Goal: Task Accomplishment & Management: Complete application form

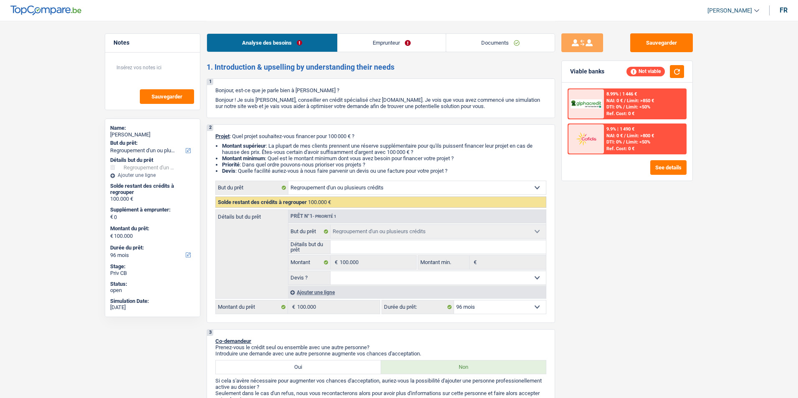
select select "refinancing"
select select "96"
select select "refinancing"
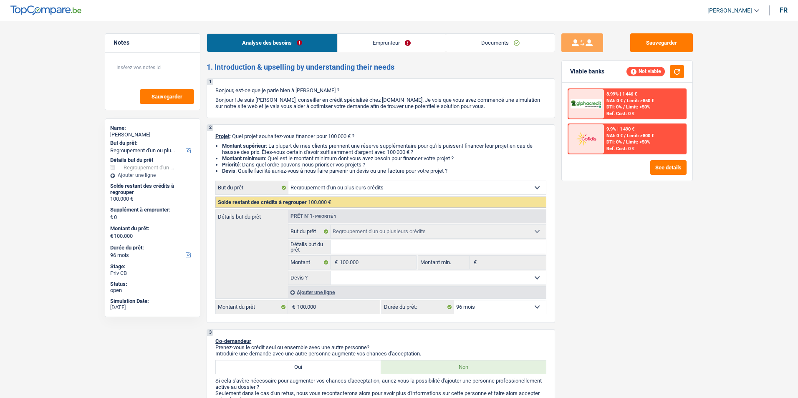
select select "96"
select select "refinancing"
select select "96"
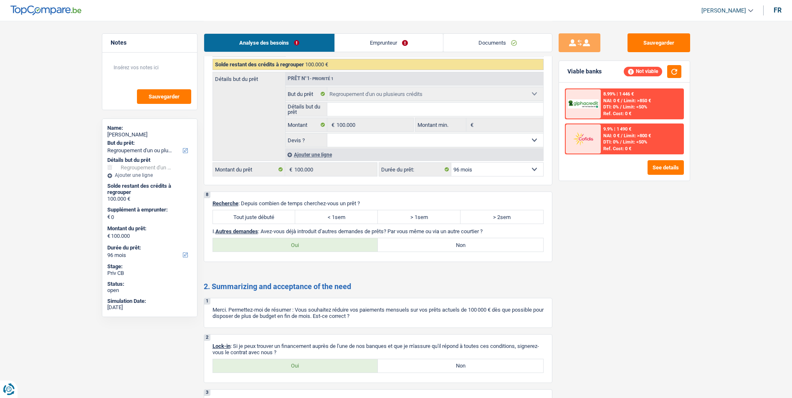
scroll to position [876, 0]
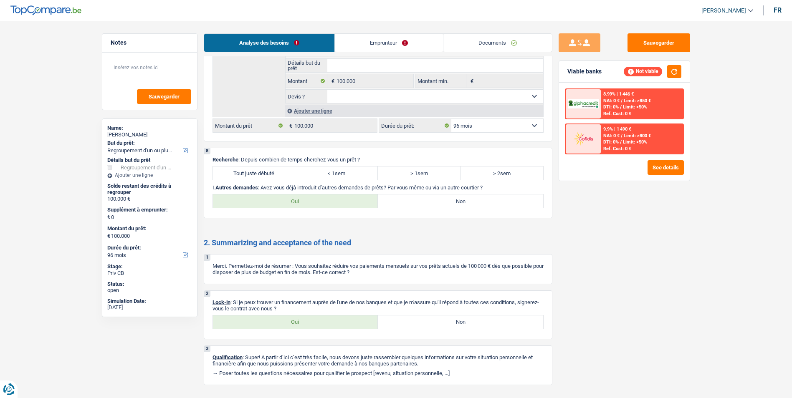
drag, startPoint x: 332, startPoint y: 207, endPoint x: 298, endPoint y: 232, distance: 42.0
drag, startPoint x: 298, startPoint y: 232, endPoint x: 285, endPoint y: 229, distance: 13.7
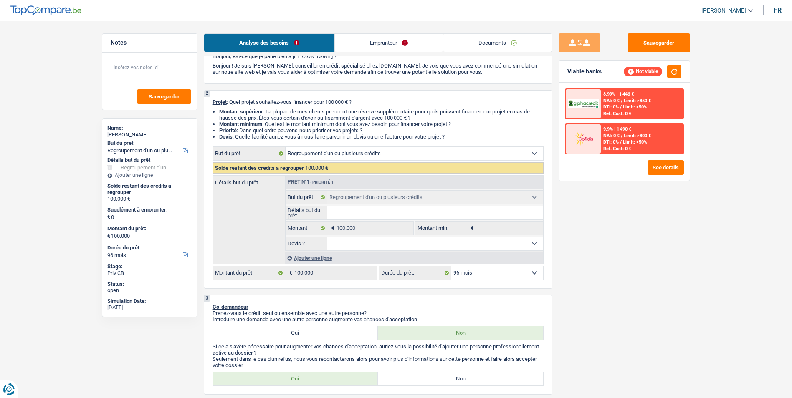
scroll to position [0, 0]
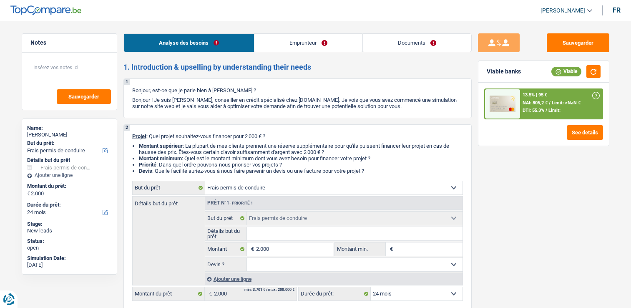
select select "drivingLicense"
select select "24"
select select "drivingLicense"
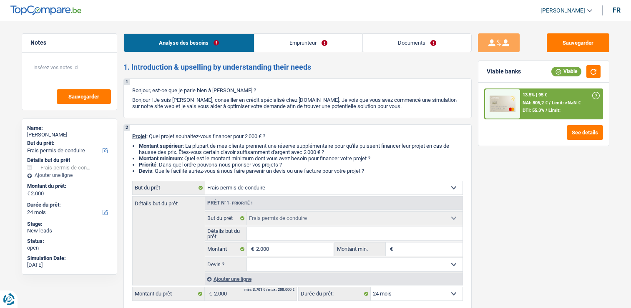
select select "24"
select select "unemployed"
select select "familyAllowances"
select select "unemployment"
select select "rents"
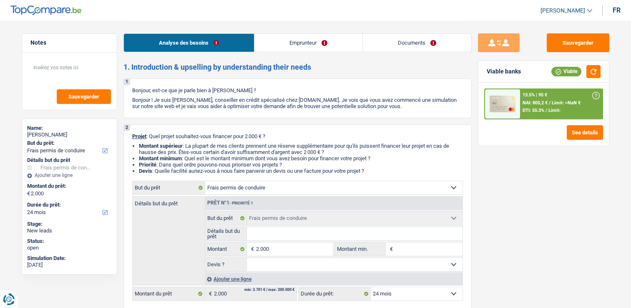
select select "drivingLicense"
select select "24"
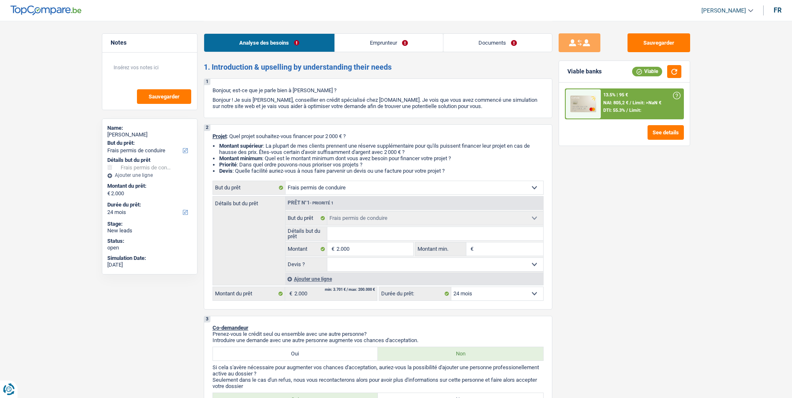
click at [361, 43] on link "Emprunteur" at bounding box center [389, 43] width 108 height 18
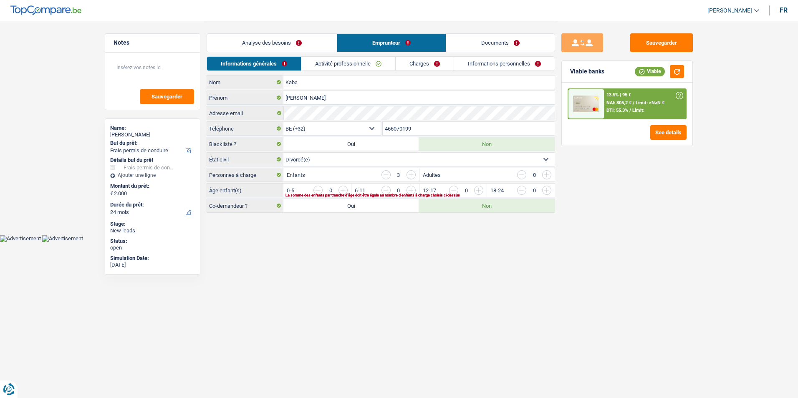
click at [286, 43] on link "Analyse des besoins" at bounding box center [272, 43] width 130 height 18
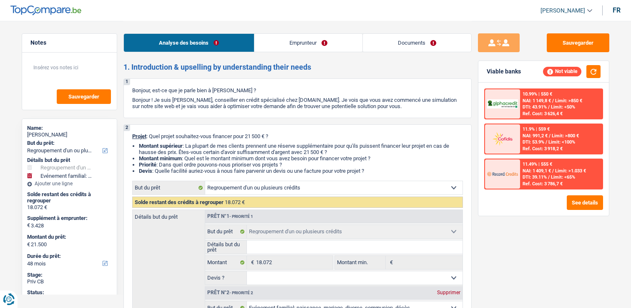
select select "refinancing"
select select "familyEvent"
select select "48"
select select "refinancing"
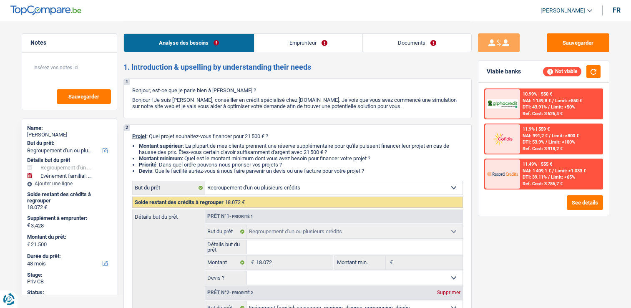
select select "refinancing"
select select "familyEvent"
select select "48"
select select "privateEmployee"
select select "netSalary"
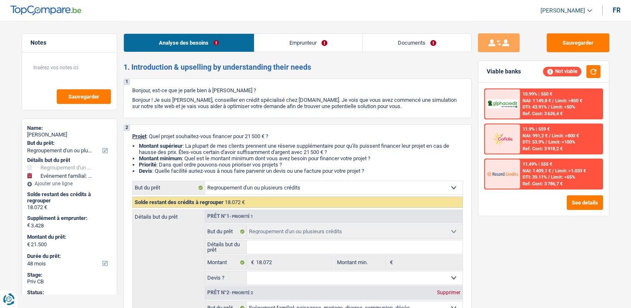
select select "mealVouchers"
select select "liveWithParents"
select select "carLoan"
select select "60"
select select "personalLoan"
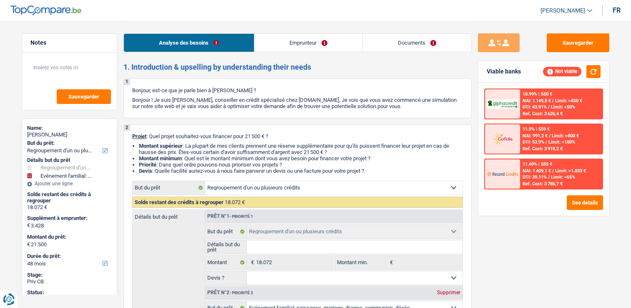
select select "carRestore"
select select "30"
select select "personalLoan"
select select "familyEvent"
select select "24"
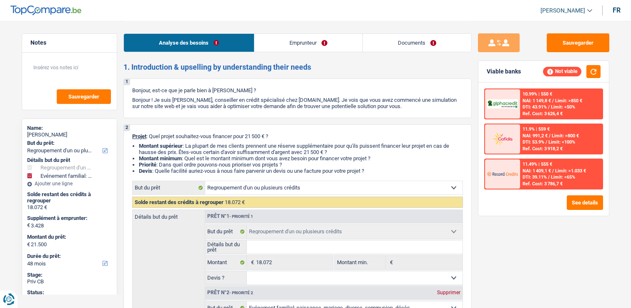
select select "cardOrCredit"
select select "refinancing"
select select "familyEvent"
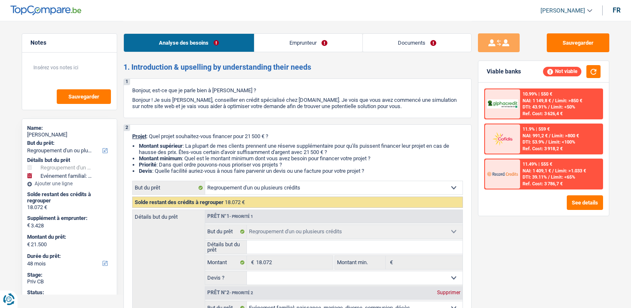
select select "48"
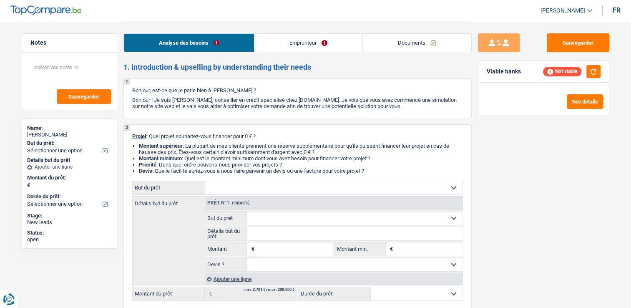
click at [256, 186] on select "Confort maison: meubles, textile, peinture, électroménager, outillage non-profe…" at bounding box center [333, 187] width 257 height 13
select select "other"
click at [205, 181] on select "Confort maison: meubles, textile, peinture, électroménager, outillage non-profe…" at bounding box center [333, 187] width 257 height 13
select select "other"
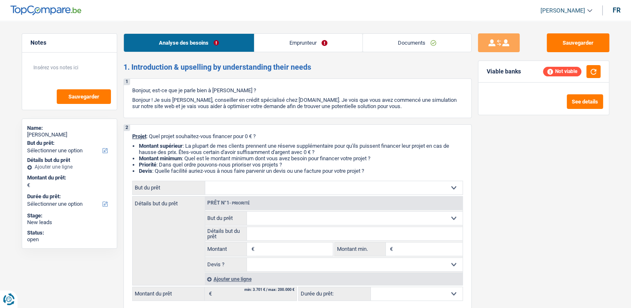
select select "other"
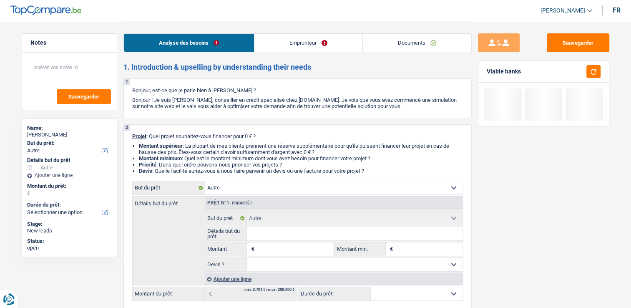
click at [275, 237] on input "Détails but du prêt" at bounding box center [355, 233] width 216 height 13
type input "V"
type input "Vo"
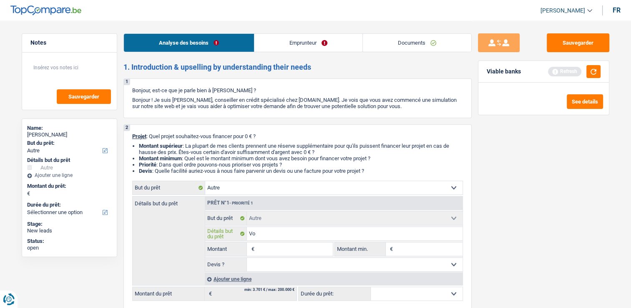
type input "Voi"
type input "Voit"
type input "Voitu"
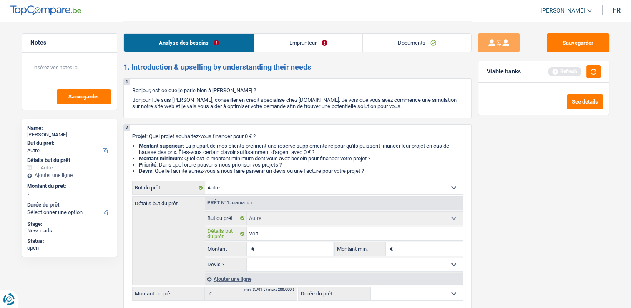
type input "Voitu"
type input "Voitur"
type input "Voiturz"
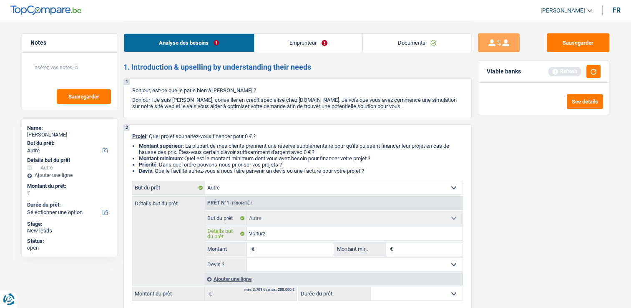
type input "Voiturz"
type input "Voitur"
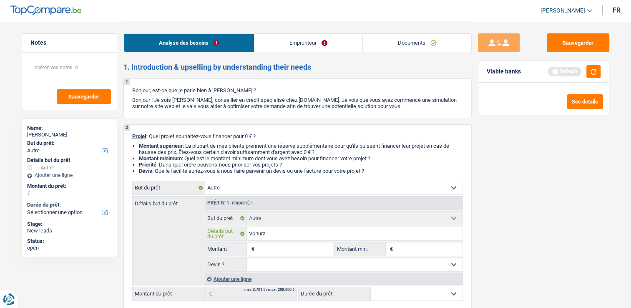
type input "Voitur"
type input "Voiture"
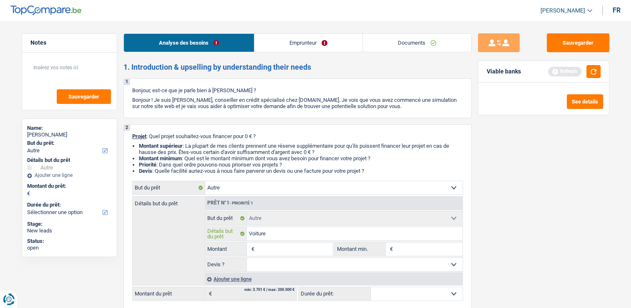
type input "Voiture d"
type input "Voiture d'"
type input "Voiture d'o"
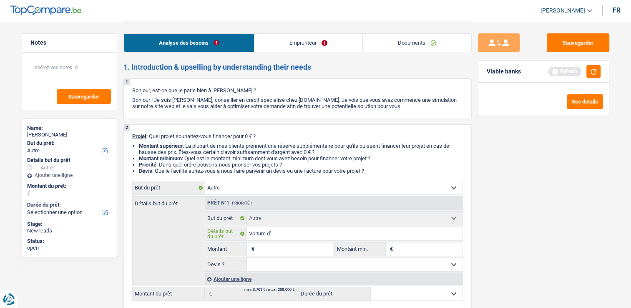
type input "Voiture d'o"
type input "Voiture d'oc"
type input "Voiture d'occ"
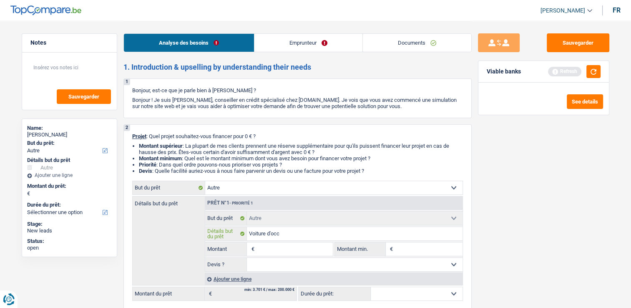
type input "Voiture d'occa"
type input "Voiture d'occas"
type input "Voiture d'occasi"
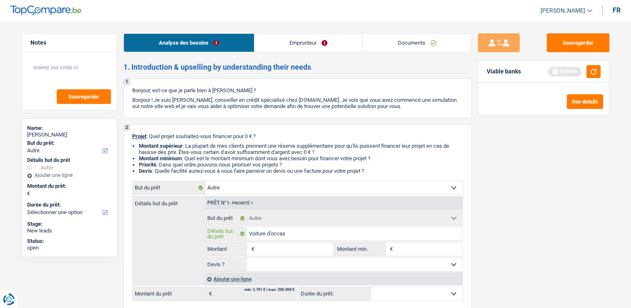
type input "Voiture d'occasi"
type input "Voiture d'occasio"
type input "Voiture d'occasion"
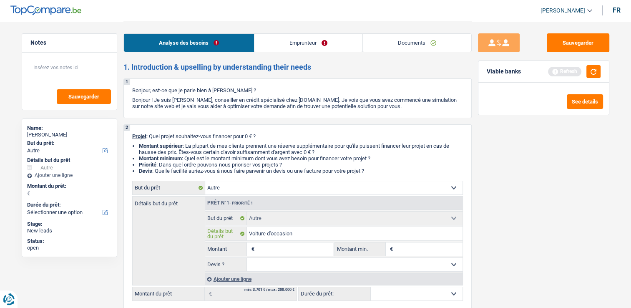
type input "Voiture d'occasion"
click at [274, 247] on input "Montant" at bounding box center [294, 248] width 76 height 13
type input "4"
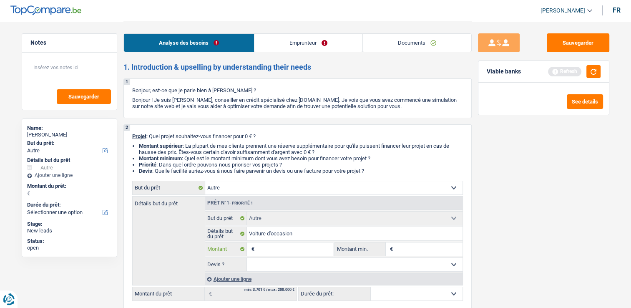
type input "4"
type input "45"
type input "450"
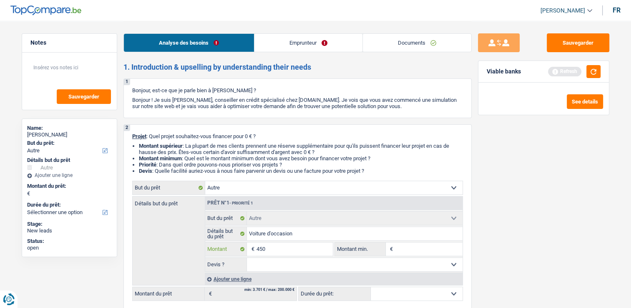
type input "4.500"
type input "450"
type input "45"
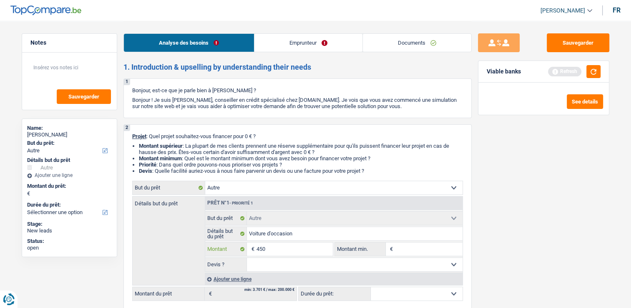
type input "45"
type input "4"
type input "5"
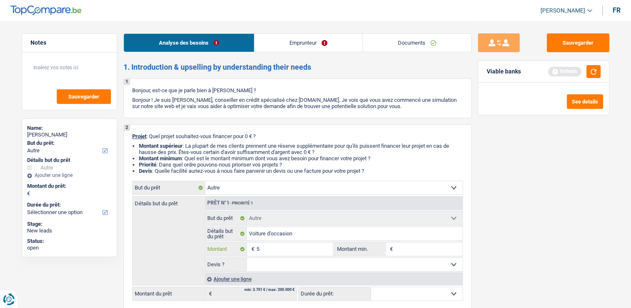
type input "50"
type input "500"
type input "5.001"
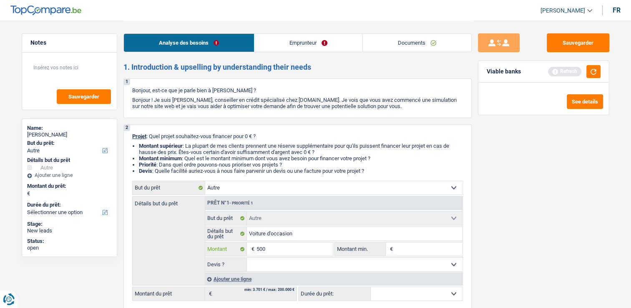
type input "5.001"
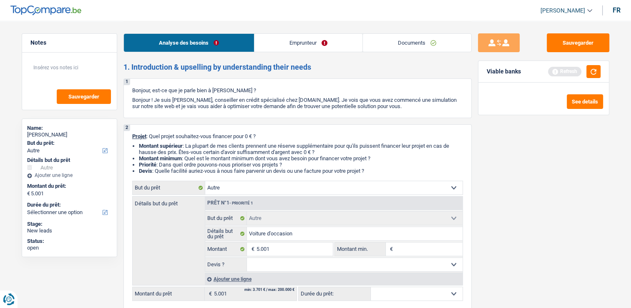
select select "36"
type input "5"
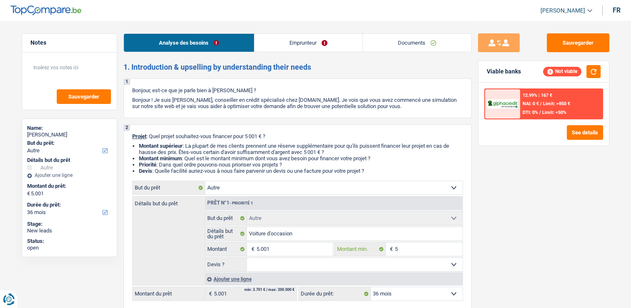
type input "50"
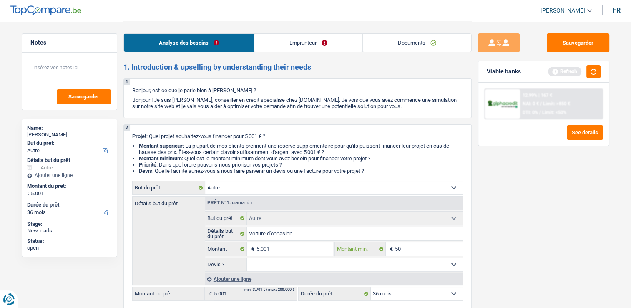
type input "500"
type input "5.001"
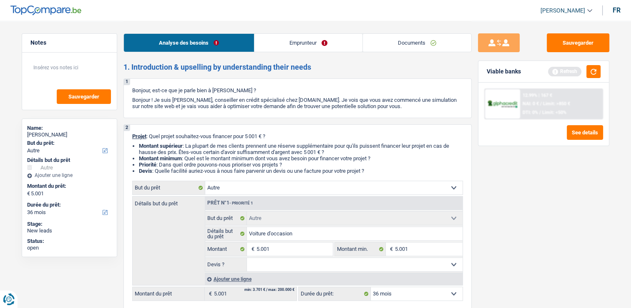
click at [282, 260] on select "Oui Non Non répondu Sélectionner une option" at bounding box center [355, 264] width 216 height 13
select select "false"
click at [247, 258] on select "Oui Non Non répondu Sélectionner une option" at bounding box center [355, 264] width 216 height 13
select select "false"
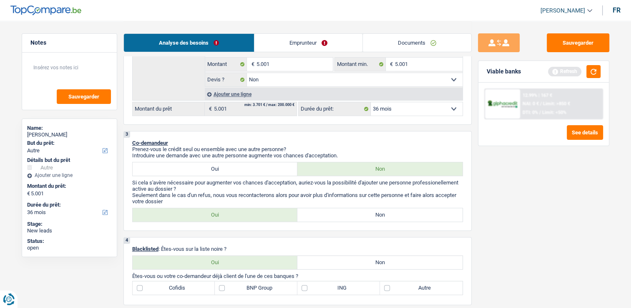
scroll to position [250, 0]
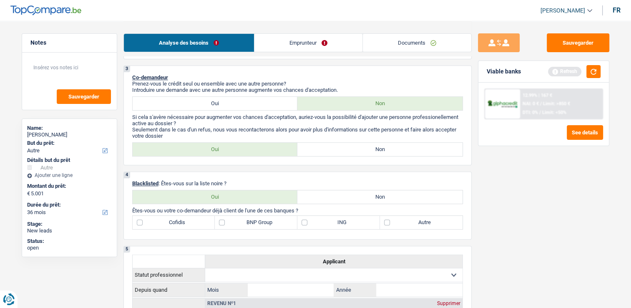
click at [340, 149] on label "Non" at bounding box center [380, 149] width 165 height 13
click at [340, 149] on input "Non" at bounding box center [380, 149] width 165 height 13
radio input "true"
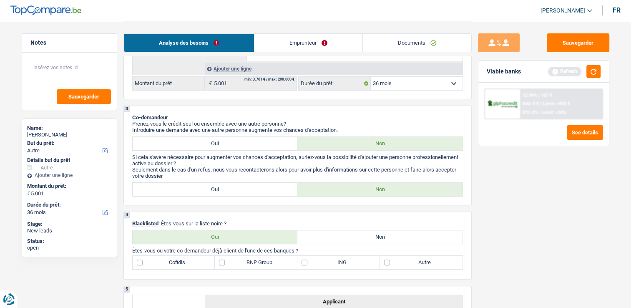
scroll to position [209, 0]
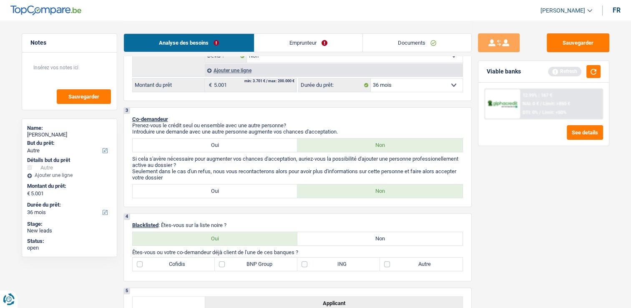
click at [342, 242] on label "Non" at bounding box center [380, 238] width 165 height 13
click at [342, 242] on input "Non" at bounding box center [380, 238] width 165 height 13
radio input "true"
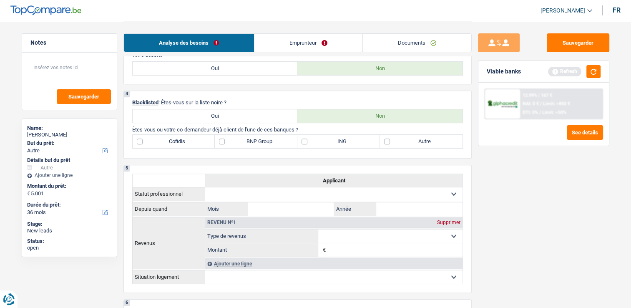
scroll to position [334, 0]
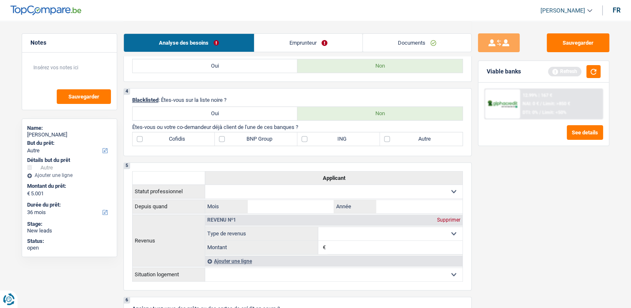
click at [387, 139] on label "Autre" at bounding box center [421, 138] width 83 height 13
click at [387, 139] on input "Autre" at bounding box center [421, 138] width 83 height 13
checkbox input "true"
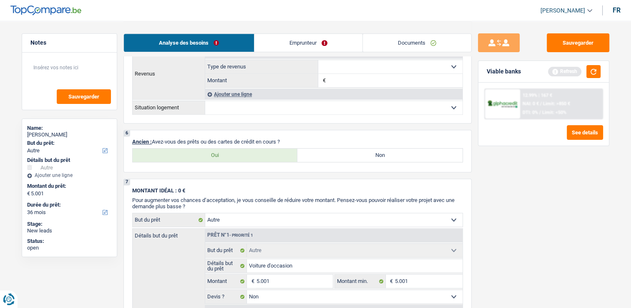
click at [323, 153] on label "Non" at bounding box center [380, 155] width 165 height 13
click at [323, 153] on input "Non" at bounding box center [380, 155] width 165 height 13
radio input "true"
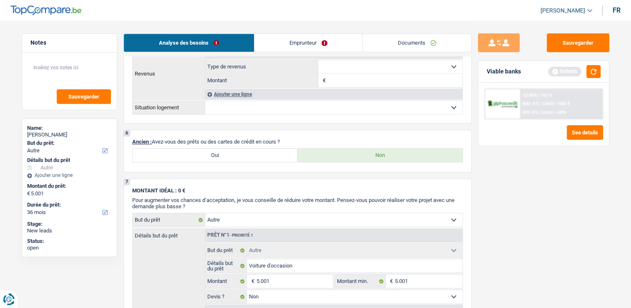
click at [314, 43] on link "Emprunteur" at bounding box center [309, 43] width 108 height 18
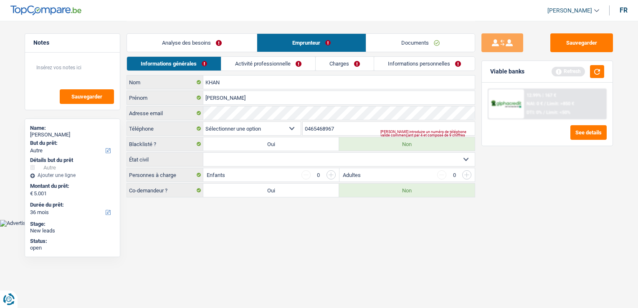
click at [277, 125] on select "BE (+32) LU (+352) Sélectionner une option" at bounding box center [251, 128] width 97 height 13
select select "32"
click at [203, 122] on select "BE (+32) LU (+352) Sélectionner une option" at bounding box center [251, 128] width 97 height 13
click at [294, 155] on select "Célibataire Marié(e) Cohabitant(e) légal(e) Divorcé(e) Veuf(ve) Séparé (de fait…" at bounding box center [338, 159] width 271 height 13
select select "single"
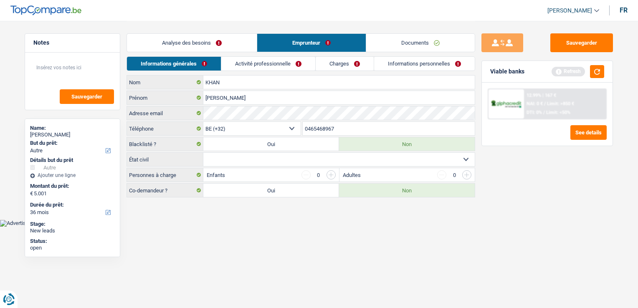
click at [203, 153] on select "Célibataire Marié(e) Cohabitant(e) légal(e) Divorcé(e) Veuf(ve) Séparé (de fait…" at bounding box center [338, 159] width 271 height 13
click at [272, 62] on link "Activité professionnelle" at bounding box center [269, 64] width 94 height 14
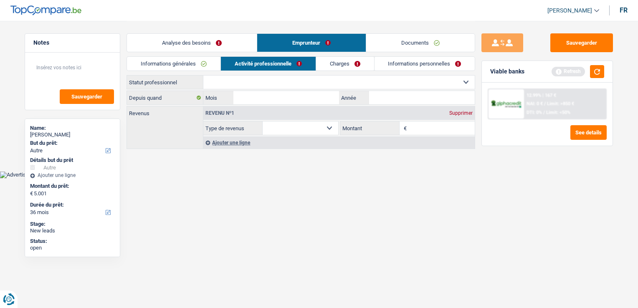
click at [295, 85] on select "Ouvrier Employé privé Employé public Invalide Indépendant Pensionné Chômeur Mut…" at bounding box center [338, 82] width 271 height 13
select select "privateEmployee"
click at [203, 76] on select "Ouvrier Employé privé Employé public Invalide Indépendant Pensionné Chômeur Mut…" at bounding box center [338, 82] width 271 height 13
select select "netSalary"
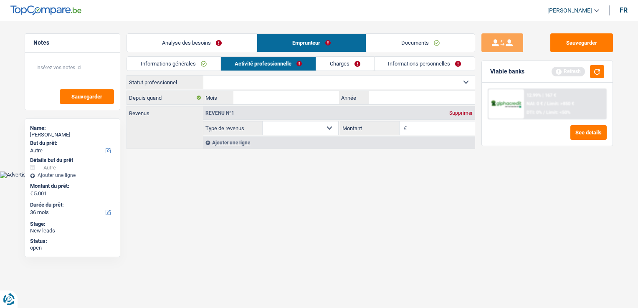
select select "mealVouchers"
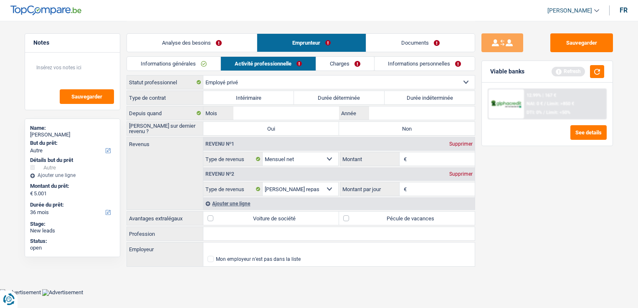
click at [273, 86] on select "Ouvrier Employé privé Employé public Invalide Indépendant Pensionné Chômeur Mut…" at bounding box center [338, 82] width 271 height 13
select select "worker"
click at [203, 76] on select "Ouvrier Employé privé Employé public Invalide Indépendant Pensionné Chômeur Mut…" at bounding box center [338, 82] width 271 height 13
click at [403, 100] on label "Durée indéterminée" at bounding box center [429, 97] width 91 height 13
click at [403, 100] on input "Durée indéterminée" at bounding box center [429, 97] width 91 height 13
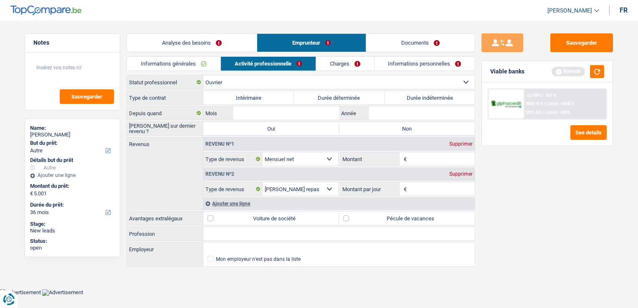
radio input "true"
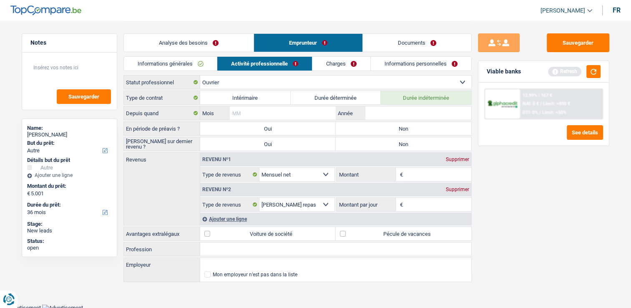
click at [262, 114] on input "Mois" at bounding box center [283, 112] width 106 height 13
type input "08"
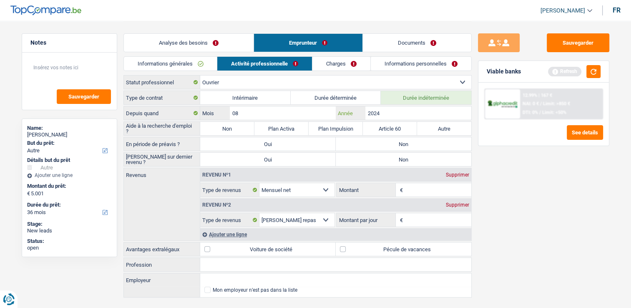
type input "2024"
click at [230, 126] on label "Non" at bounding box center [227, 128] width 54 height 13
click at [230, 126] on input "Non" at bounding box center [227, 128] width 54 height 13
radio input "true"
click at [359, 138] on label "Non" at bounding box center [404, 143] width 136 height 13
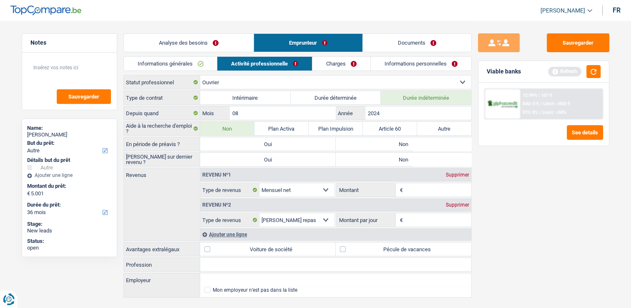
click at [359, 138] on input "Non" at bounding box center [404, 143] width 136 height 13
radio input "true"
click at [368, 159] on label "Non" at bounding box center [404, 159] width 136 height 13
click at [368, 159] on input "Non" at bounding box center [404, 159] width 136 height 13
radio input "true"
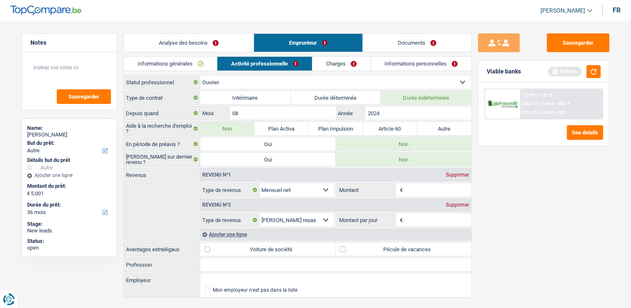
click at [210, 263] on input "Profession" at bounding box center [335, 264] width 271 height 13
type input "Logistique"
click at [424, 185] on input "Montant" at bounding box center [438, 189] width 66 height 13
type input "2.150"
click at [431, 215] on input "Montant par jour" at bounding box center [438, 219] width 66 height 13
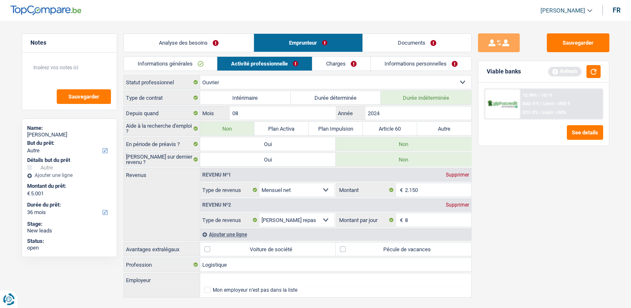
type input "8,0"
click at [339, 61] on link "Charges" at bounding box center [342, 64] width 58 height 14
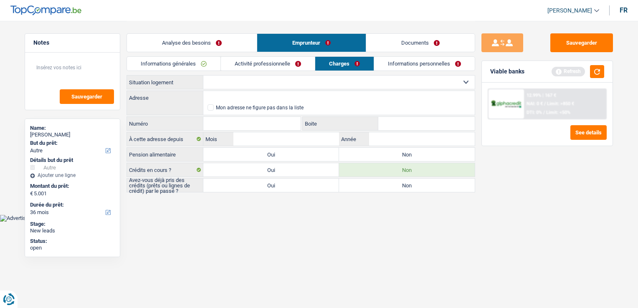
click at [282, 86] on select "Locataire Propriétaire avec prêt hypothécaire Propriétaire sans prêt hypothécai…" at bounding box center [338, 82] width 271 height 13
select select "rents"
click at [203, 76] on select "Locataire Propriétaire avec prêt hypothécaire Propriétaire sans prêt hypothécai…" at bounding box center [338, 82] width 271 height 13
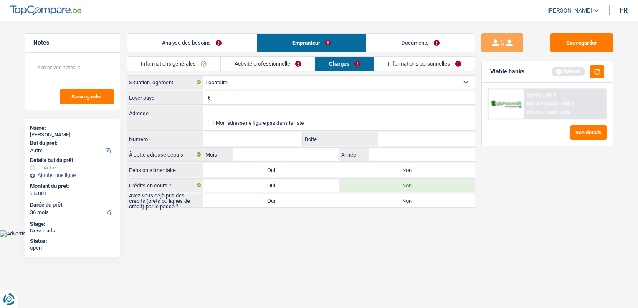
click at [229, 101] on input "Loyer payé" at bounding box center [343, 97] width 262 height 13
type input "300"
type input "Jetselaan, 1081, Koekelberg, BE"
type input "84"
click at [279, 152] on input "Mois" at bounding box center [286, 154] width 106 height 13
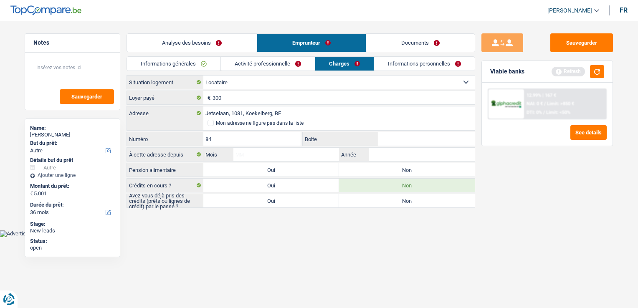
click at [353, 173] on label "Non" at bounding box center [407, 169] width 136 height 13
click at [353, 173] on input "Non" at bounding box center [407, 169] width 136 height 13
radio input "true"
click at [358, 199] on label "Non" at bounding box center [407, 200] width 136 height 13
click at [358, 199] on input "Non" at bounding box center [407, 200] width 136 height 13
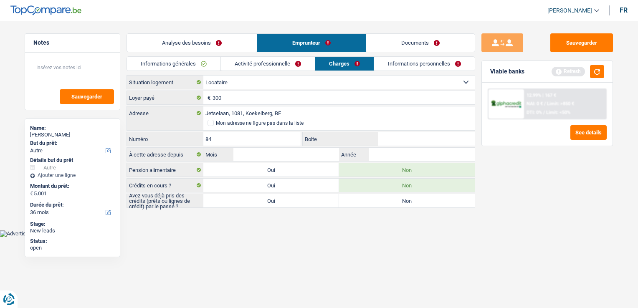
radio input "true"
click at [268, 154] on input "Mois" at bounding box center [286, 154] width 106 height 13
type input "2021"
click at [286, 149] on input "Mois" at bounding box center [286, 154] width 106 height 13
type input "02"
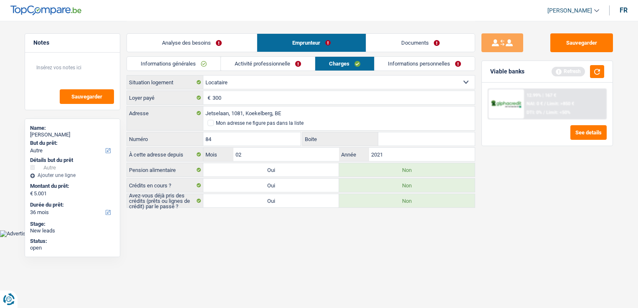
click at [269, 66] on link "Activité professionnelle" at bounding box center [268, 64] width 94 height 14
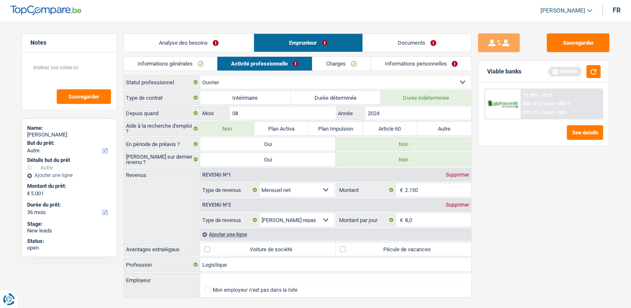
click at [201, 66] on link "Informations générales" at bounding box center [170, 64] width 93 height 14
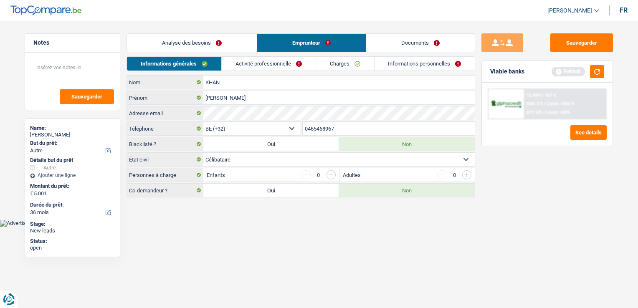
click at [327, 65] on link "Charges" at bounding box center [345, 64] width 58 height 14
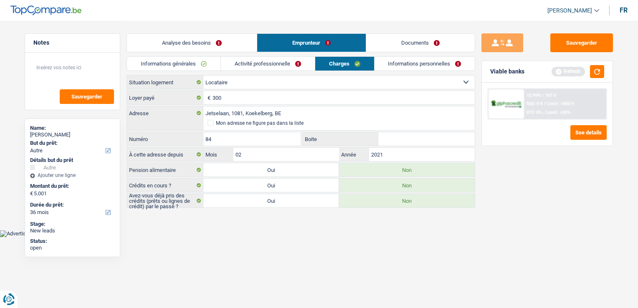
click at [282, 63] on link "Activité professionnelle" at bounding box center [268, 64] width 94 height 14
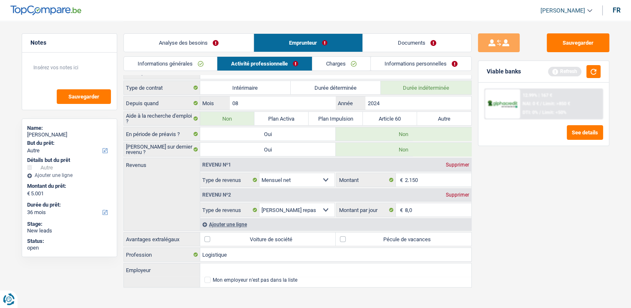
scroll to position [15, 0]
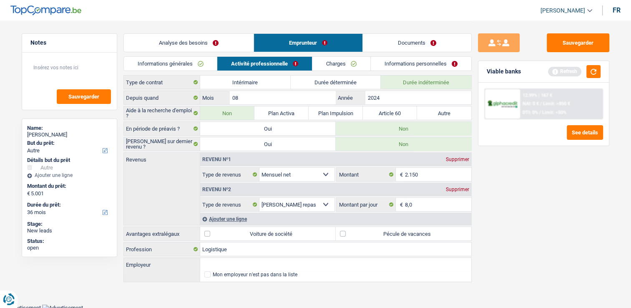
click at [363, 61] on link "Charges" at bounding box center [342, 64] width 58 height 14
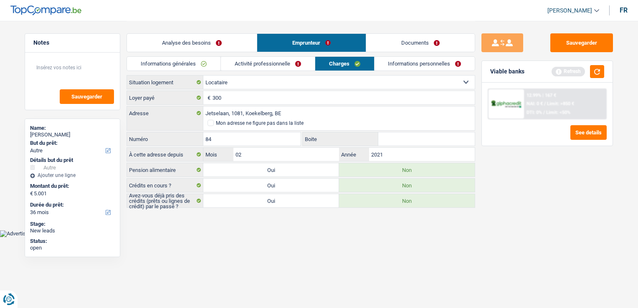
click at [408, 64] on link "Informations personnelles" at bounding box center [424, 64] width 101 height 14
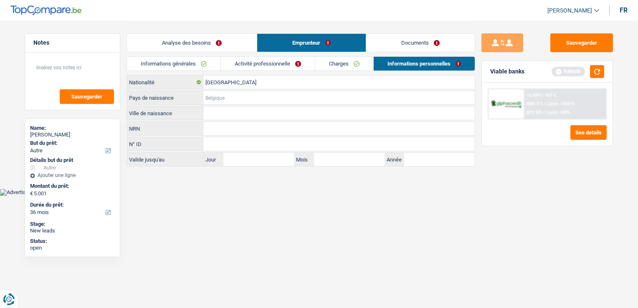
click at [227, 97] on input "Pays de naissance" at bounding box center [338, 97] width 271 height 13
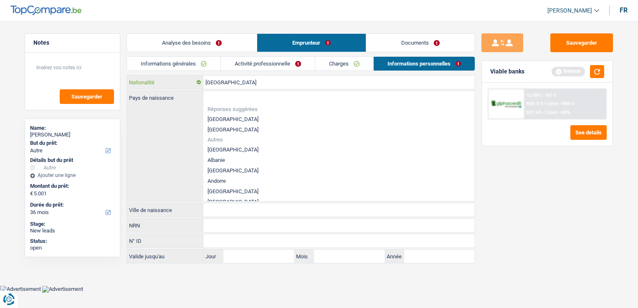
click at [247, 79] on input "[GEOGRAPHIC_DATA]" at bounding box center [338, 82] width 271 height 13
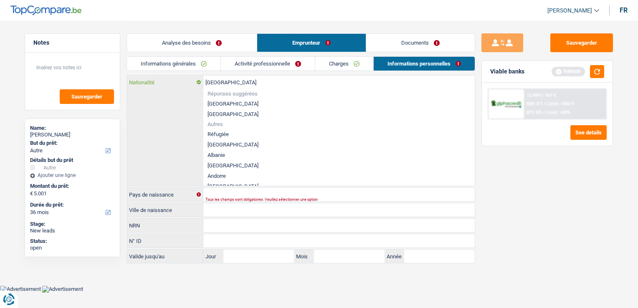
type input "Belgiqu"
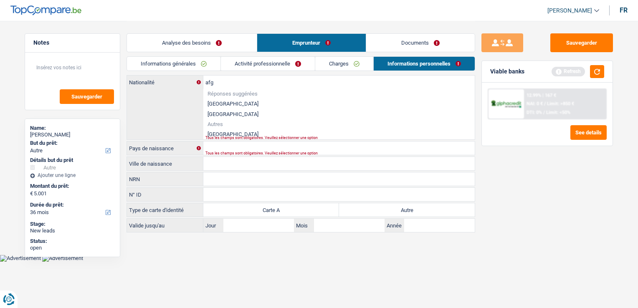
click at [236, 136] on div "Tous les champs sont obligatoires. Veuillez sélectionner une option" at bounding box center [325, 137] width 241 height 3
click at [232, 134] on li "[GEOGRAPHIC_DATA]" at bounding box center [338, 134] width 271 height 10
type input "[GEOGRAPHIC_DATA]"
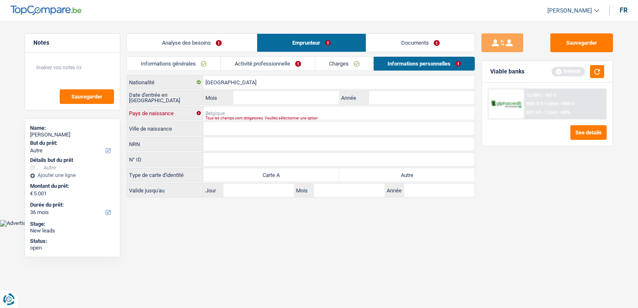
click at [234, 111] on input "Pays de naissance" at bounding box center [338, 112] width 271 height 13
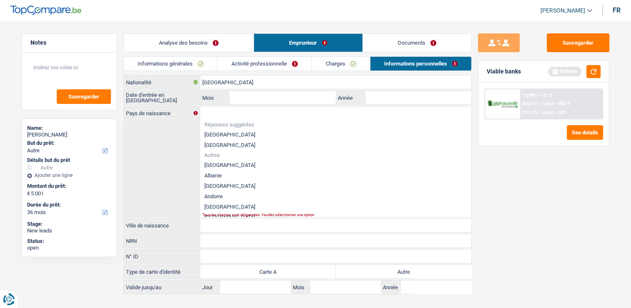
click at [214, 163] on li "[GEOGRAPHIC_DATA]" at bounding box center [335, 165] width 271 height 10
type input "[GEOGRAPHIC_DATA]"
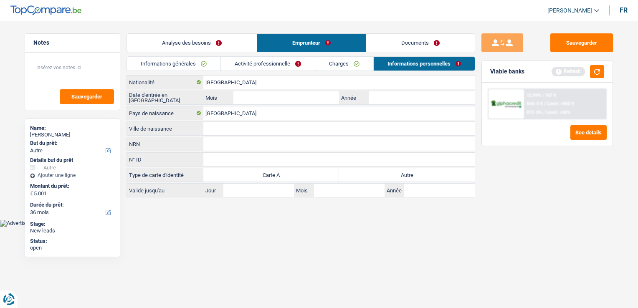
click at [230, 126] on input "Ville de naissance" at bounding box center [338, 128] width 271 height 13
type input "Paktia"
type input "04.04.06-443.03"
click at [382, 174] on label "Autre" at bounding box center [407, 174] width 136 height 13
click at [382, 174] on input "Autre" at bounding box center [407, 174] width 136 height 13
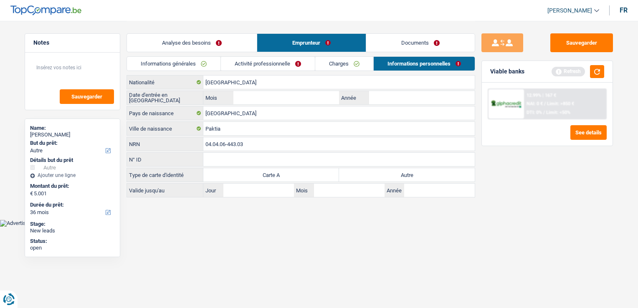
radio input "true"
click at [278, 188] on input "Jour" at bounding box center [258, 190] width 71 height 13
type input "20"
type input "05"
type input "2027"
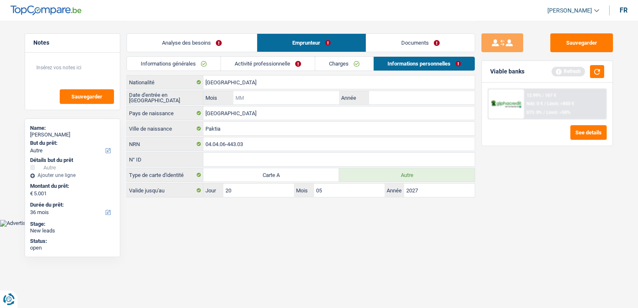
click at [247, 96] on input "Mois" at bounding box center [286, 97] width 106 height 13
click at [279, 98] on input "Mois" at bounding box center [286, 97] width 106 height 13
type input "06"
type input "2021"
click at [279, 98] on input "06" at bounding box center [286, 97] width 106 height 13
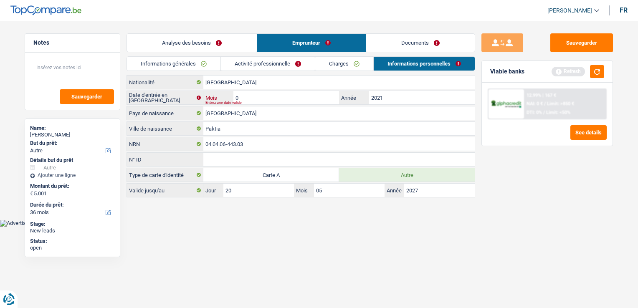
type input "02"
click at [264, 226] on html "Vous avez le contrôle de vos données Nous utilisons des cookies, tout comme nos…" at bounding box center [319, 113] width 638 height 227
click at [293, 67] on link "Activité professionnelle" at bounding box center [268, 64] width 94 height 14
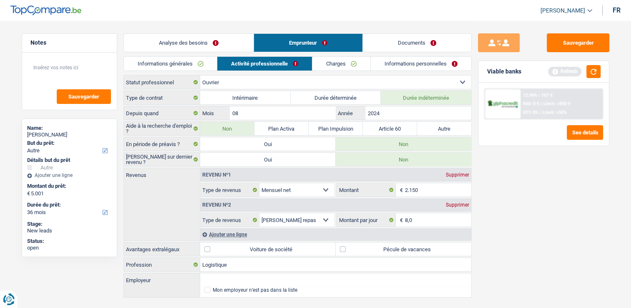
click at [210, 61] on link "Informations générales" at bounding box center [170, 64] width 93 height 14
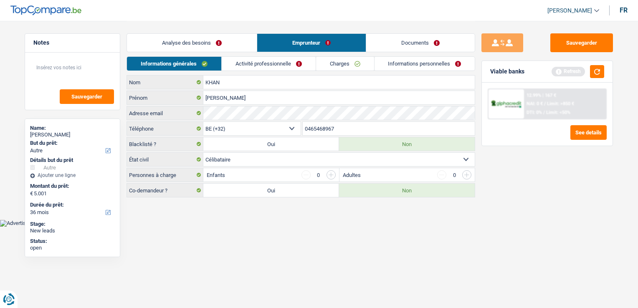
click at [329, 59] on link "Charges" at bounding box center [345, 64] width 58 height 14
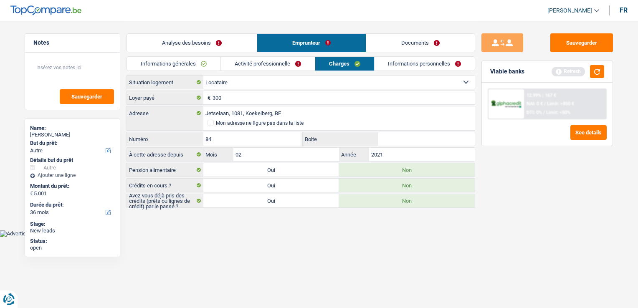
click at [390, 45] on link "Documents" at bounding box center [420, 43] width 108 height 18
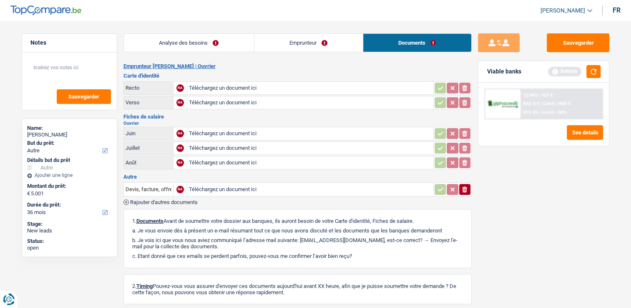
click at [230, 39] on link "Analyse des besoins" at bounding box center [189, 43] width 130 height 18
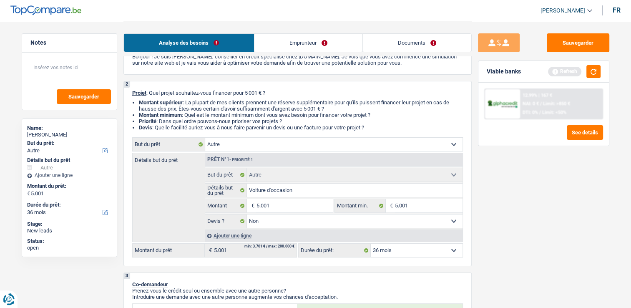
scroll to position [42, 0]
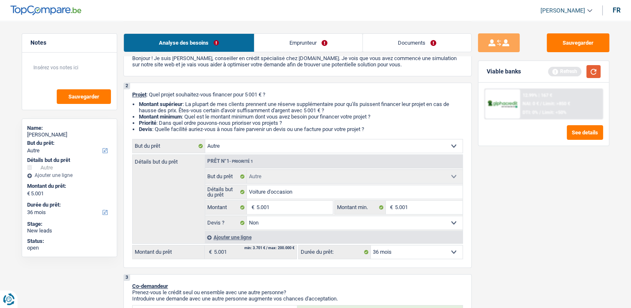
click at [599, 74] on button "button" at bounding box center [594, 71] width 14 height 13
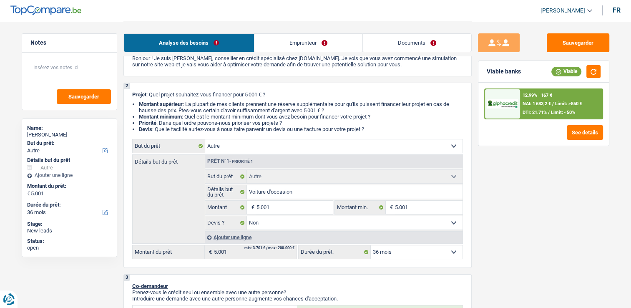
click at [304, 41] on link "Emprunteur" at bounding box center [309, 43] width 108 height 18
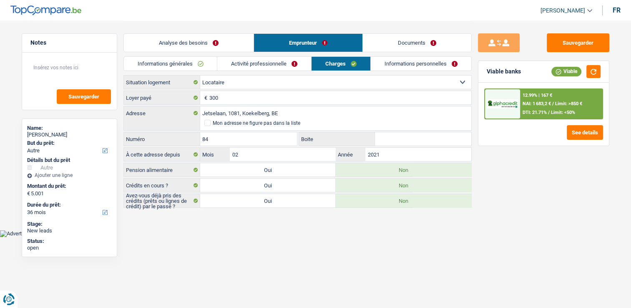
scroll to position [0, 0]
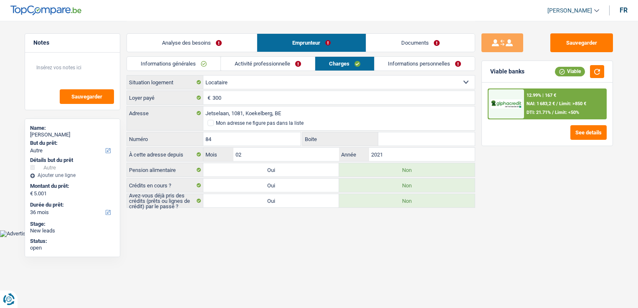
click at [391, 68] on link "Informations personnelles" at bounding box center [424, 64] width 101 height 14
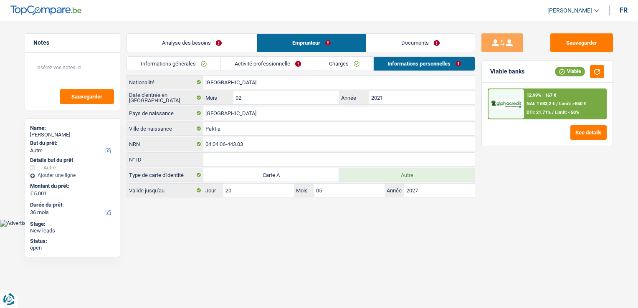
click at [210, 44] on link "Analyse des besoins" at bounding box center [192, 43] width 130 height 18
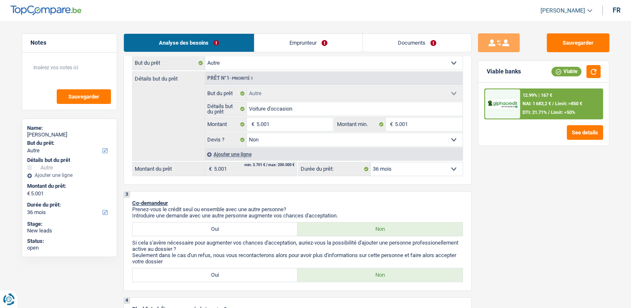
scroll to position [125, 0]
click at [391, 165] on select "12 mois 18 mois 24 mois 30 mois 36 mois Sélectionner une option" at bounding box center [417, 168] width 92 height 13
click at [544, 106] on div "12.99% | 167 € NAI: 1 683,2 € / Limit: >850 € DTI: 21.71% / Limit: <50%" at bounding box center [561, 103] width 82 height 29
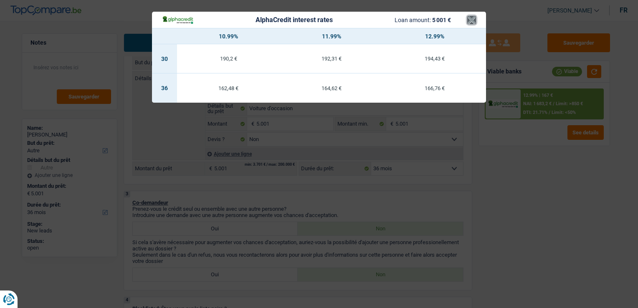
click at [469, 23] on button "×" at bounding box center [471, 20] width 9 height 8
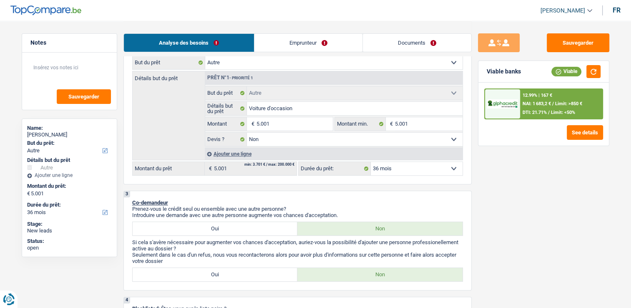
click at [280, 46] on link "Emprunteur" at bounding box center [309, 43] width 108 height 18
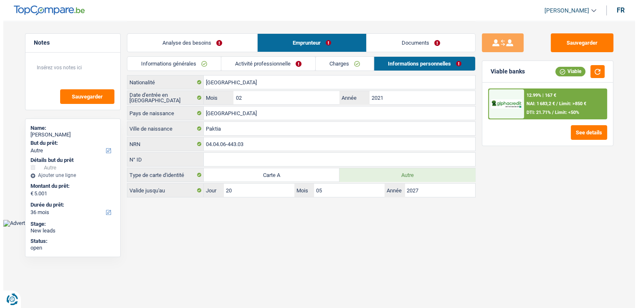
scroll to position [0, 0]
click at [251, 68] on link "Activité professionnelle" at bounding box center [268, 64] width 94 height 14
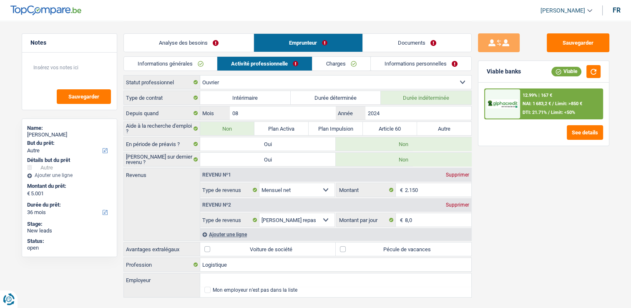
click at [220, 39] on link "Analyse des besoins" at bounding box center [189, 43] width 130 height 18
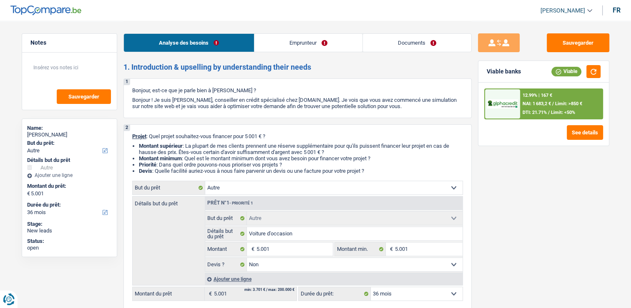
click at [290, 45] on link "Emprunteur" at bounding box center [309, 43] width 108 height 18
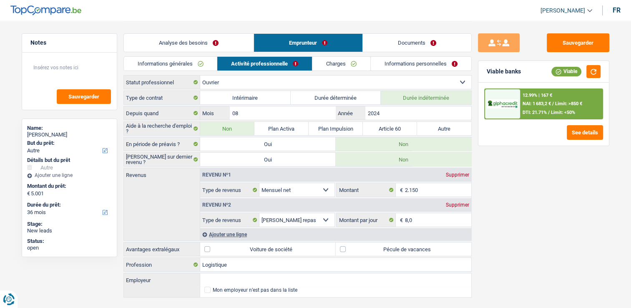
click at [202, 66] on link "Informations générales" at bounding box center [170, 64] width 93 height 14
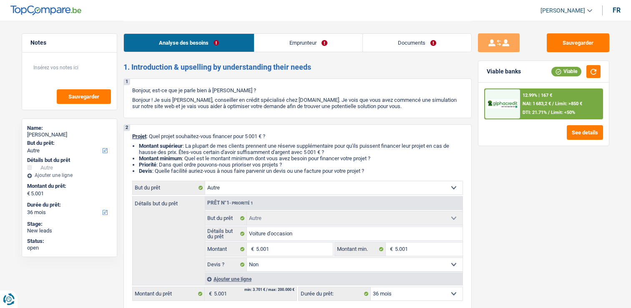
select select "other"
select select "36"
select select "other"
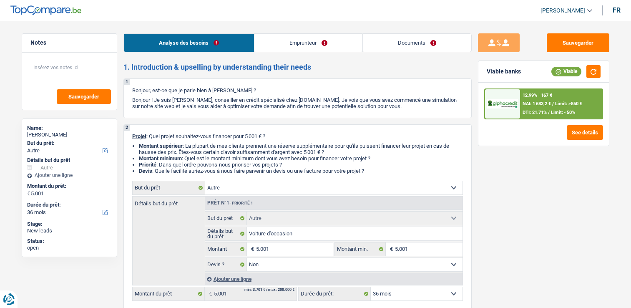
select select "false"
select select "36"
select select "worker"
select select "netSalary"
select select "mealVouchers"
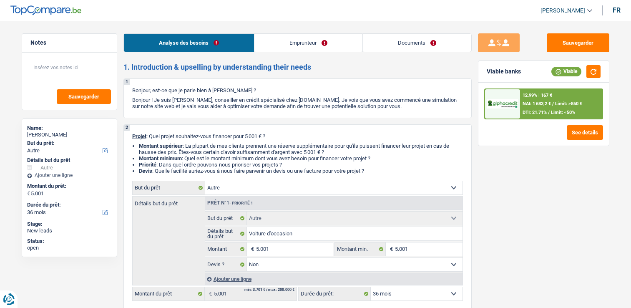
select select "rents"
select select "other"
select select "false"
select select "36"
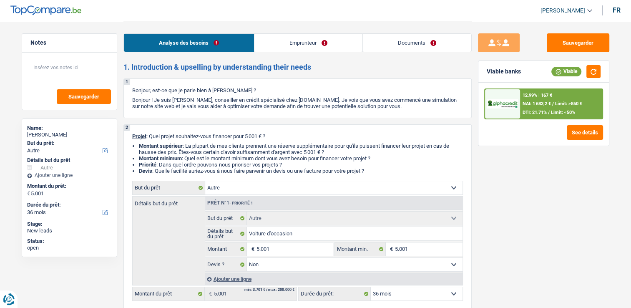
click at [351, 44] on link "Emprunteur" at bounding box center [309, 43] width 108 height 18
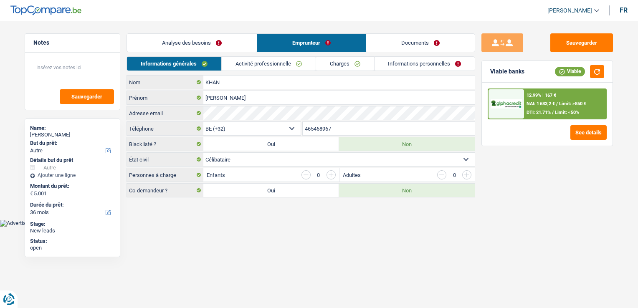
click at [337, 126] on input "465468967" at bounding box center [389, 128] width 172 height 13
click at [199, 113] on div "Adresse email" at bounding box center [301, 112] width 348 height 13
click at [563, 45] on button "Sauvegarder" at bounding box center [581, 42] width 63 height 19
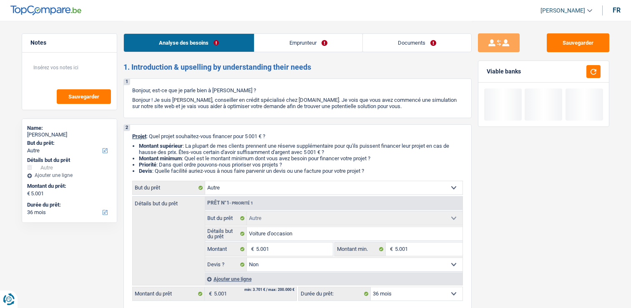
select select "other"
select select "36"
select select "other"
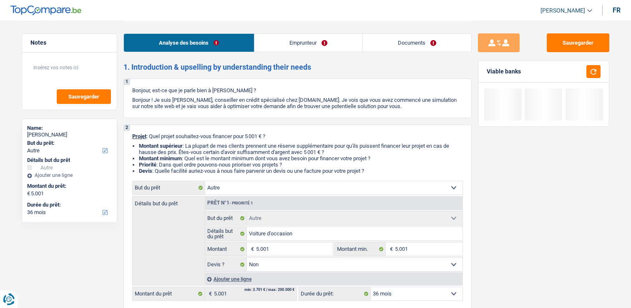
select select "false"
select select "36"
select select "worker"
select select "netSalary"
select select "mealVouchers"
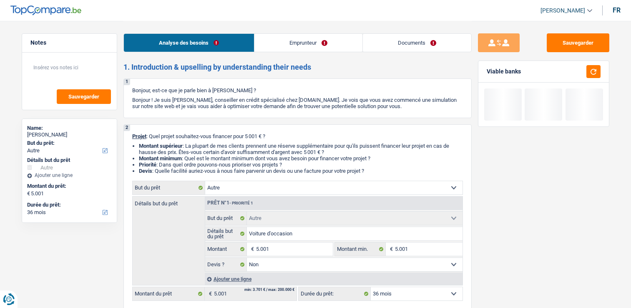
select select "rents"
select select "other"
select select "false"
select select "36"
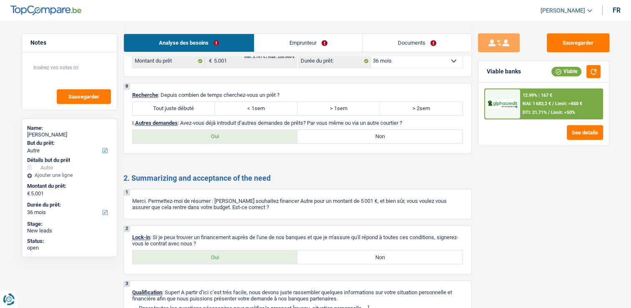
scroll to position [793, 0]
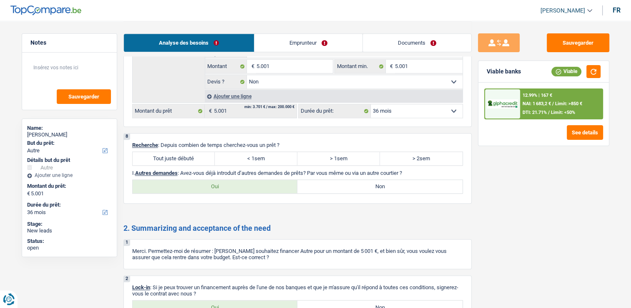
drag, startPoint x: 171, startPoint y: 152, endPoint x: 183, endPoint y: 153, distance: 11.7
click at [171, 152] on label "Tout juste débuté" at bounding box center [174, 158] width 83 height 13
click at [171, 152] on input "Tout juste débuté" at bounding box center [174, 158] width 83 height 13
radio input "true"
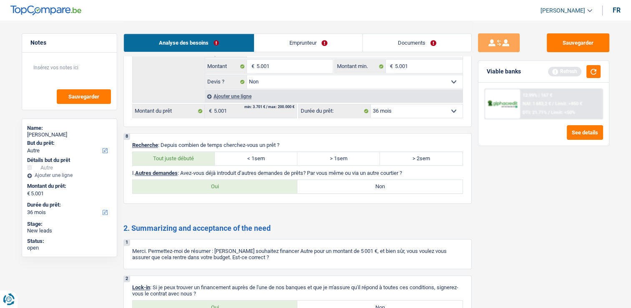
click at [373, 184] on label "Non" at bounding box center [380, 186] width 165 height 13
click at [373, 184] on input "Non" at bounding box center [380, 186] width 165 height 13
radio input "true"
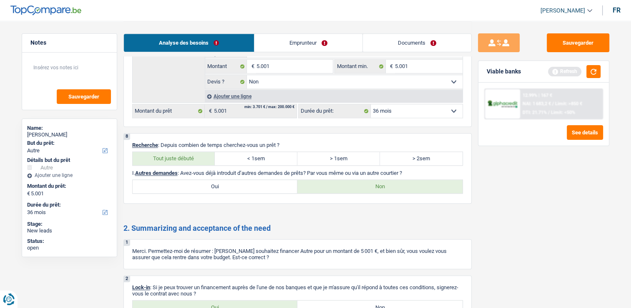
scroll to position [884, 0]
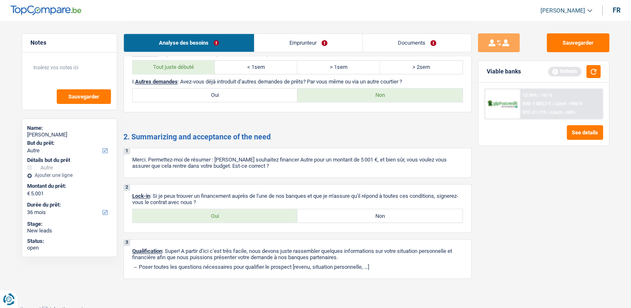
click at [237, 213] on label "Oui" at bounding box center [215, 215] width 165 height 13
click at [237, 213] on input "Oui" at bounding box center [215, 215] width 165 height 13
radio input "true"
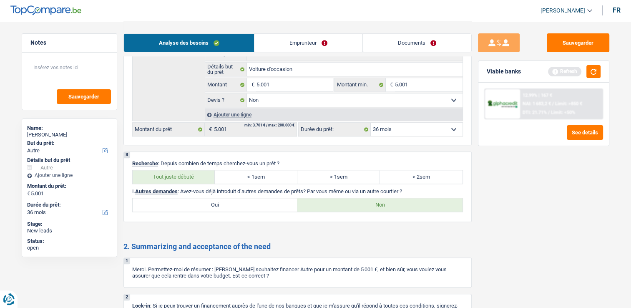
scroll to position [759, 0]
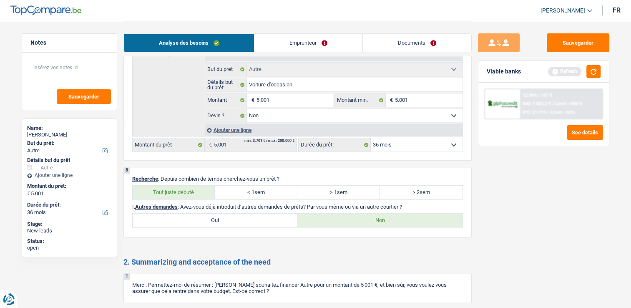
click at [305, 57] on div "Prêt n°1 - Priorité 1" at bounding box center [333, 54] width 257 height 13
click at [309, 49] on link "Emprunteur" at bounding box center [309, 43] width 108 height 18
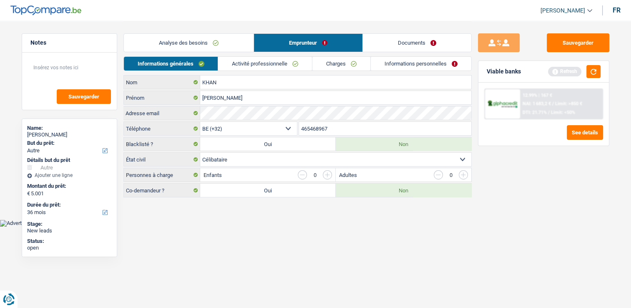
scroll to position [0, 0]
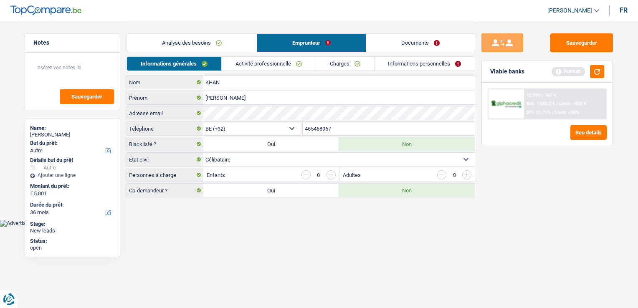
click at [387, 40] on link "Documents" at bounding box center [420, 43] width 108 height 18
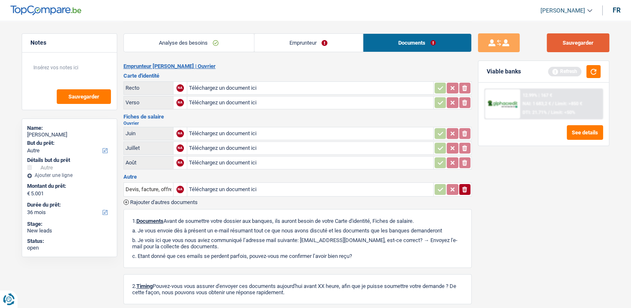
click at [550, 50] on button "Sauvegarder" at bounding box center [578, 42] width 63 height 19
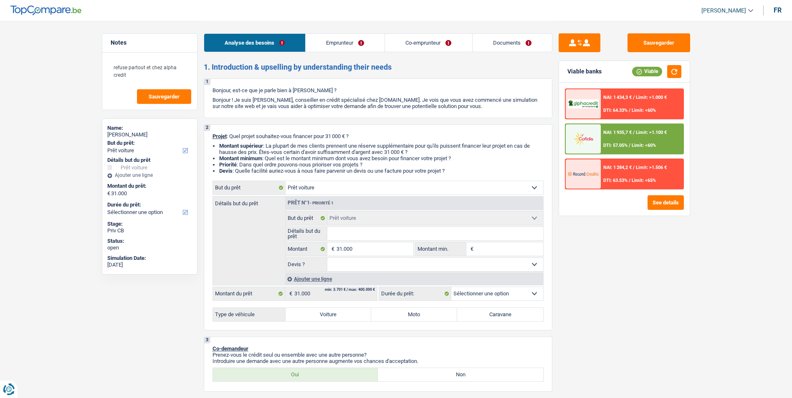
select select "car"
select select "mutuality"
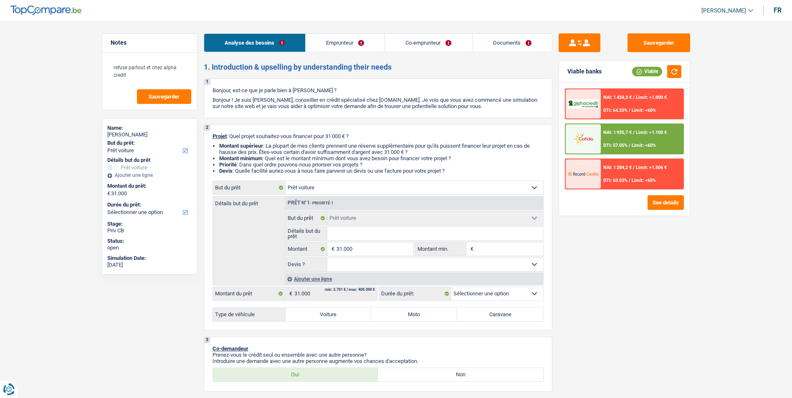
select select "invalid"
select select "disabilityPension"
select select "familyAllowances"
select select "rentalIncome"
select select "mutualityIndemnity"
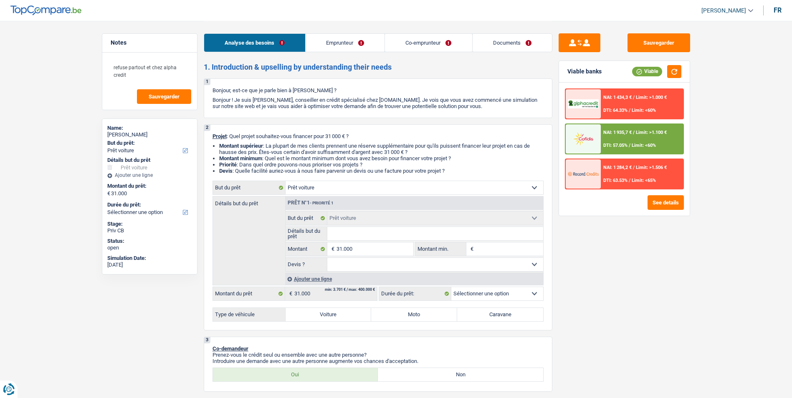
select select "disabilityPension"
select select "ownerWithMortgage"
select select "mortgage"
select select "180"
select select "carLoan"
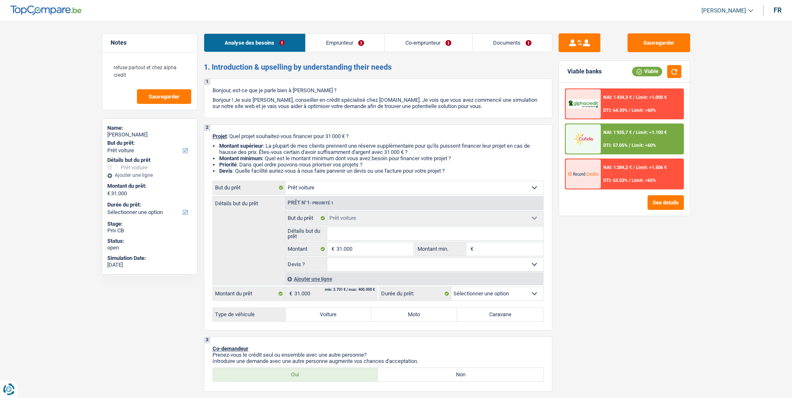
select select "84"
select select "car"
click at [663, 207] on button "See details" at bounding box center [665, 202] width 36 height 15
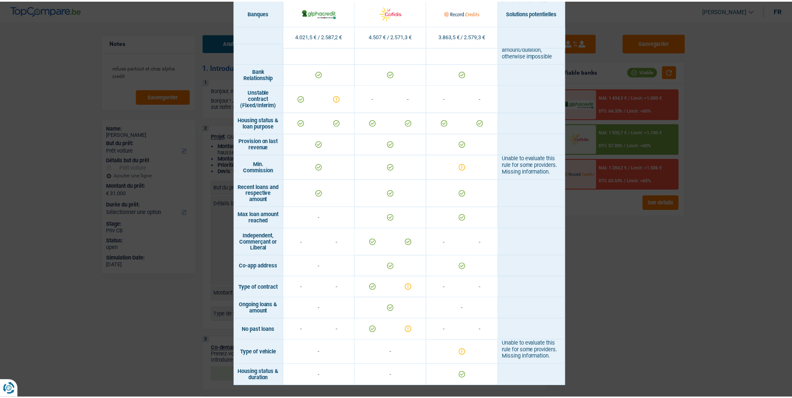
scroll to position [551, 0]
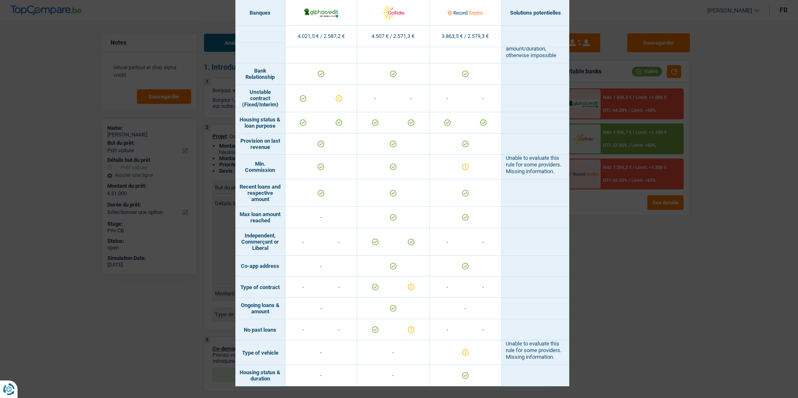
click at [595, 278] on div "Banks conditions × Banques Solutions potentielles Revenus / Charges 4.021,5 € /…" at bounding box center [399, 199] width 798 height 398
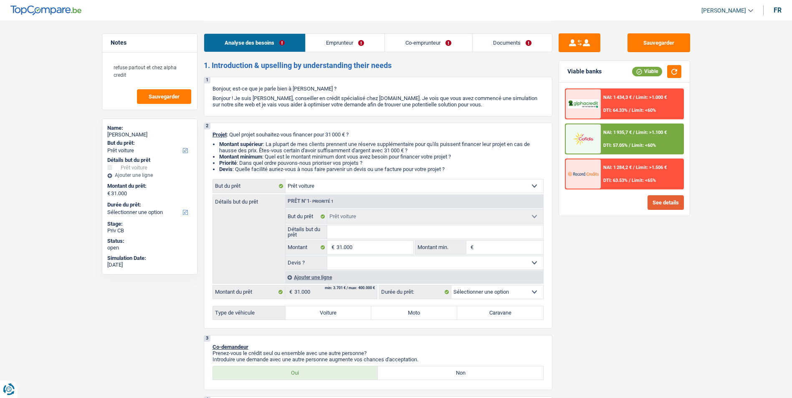
scroll to position [0, 0]
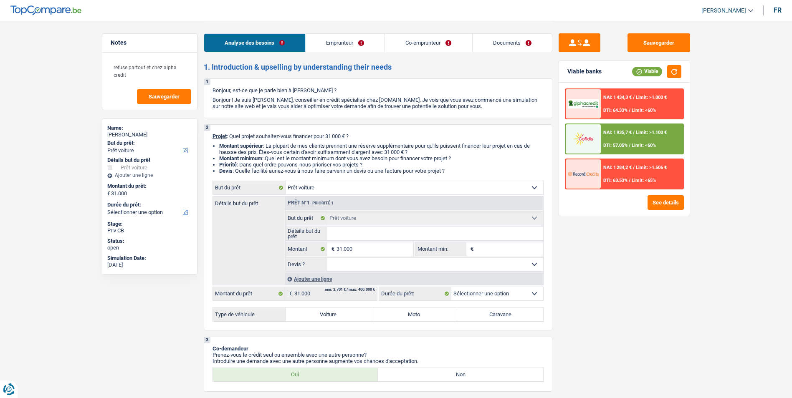
click at [341, 39] on link "Emprunteur" at bounding box center [344, 43] width 79 height 18
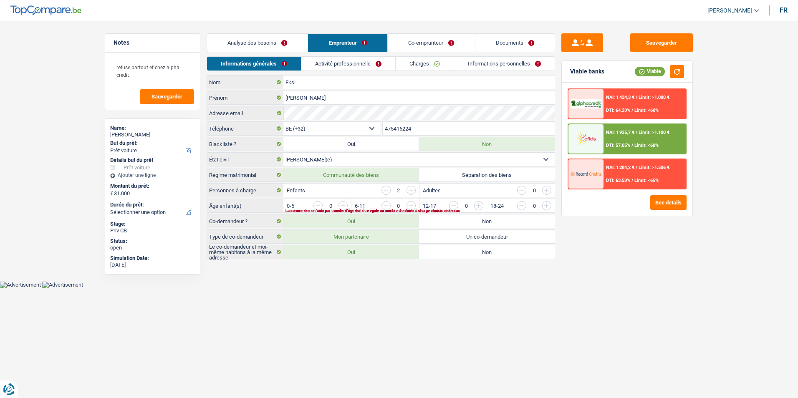
click at [409, 41] on link "Co-emprunteur" at bounding box center [431, 43] width 87 height 18
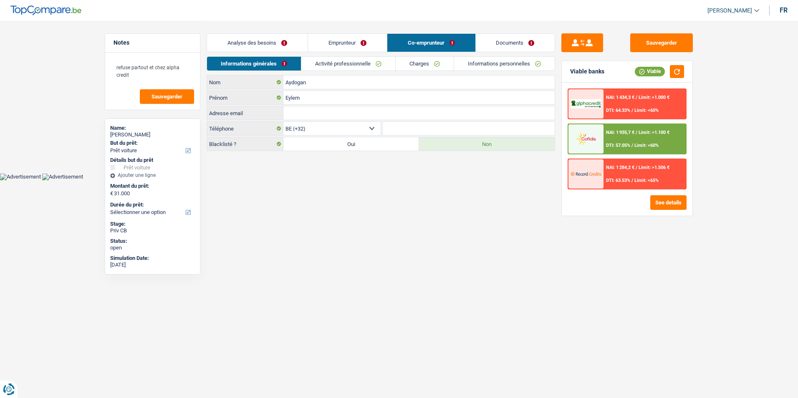
click at [502, 39] on link "Documents" at bounding box center [515, 43] width 79 height 18
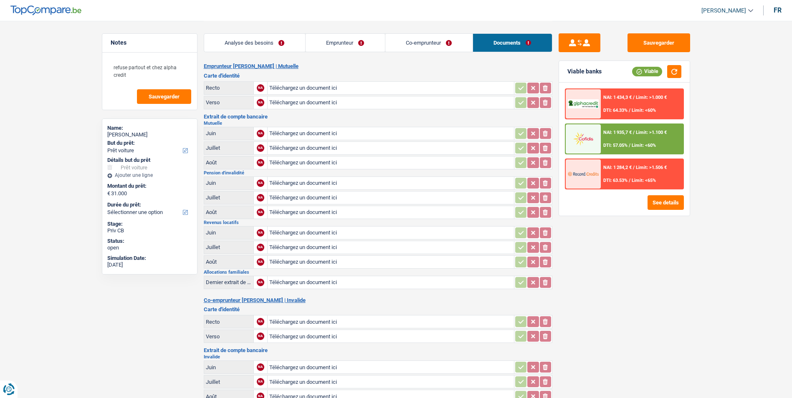
click at [348, 43] on link "Emprunteur" at bounding box center [344, 43] width 79 height 18
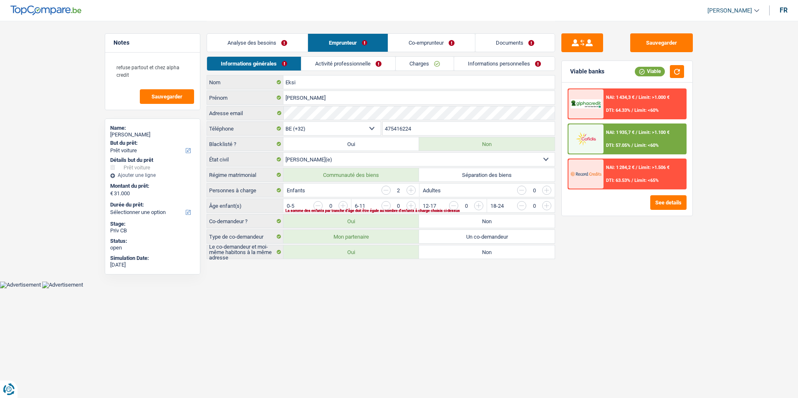
click at [285, 43] on link "Analyse des besoins" at bounding box center [257, 43] width 101 height 18
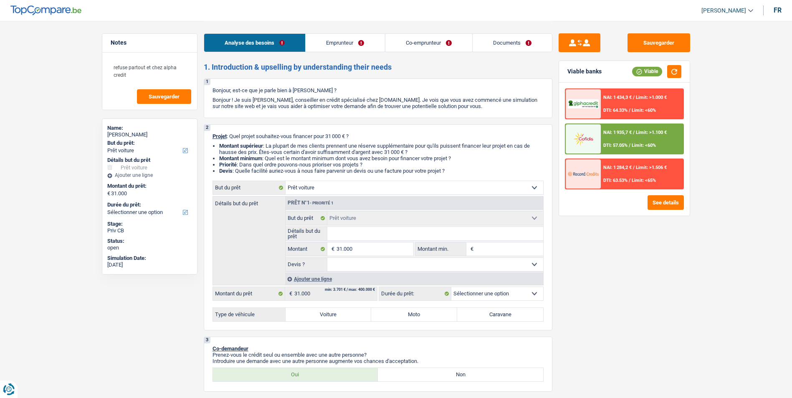
click at [343, 41] on link "Emprunteur" at bounding box center [344, 43] width 79 height 18
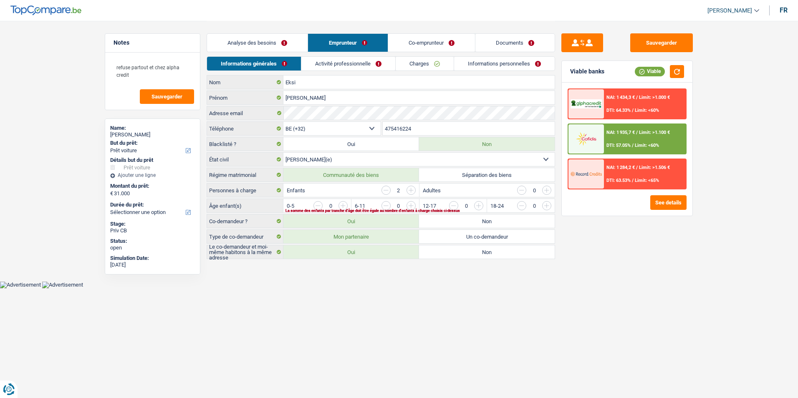
click at [284, 44] on link "Analyse des besoins" at bounding box center [257, 43] width 101 height 18
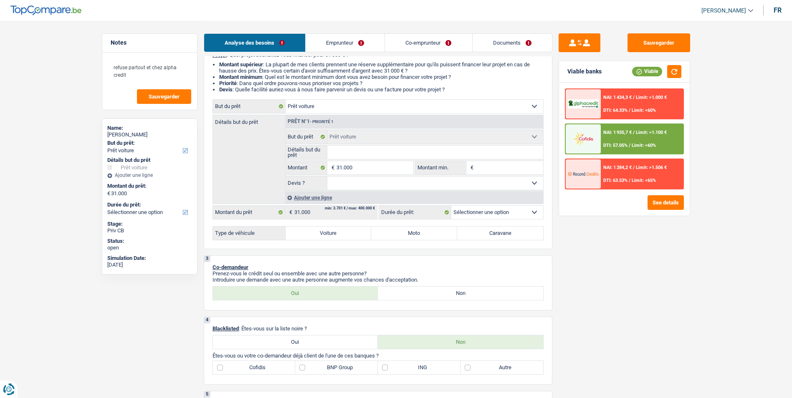
scroll to position [83, 0]
click at [328, 229] on label "Voiture" at bounding box center [328, 230] width 86 height 13
click at [328, 229] on input "Voiture" at bounding box center [328, 230] width 86 height 13
radio input "true"
select select "60"
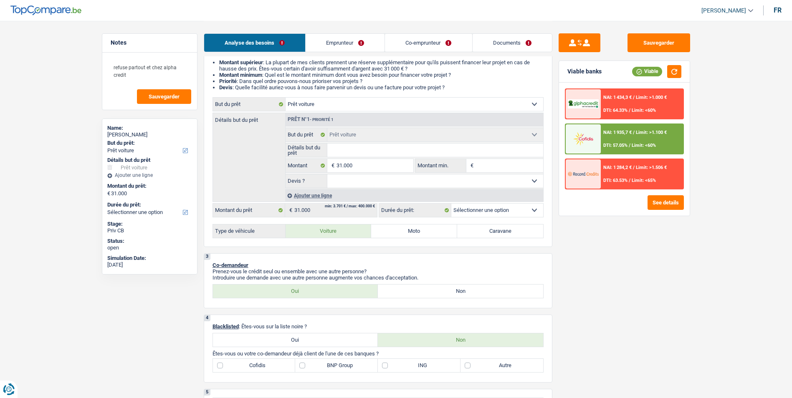
select select "60"
radio input "true"
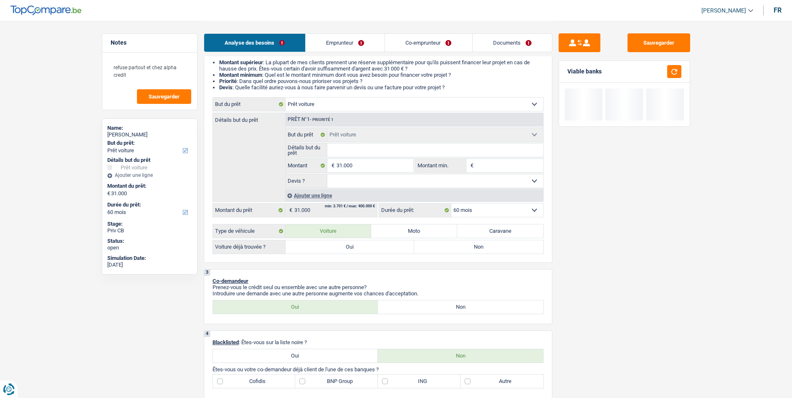
click at [437, 250] on label "Non" at bounding box center [478, 246] width 129 height 13
click at [437, 250] on input "Non" at bounding box center [478, 246] width 129 height 13
radio input "true"
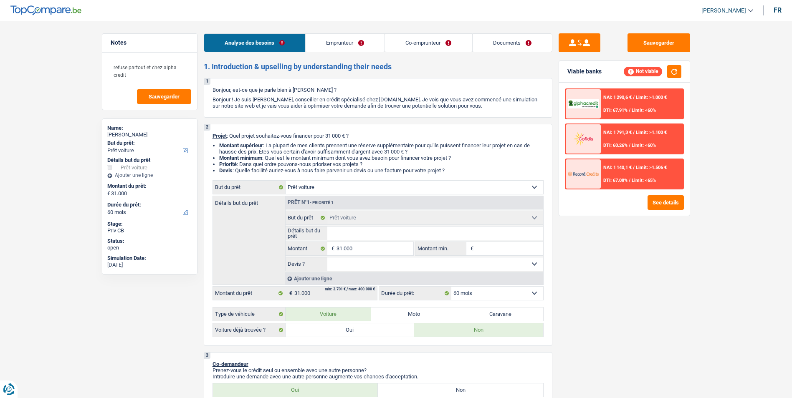
scroll to position [0, 0]
click at [402, 265] on select "Oui Non Non répondu Sélectionner une option" at bounding box center [435, 264] width 216 height 13
select select "false"
click at [327, 258] on select "Oui Non Non répondu Sélectionner une option" at bounding box center [435, 264] width 216 height 13
select select "false"
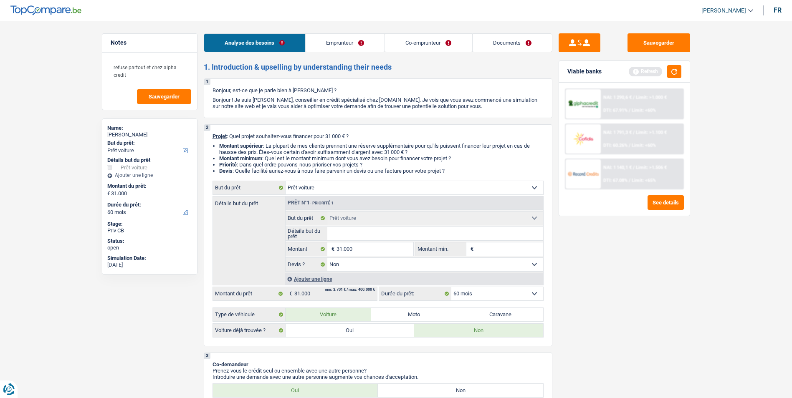
click at [356, 233] on input "Détails but du prêt" at bounding box center [435, 233] width 216 height 13
click at [503, 40] on link "Documents" at bounding box center [511, 43] width 79 height 18
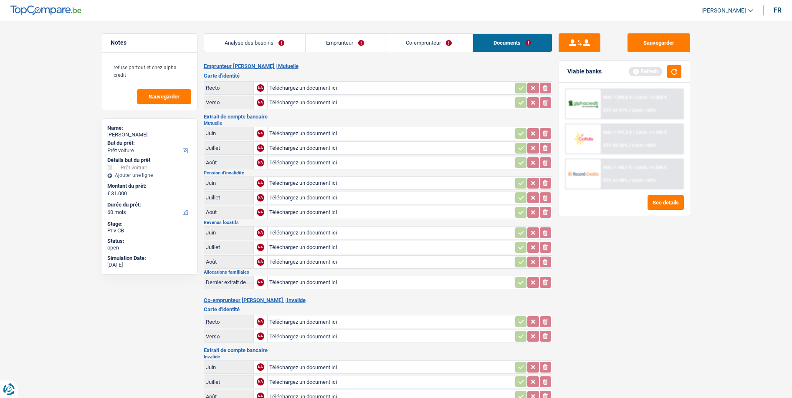
click at [415, 44] on link "Co-emprunteur" at bounding box center [428, 43] width 87 height 18
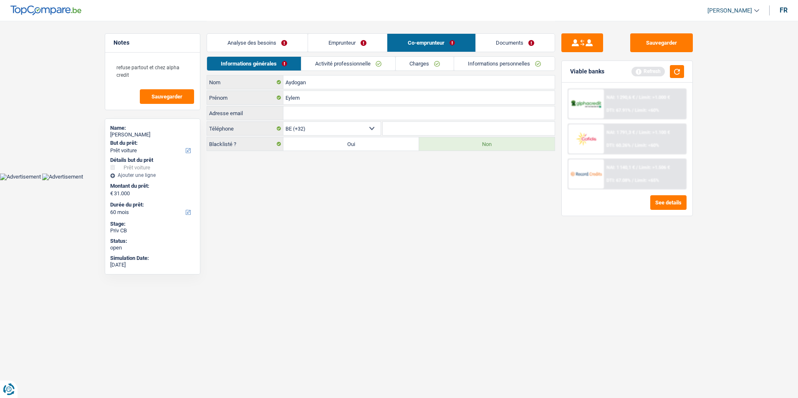
click at [351, 39] on link "Emprunteur" at bounding box center [347, 43] width 79 height 18
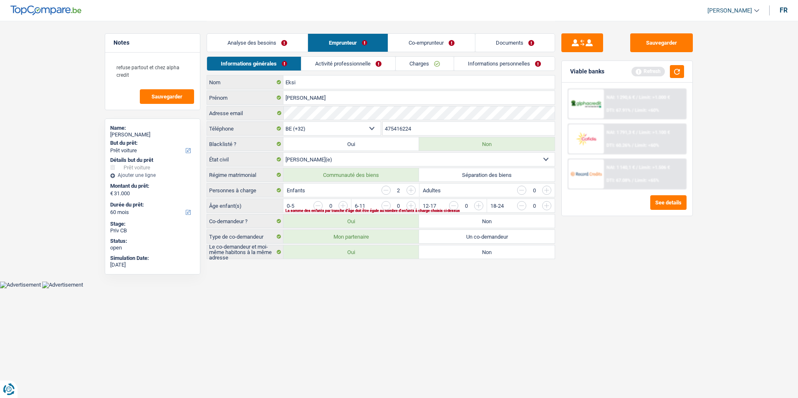
click at [279, 45] on link "Analyse des besoins" at bounding box center [257, 43] width 101 height 18
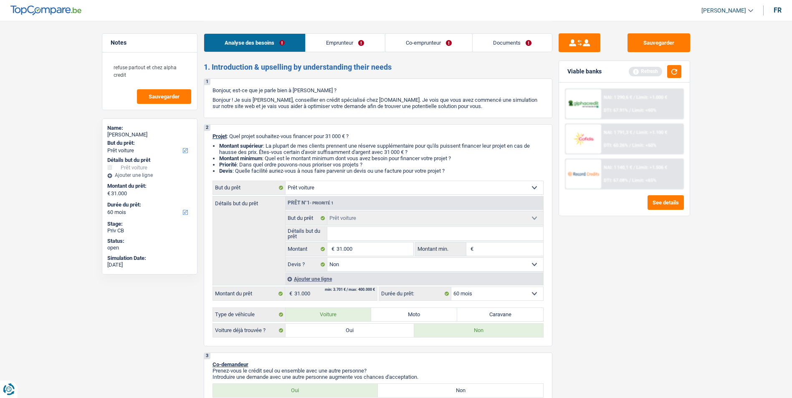
click at [326, 43] on link "Emprunteur" at bounding box center [344, 43] width 79 height 18
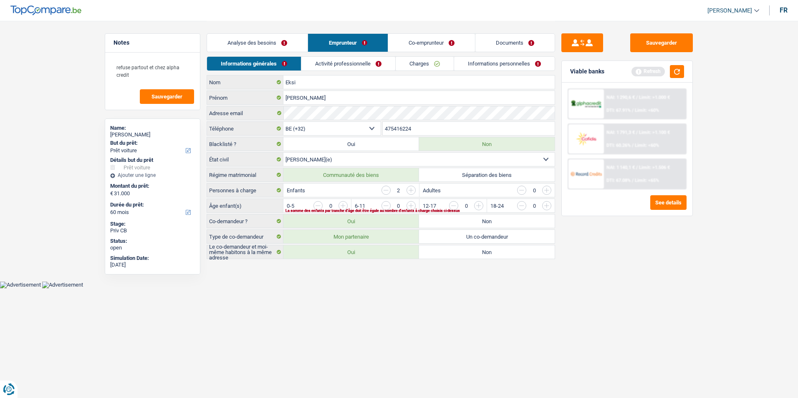
click at [413, 41] on link "Co-emprunteur" at bounding box center [431, 43] width 87 height 18
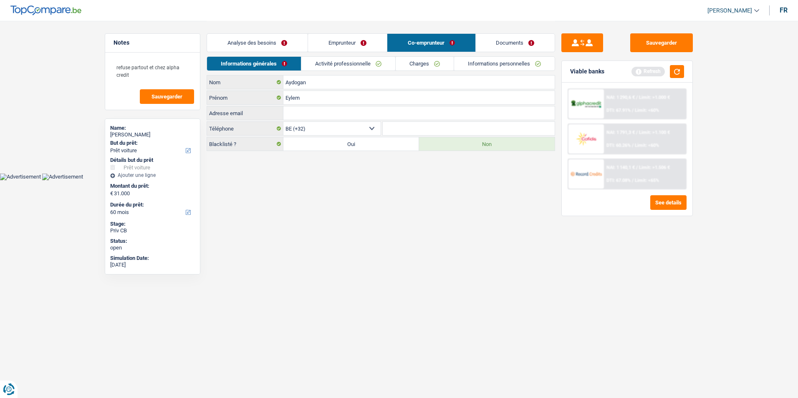
click at [489, 45] on link "Documents" at bounding box center [515, 43] width 79 height 18
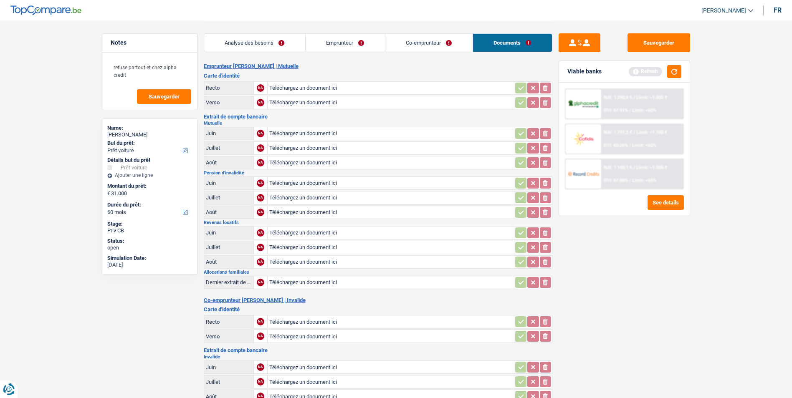
click at [284, 44] on link "Analyse des besoins" at bounding box center [254, 43] width 101 height 18
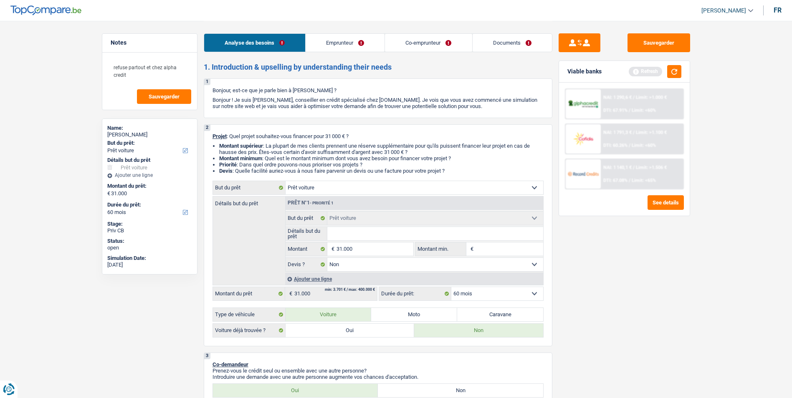
click at [353, 329] on label "Oui" at bounding box center [349, 330] width 129 height 13
click at [353, 329] on input "Oui" at bounding box center [349, 330] width 129 height 13
radio input "true"
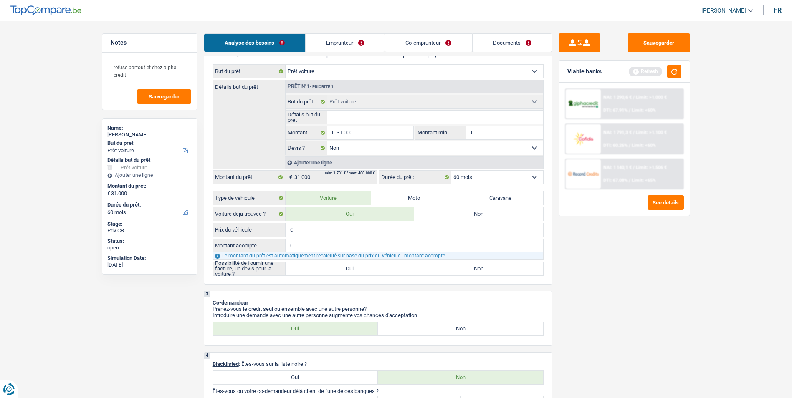
scroll to position [125, 0]
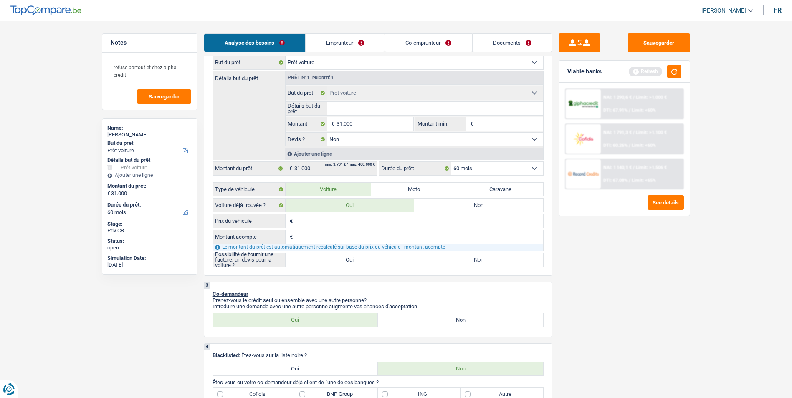
click at [330, 217] on input "Prix du véhicule" at bounding box center [419, 220] width 248 height 13
type input "3"
type input "30"
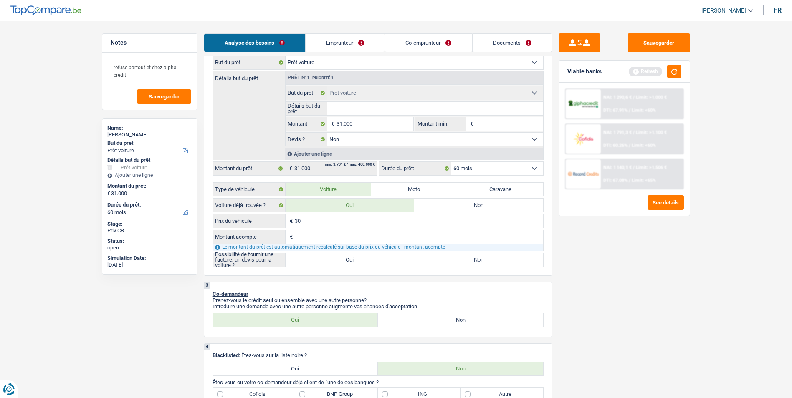
type input "309"
type input "3.095"
type input "30.950"
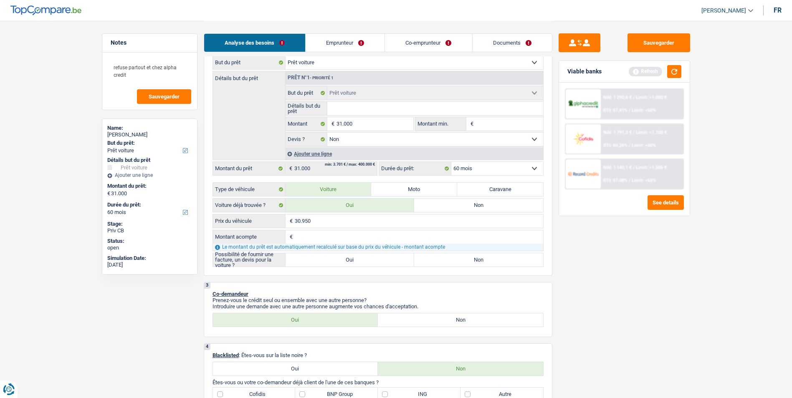
type input "30.950"
click at [357, 257] on label "Oui" at bounding box center [349, 259] width 129 height 13
click at [357, 257] on input "Oui" at bounding box center [349, 259] width 129 height 13
radio input "true"
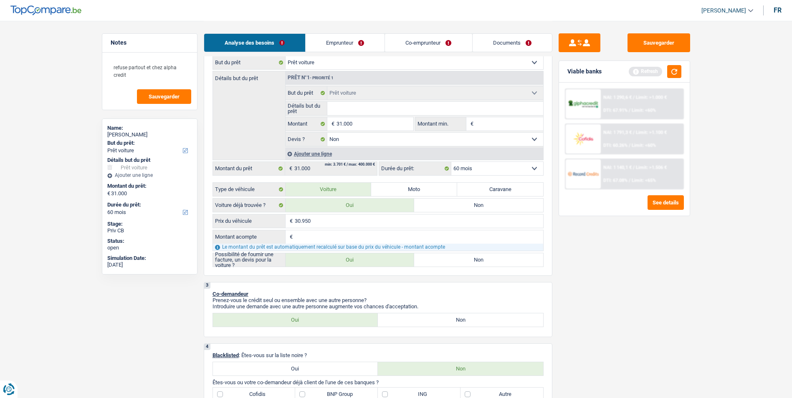
radio input "true"
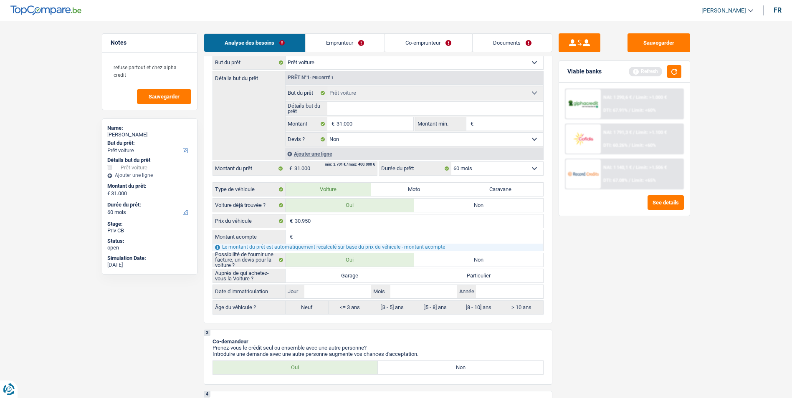
click at [351, 271] on label "Garage" at bounding box center [349, 275] width 129 height 13
click at [351, 271] on input "Garage" at bounding box center [349, 275] width 129 height 13
radio input "true"
click at [330, 235] on input "Montant acompte" at bounding box center [419, 236] width 248 height 13
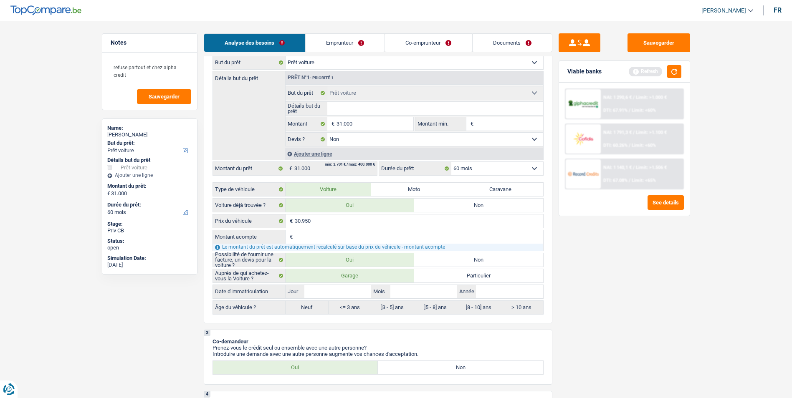
type input "1"
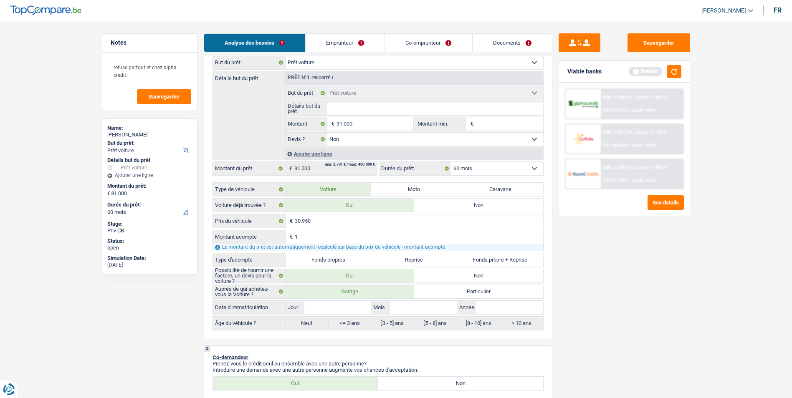
type input "10"
type input "100"
type input "1.000"
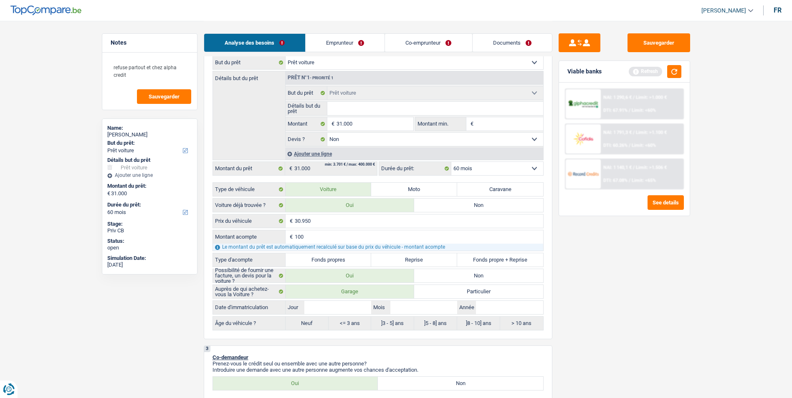
type input "1.000"
type input "29.950"
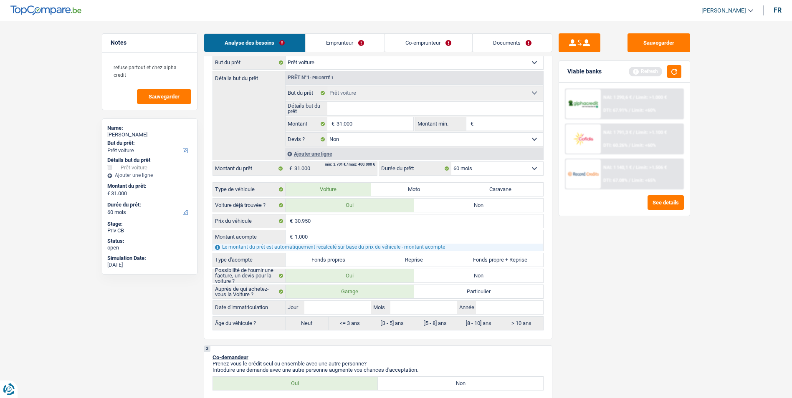
type input "29.950"
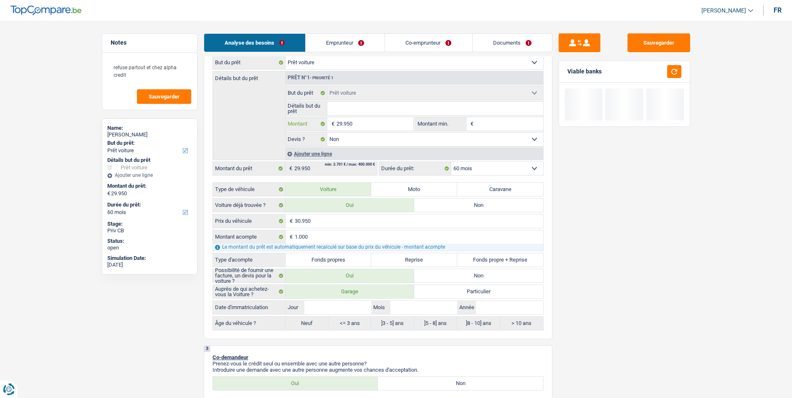
click at [363, 123] on input "29.950" at bounding box center [374, 123] width 76 height 13
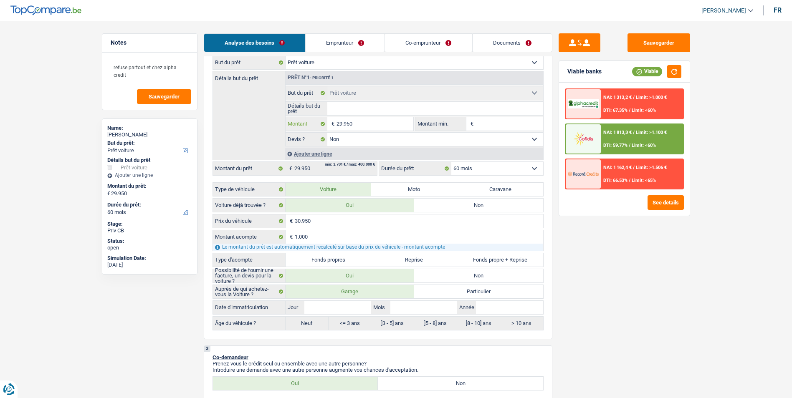
type input "2.995"
type input "299"
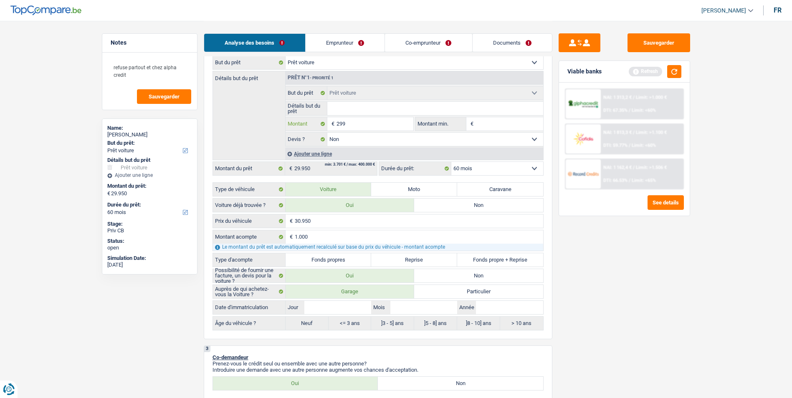
type input "29"
type input "2"
type input "3"
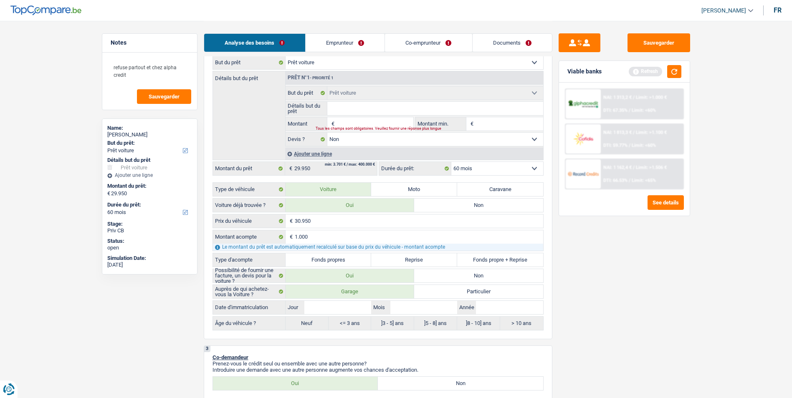
type input "3"
type input "31"
type input "310"
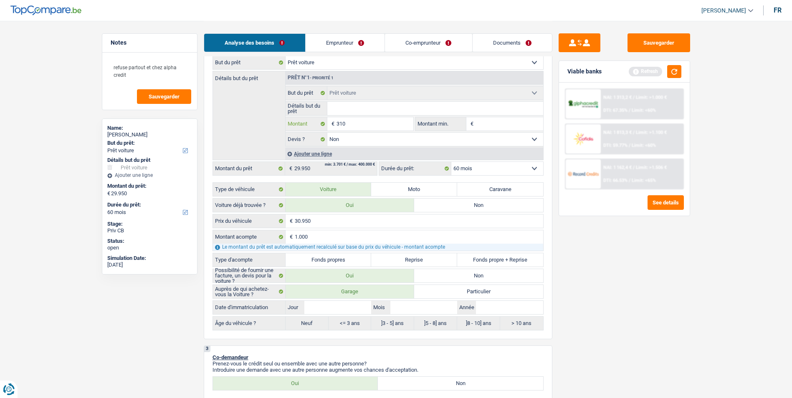
type input "3.100"
type input "31.000"
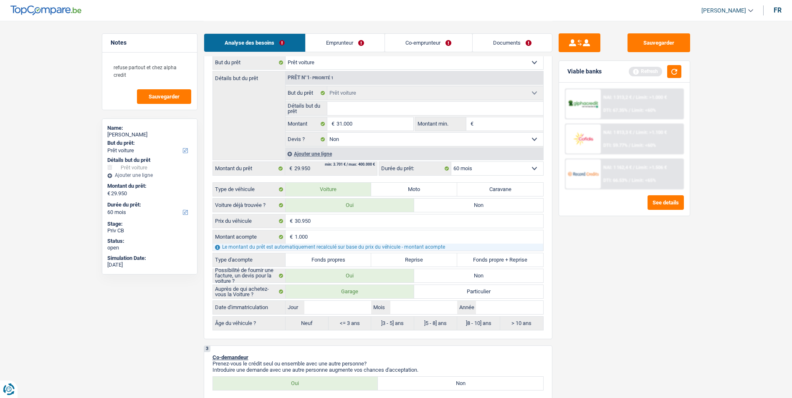
type input "31.000"
click at [334, 259] on label "Fonds propres" at bounding box center [328, 259] width 86 height 13
click at [334, 259] on input "Fonds propres" at bounding box center [328, 259] width 86 height 13
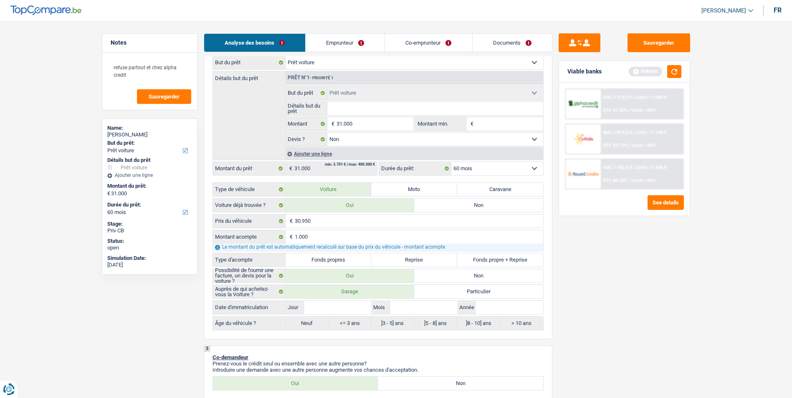
radio input "true"
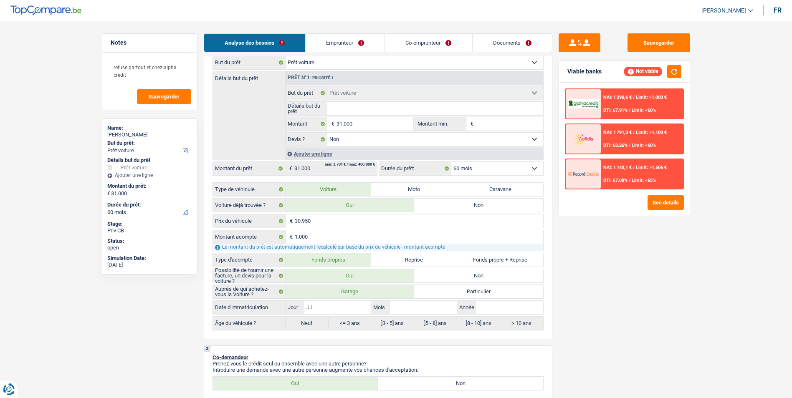
click at [343, 306] on input "Jour" at bounding box center [337, 307] width 67 height 13
type input "0"
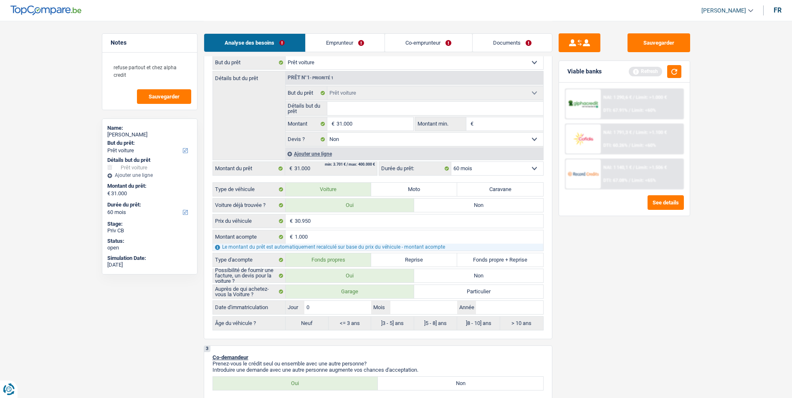
type input "01"
type input "0"
type input "07"
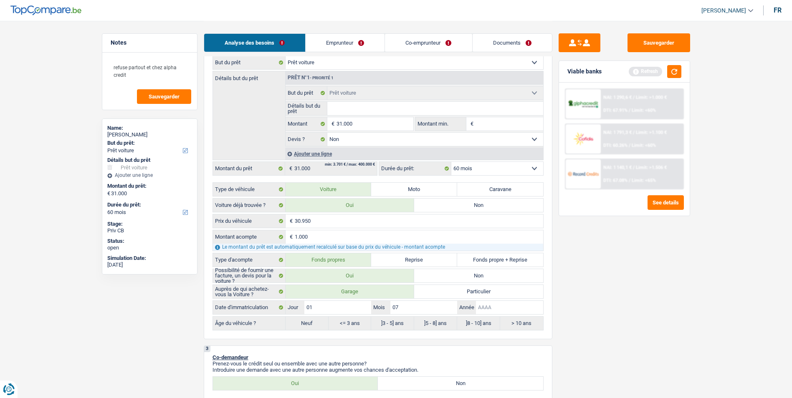
type input "07"
type input "2"
type input "20"
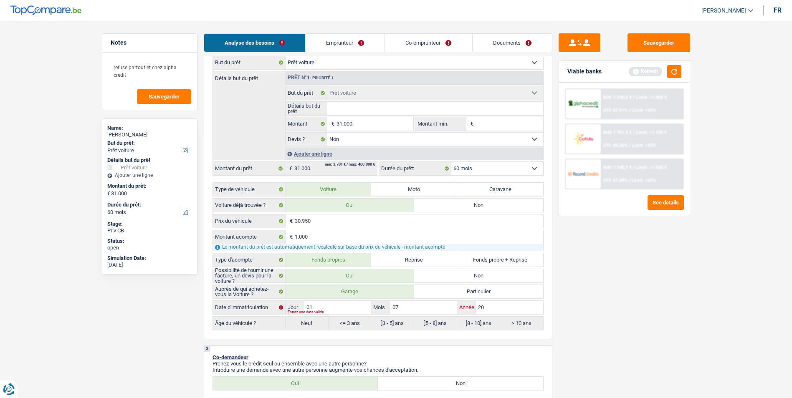
type input "202"
type input "2023"
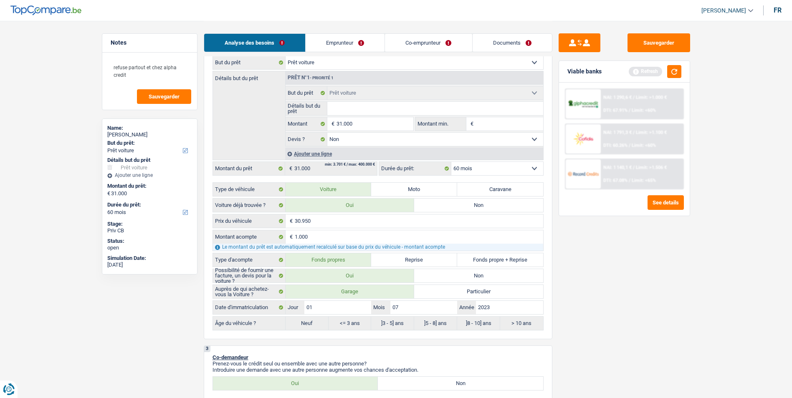
radio input "false"
radio input "true"
select select "84"
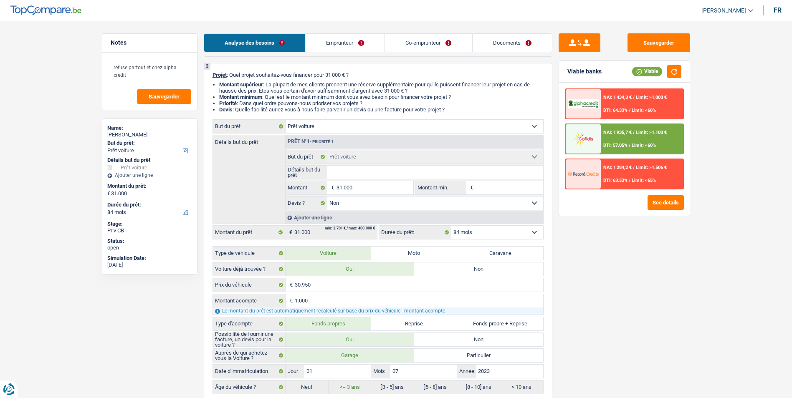
scroll to position [42, 0]
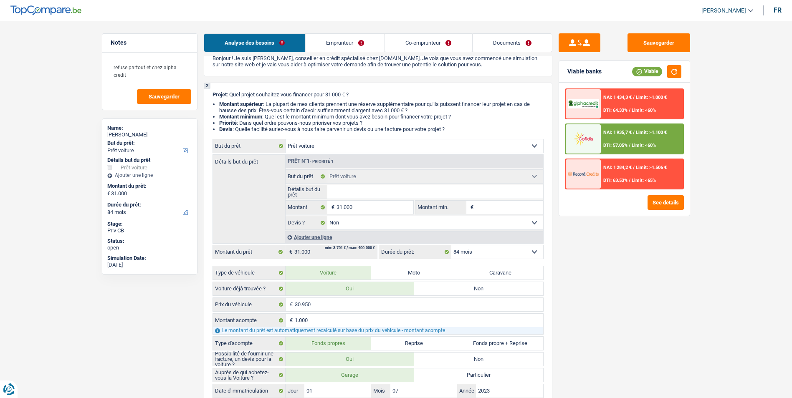
click at [362, 194] on input "Détails but du prêt" at bounding box center [435, 191] width 216 height 13
type input "B"
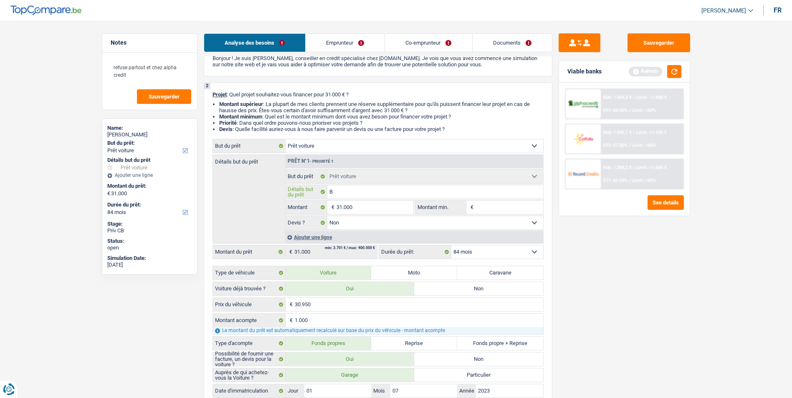
type input "BM"
type input "BMW"
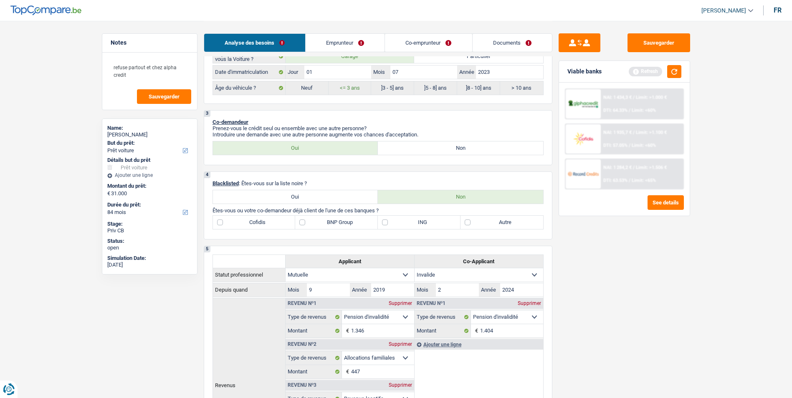
scroll to position [376, 0]
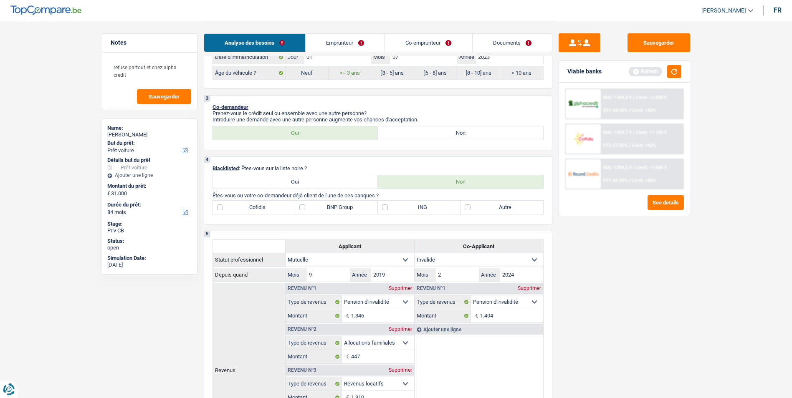
type input "BMW"
click at [467, 207] on label "Autre" at bounding box center [501, 207] width 83 height 13
click at [467, 207] on input "Autre" at bounding box center [501, 207] width 83 height 13
checkbox input "true"
click at [303, 207] on label "BNP Group" at bounding box center [336, 207] width 83 height 13
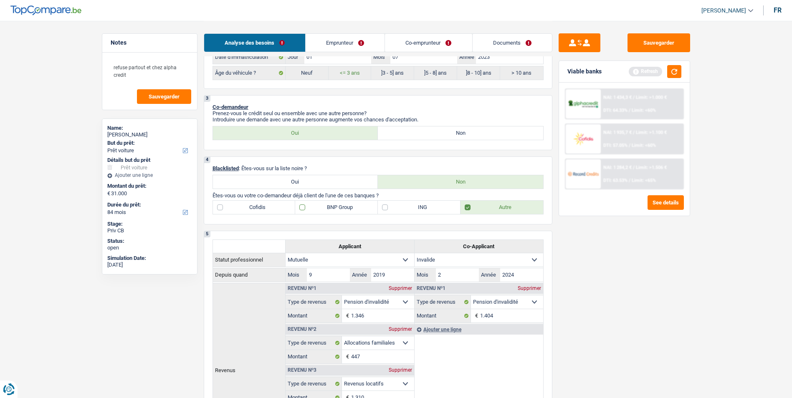
click at [303, 207] on input "BNP Group" at bounding box center [336, 207] width 83 height 13
checkbox input "true"
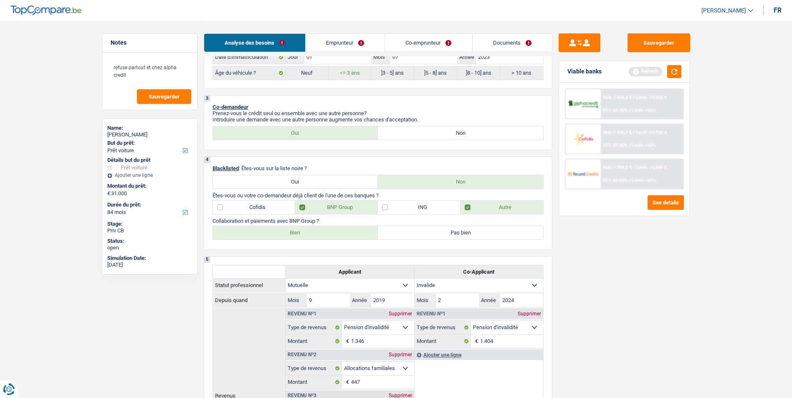
click at [302, 230] on label "Bien" at bounding box center [295, 232] width 165 height 13
click at [302, 230] on input "Bien" at bounding box center [295, 232] width 165 height 13
radio input "true"
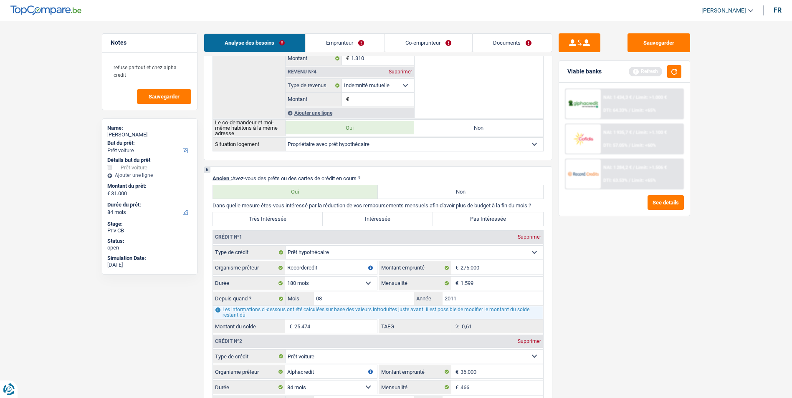
scroll to position [751, 0]
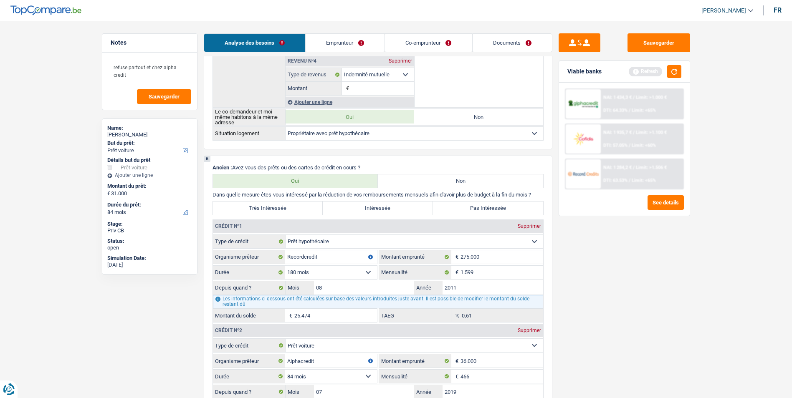
click at [288, 205] on label "Très Intéressée" at bounding box center [268, 208] width 110 height 13
click at [288, 205] on input "Très Intéressée" at bounding box center [268, 208] width 110 height 13
radio input "true"
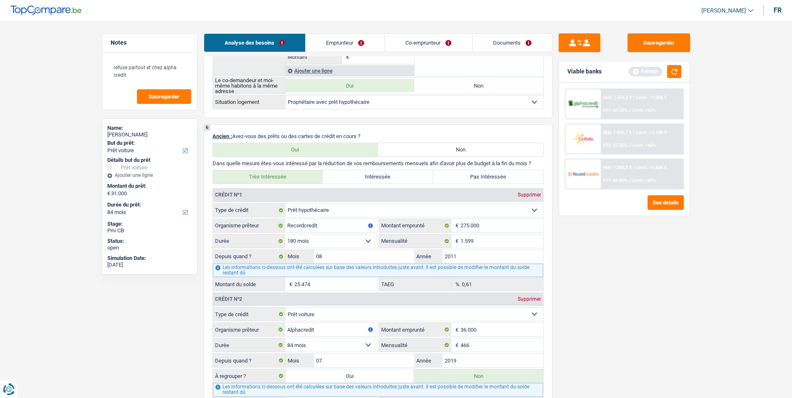
scroll to position [876, 0]
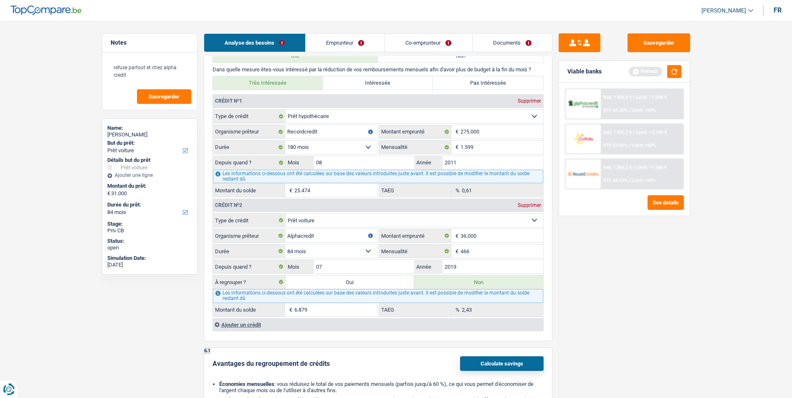
click at [351, 280] on label "Oui" at bounding box center [349, 281] width 129 height 13
click at [351, 280] on input "Oui" at bounding box center [349, 281] width 129 height 13
radio input "true"
type input "37.879"
type input "6.879"
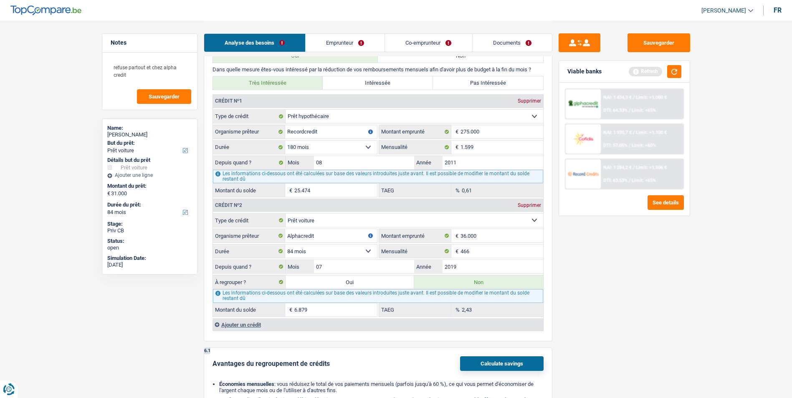
select select
radio input "false"
type input "6.879"
select select
radio input "false"
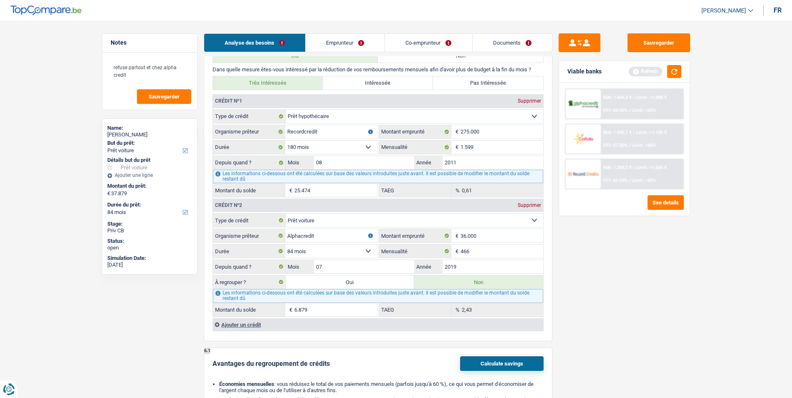
select select "refinancing"
select select "144"
select select "refinancing"
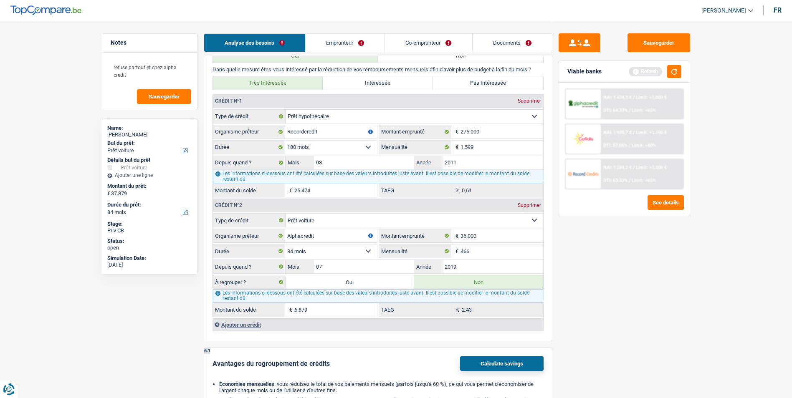
select select "144"
select select "refinancing"
select select "144"
select select "car"
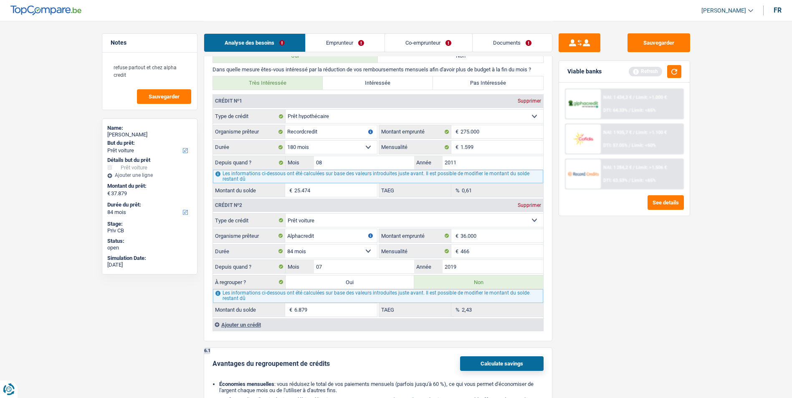
select select "car"
select select "false"
select select "car"
select select "false"
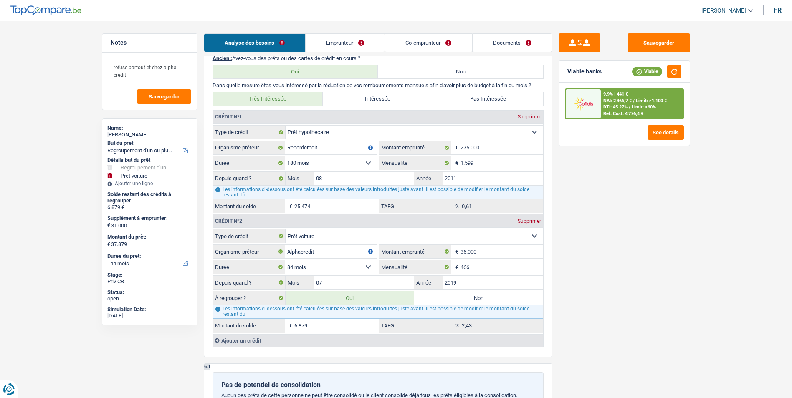
scroll to position [793, 0]
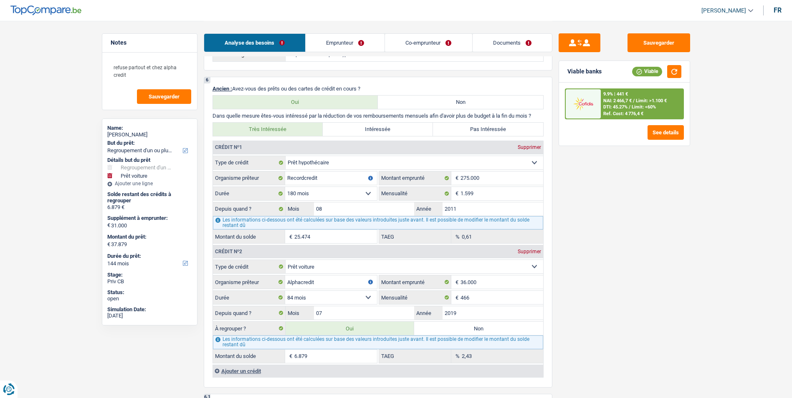
click at [365, 193] on select "120 mois 132 mois 144 mois 180 mois 240 mois 300 mois 360 mois 420 mois Sélecti…" at bounding box center [331, 193] width 92 height 13
select select "300"
click at [285, 187] on select "120 mois 132 mois 144 mois 180 mois 240 mois 300 mois 360 mois 420 mois Sélecti…" at bounding box center [331, 193] width 92 height 13
type input "160.675"
type input "5,06"
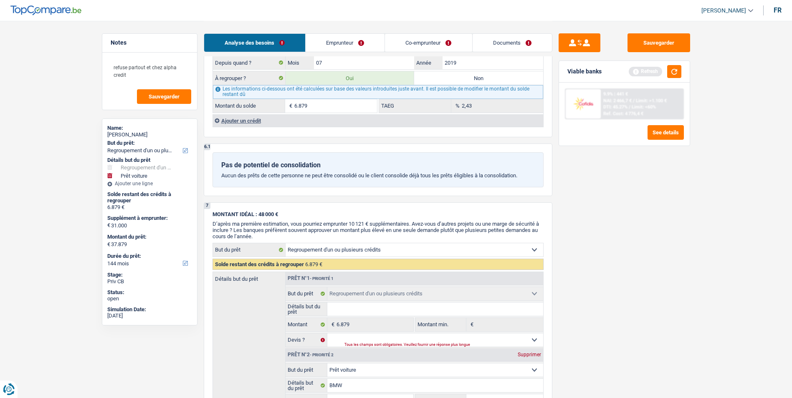
scroll to position [1168, 0]
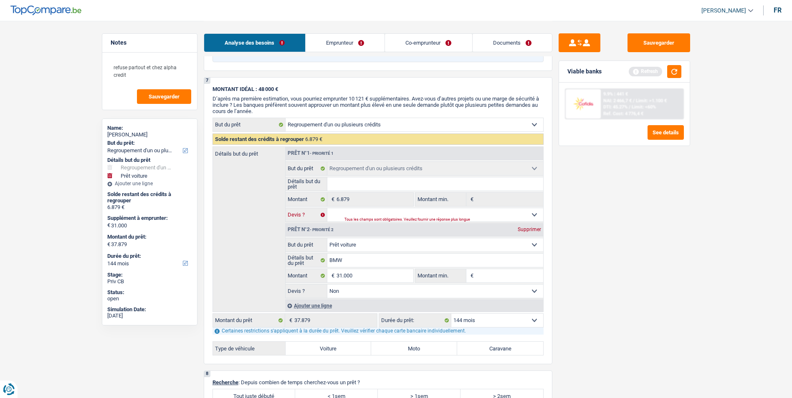
click at [427, 213] on select "Oui Non Non répondu Sélectionner une option" at bounding box center [435, 214] width 216 height 13
select select "false"
click at [327, 208] on select "Oui Non Non répondu Sélectionner une option" at bounding box center [435, 214] width 216 height 13
select select "false"
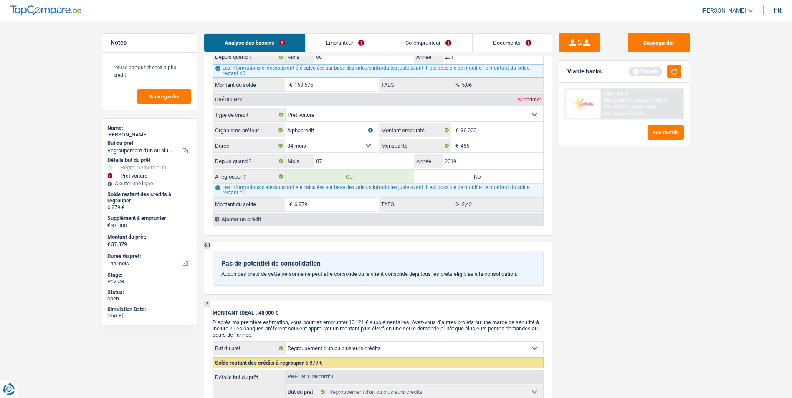
scroll to position [960, 0]
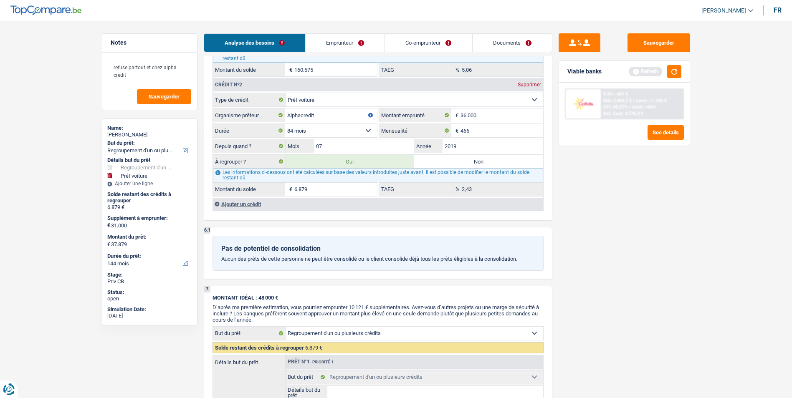
click at [334, 185] on input "6.879" at bounding box center [335, 189] width 83 height 13
type input "687"
select select "120"
type input "687"
select select "120"
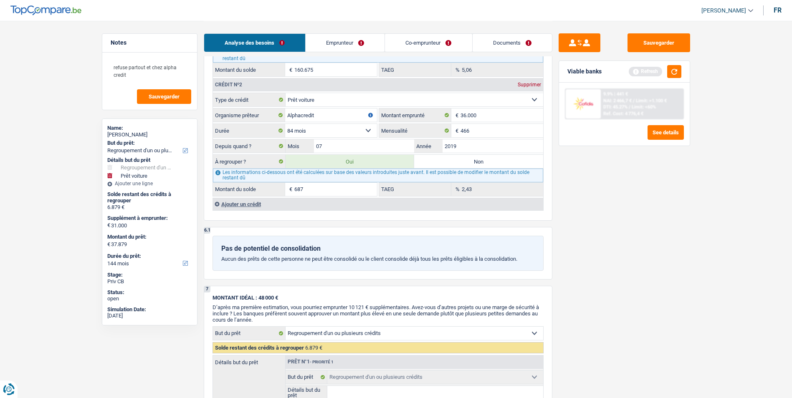
type input "687"
select select "120"
type input "31.687"
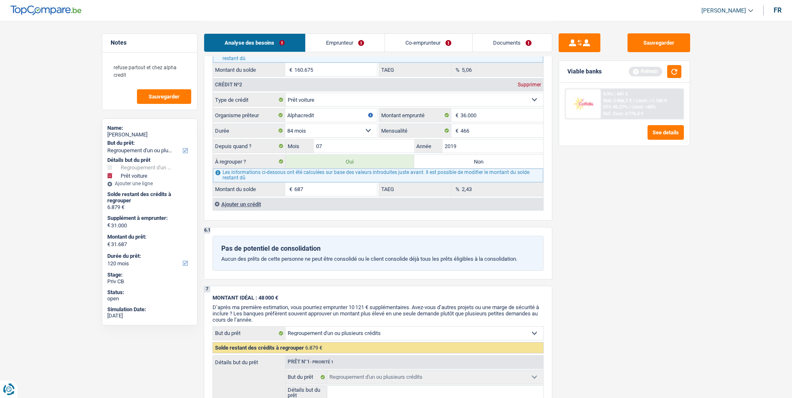
type input "68"
type input "31.068"
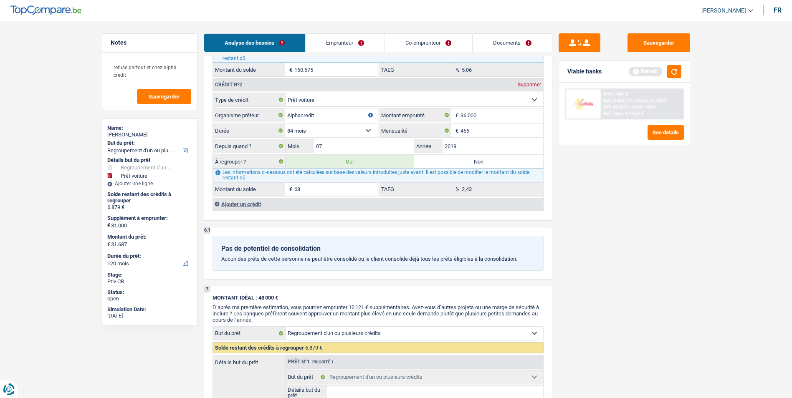
type input "31.068"
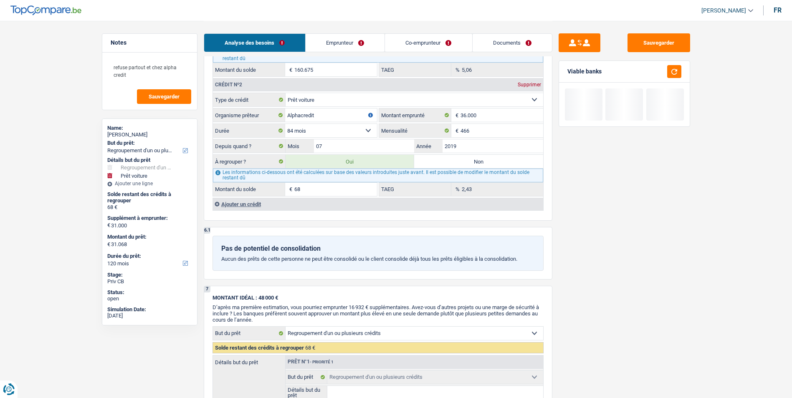
type input "6"
type input "31.006"
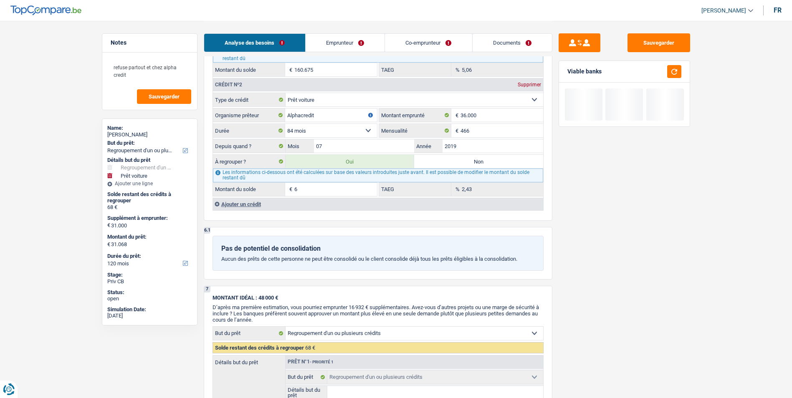
type input "31.006"
type input "0"
type input "31.000"
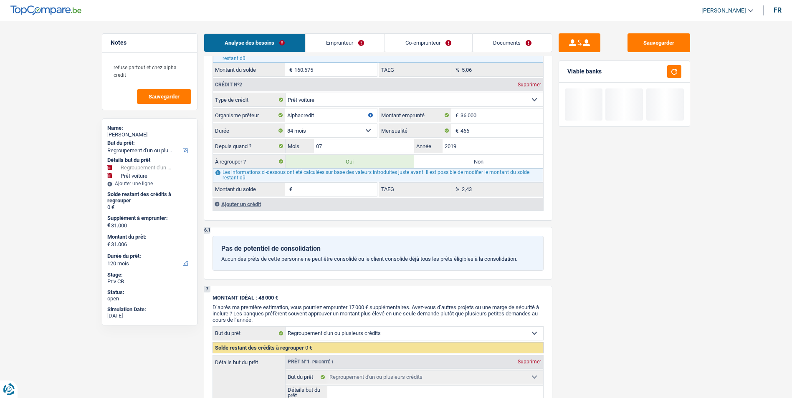
type input "31.000"
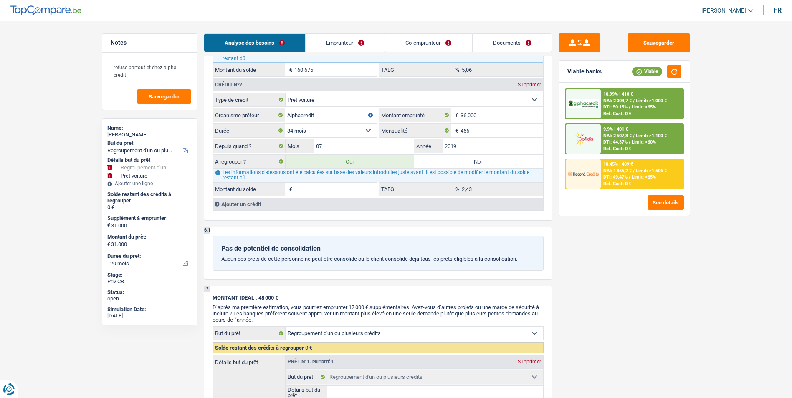
type input "9"
type input "31.009"
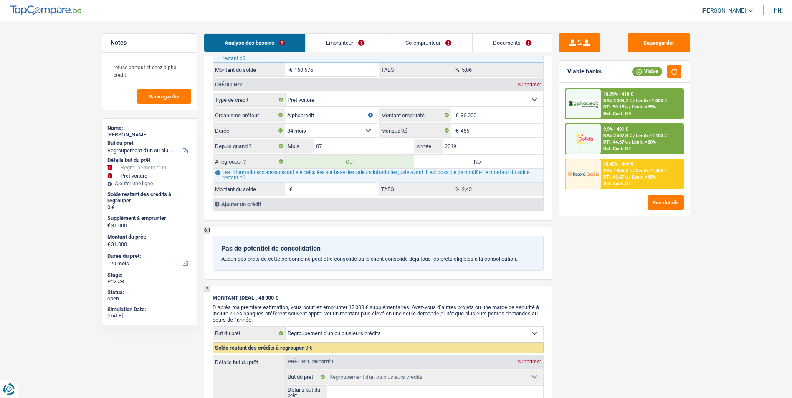
type input "31.009"
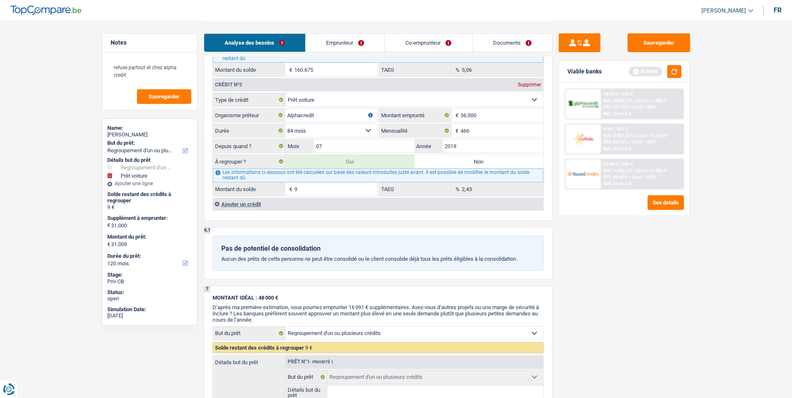
type input "93"
type input "31.093"
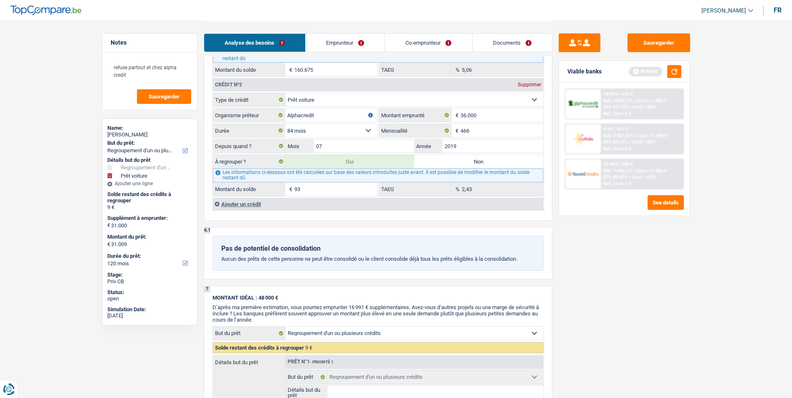
type input "31.093"
type input "935"
type input "31.935"
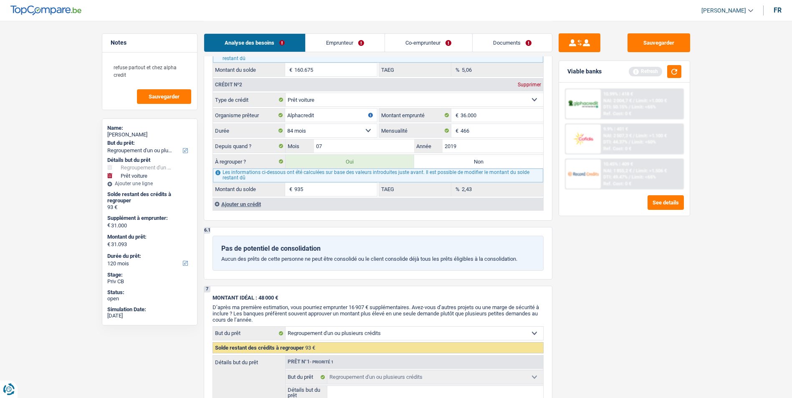
type input "31.935"
type input "935"
click at [564, 253] on div "Sauvegarder Viable banks Refresh 10.99% | 418 € NAI: 2 004,7 € / Limit: >1.000 …" at bounding box center [624, 208] width 144 height 351
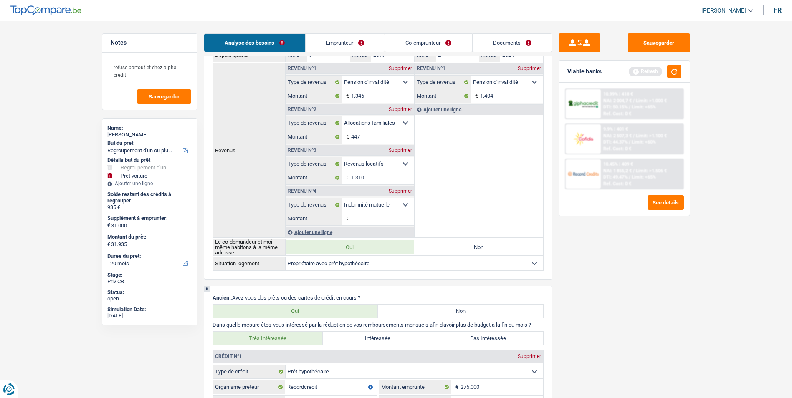
scroll to position [376, 0]
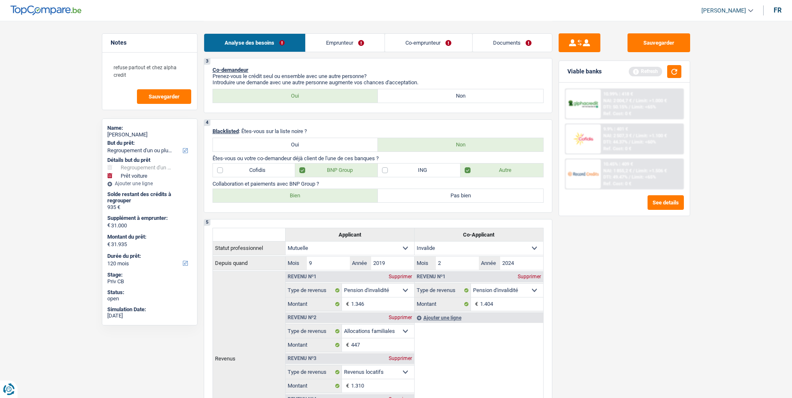
click at [351, 40] on link "Emprunteur" at bounding box center [344, 43] width 79 height 18
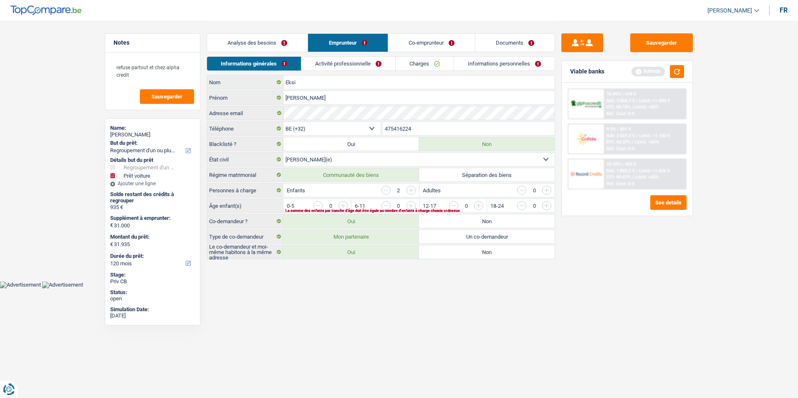
click at [545, 206] on input "button" at bounding box center [716, 207] width 348 height 13
click at [363, 59] on link "Activité professionnelle" at bounding box center [349, 64] width 94 height 14
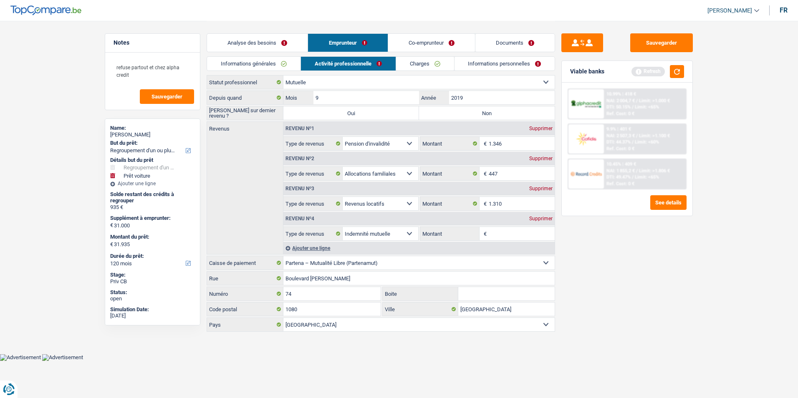
click at [448, 111] on label "Non" at bounding box center [487, 112] width 136 height 13
click at [448, 111] on input "Non" at bounding box center [487, 112] width 136 height 13
radio input "true"
click at [544, 219] on div "Supprimer" at bounding box center [541, 218] width 28 height 5
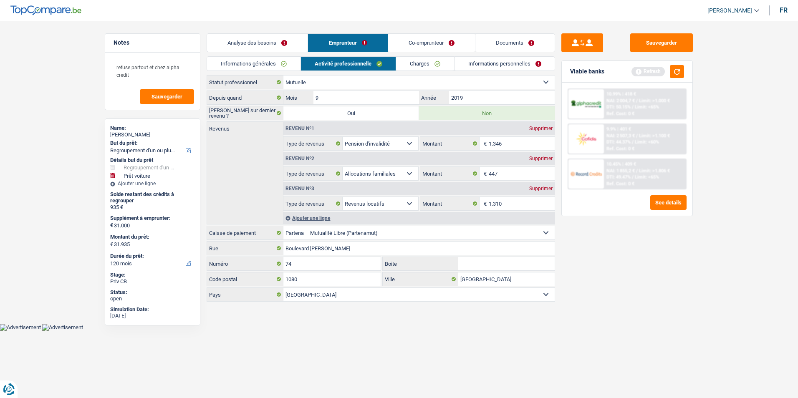
click at [402, 141] on select "Allocation d'handicap Allocations chômage Allocations familiales Chèques repas …" at bounding box center [381, 143] width 76 height 13
select select "mutualityIndemnity"
click at [343, 137] on select "Allocation d'handicap Allocations chômage Allocations familiales Chèques repas …" at bounding box center [381, 143] width 76 height 13
click at [515, 138] on input "1.346" at bounding box center [522, 143] width 66 height 13
type input "1.450"
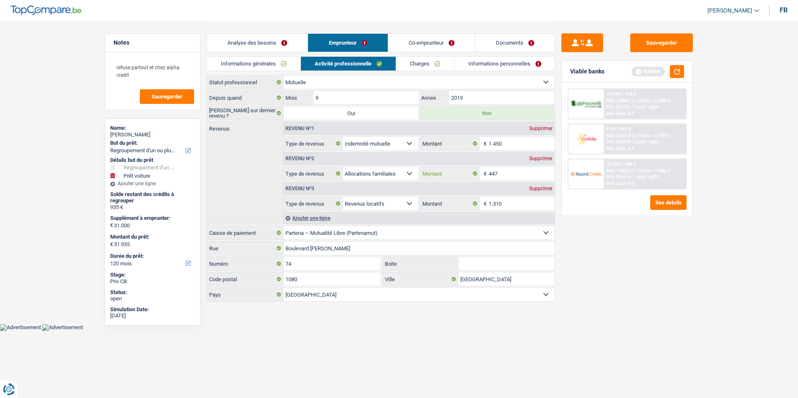
click at [510, 171] on input "447" at bounding box center [522, 173] width 66 height 13
type input "435"
click at [584, 235] on div "Sauvegarder Viable banks Refresh 10.99% | 418 € NAI: 2 004,7 € / Limit: >1.000 …" at bounding box center [627, 208] width 144 height 351
click at [510, 203] on input "1.310" at bounding box center [522, 203] width 66 height 13
type input "1"
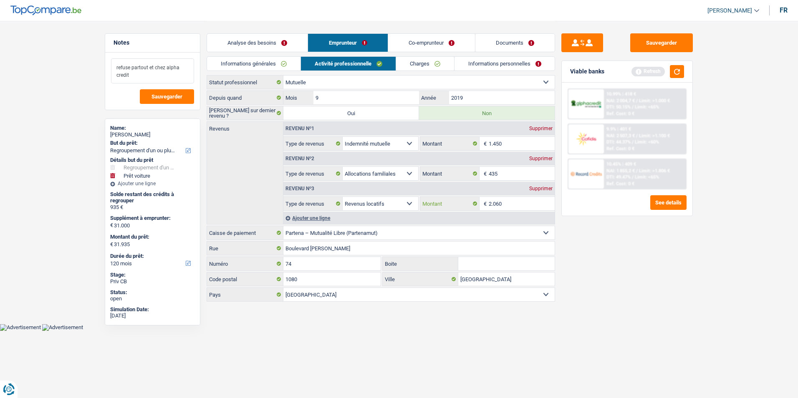
type input "2.060"
click at [116, 64] on textarea "refuse partout et chez alpha credit" at bounding box center [152, 70] width 83 height 25
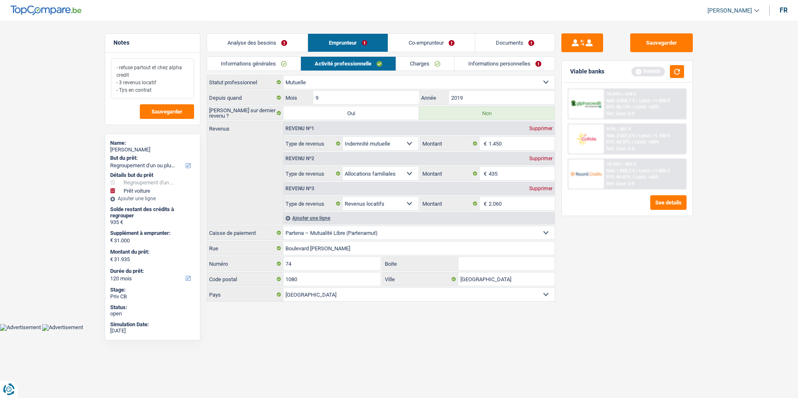
type textarea "- refuse partout et chez alpha credit - 3 revenus locatif - Tjrs en contrat"
click at [383, 84] on select "Ouvrier Employé privé Employé public Invalide Indépendant Pensionné Chômeur Mut…" at bounding box center [418, 82] width 271 height 13
select select "worker"
click at [283, 76] on select "Ouvrier Employé privé Employé public Invalide Indépendant Pensionné Chômeur Mut…" at bounding box center [418, 82] width 271 height 13
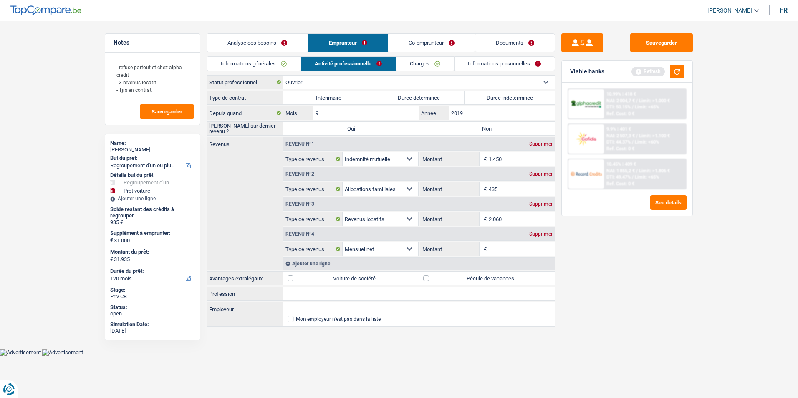
click at [506, 249] on input "Montant" at bounding box center [522, 248] width 66 height 13
click at [487, 96] on label "Durée indéterminée" at bounding box center [509, 97] width 91 height 13
click at [487, 96] on input "Durée indéterminée" at bounding box center [509, 97] width 91 height 13
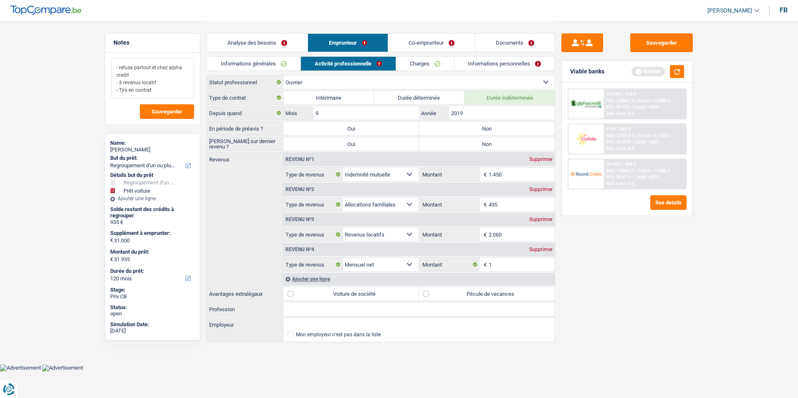
click at [174, 92] on textarea "- refuse partout et chez alpha credit - 3 revenus locatif - Tjrs en contrat" at bounding box center [152, 78] width 83 height 40
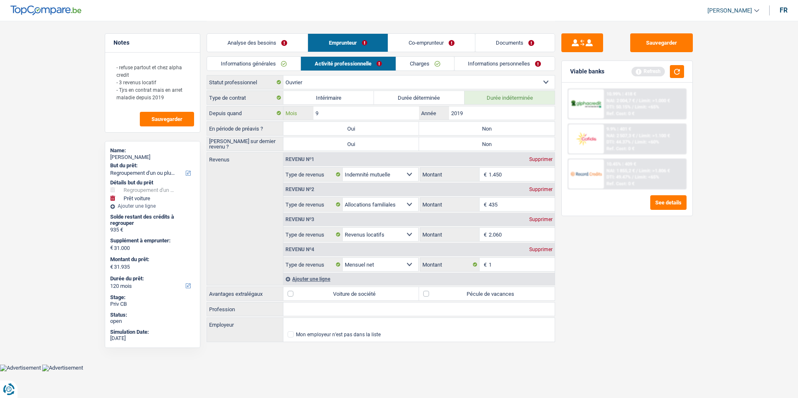
click at [339, 110] on input "9" at bounding box center [366, 112] width 106 height 13
click at [473, 117] on input "2019" at bounding box center [502, 112] width 106 height 13
click at [472, 124] on label "Non" at bounding box center [487, 128] width 136 height 13
click at [472, 124] on input "Non" at bounding box center [487, 128] width 136 height 13
click at [469, 142] on label "Non" at bounding box center [487, 143] width 136 height 13
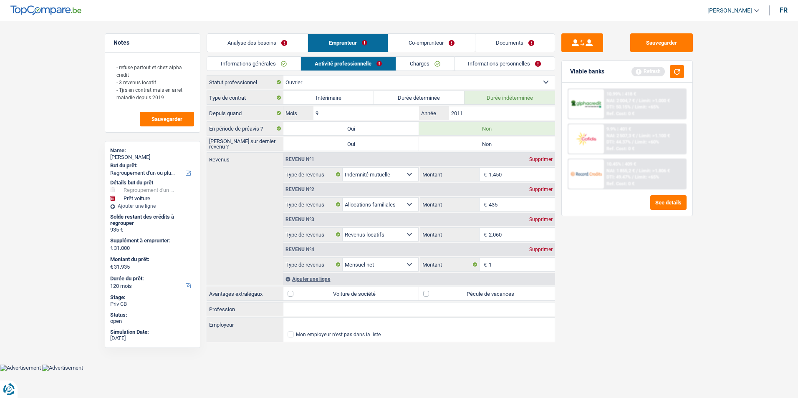
click at [469, 142] on input "Non" at bounding box center [487, 143] width 136 height 13
click at [316, 306] on input "Profession" at bounding box center [418, 309] width 271 height 13
click at [323, 309] on input "Chauffeur poids lourd" at bounding box center [418, 309] width 271 height 13
click at [418, 63] on link "Charges" at bounding box center [425, 64] width 58 height 14
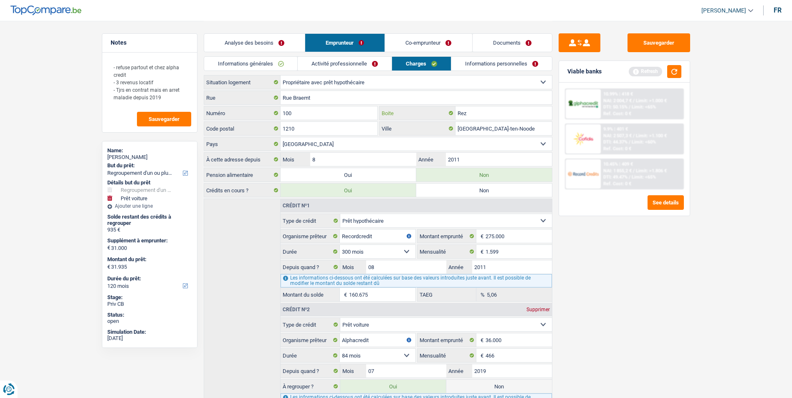
click at [474, 113] on input "Rez" at bounding box center [503, 112] width 96 height 13
click at [470, 66] on link "Informations personnelles" at bounding box center [501, 64] width 101 height 14
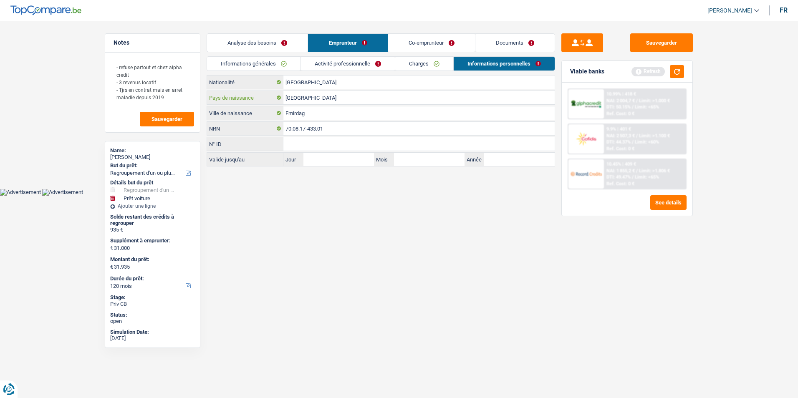
click at [324, 98] on input "[GEOGRAPHIC_DATA]" at bounding box center [418, 97] width 271 height 13
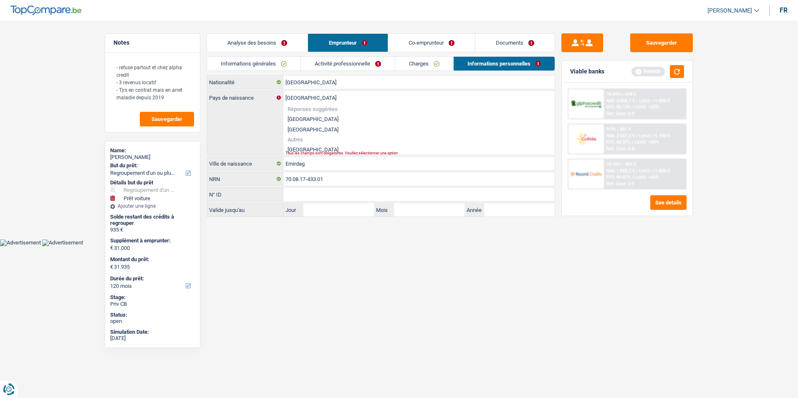
click at [301, 149] on li "[GEOGRAPHIC_DATA]" at bounding box center [418, 149] width 271 height 10
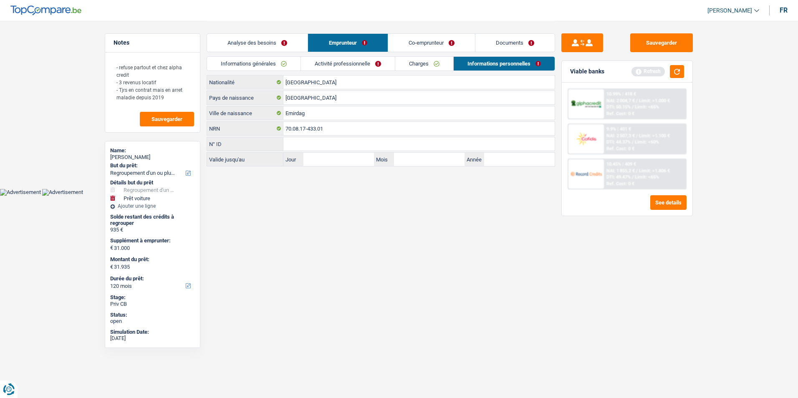
click at [431, 46] on link "Co-emprunteur" at bounding box center [431, 43] width 87 height 18
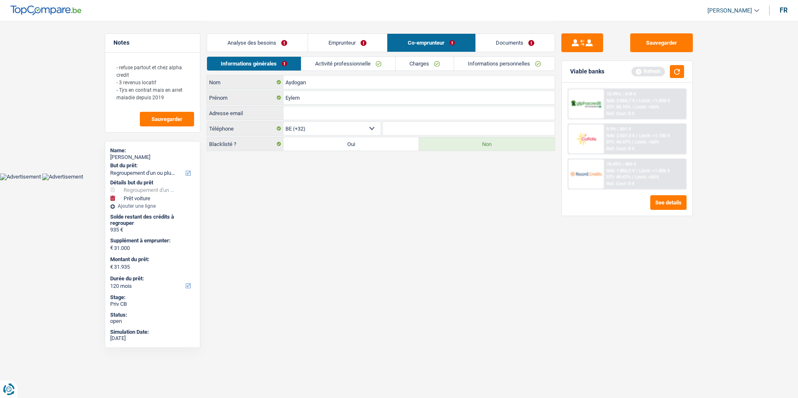
click at [354, 68] on link "Activité professionnelle" at bounding box center [348, 64] width 94 height 14
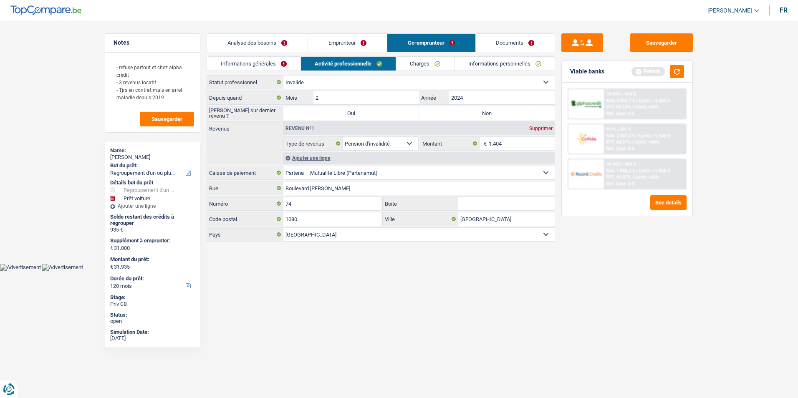
click at [445, 111] on label "Non" at bounding box center [487, 112] width 136 height 13
click at [445, 111] on input "Non" at bounding box center [487, 112] width 136 height 13
click at [676, 75] on button "button" at bounding box center [677, 71] width 14 height 13
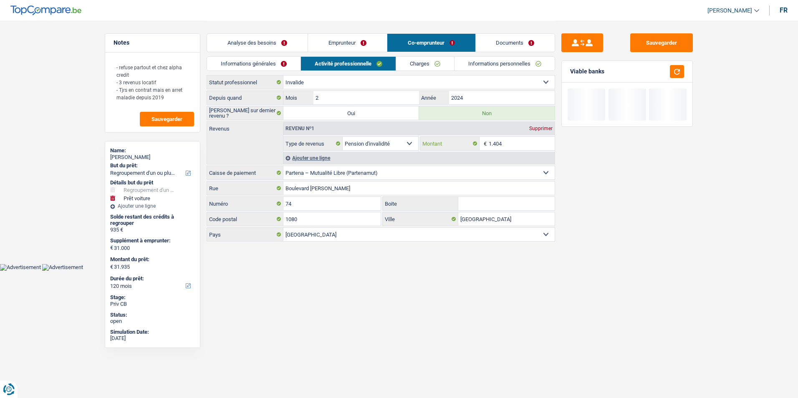
click at [512, 144] on input "1.404" at bounding box center [522, 143] width 66 height 13
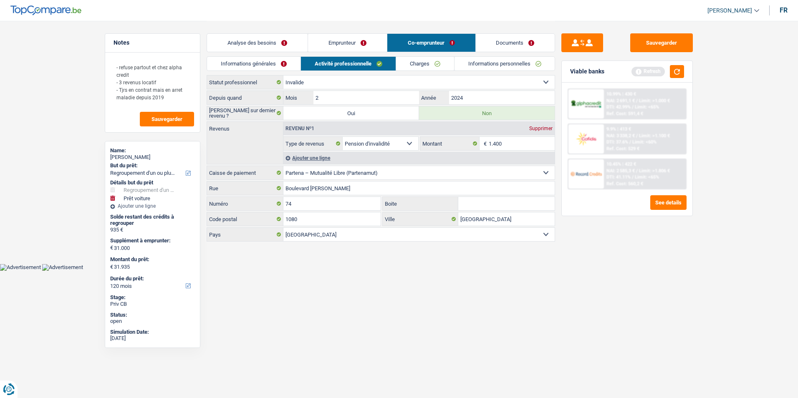
click at [434, 65] on link "Charges" at bounding box center [425, 64] width 58 height 14
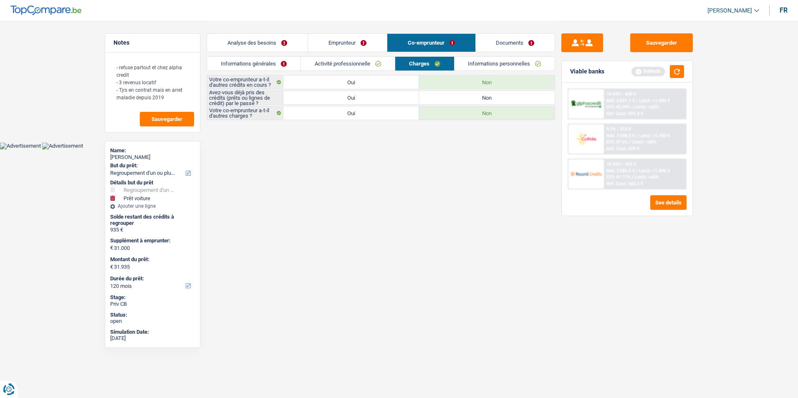
click at [366, 99] on label "Oui" at bounding box center [351, 97] width 136 height 13
click at [366, 99] on input "Oui" at bounding box center [351, 97] width 136 height 13
click at [488, 62] on link "Informations personnelles" at bounding box center [504, 64] width 101 height 14
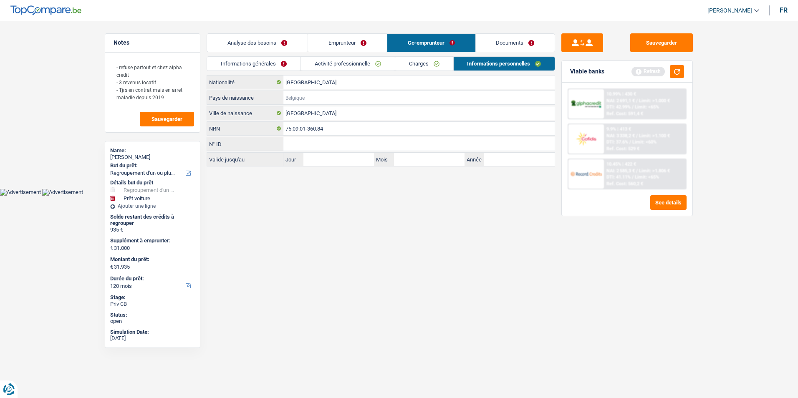
click at [316, 98] on input "Pays de naissance" at bounding box center [418, 97] width 271 height 13
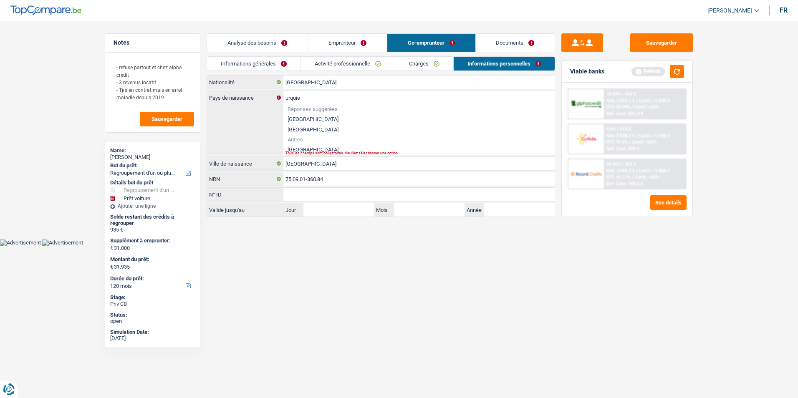
click at [310, 149] on li "[GEOGRAPHIC_DATA]" at bounding box center [418, 149] width 271 height 10
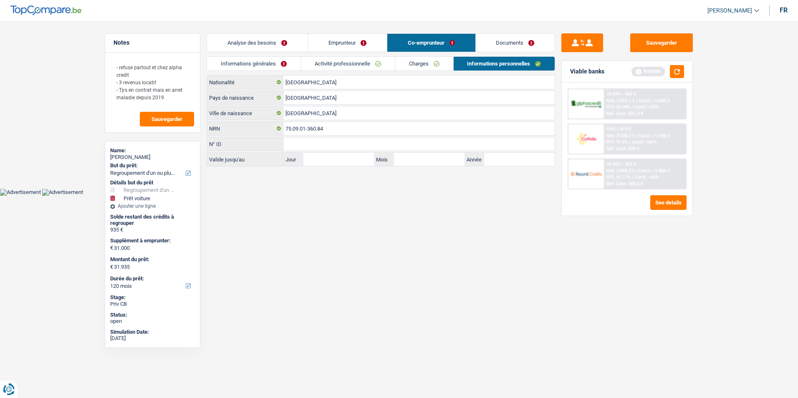
click at [279, 67] on link "Informations générales" at bounding box center [253, 64] width 93 height 14
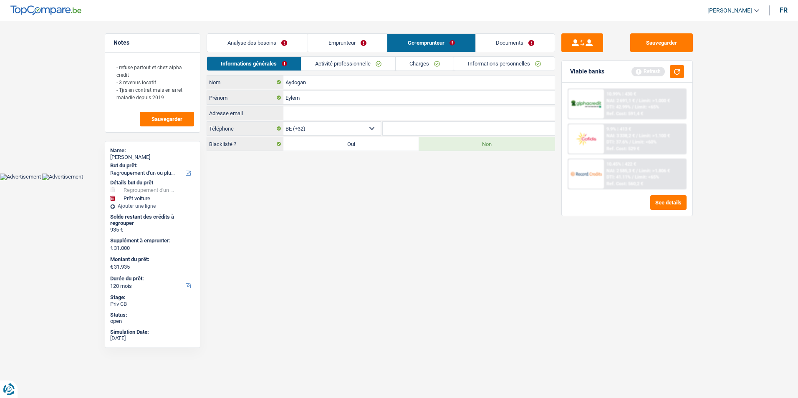
click at [502, 44] on link "Documents" at bounding box center [515, 43] width 79 height 18
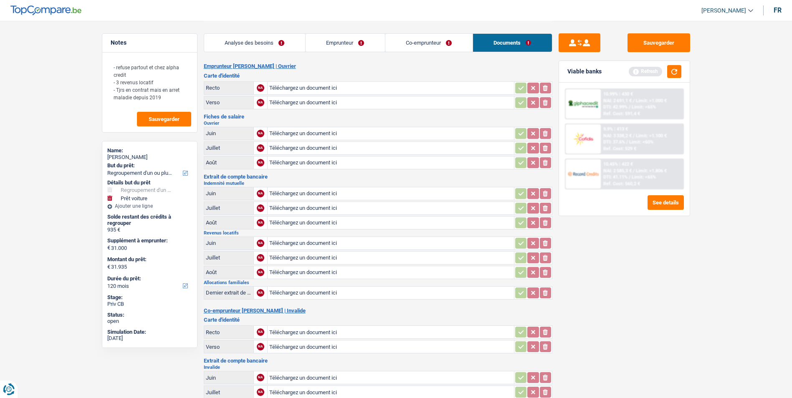
click at [294, 45] on link "Analyse des besoins" at bounding box center [254, 43] width 101 height 18
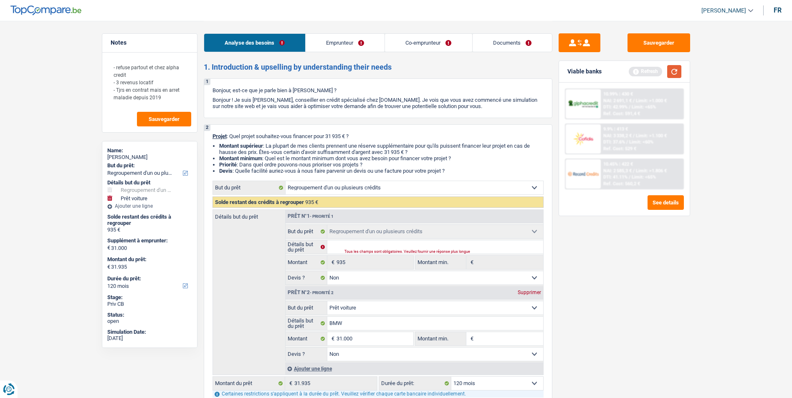
click at [669, 71] on button "button" at bounding box center [674, 71] width 14 height 13
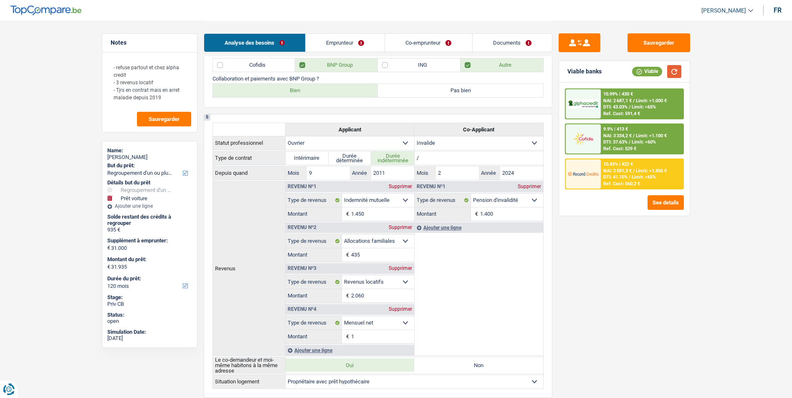
scroll to position [501, 0]
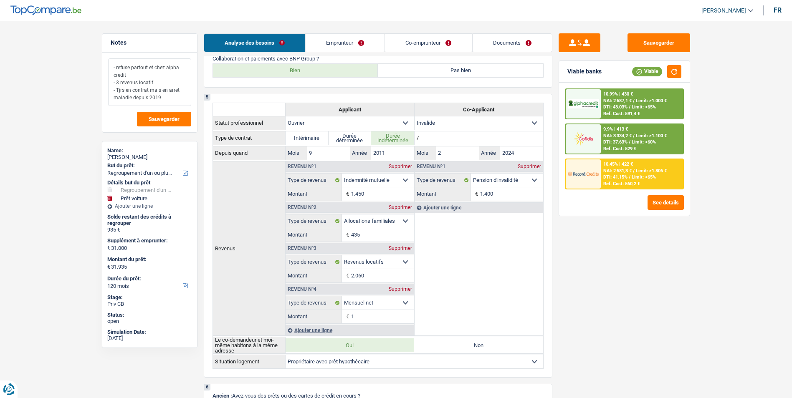
click at [147, 66] on textarea "- refuse partout et chez alpha credit - 3 revenus locatif - Tjrs en contrat mai…" at bounding box center [149, 82] width 83 height 48
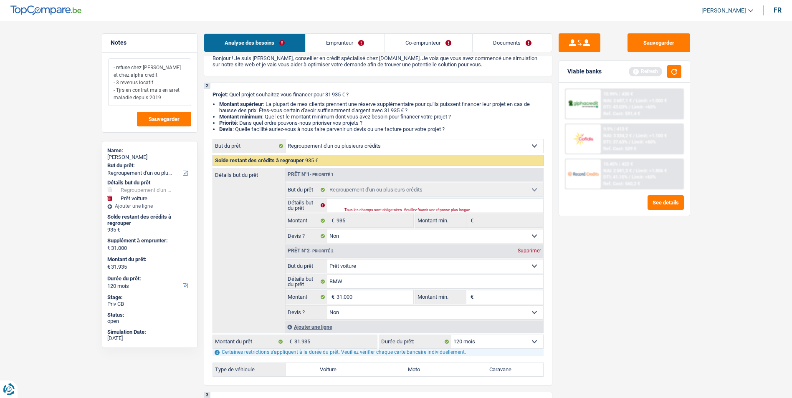
scroll to position [0, 0]
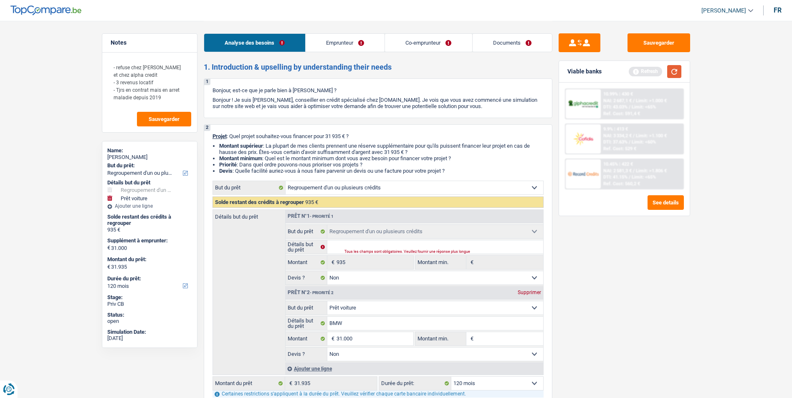
click at [671, 71] on button "button" at bounding box center [674, 71] width 14 height 13
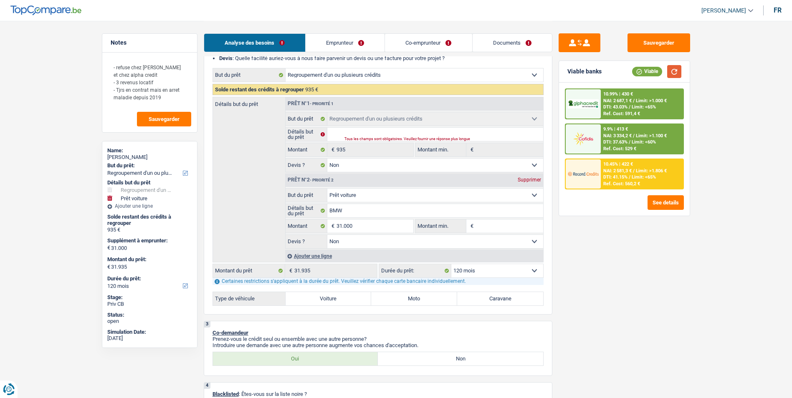
scroll to position [125, 0]
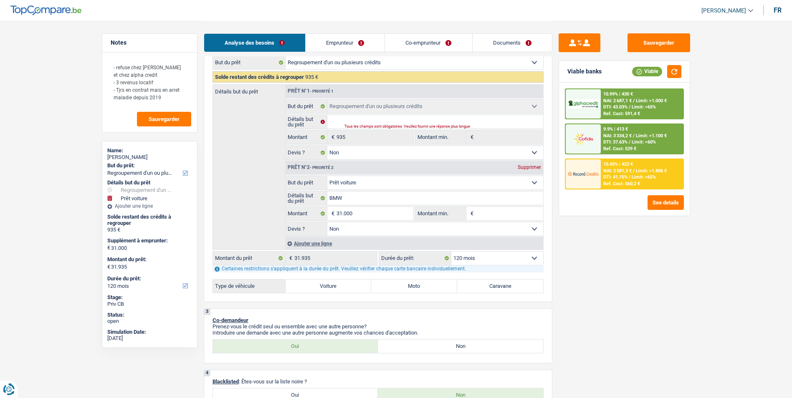
click at [376, 230] on select "Oui Non Non répondu Sélectionner une option" at bounding box center [435, 228] width 216 height 13
click at [327, 222] on select "Oui Non Non répondu Sélectionner une option" at bounding box center [435, 228] width 216 height 13
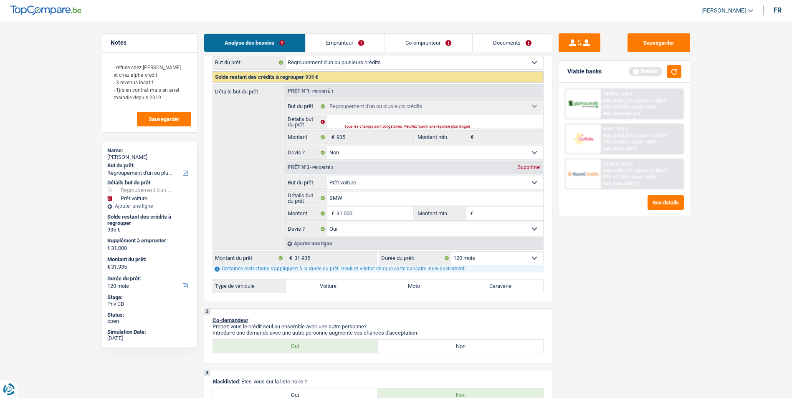
click at [328, 287] on label "Voiture" at bounding box center [328, 286] width 86 height 13
click at [328, 287] on input "Voiture" at bounding box center [328, 286] width 86 height 13
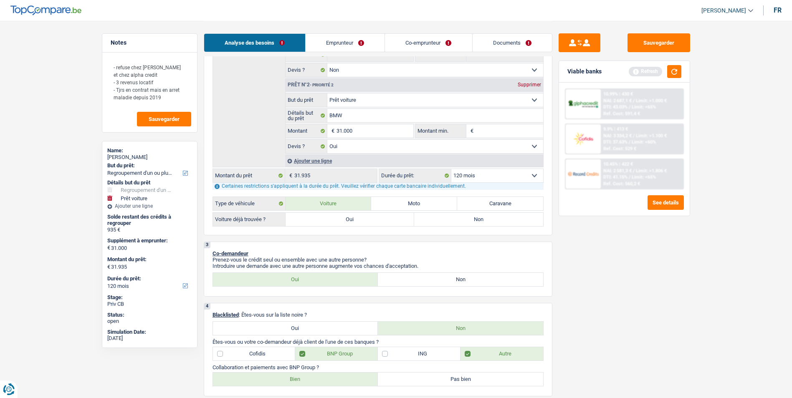
scroll to position [209, 0]
click at [349, 222] on label "Oui" at bounding box center [349, 218] width 129 height 13
click at [349, 222] on input "Oui" at bounding box center [349, 218] width 129 height 13
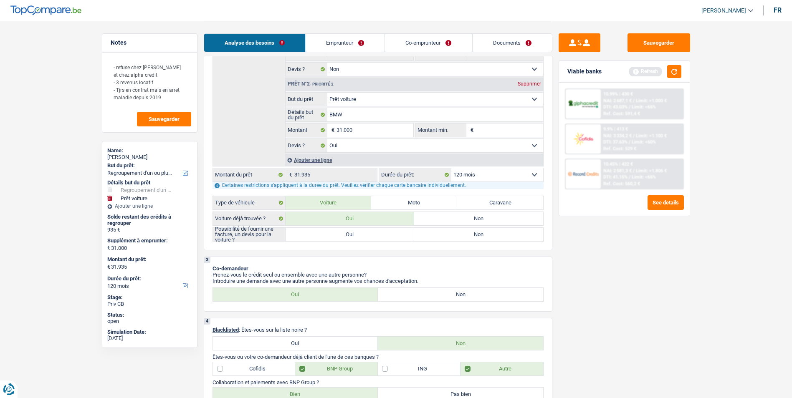
click at [361, 236] on label "Oui" at bounding box center [349, 234] width 129 height 13
click at [361, 236] on input "Oui" at bounding box center [349, 234] width 129 height 13
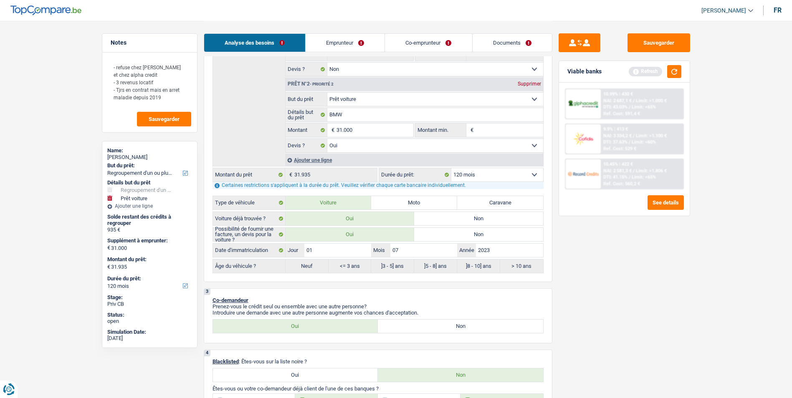
click at [573, 276] on div "Sauvegarder Viable banks Refresh 10.99% | 430 € NAI: 2 687,1 € / Limit: >1.000 …" at bounding box center [624, 208] width 144 height 351
click at [348, 269] on label "<= 3 ans" at bounding box center [349, 266] width 43 height 13
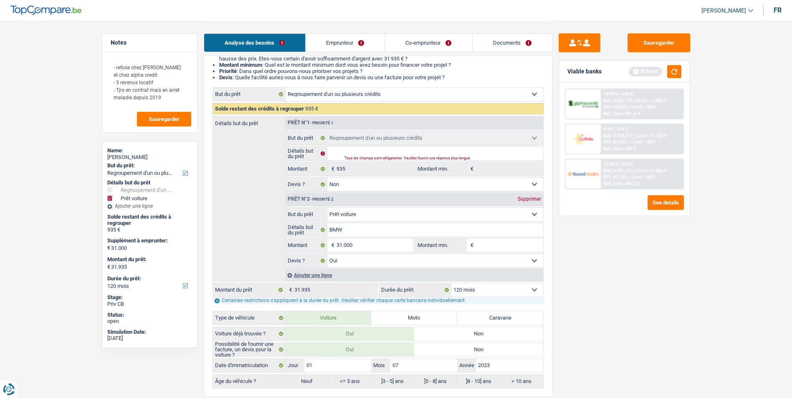
scroll to position [0, 0]
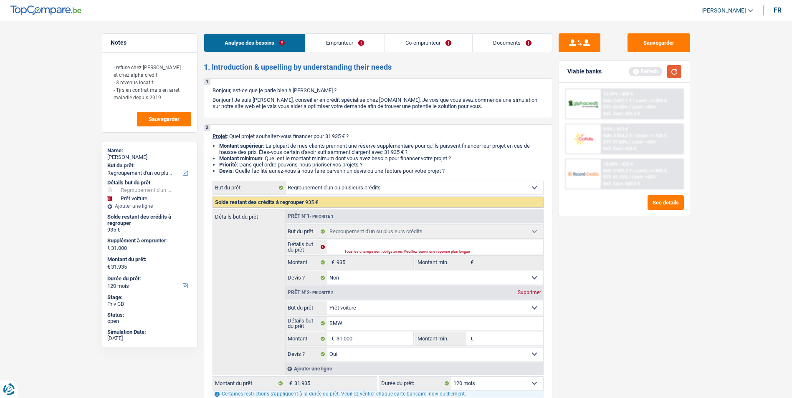
click at [672, 74] on button "button" at bounding box center [674, 71] width 14 height 13
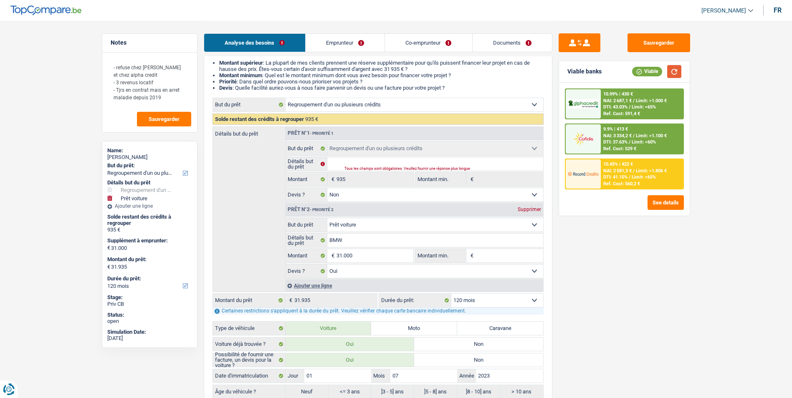
scroll to position [83, 0]
click at [497, 298] on select "12 mois 18 mois 24 mois 30 mois 36 mois 42 mois 48 mois 60 mois 72 mois 84 mois…" at bounding box center [497, 299] width 92 height 13
click at [451, 293] on select "12 mois 18 mois 24 mois 30 mois 36 mois 42 mois 48 mois 60 mois 72 mois 84 mois…" at bounding box center [497, 299] width 92 height 13
click at [512, 295] on select "12 mois 18 mois 24 mois 30 mois 36 mois 42 mois 48 mois 60 mois 72 mois 84 mois…" at bounding box center [497, 299] width 92 height 13
click at [451, 293] on select "12 mois 18 mois 24 mois 30 mois 36 mois 42 mois 48 mois 60 mois 72 mois 84 mois…" at bounding box center [497, 299] width 92 height 13
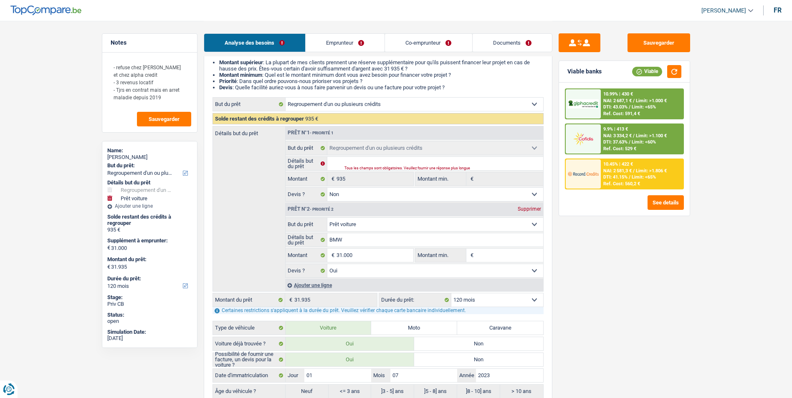
click at [493, 305] on select "12 mois 18 mois 24 mois 30 mois 36 mois 42 mois 48 mois 60 mois 72 mois 84 mois…" at bounding box center [497, 299] width 92 height 13
click at [451, 293] on select "12 mois 18 mois 24 mois 30 mois 36 mois 42 mois 48 mois 60 mois 72 mois 84 mois…" at bounding box center [497, 299] width 92 height 13
click at [476, 303] on select "12 mois 18 mois 24 mois 30 mois 36 mois 42 mois 48 mois 60 mois 72 mois 84 mois…" at bounding box center [497, 299] width 92 height 13
click at [499, 300] on select "12 mois 18 mois 24 mois 30 mois 36 mois 42 mois 48 mois 60 mois 72 mois 84 mois…" at bounding box center [497, 299] width 92 height 13
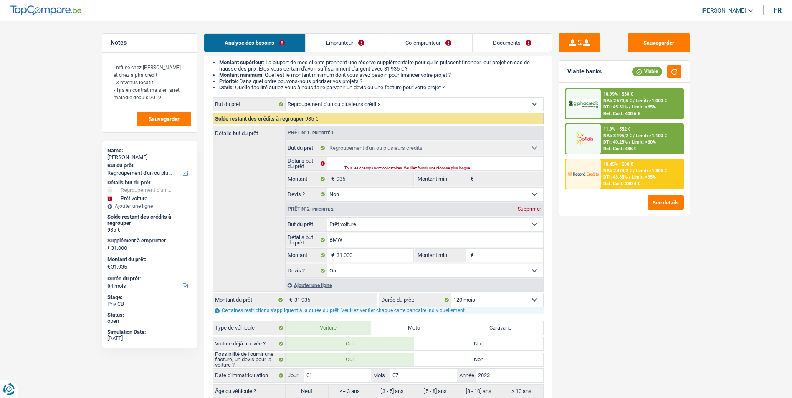
click at [451, 293] on select "12 mois 18 mois 24 mois 30 mois 36 mois 42 mois 48 mois 60 mois 72 mois 84 mois…" at bounding box center [497, 299] width 92 height 13
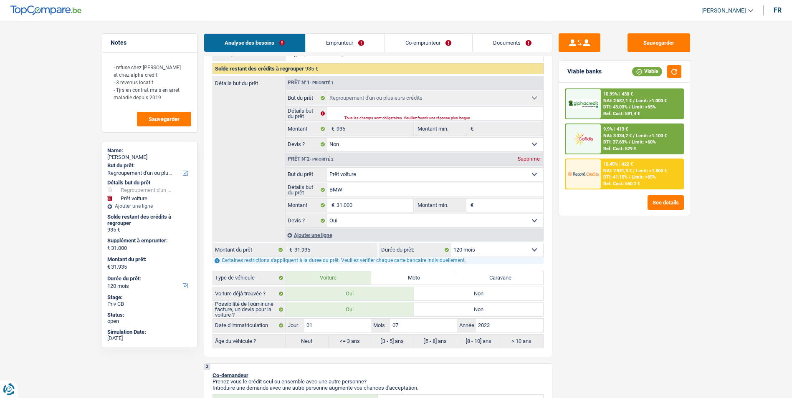
scroll to position [125, 0]
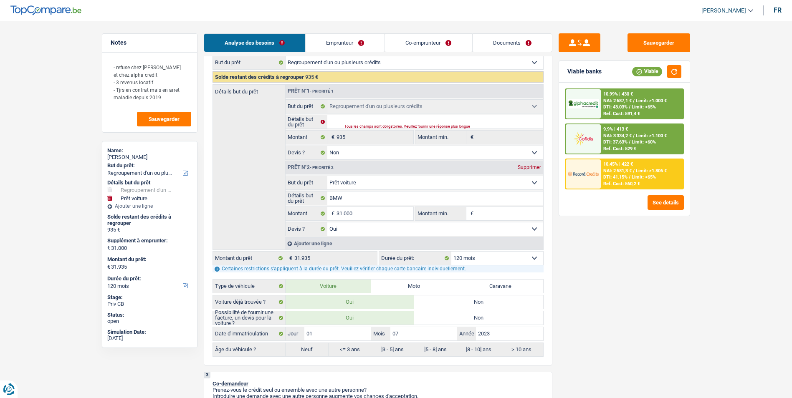
click at [497, 255] on select "12 mois 18 mois 24 mois 30 mois 36 mois 42 mois 48 mois 60 mois 72 mois 84 mois…" at bounding box center [497, 258] width 92 height 13
click at [451, 252] on select "12 mois 18 mois 24 mois 30 mois 36 mois 42 mois 48 mois 60 mois 72 mois 84 mois…" at bounding box center [497, 258] width 92 height 13
click at [626, 175] on span "DTI: 43.35%" at bounding box center [615, 176] width 24 height 5
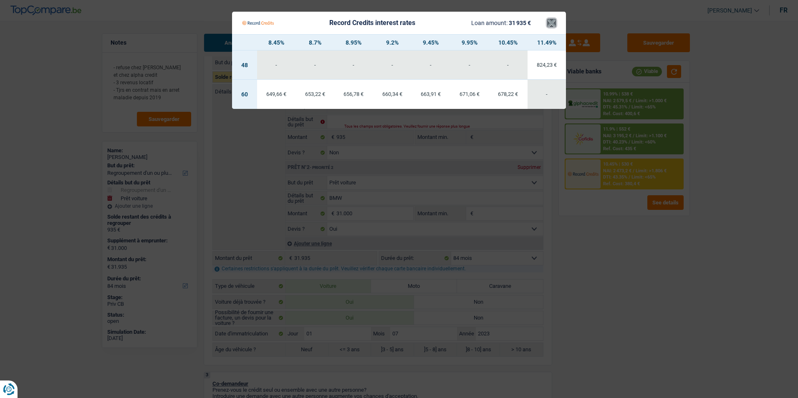
click at [549, 27] on button "×" at bounding box center [551, 23] width 9 height 8
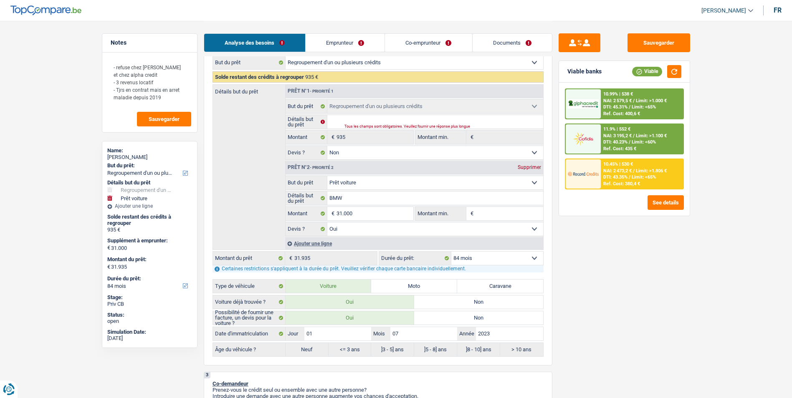
click at [613, 134] on span "NAI: 3 195,2 €" at bounding box center [617, 135] width 28 height 5
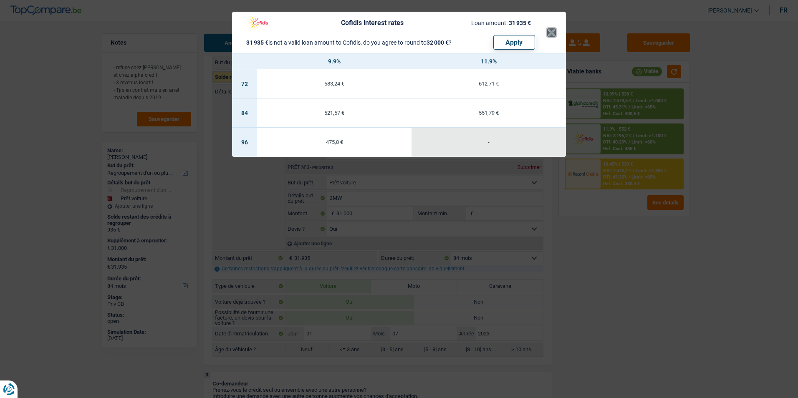
click at [551, 28] on button "×" at bounding box center [551, 32] width 9 height 8
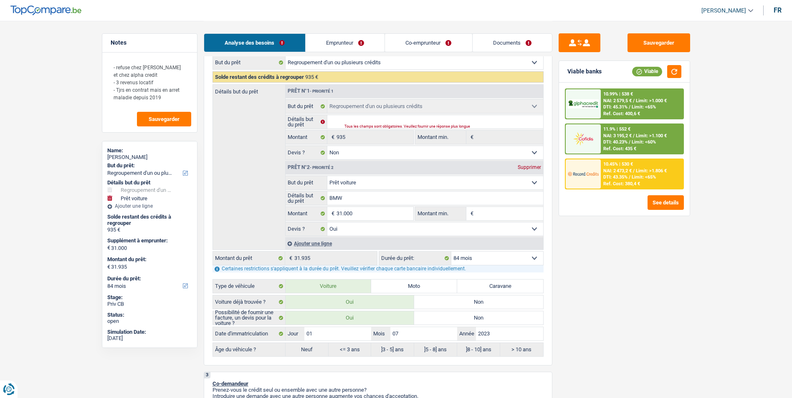
click at [614, 94] on div "10.99% | 538 €" at bounding box center [618, 93] width 30 height 5
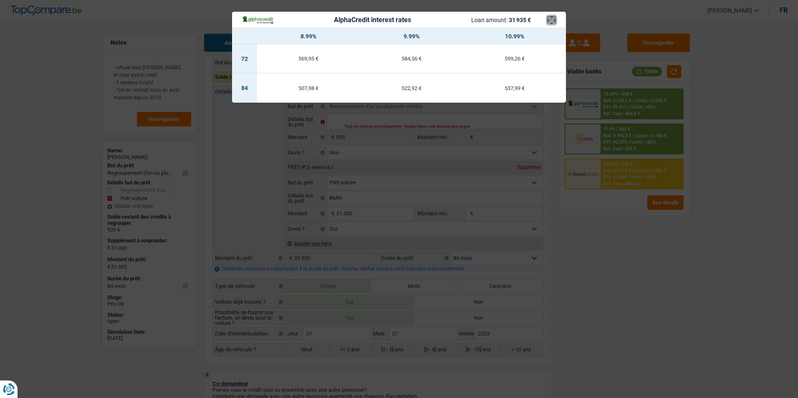
click at [554, 20] on button "×" at bounding box center [551, 20] width 9 height 8
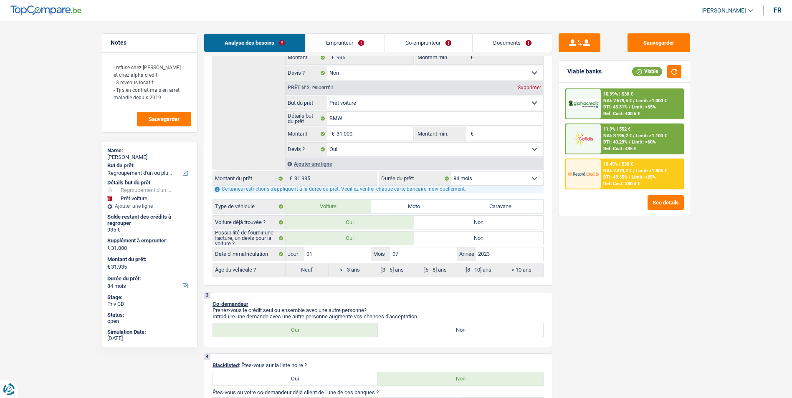
scroll to position [209, 0]
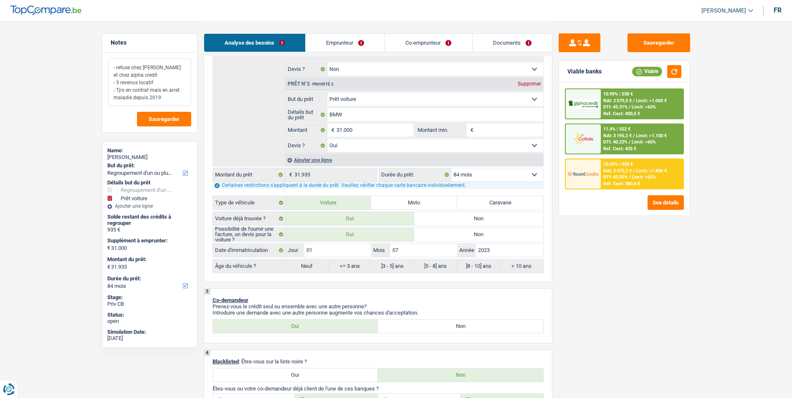
click at [151, 73] on textarea "- refuse chez Belfius et chez alpha credit - 3 revenus locatif - Tjrs en contra…" at bounding box center [149, 82] width 83 height 48
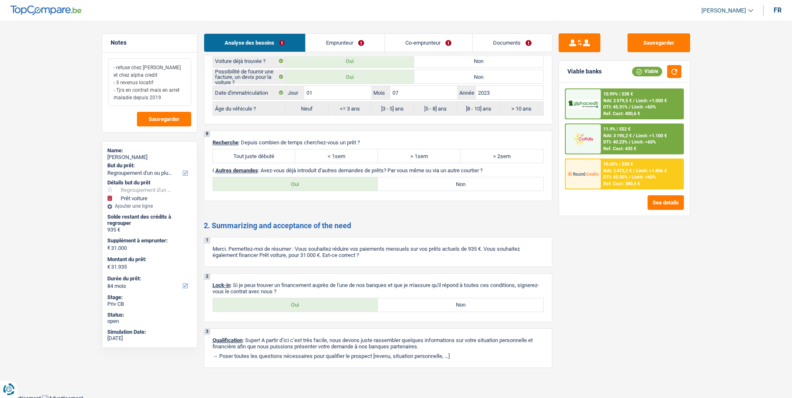
scroll to position [1553, 0]
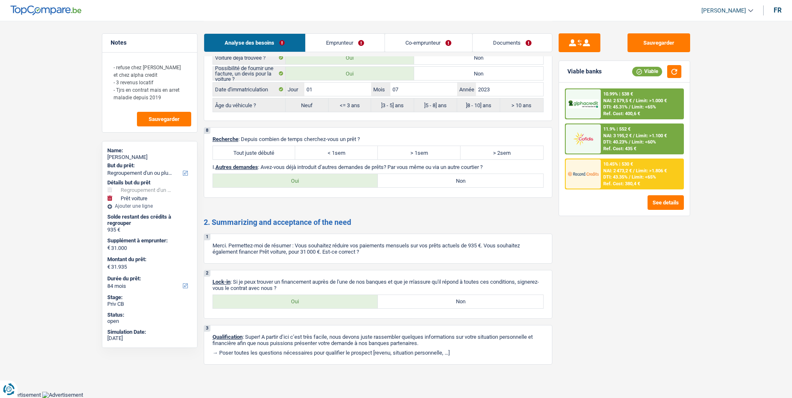
click at [265, 152] on label "Tout juste débuté" at bounding box center [254, 152] width 83 height 13
click at [265, 152] on input "Tout juste débuté" at bounding box center [254, 152] width 83 height 13
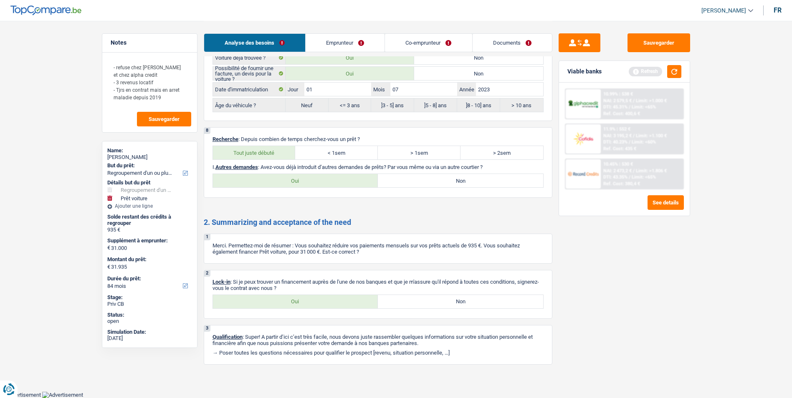
click at [414, 152] on label "> 1sem" at bounding box center [419, 152] width 83 height 13
click at [414, 152] on input "> 1sem" at bounding box center [419, 152] width 83 height 13
click at [417, 181] on label "Non" at bounding box center [460, 180] width 165 height 13
click at [417, 181] on input "Non" at bounding box center [460, 180] width 165 height 13
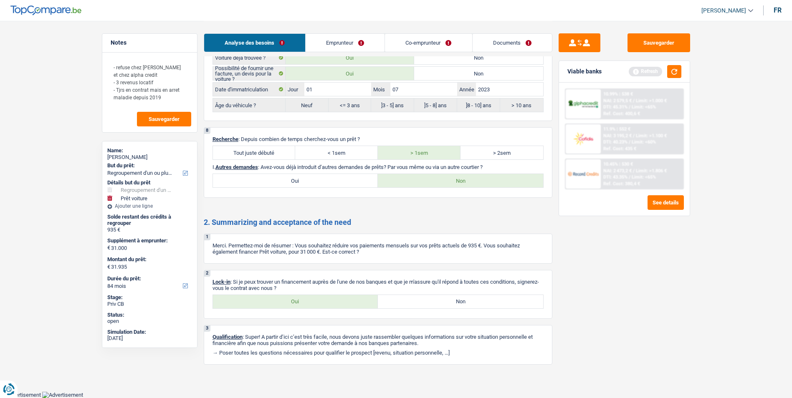
click at [349, 184] on label "Oui" at bounding box center [295, 180] width 165 height 13
click at [349, 184] on input "Oui" at bounding box center [295, 180] width 165 height 13
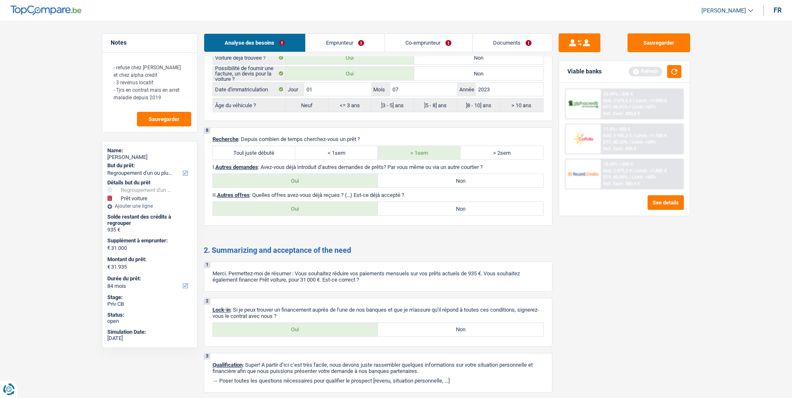
click at [416, 209] on label "Non" at bounding box center [460, 208] width 165 height 13
click at [416, 209] on input "Non" at bounding box center [460, 208] width 165 height 13
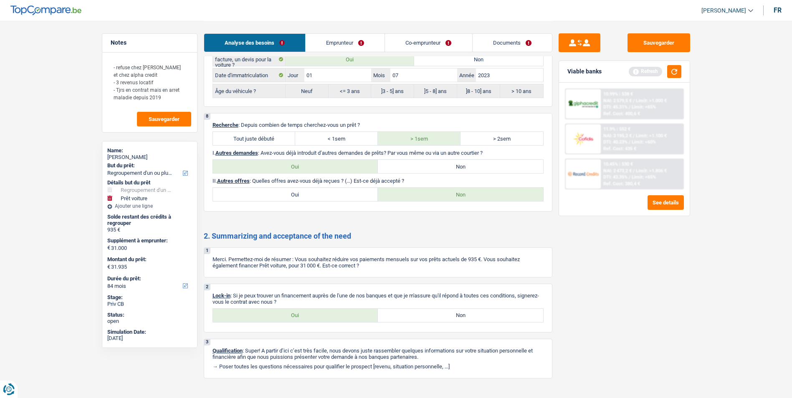
scroll to position [1581, 0]
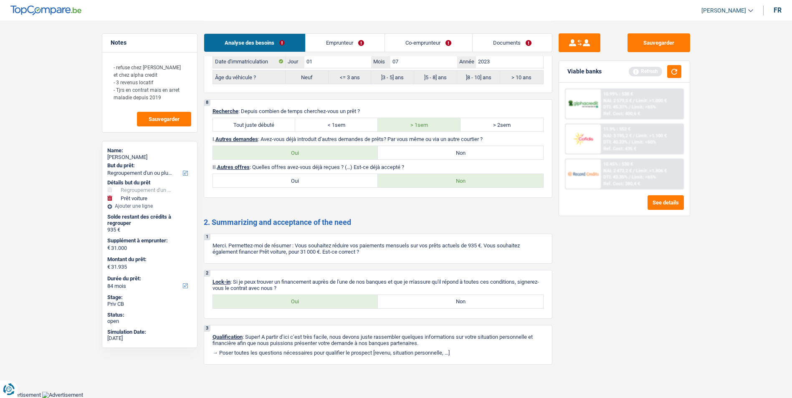
click at [304, 294] on div "2 Lock-in : Si je peux trouver un financement auprès de l'une de nos banques et…" at bounding box center [378, 294] width 348 height 49
click at [305, 299] on label "Oui" at bounding box center [295, 301] width 165 height 13
click at [305, 299] on input "Oui" at bounding box center [295, 301] width 165 height 13
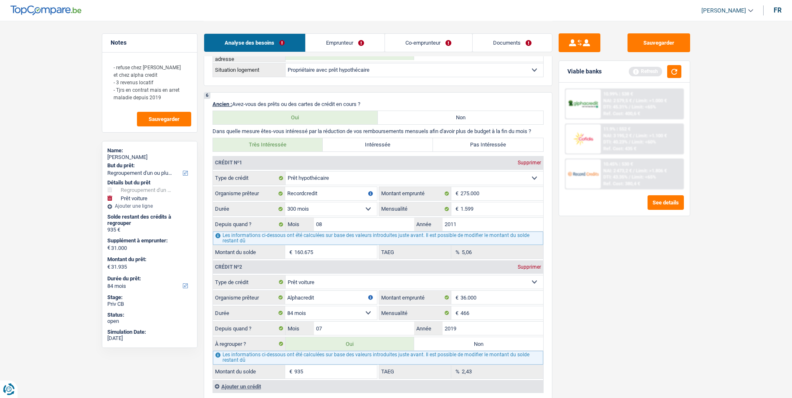
scroll to position [914, 0]
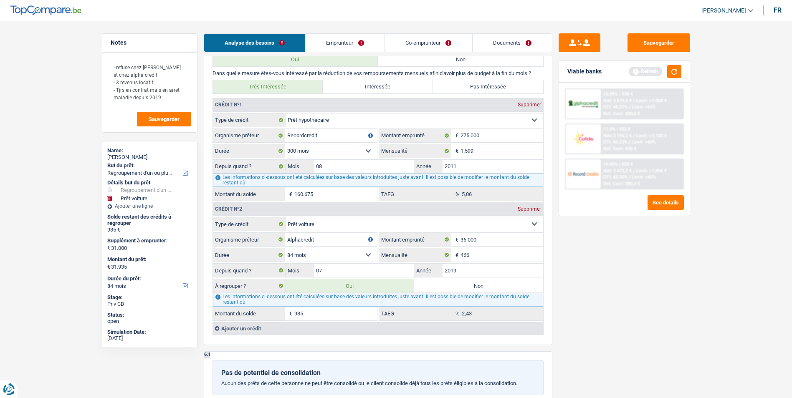
click at [253, 328] on div "Ajouter un crédit" at bounding box center [377, 328] width 330 height 13
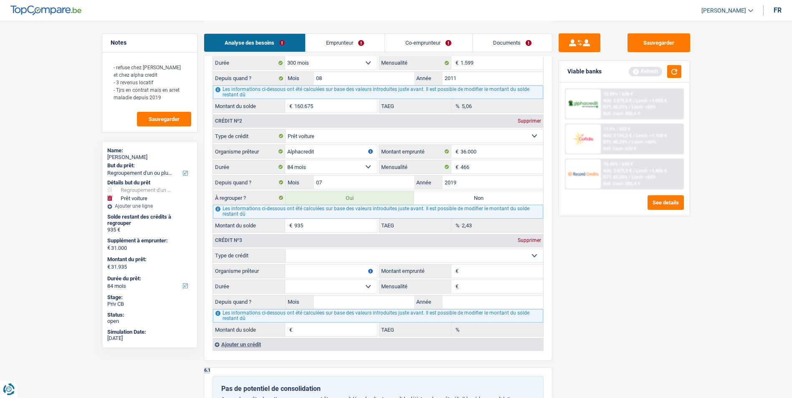
scroll to position [1039, 0]
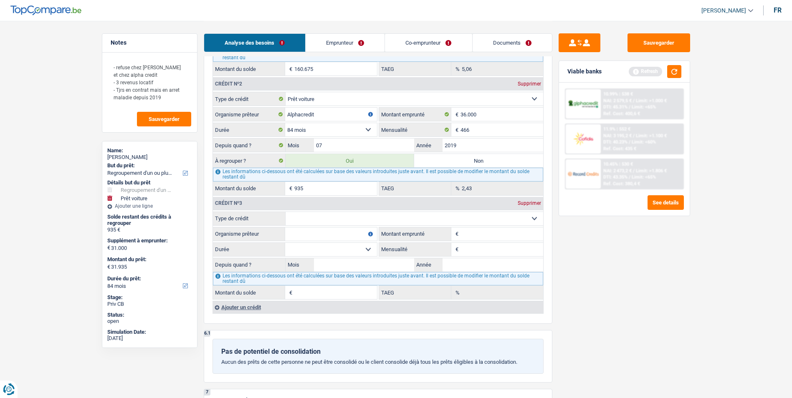
click at [347, 218] on select "Carte ou ouverture de crédit Prêt hypothécaire Vente à tempérament Prêt à tempé…" at bounding box center [413, 218] width 257 height 13
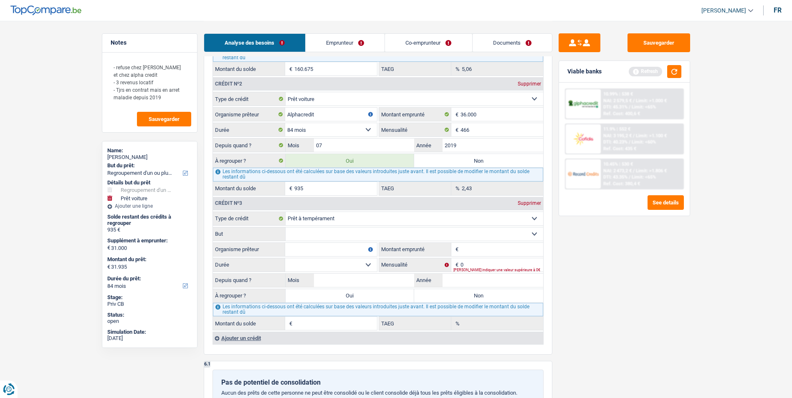
click at [355, 228] on select "Confort maison: meubles, textile, peinture, électroménager, outillage non-profe…" at bounding box center [413, 233] width 257 height 13
drag, startPoint x: 270, startPoint y: 235, endPoint x: 277, endPoint y: 237, distance: 7.3
click at [270, 235] on label "But" at bounding box center [249, 233] width 73 height 13
click at [285, 235] on select "Confort maison: meubles, textile, peinture, électroménager, outillage non-profe…" at bounding box center [413, 233] width 257 height 13
click at [304, 244] on input "Organisme prêteur" at bounding box center [331, 249] width 92 height 13
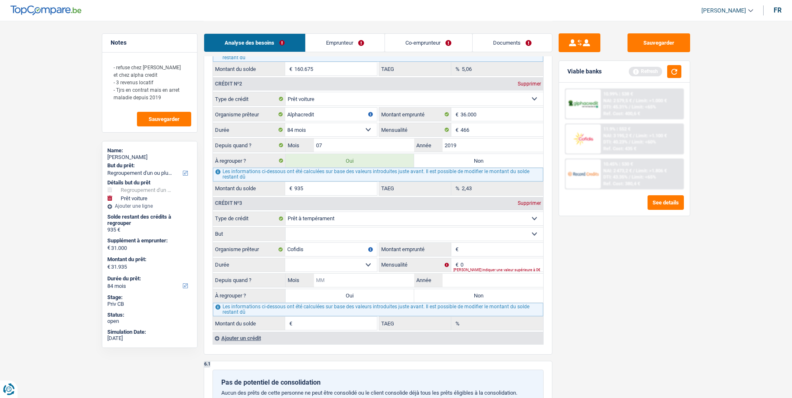
click at [362, 282] on input "Mois" at bounding box center [364, 280] width 101 height 13
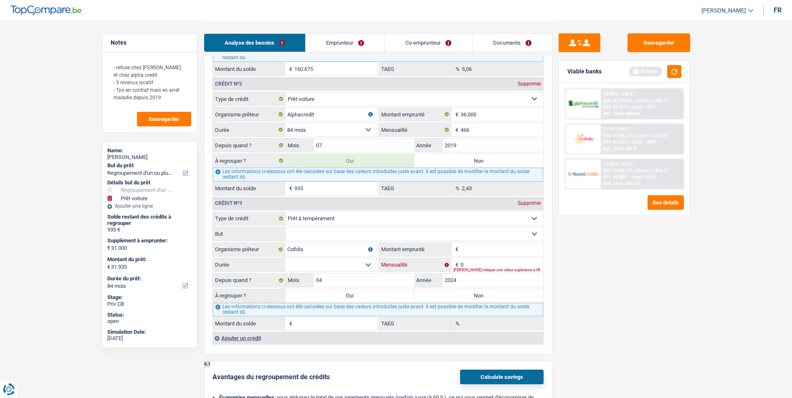
click at [467, 265] on input "0" at bounding box center [501, 264] width 83 height 13
click at [467, 247] on input "Montant emprunté" at bounding box center [501, 249] width 83 height 13
click at [479, 262] on input "0" at bounding box center [501, 264] width 83 height 13
click at [365, 264] on select "12 mois 18 mois 24 mois 30 mois 36 mois 42 mois 48 mois 60 mois 72 mois 84 mois…" at bounding box center [331, 264] width 92 height 13
click at [285, 258] on select "12 mois 18 mois 24 mois 30 mois 36 mois 42 mois 48 mois 60 mois 72 mois 84 mois…" at bounding box center [331, 264] width 92 height 13
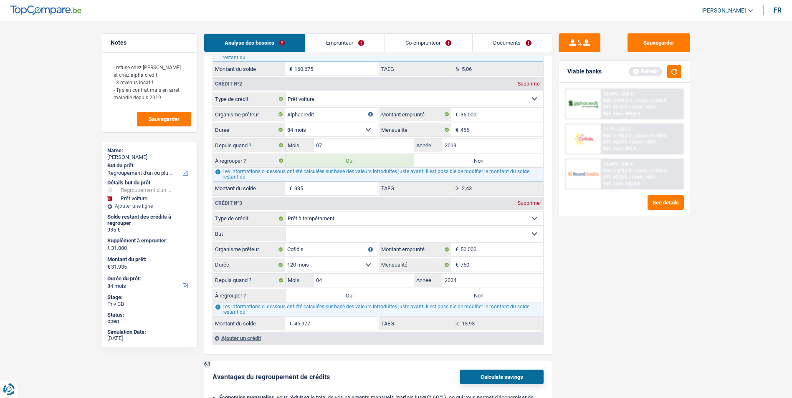
click at [340, 232] on select "Confort maison: meubles, textile, peinture, électroménager, outillage non-profe…" at bounding box center [413, 233] width 257 height 13
click at [285, 227] on select "Confort maison: meubles, textile, peinture, électroménager, outillage non-profe…" at bounding box center [413, 233] width 257 height 13
click at [351, 295] on label "Oui" at bounding box center [349, 295] width 129 height 13
click at [351, 295] on input "Oui" at bounding box center [349, 295] width 129 height 13
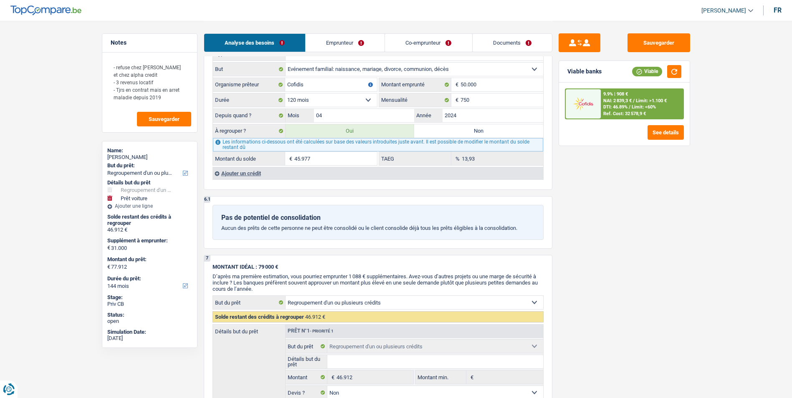
scroll to position [1210, 0]
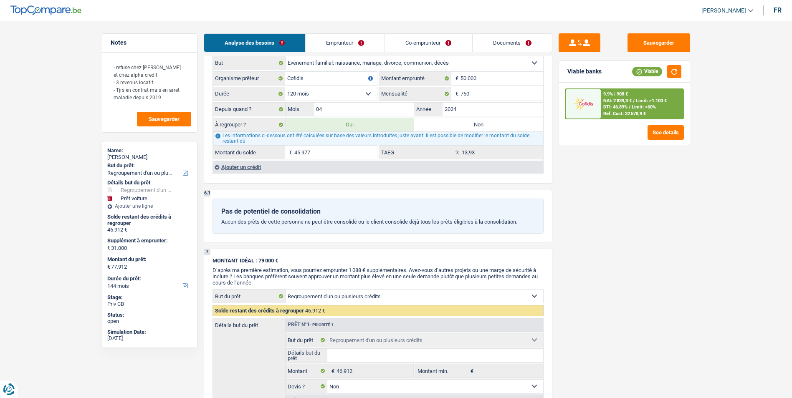
click at [261, 165] on div "Ajouter un crédit" at bounding box center [377, 167] width 330 height 13
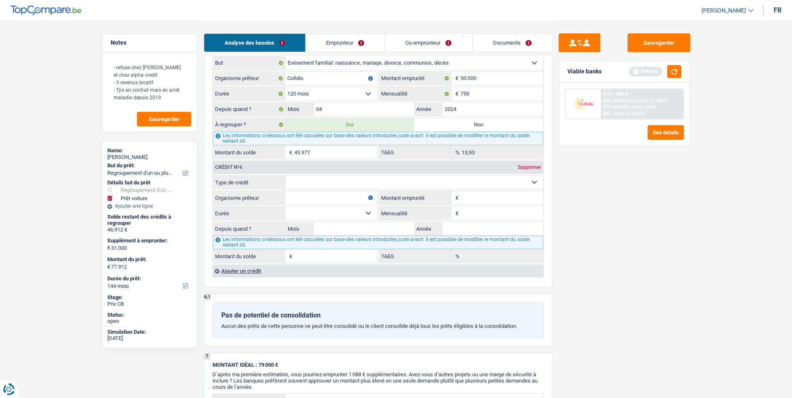
click at [353, 185] on select "Carte ou ouverture de crédit Prêt hypothécaire Vente à tempérament Prêt à tempé…" at bounding box center [413, 182] width 257 height 13
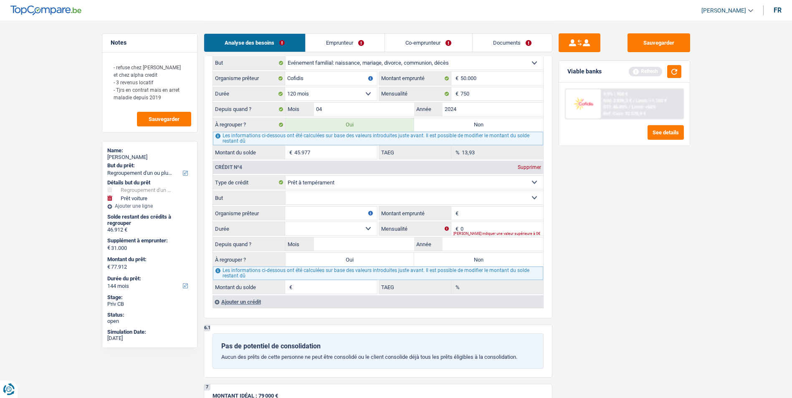
click at [345, 212] on input "Organisme prêteur" at bounding box center [331, 213] width 92 height 13
click at [352, 198] on select "Confort maison: meubles, textile, peinture, électroménager, outillage non-profe…" at bounding box center [413, 197] width 257 height 13
click at [285, 191] on select "Confort maison: meubles, textile, peinture, électroménager, outillage non-profe…" at bounding box center [413, 197] width 257 height 13
click at [366, 245] on input "Mois" at bounding box center [364, 243] width 101 height 13
click at [369, 228] on select "12 mois 18 mois 24 mois Sélectionner une option" at bounding box center [331, 228] width 92 height 13
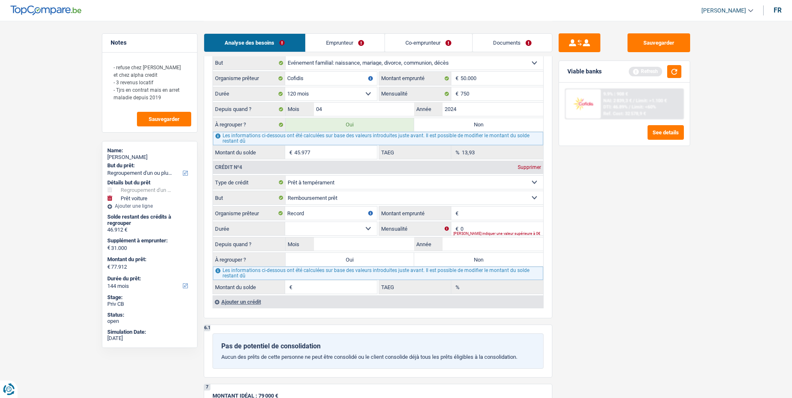
click at [366, 229] on select "12 mois 18 mois 24 mois Sélectionner une option" at bounding box center [331, 228] width 92 height 13
click at [464, 227] on input "0" at bounding box center [501, 228] width 83 height 13
click at [461, 203] on select "Confort maison: meubles, textile, peinture, électroménager, outillage non-profe…" at bounding box center [413, 197] width 257 height 13
click at [682, 186] on div "Sauvegarder Viable banks Refresh 9.9% | 908 € NAI: 2 839,3 € / Limit: >1.100 € …" at bounding box center [624, 208] width 144 height 351
click at [507, 213] on input "Montant emprunté" at bounding box center [501, 213] width 83 height 13
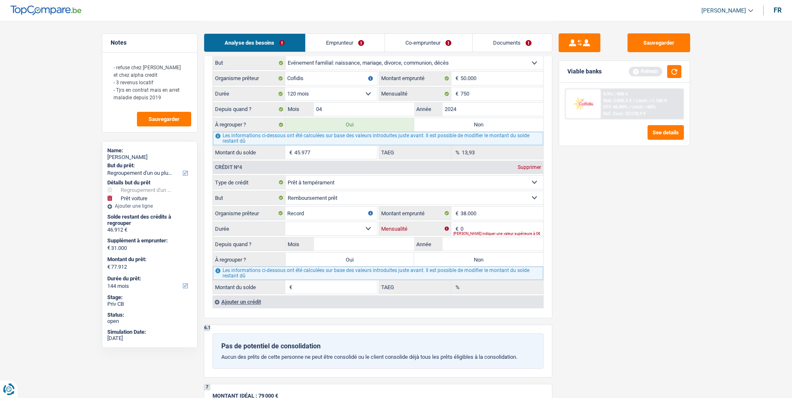
click at [501, 228] on input "0" at bounding box center [501, 228] width 83 height 13
click at [373, 229] on select "12 mois 18 mois 24 mois 30 mois 36 mois 42 mois 48 mois 60 mois 72 mois 84 mois…" at bounding box center [331, 228] width 92 height 13
click at [285, 222] on select "12 mois 18 mois 24 mois 30 mois 36 mois 42 mois 48 mois 60 mois 72 mois 84 mois…" at bounding box center [331, 228] width 92 height 13
click at [363, 245] on input "Mois" at bounding box center [364, 243] width 101 height 13
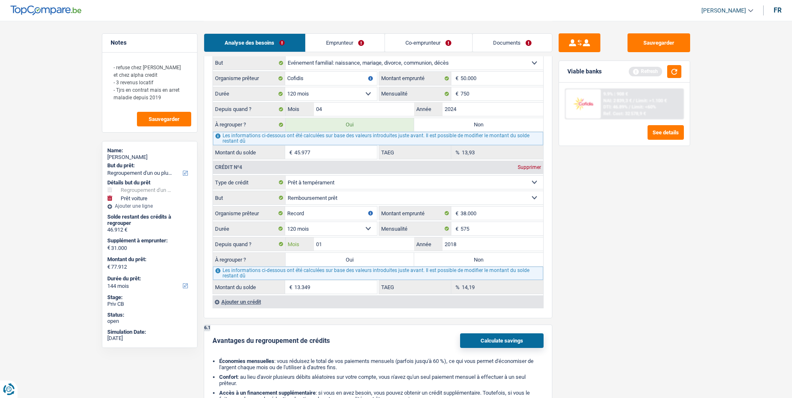
click at [363, 245] on input "01" at bounding box center [364, 243] width 101 height 13
click at [600, 227] on div "Sauvegarder Viable banks Refresh 9.9% | 908 € NAI: 2 839,3 € / Limit: >1.100 € …" at bounding box center [624, 208] width 144 height 351
click at [355, 260] on label "Oui" at bounding box center [349, 259] width 129 height 13
click at [355, 260] on input "Oui" at bounding box center [349, 259] width 129 height 13
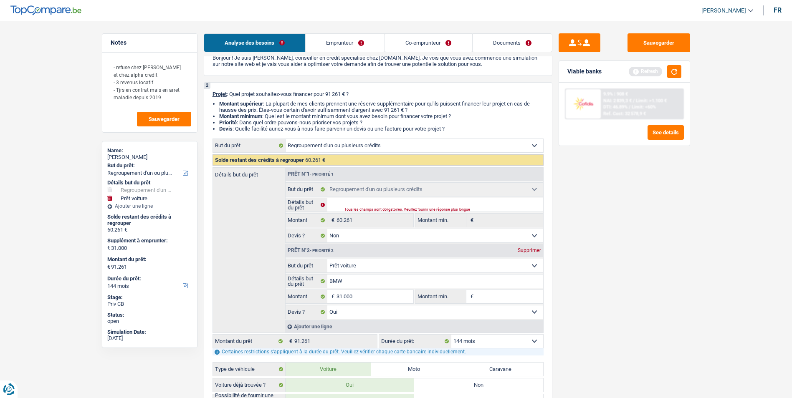
scroll to position [125, 0]
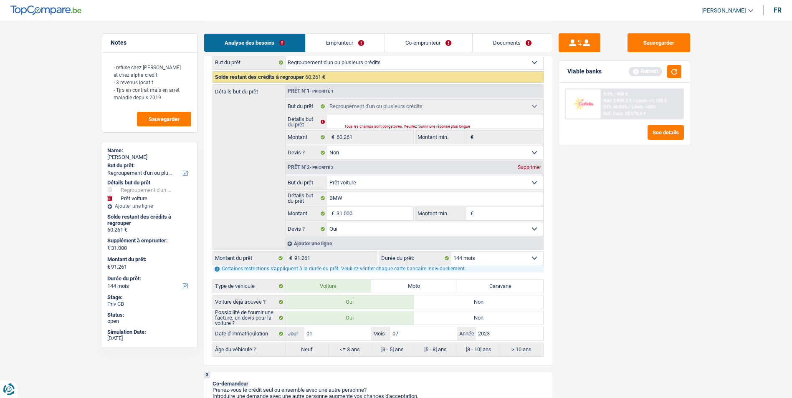
click at [504, 252] on select "12 mois 18 mois 24 mois 30 mois 36 mois 42 mois 48 mois 60 mois 72 mois 84 mois…" at bounding box center [497, 258] width 92 height 13
click at [451, 252] on select "12 mois 18 mois 24 mois 30 mois 36 mois 42 mois 48 mois 60 mois 72 mois 84 mois…" at bounding box center [497, 258] width 92 height 13
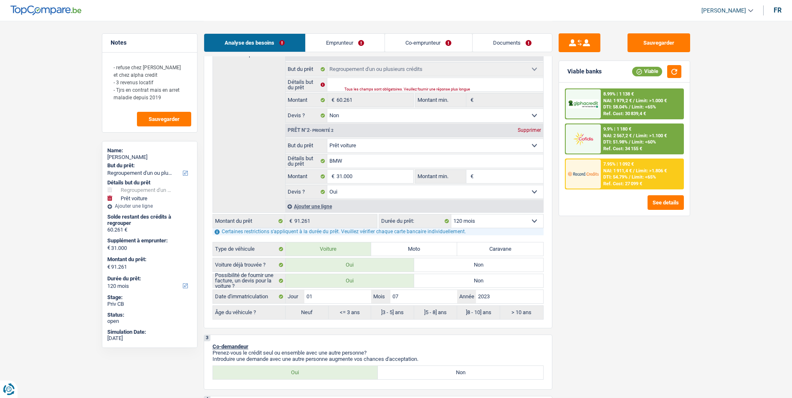
scroll to position [167, 0]
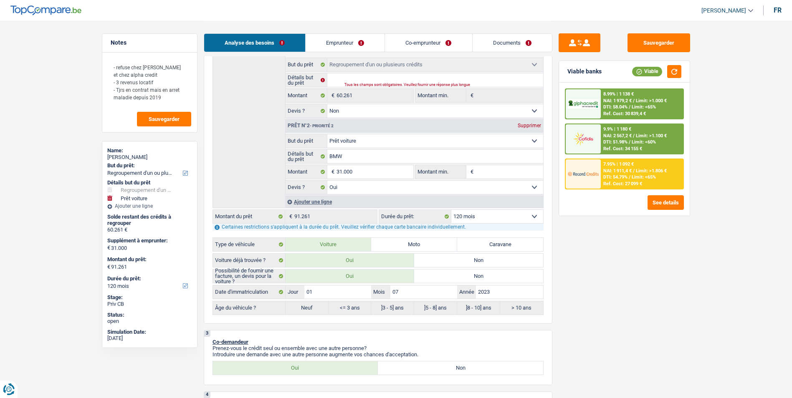
click at [643, 138] on span "Limit: >1.100 €" at bounding box center [650, 135] width 31 height 5
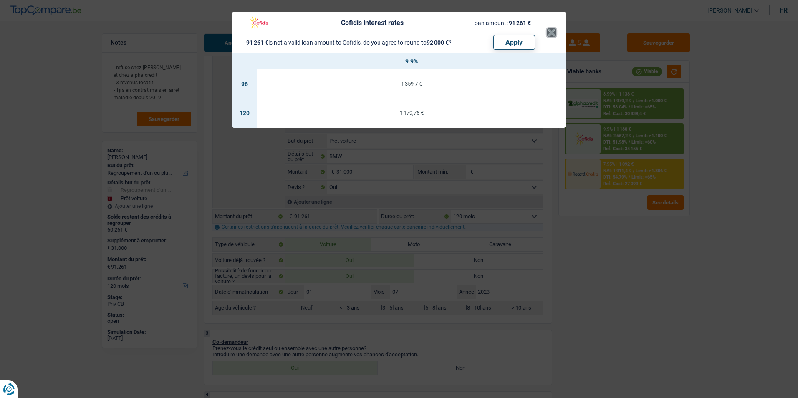
click at [547, 34] on button "×" at bounding box center [551, 32] width 9 height 8
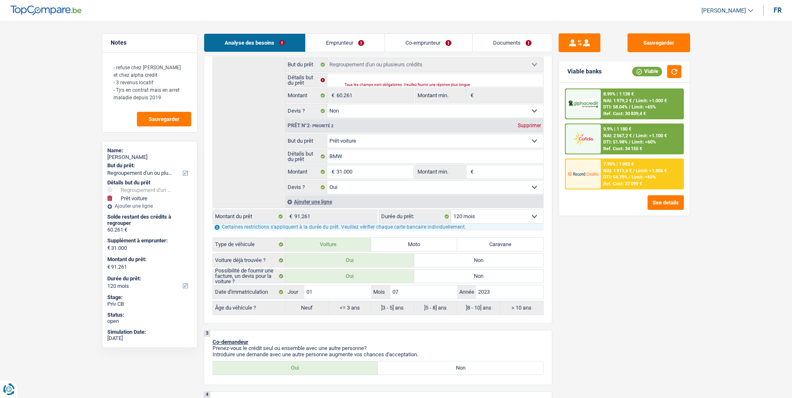
click at [638, 103] on span "Limit: >1.000 €" at bounding box center [650, 100] width 31 height 5
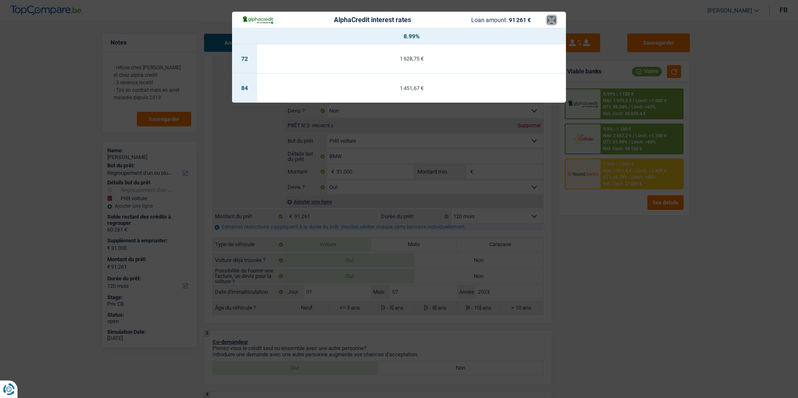
click at [551, 19] on button "×" at bounding box center [551, 20] width 9 height 8
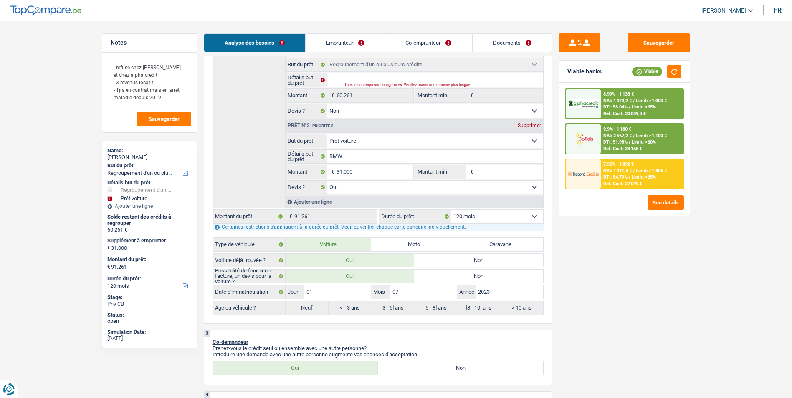
click at [615, 111] on div "Ref. Cost: 30 839,4 €" at bounding box center [624, 113] width 43 height 5
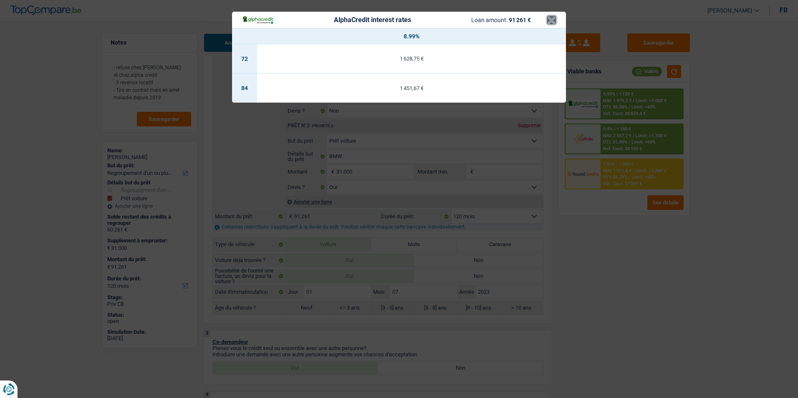
click at [549, 24] on button "×" at bounding box center [551, 20] width 9 height 8
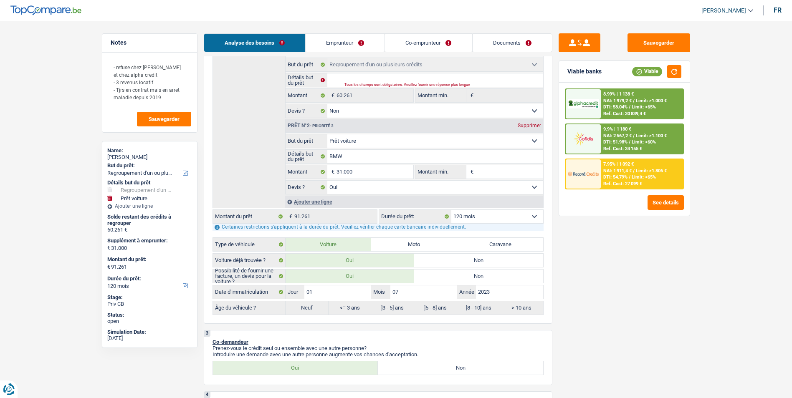
click at [499, 212] on select "12 mois 18 mois 24 mois 30 mois 36 mois 42 mois 48 mois 60 mois 72 mois 84 mois…" at bounding box center [497, 216] width 92 height 13
click at [451, 210] on select "12 mois 18 mois 24 mois 30 mois 36 mois 42 mois 48 mois 60 mois 72 mois 84 mois…" at bounding box center [497, 216] width 92 height 13
click at [611, 141] on span "DTI: 51.98%" at bounding box center [615, 141] width 24 height 5
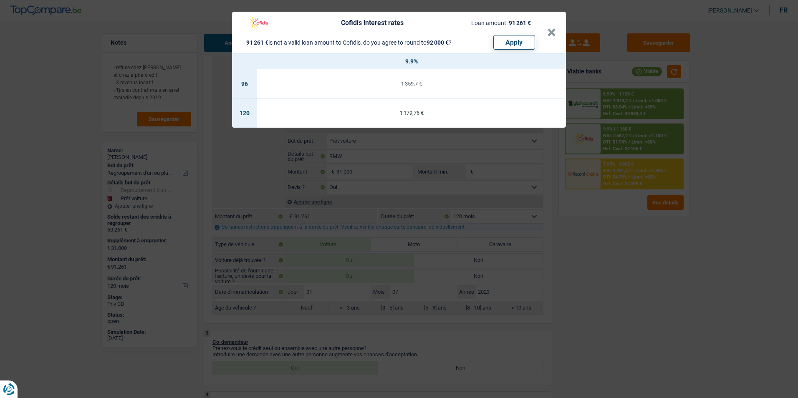
click at [556, 32] on header "Cofidis interest rates Loan amount: 91 261 € 91 261 € is not a valid loan amoun…" at bounding box center [399, 32] width 334 height 41
click at [550, 31] on button "×" at bounding box center [551, 32] width 9 height 8
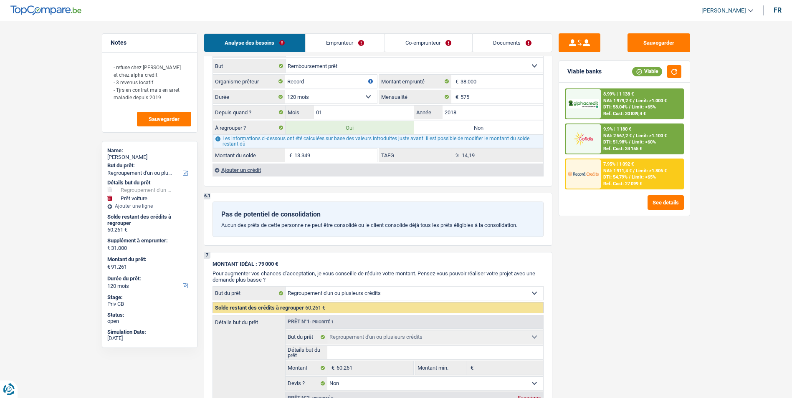
scroll to position [1335, 0]
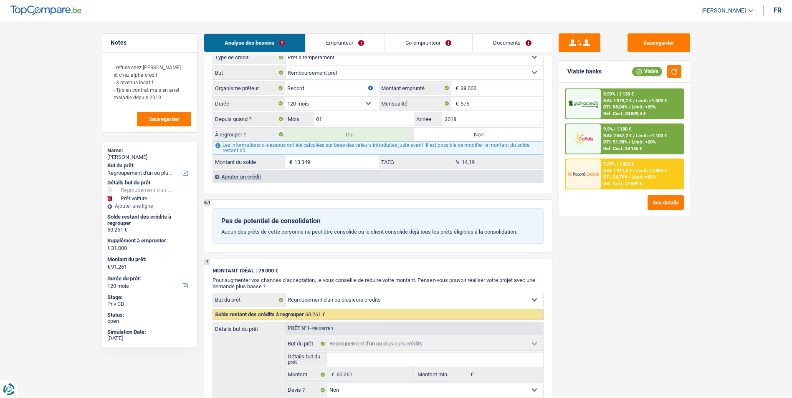
click at [255, 177] on div "Ajouter un crédit" at bounding box center [377, 176] width 330 height 13
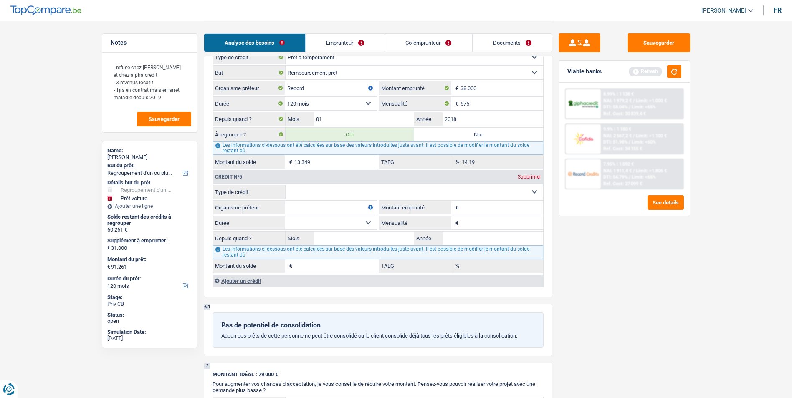
click at [383, 189] on select "Carte ou ouverture de crédit Prêt hypothécaire Vente à tempérament Prêt à tempé…" at bounding box center [413, 191] width 257 height 13
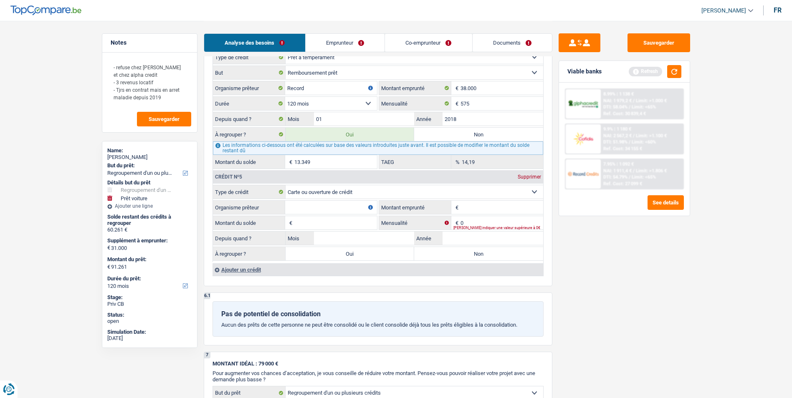
click at [467, 206] on input "Montant emprunté" at bounding box center [501, 207] width 83 height 13
click at [343, 212] on input "Organisme prêteur" at bounding box center [331, 207] width 92 height 13
click at [340, 223] on input "Montant du solde" at bounding box center [335, 222] width 83 height 13
click at [368, 234] on input "Mois" at bounding box center [364, 238] width 101 height 13
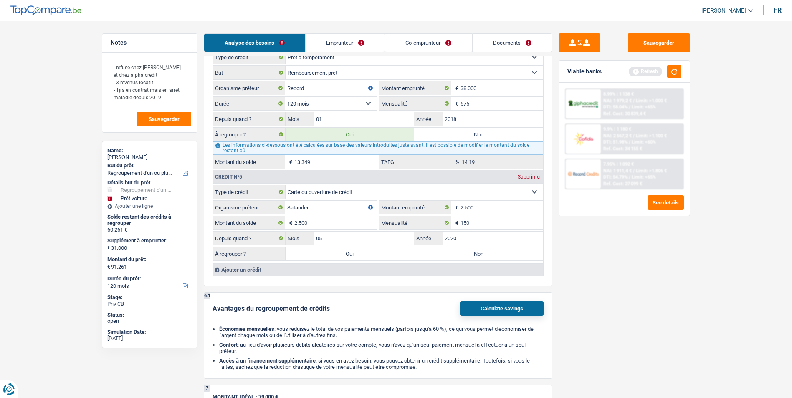
click at [562, 245] on div "Sauvegarder Viable banks Refresh 8.99% | 1 138 € NAI: 1 979,2 € / Limit: >1.000…" at bounding box center [624, 208] width 144 height 351
click at [374, 255] on label "Oui" at bounding box center [349, 253] width 129 height 13
click at [374, 255] on input "Oui" at bounding box center [349, 253] width 129 height 13
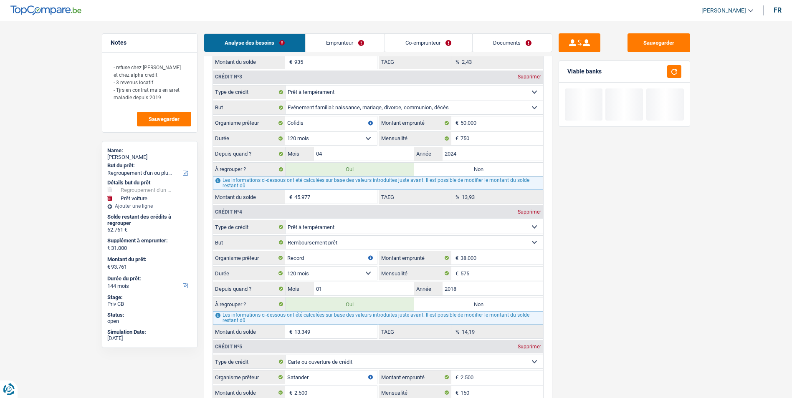
scroll to position [1252, 0]
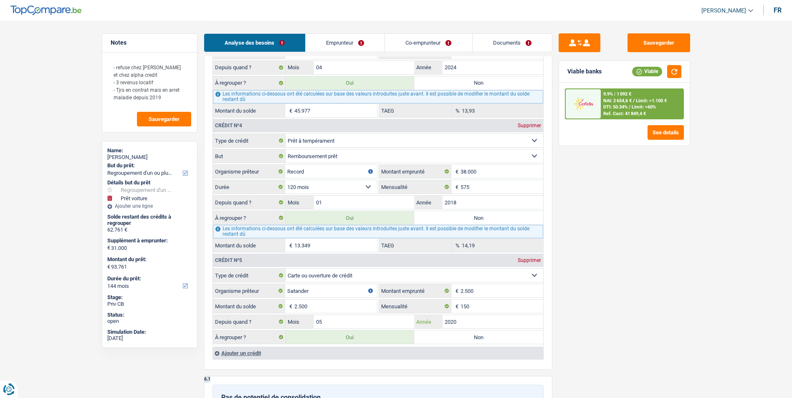
click at [462, 319] on input "2020" at bounding box center [492, 321] width 101 height 13
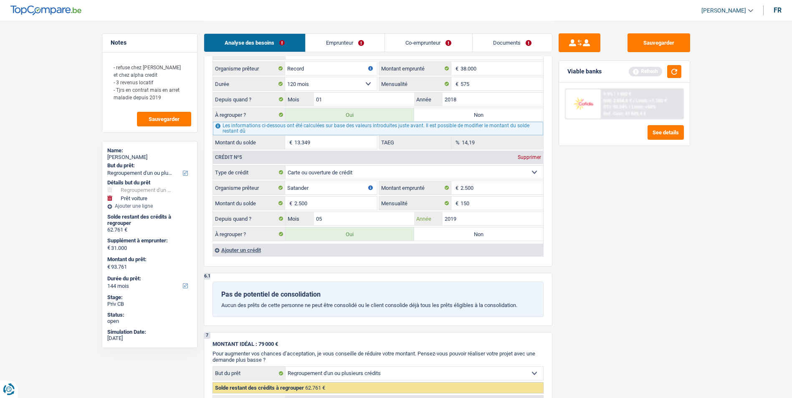
scroll to position [1335, 0]
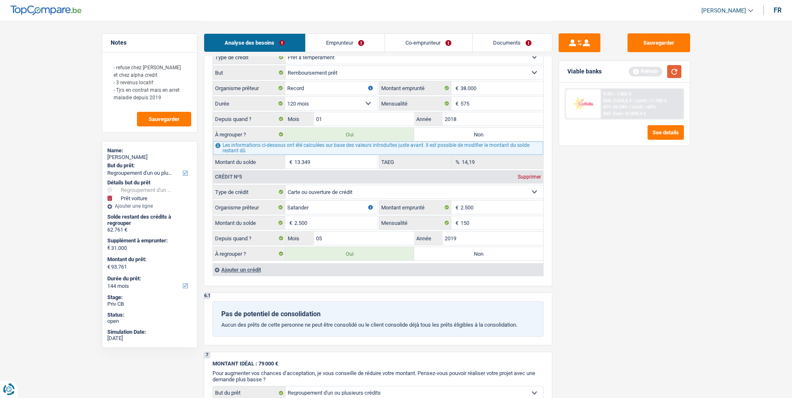
click at [668, 73] on button "button" at bounding box center [674, 71] width 14 height 13
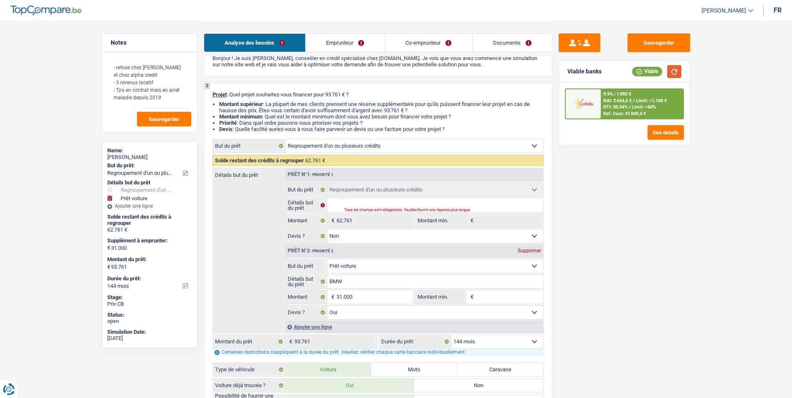
scroll to position [125, 0]
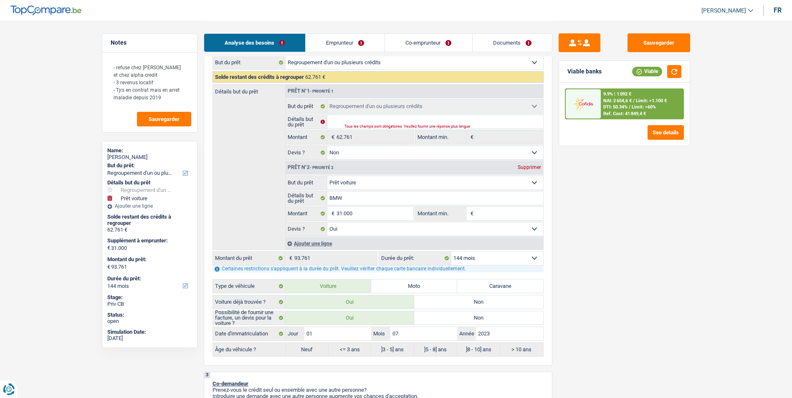
click at [478, 257] on select "12 mois 18 mois 24 mois 30 mois 36 mois 42 mois 48 mois 60 mois 72 mois 84 mois…" at bounding box center [497, 258] width 92 height 13
click at [451, 252] on select "12 mois 18 mois 24 mois 30 mois 36 mois 42 mois 48 mois 60 mois 72 mois 84 mois…" at bounding box center [497, 258] width 92 height 13
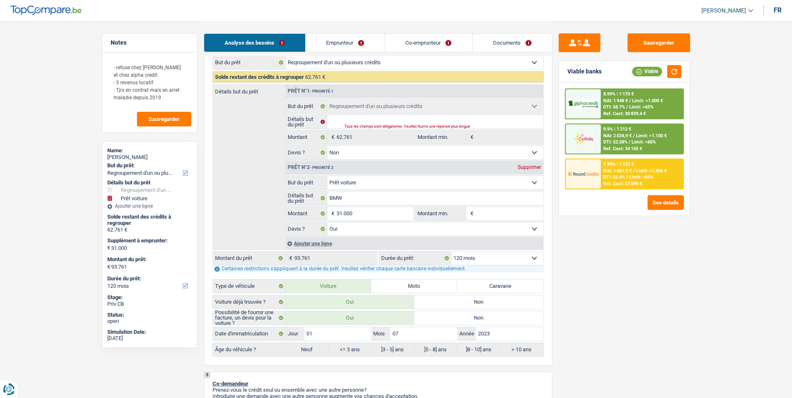
click at [645, 135] on span "Limit: >1.100 €" at bounding box center [650, 135] width 31 height 5
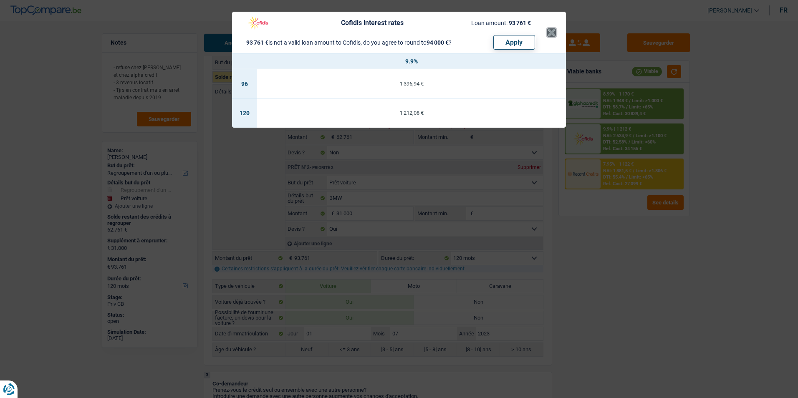
click at [554, 34] on button "×" at bounding box center [551, 32] width 9 height 8
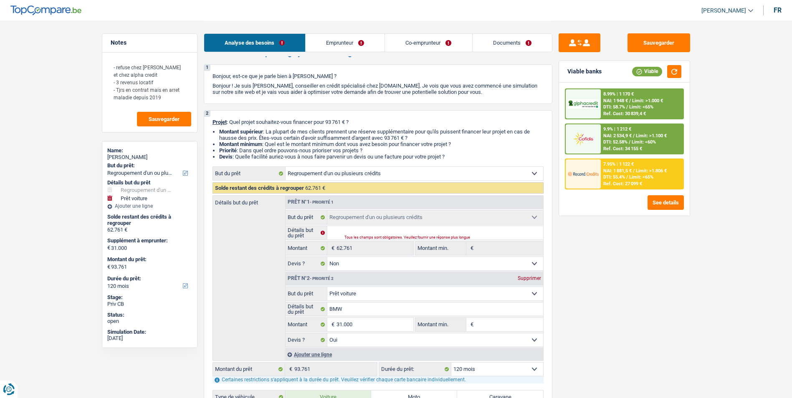
scroll to position [0, 0]
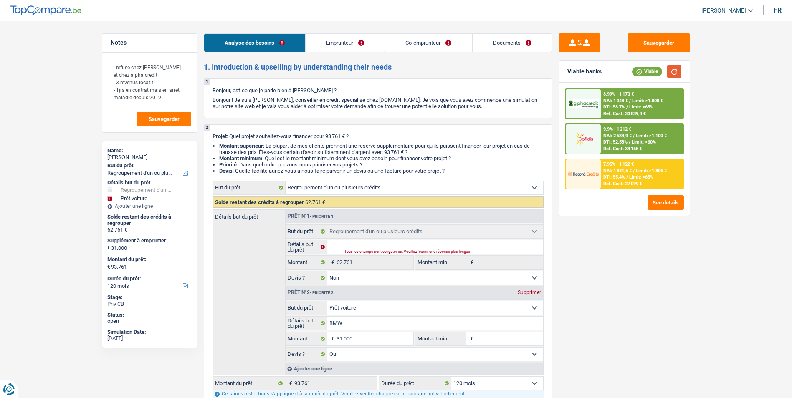
click at [671, 71] on button "button" at bounding box center [674, 71] width 14 height 13
click at [680, 41] on button "Sauvegarder" at bounding box center [658, 42] width 63 height 19
click at [351, 42] on link "Emprunteur" at bounding box center [344, 43] width 79 height 18
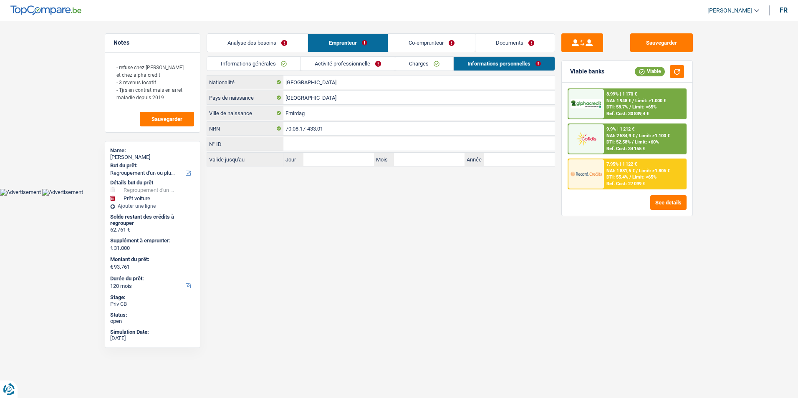
click at [414, 43] on link "Co-emprunteur" at bounding box center [431, 43] width 87 height 18
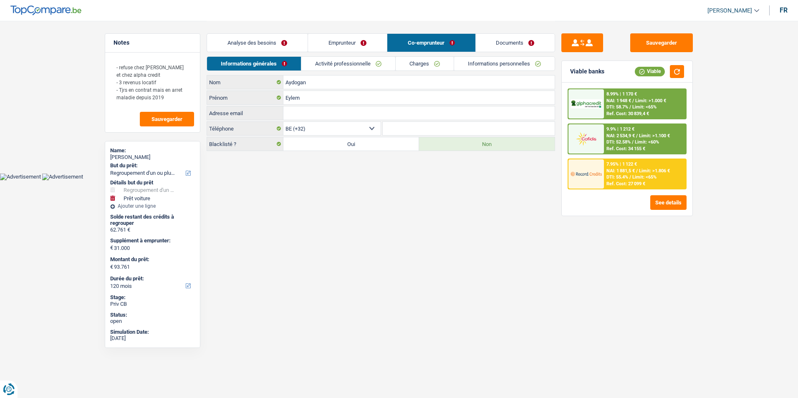
click at [488, 38] on link "Documents" at bounding box center [515, 43] width 79 height 18
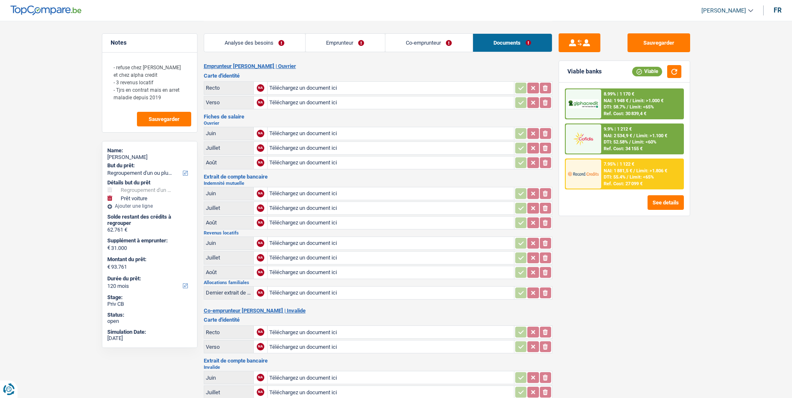
click at [416, 40] on link "Co-emprunteur" at bounding box center [428, 43] width 87 height 18
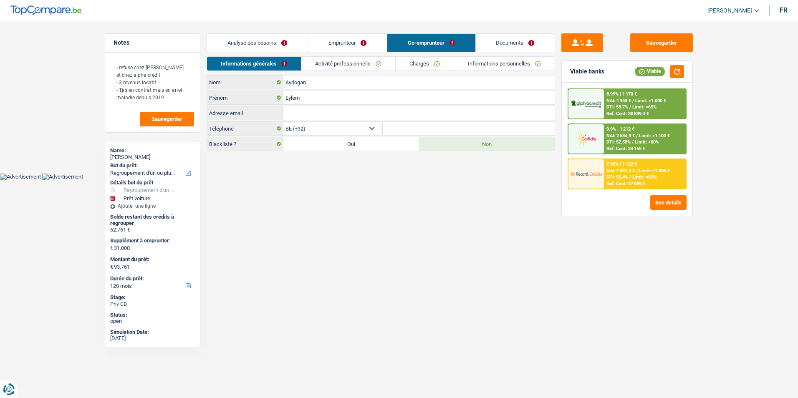
click at [365, 40] on link "Emprunteur" at bounding box center [347, 43] width 79 height 18
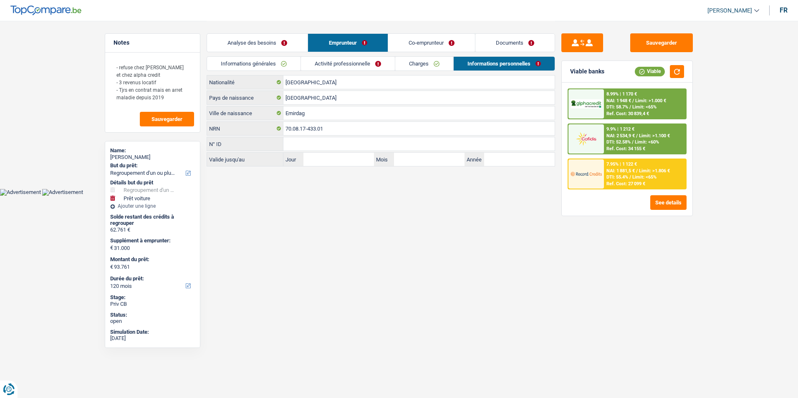
click at [279, 39] on link "Analyse des besoins" at bounding box center [257, 43] width 101 height 18
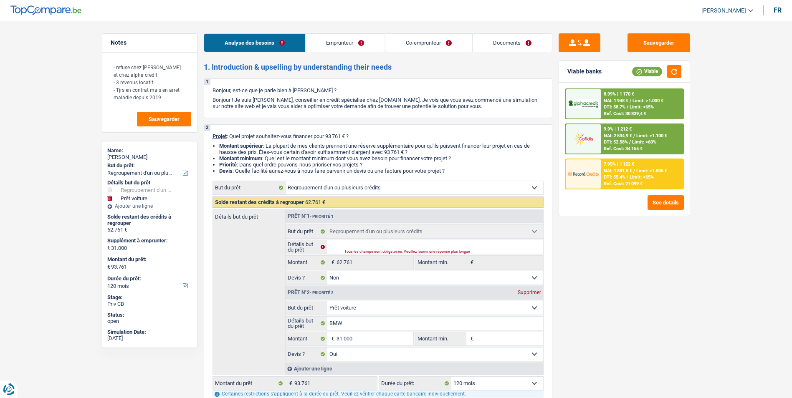
click at [343, 47] on link "Emprunteur" at bounding box center [344, 43] width 79 height 18
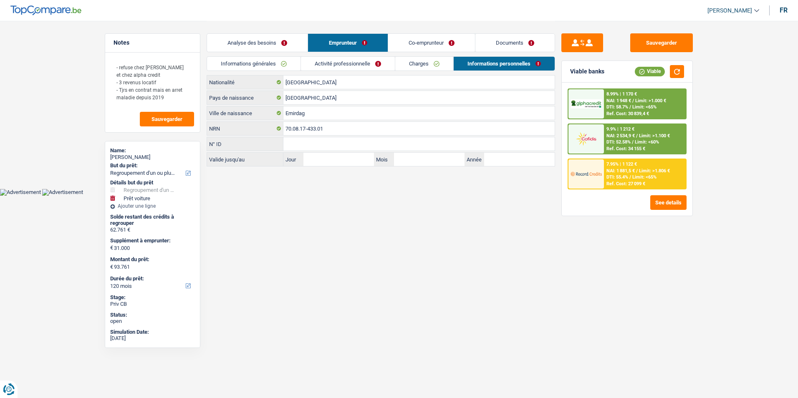
click at [428, 41] on link "Co-emprunteur" at bounding box center [431, 43] width 87 height 18
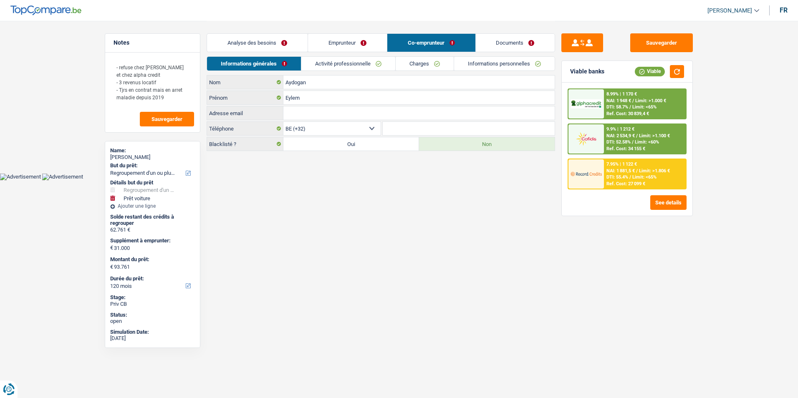
click at [479, 40] on link "Documents" at bounding box center [515, 43] width 79 height 18
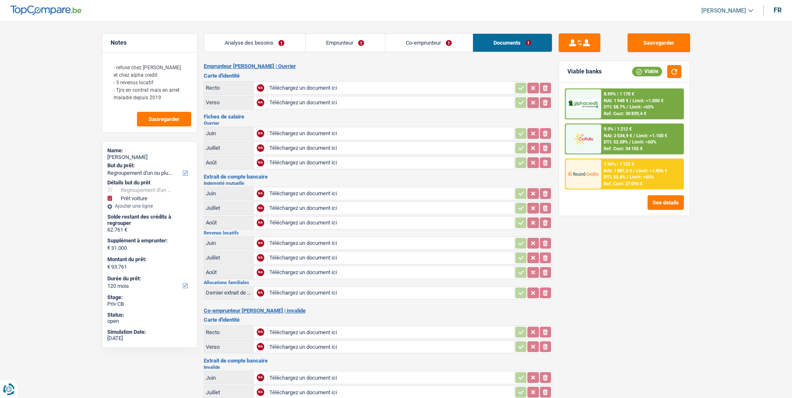
click at [433, 44] on link "Co-emprunteur" at bounding box center [428, 43] width 87 height 18
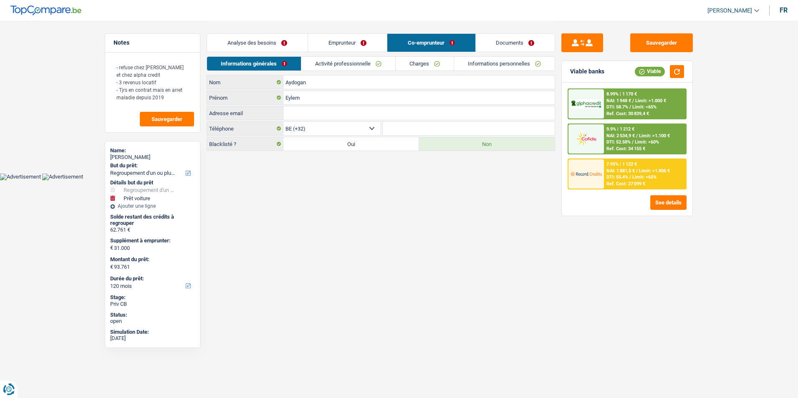
drag, startPoint x: 348, startPoint y: 44, endPoint x: 328, endPoint y: 46, distance: 20.9
click at [348, 44] on link "Emprunteur" at bounding box center [347, 43] width 79 height 18
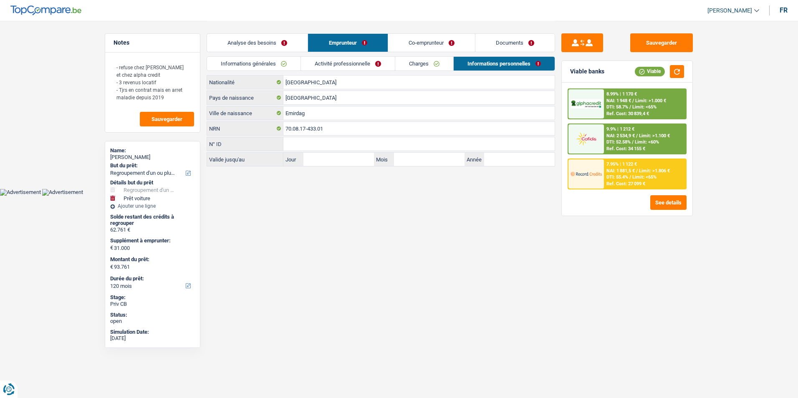
click at [281, 43] on link "Analyse des besoins" at bounding box center [257, 43] width 101 height 18
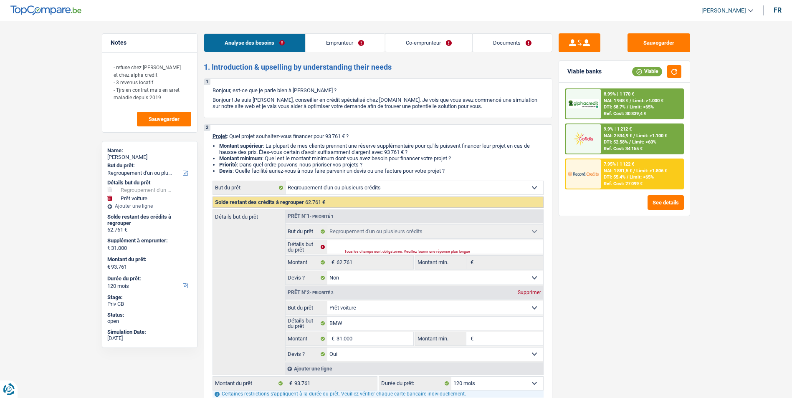
click at [360, 43] on link "Emprunteur" at bounding box center [344, 43] width 79 height 18
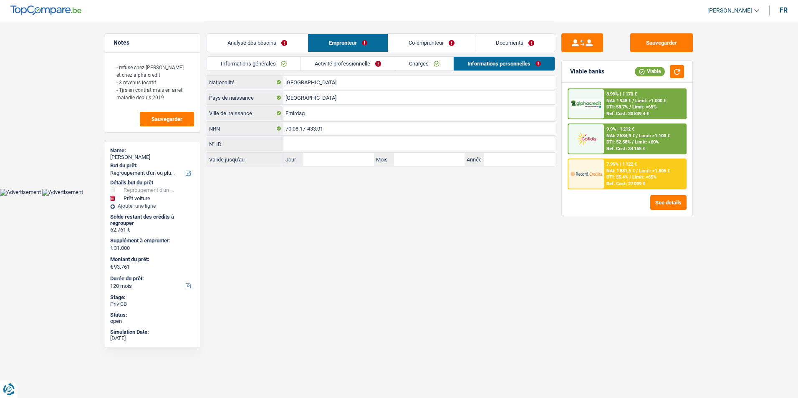
click at [417, 43] on link "Co-emprunteur" at bounding box center [431, 43] width 87 height 18
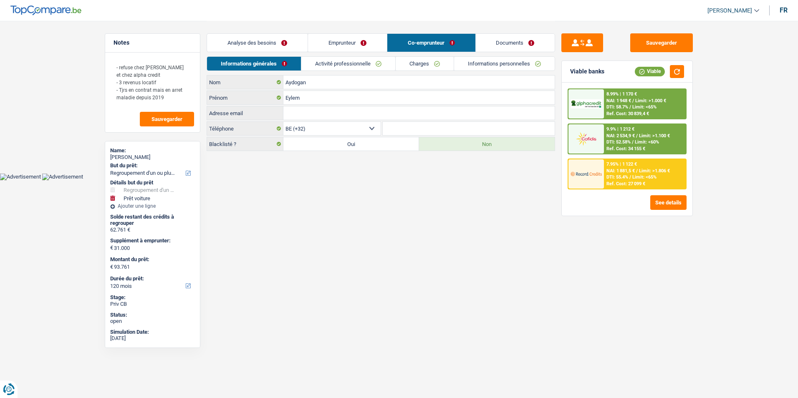
click at [501, 37] on link "Documents" at bounding box center [515, 43] width 79 height 18
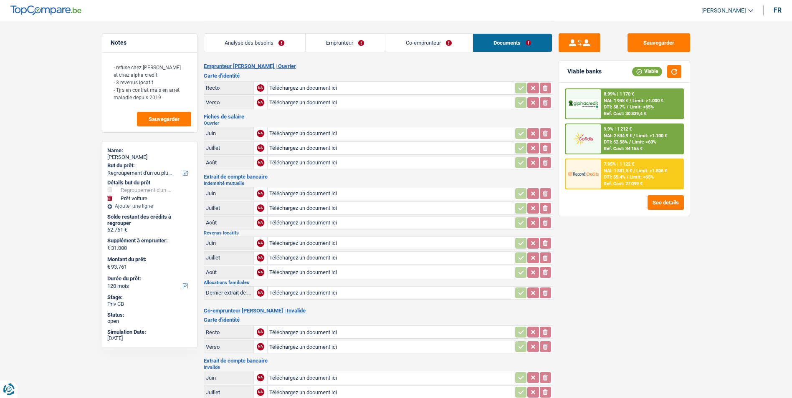
click at [429, 47] on link "Co-emprunteur" at bounding box center [428, 43] width 87 height 18
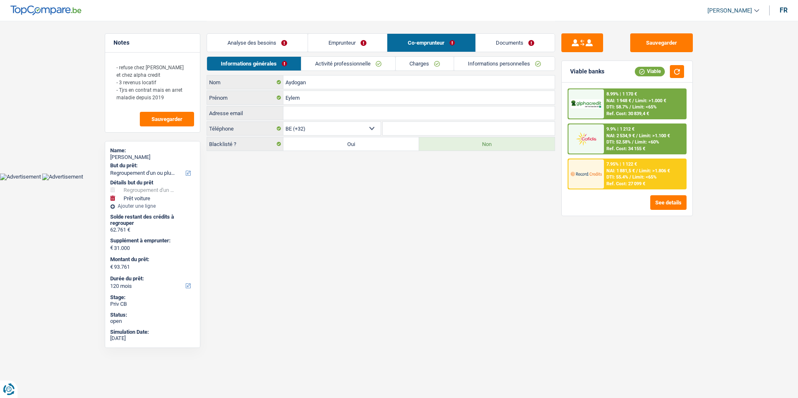
click at [337, 40] on link "Emprunteur" at bounding box center [347, 43] width 79 height 18
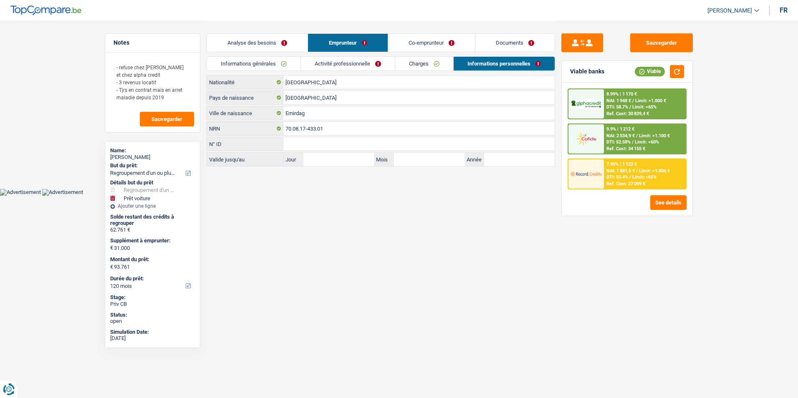
drag, startPoint x: 281, startPoint y: 40, endPoint x: 319, endPoint y: 48, distance: 38.6
click at [282, 41] on link "Analyse des besoins" at bounding box center [257, 43] width 101 height 18
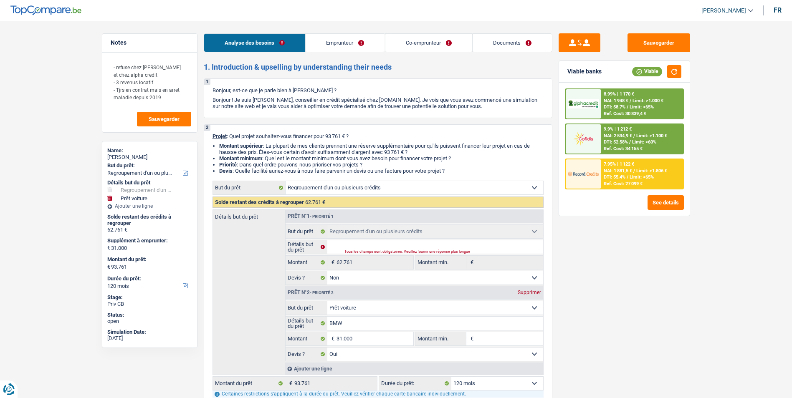
click at [338, 49] on link "Emprunteur" at bounding box center [344, 43] width 79 height 18
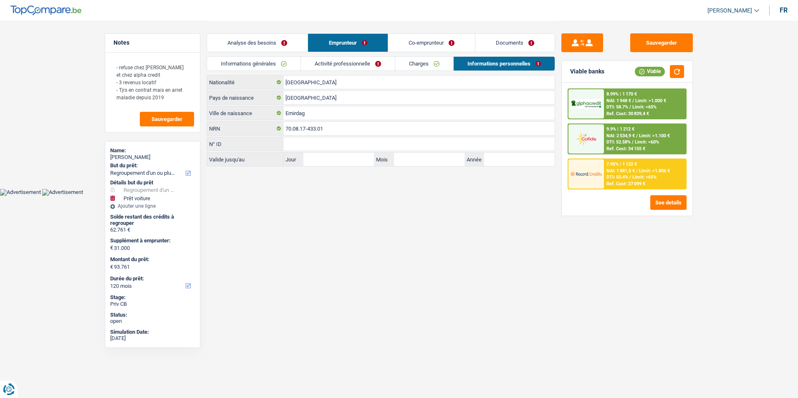
click at [431, 41] on link "Co-emprunteur" at bounding box center [431, 43] width 87 height 18
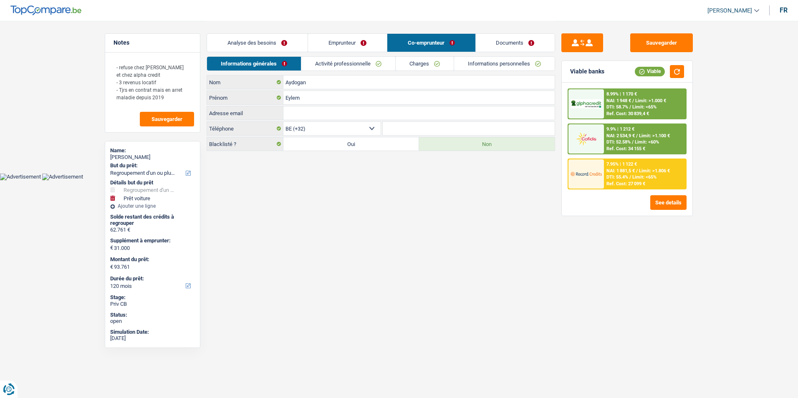
click at [492, 40] on link "Documents" at bounding box center [515, 43] width 79 height 18
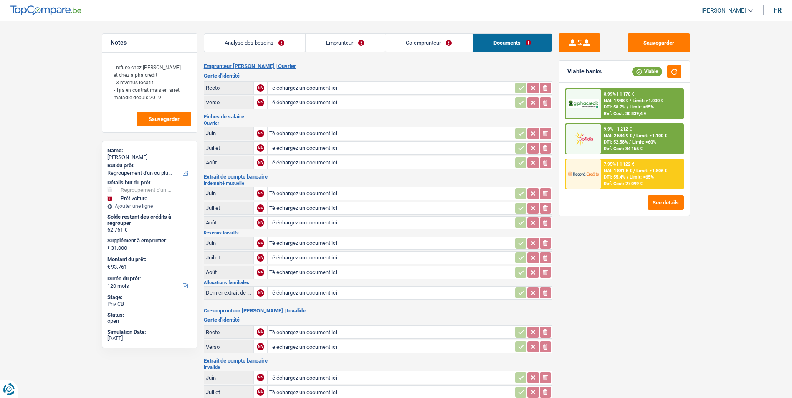
click at [433, 43] on link "Co-emprunteur" at bounding box center [428, 43] width 87 height 18
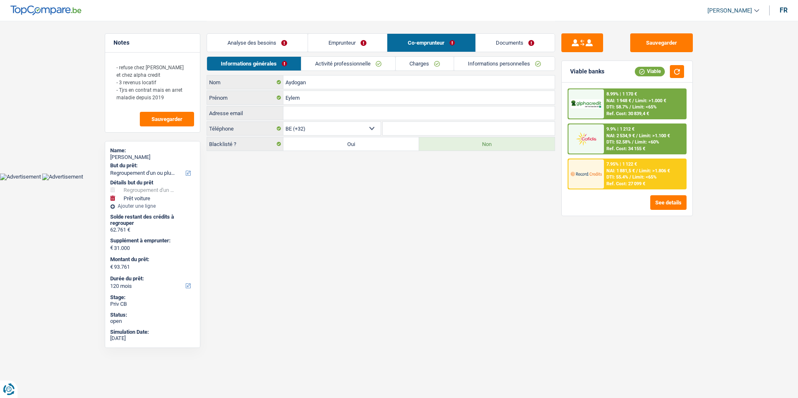
drag, startPoint x: 361, startPoint y: 41, endPoint x: 307, endPoint y: 41, distance: 54.7
click at [361, 41] on link "Emprunteur" at bounding box center [347, 43] width 79 height 18
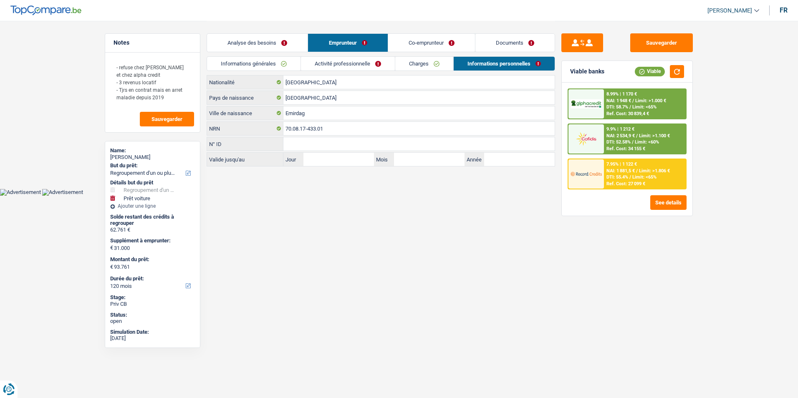
click at [291, 41] on link "Analyse des besoins" at bounding box center [257, 43] width 101 height 18
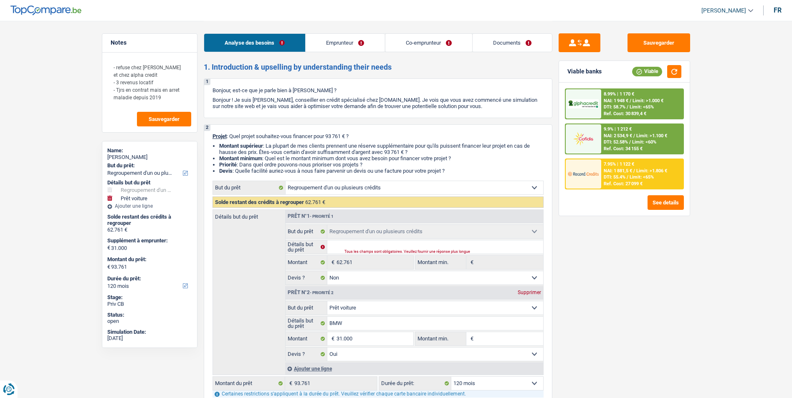
click at [432, 40] on link "Co-emprunteur" at bounding box center [428, 43] width 87 height 18
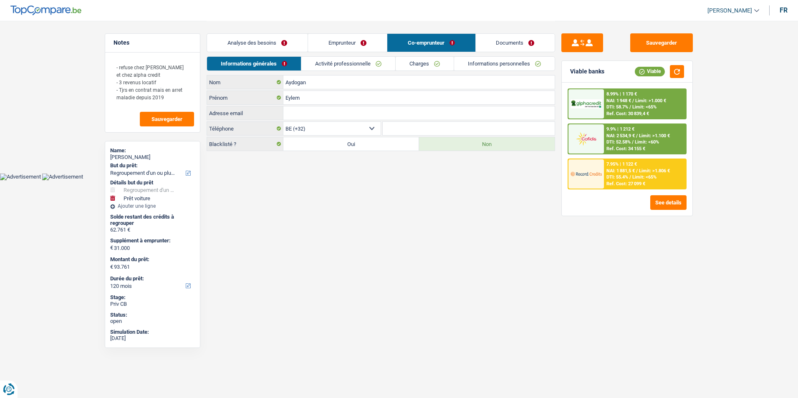
click at [490, 41] on link "Documents" at bounding box center [515, 43] width 79 height 18
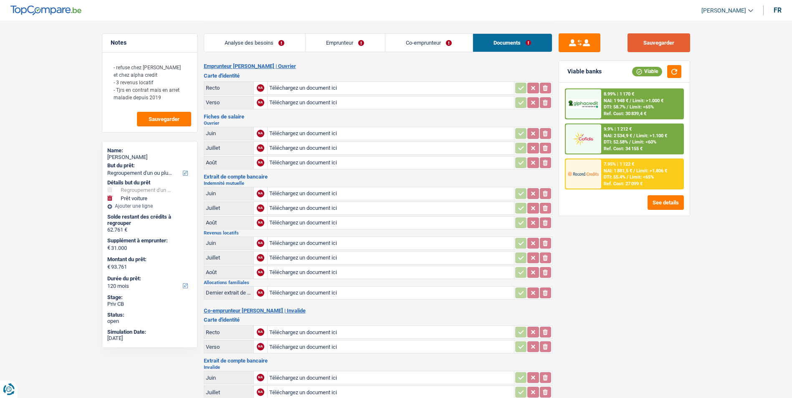
click at [661, 40] on button "Sauvegarder" at bounding box center [658, 42] width 63 height 19
click at [176, 119] on span "Sauvegarder" at bounding box center [164, 118] width 31 height 5
drag, startPoint x: 162, startPoint y: 98, endPoint x: 110, endPoint y: 66, distance: 61.0
click at [110, 66] on textarea "- refuse chez Belfius et chez alpha credit - 3 revenus locatif - Tjrs en contra…" at bounding box center [149, 82] width 83 height 48
click at [658, 42] on button "Sauvegarder" at bounding box center [658, 42] width 63 height 19
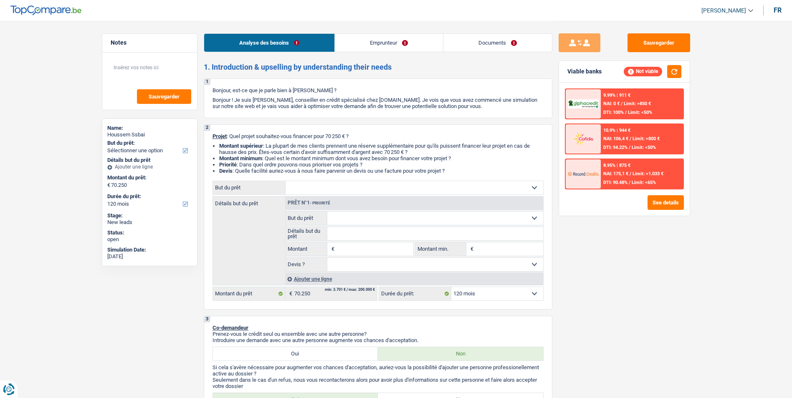
select select "120"
select select "publicEmployee"
select select "netSalary"
select select "mealVouchers"
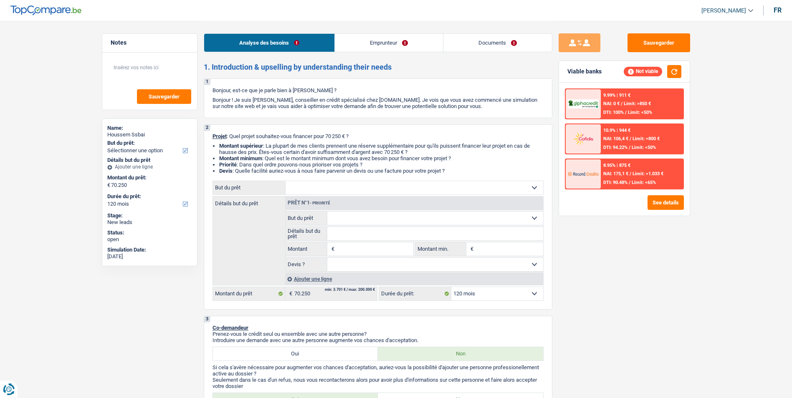
select select "rents"
select select "120"
click at [422, 44] on link "Emprunteur" at bounding box center [389, 43] width 108 height 18
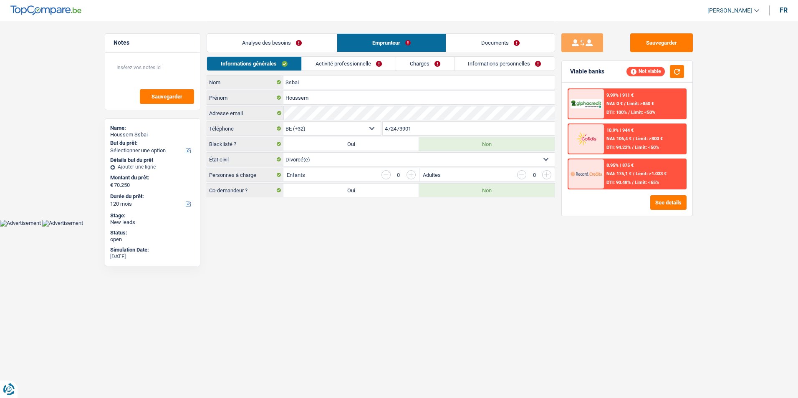
click at [472, 45] on link "Documents" at bounding box center [500, 43] width 108 height 18
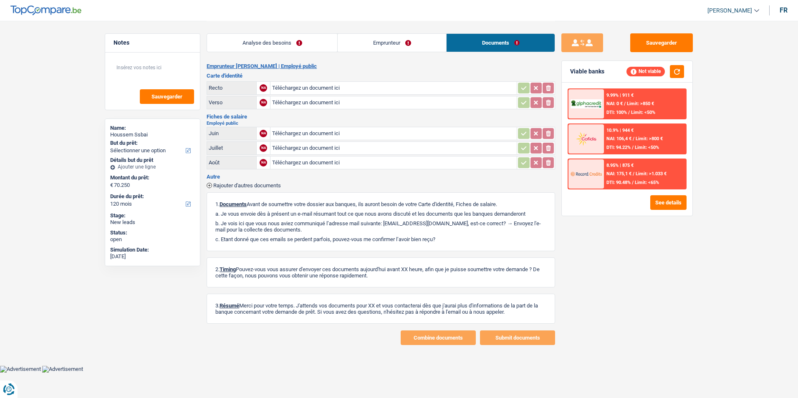
click at [396, 43] on link "Emprunteur" at bounding box center [392, 43] width 108 height 18
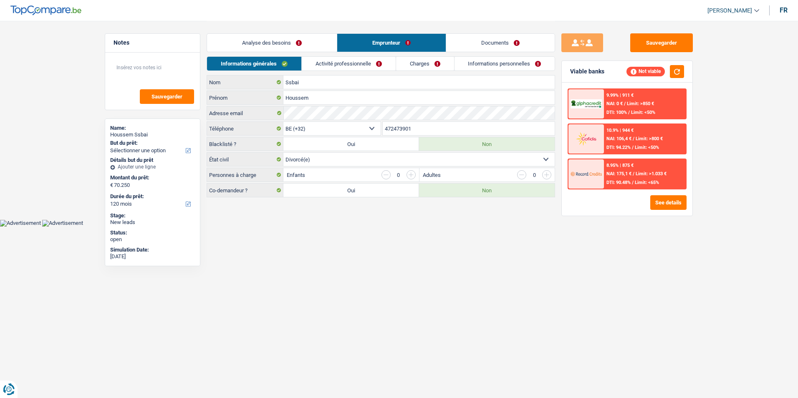
click at [272, 39] on link "Analyse des besoins" at bounding box center [272, 43] width 130 height 18
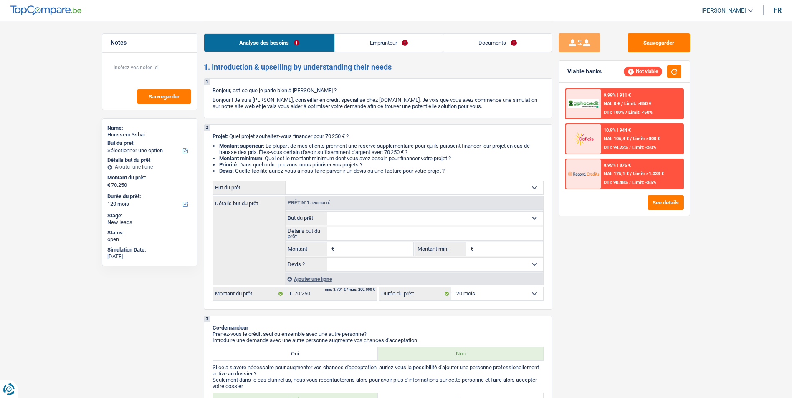
click at [366, 41] on link "Emprunteur" at bounding box center [389, 43] width 108 height 18
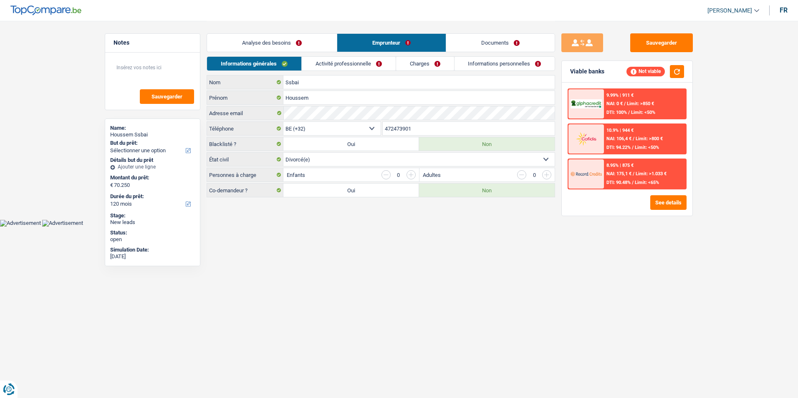
click at [371, 40] on link "Emprunteur" at bounding box center [391, 43] width 108 height 18
click at [461, 37] on link "Documents" at bounding box center [500, 43] width 108 height 18
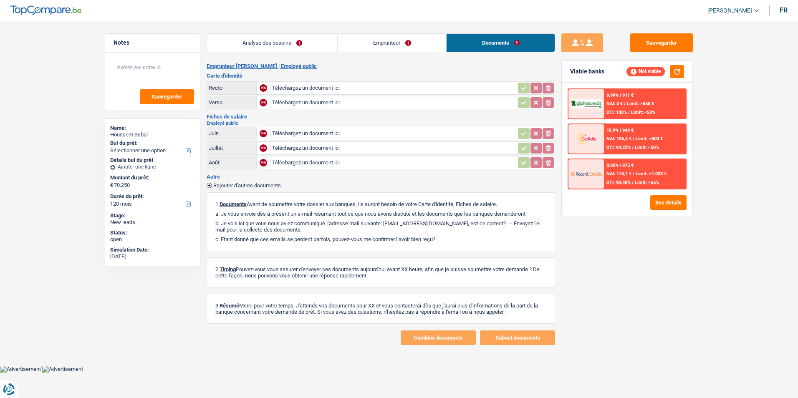
click at [412, 39] on link "Emprunteur" at bounding box center [392, 43] width 108 height 18
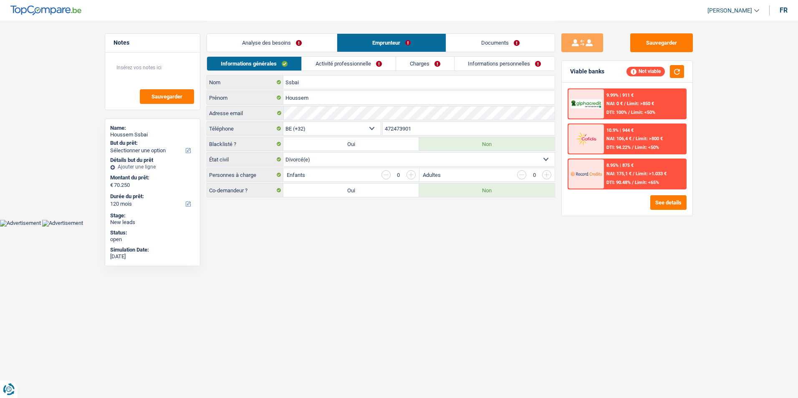
click at [316, 45] on link "Analyse des besoins" at bounding box center [272, 43] width 130 height 18
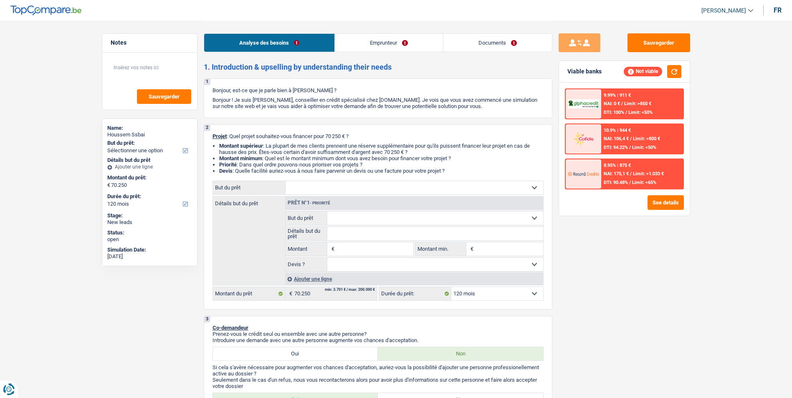
click at [421, 43] on link "Emprunteur" at bounding box center [389, 43] width 108 height 18
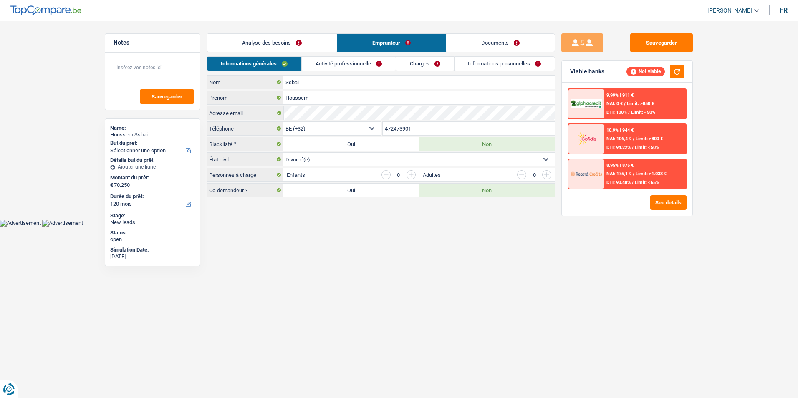
click at [484, 44] on link "Documents" at bounding box center [500, 43] width 108 height 18
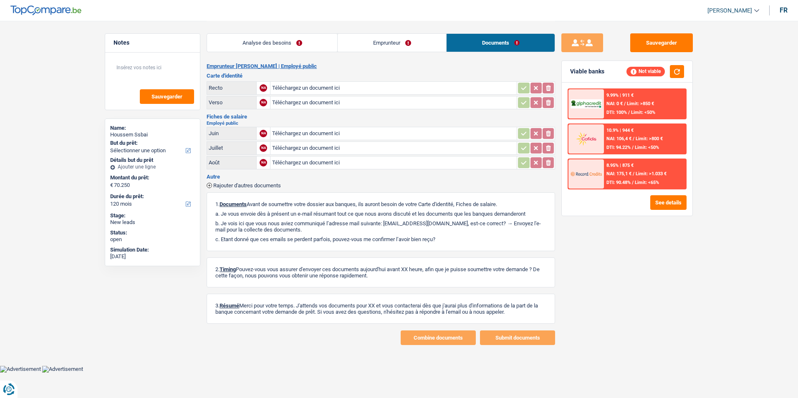
click at [417, 40] on link "Emprunteur" at bounding box center [392, 43] width 108 height 18
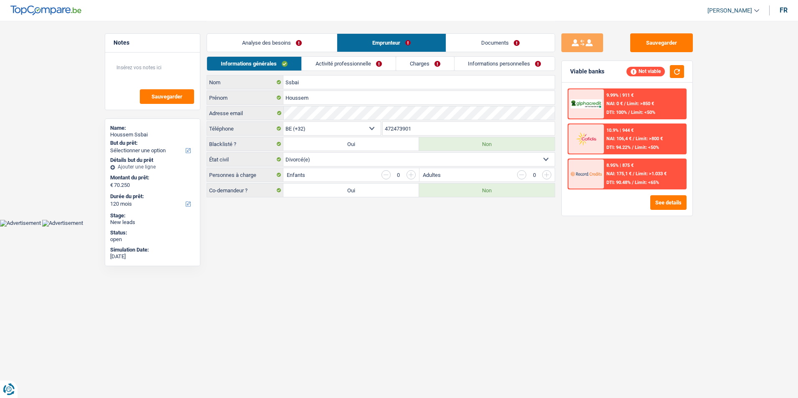
click at [318, 41] on link "Analyse des besoins" at bounding box center [272, 43] width 130 height 18
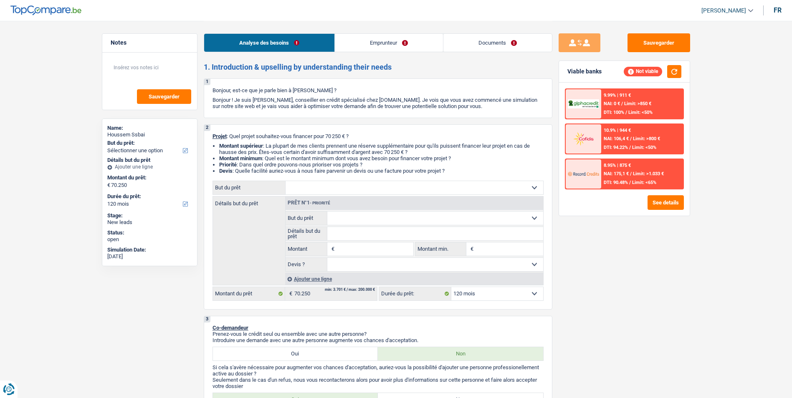
click at [370, 45] on link "Emprunteur" at bounding box center [389, 43] width 108 height 18
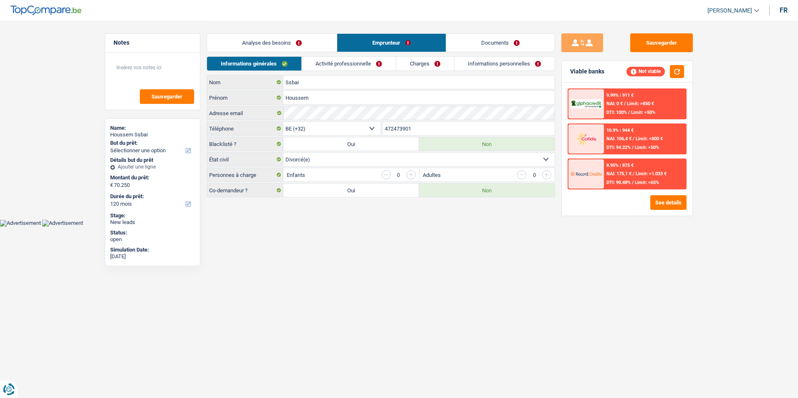
click at [358, 63] on link "Activité professionnelle" at bounding box center [349, 64] width 94 height 14
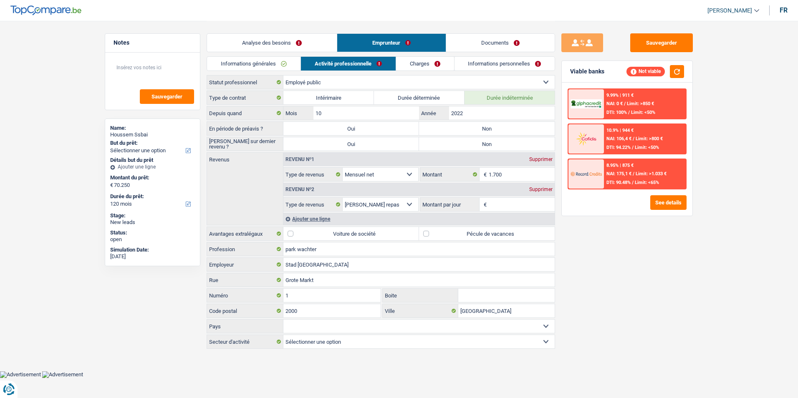
click at [414, 64] on link "Charges" at bounding box center [425, 64] width 58 height 14
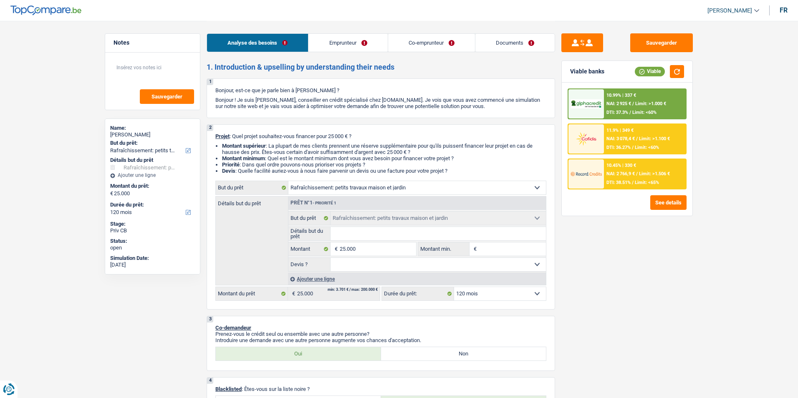
select select "houseOrGarden"
select select "120"
select select "houseOrGarden"
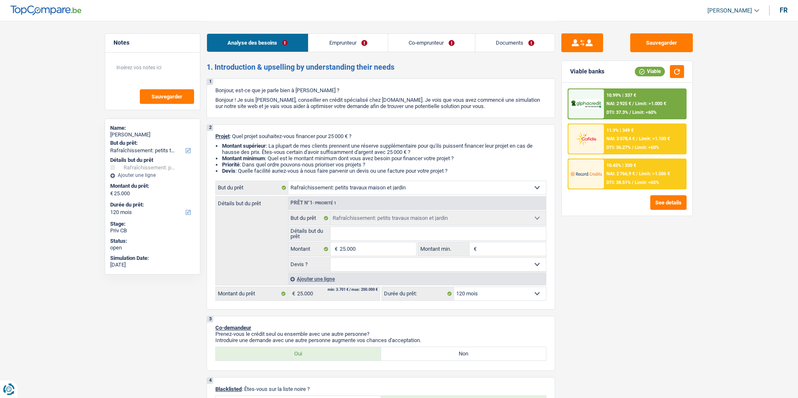
select select "120"
select select "worker"
select select "privateEmployee"
select select "familyAllowances"
select select "netSalary"
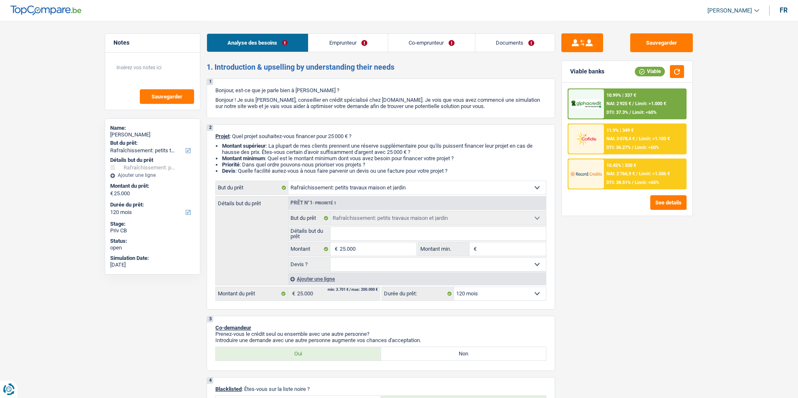
select select "netSalary"
select select "mealVouchers"
select select "ownerWithMortgage"
select select "mortgage"
select select "300"
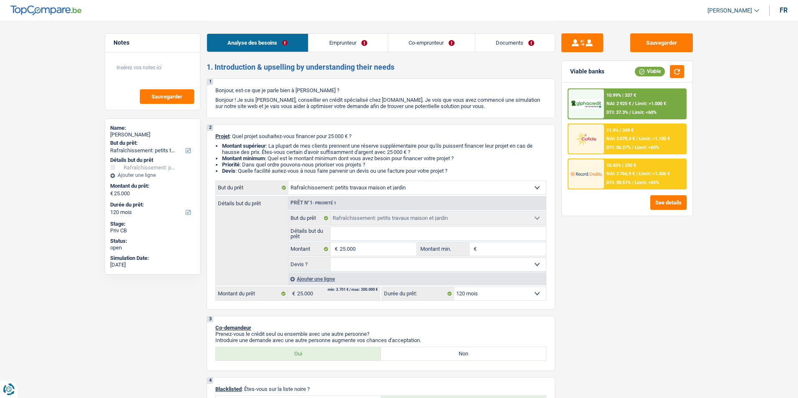
select select "carLoan"
select select "84"
select select "houseOrGarden"
select select "120"
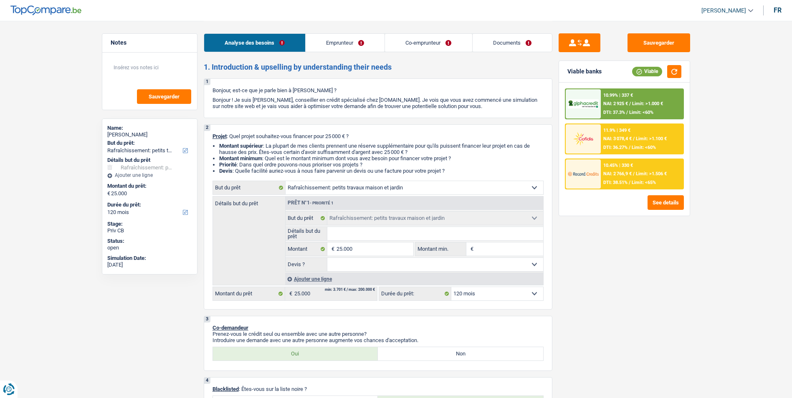
click at [341, 48] on link "Emprunteur" at bounding box center [344, 43] width 79 height 18
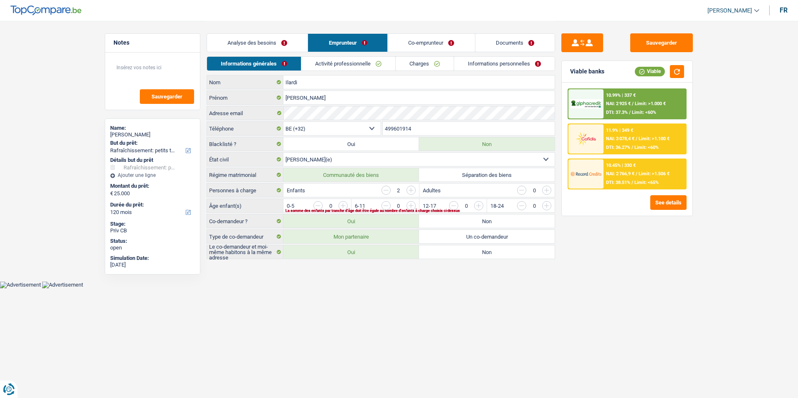
click at [424, 42] on link "Co-emprunteur" at bounding box center [431, 43] width 87 height 18
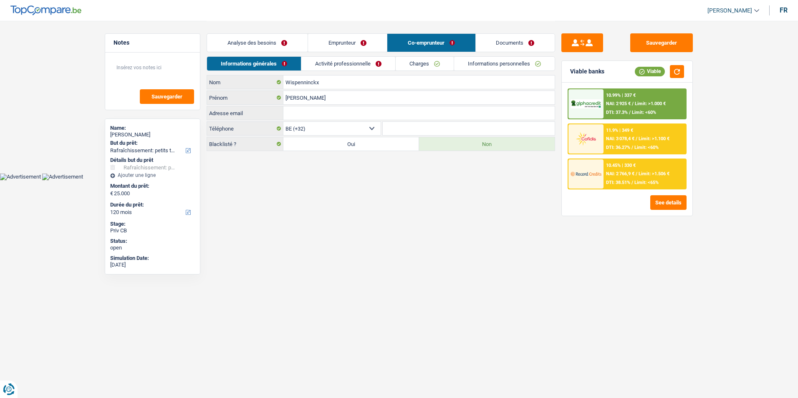
click at [501, 45] on link "Documents" at bounding box center [515, 43] width 79 height 18
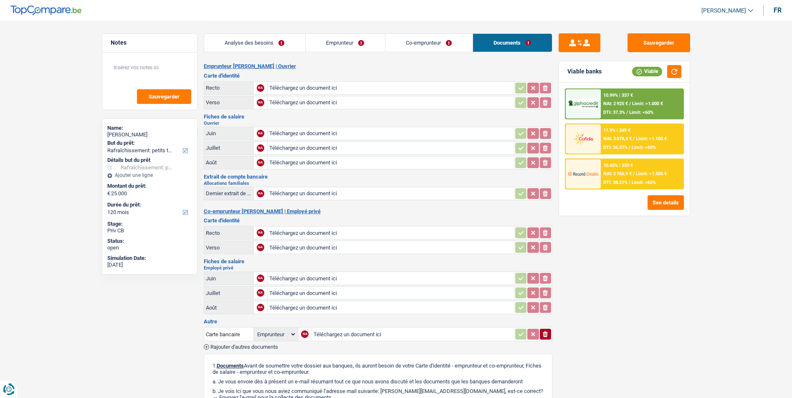
click at [352, 38] on link "Emprunteur" at bounding box center [344, 43] width 79 height 18
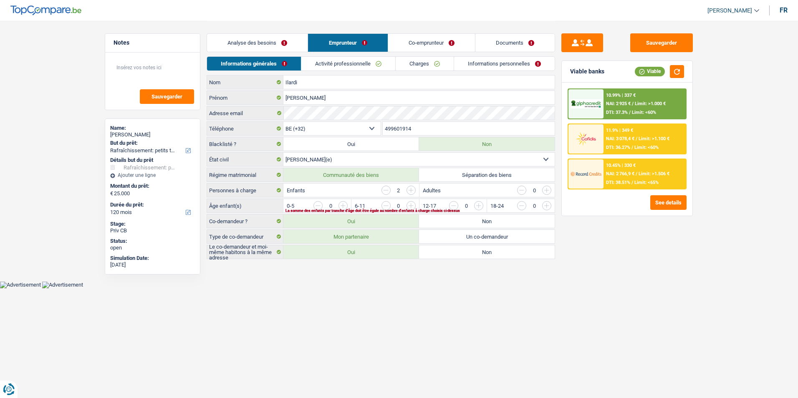
click at [409, 46] on link "Co-emprunteur" at bounding box center [431, 43] width 87 height 18
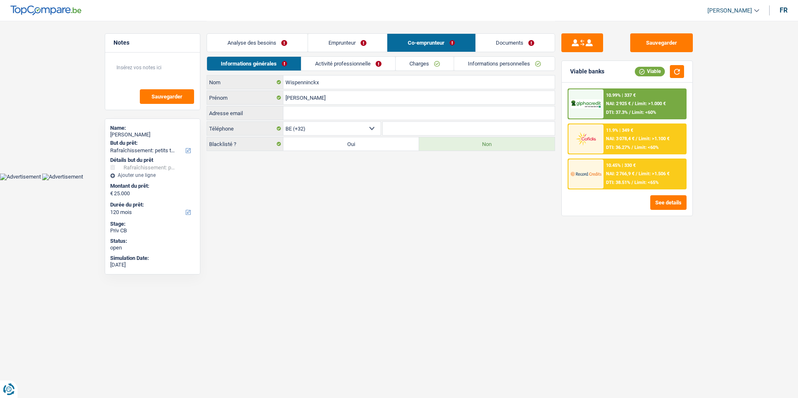
click at [294, 41] on link "Analyse des besoins" at bounding box center [257, 43] width 101 height 18
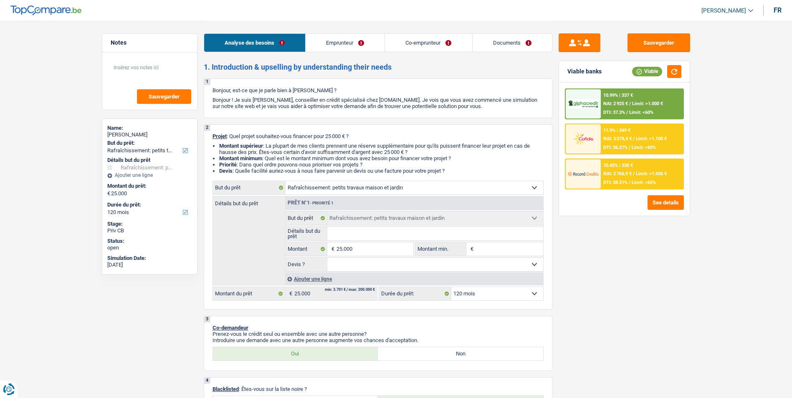
click at [348, 48] on link "Emprunteur" at bounding box center [344, 43] width 79 height 18
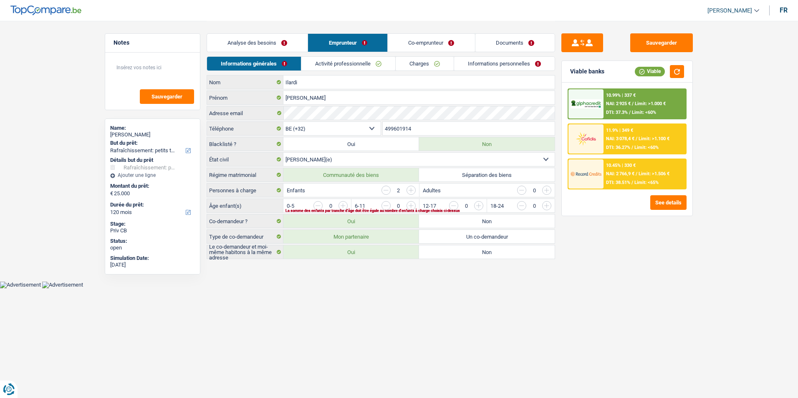
click at [406, 44] on link "Co-emprunteur" at bounding box center [431, 43] width 87 height 18
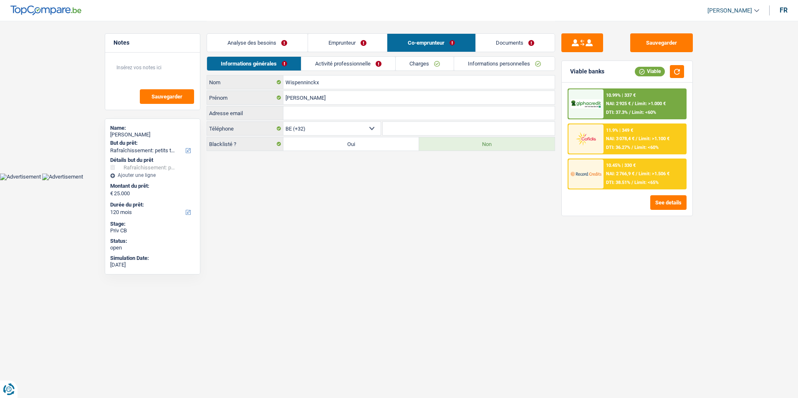
click at [480, 45] on link "Documents" at bounding box center [515, 43] width 79 height 18
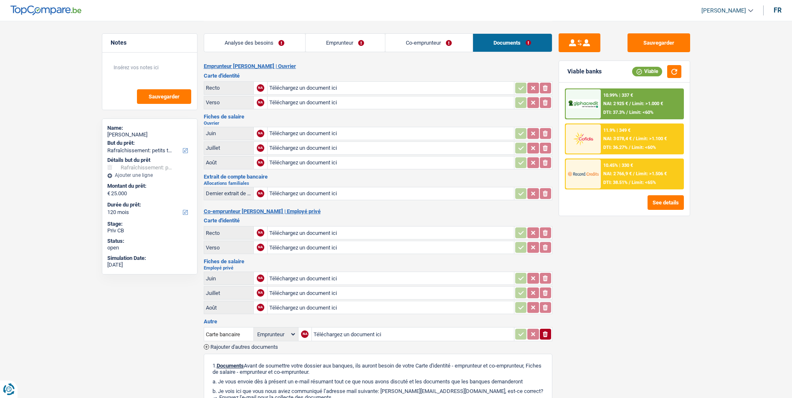
click at [361, 37] on link "Emprunteur" at bounding box center [344, 43] width 79 height 18
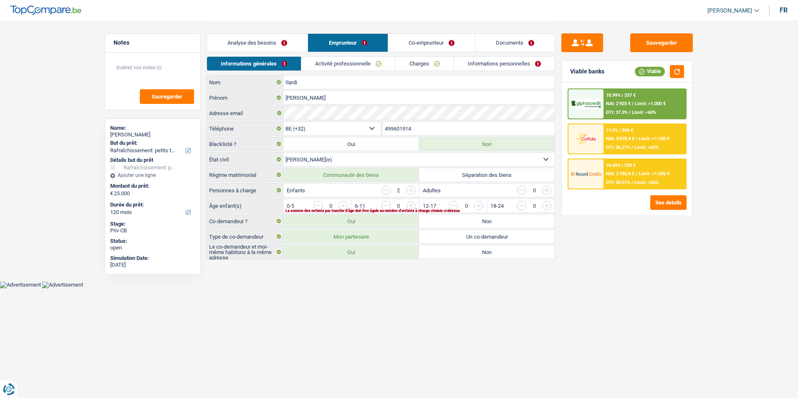
click at [280, 37] on link "Analyse des besoins" at bounding box center [257, 43] width 101 height 18
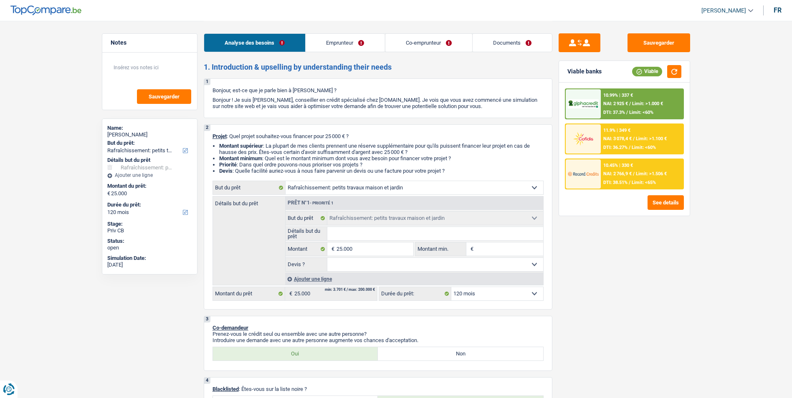
click at [361, 46] on link "Emprunteur" at bounding box center [344, 43] width 79 height 18
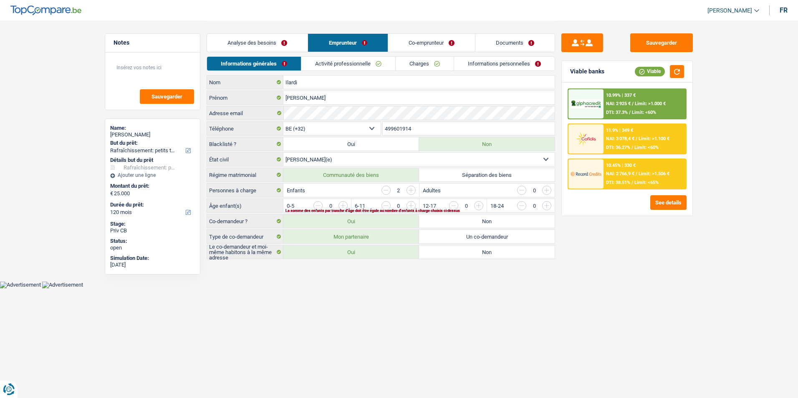
click at [425, 47] on link "Co-emprunteur" at bounding box center [431, 43] width 87 height 18
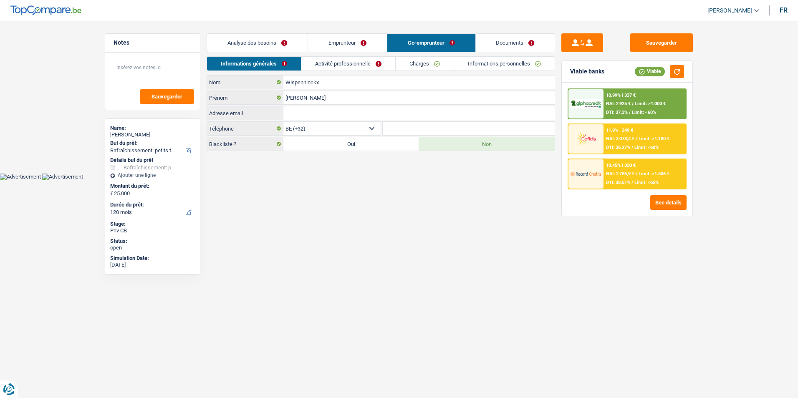
click at [508, 42] on link "Documents" at bounding box center [515, 43] width 79 height 18
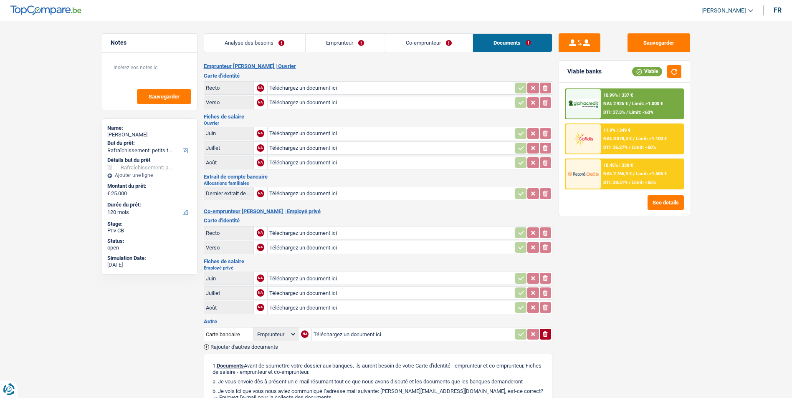
click at [300, 42] on link "Analyse des besoins" at bounding box center [254, 43] width 101 height 18
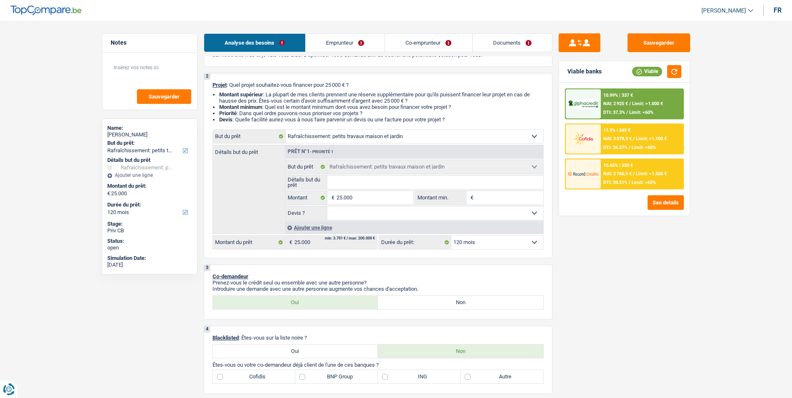
scroll to position [42, 0]
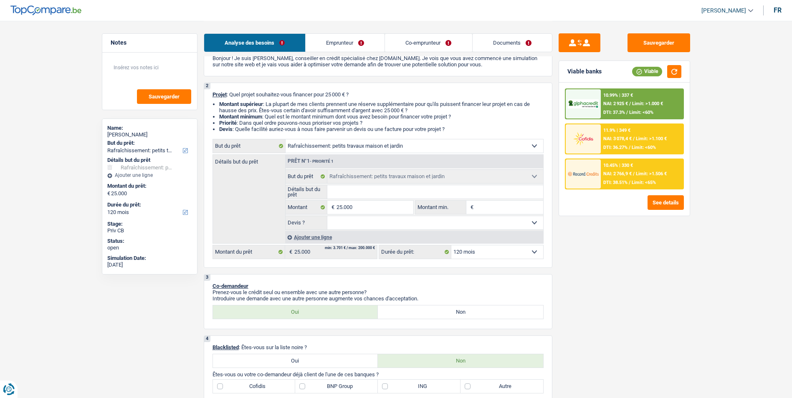
click at [372, 224] on select "Oui Non Non répondu Sélectionner une option" at bounding box center [435, 222] width 216 height 13
select select "false"
click at [327, 216] on select "Oui Non Non répondu Sélectionner une option" at bounding box center [435, 222] width 216 height 13
select select "false"
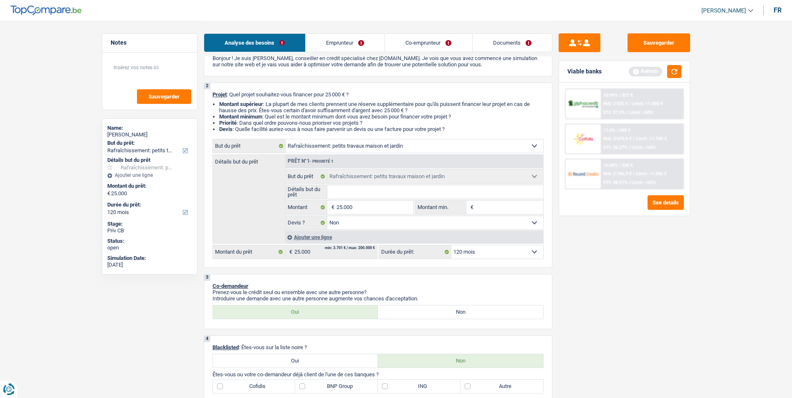
click at [358, 194] on input "Détails but du prêt" at bounding box center [435, 191] width 216 height 13
type input "R"
type input "Ra"
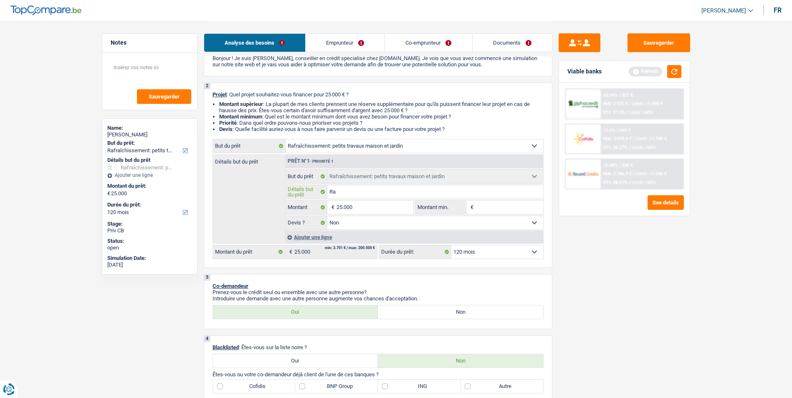
type input "Rac"
type input "Rach"
type input "Rache"
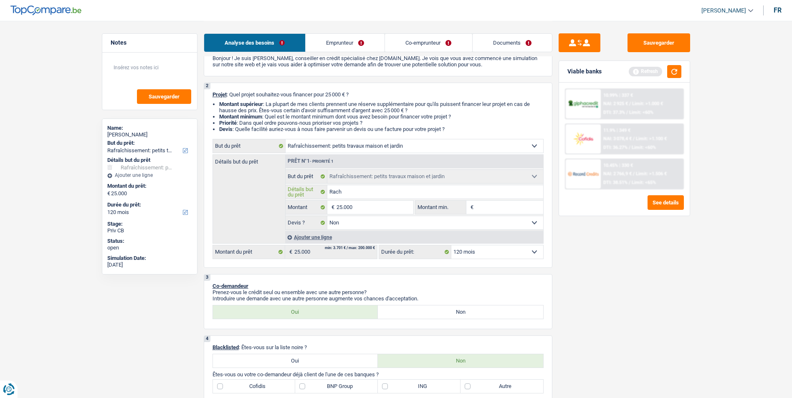
type input "Rache"
type input "Rachet"
type input "Rachete"
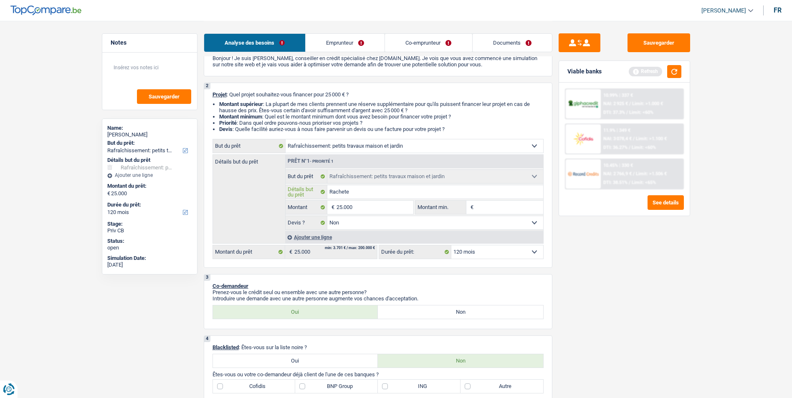
type input "Racheter"
type input "Racheter d"
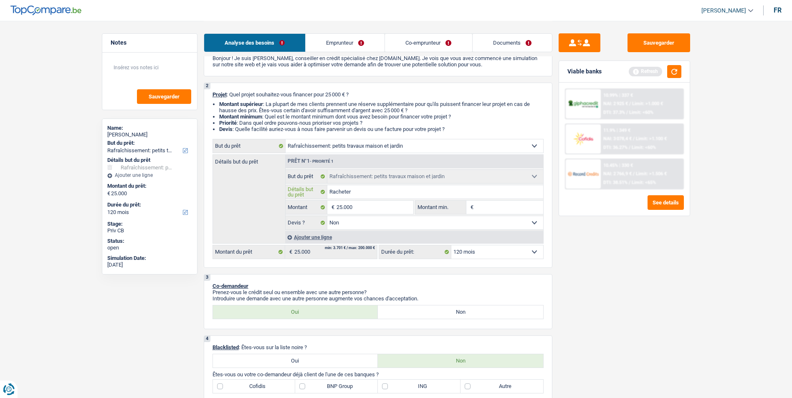
type input "Racheter d"
type input "Racheter de"
type input "Racheter des"
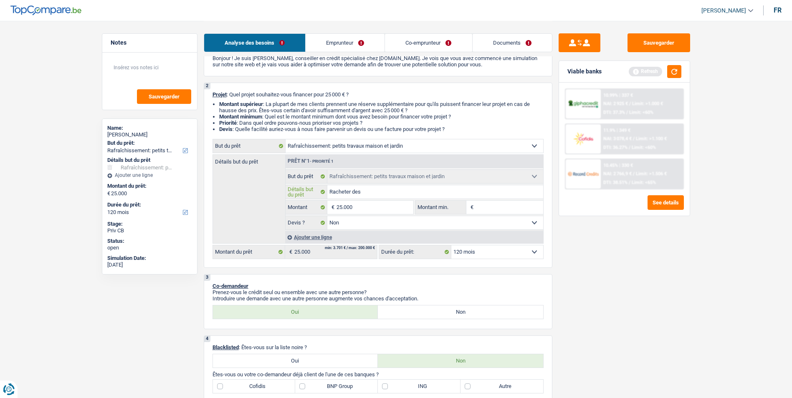
type input "Racheter des"
type input "Racheter des m"
type input "Racheter des me"
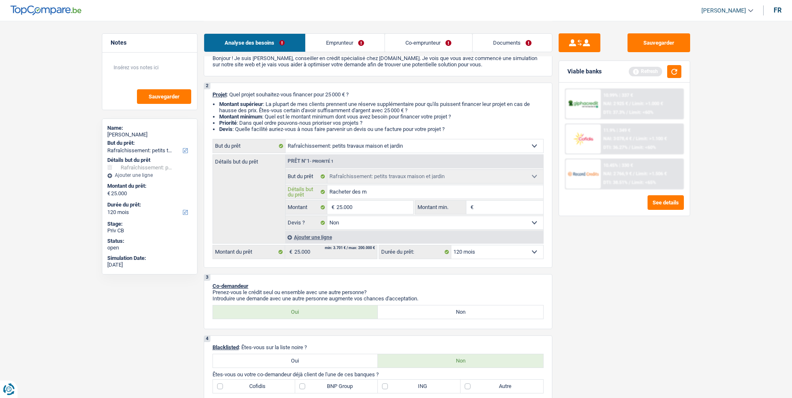
type input "Racheter des me"
type input "Racheter des meu"
type input "Racheter des meub"
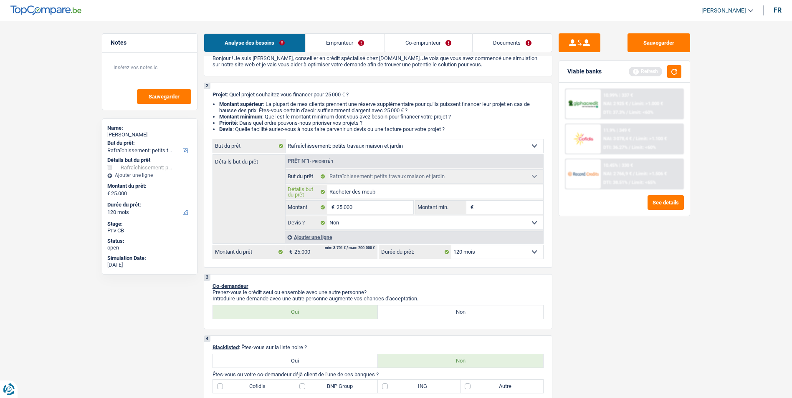
type input "Racheter des meubl"
type input "Racheter des meuble"
type input "Racheter des meubles"
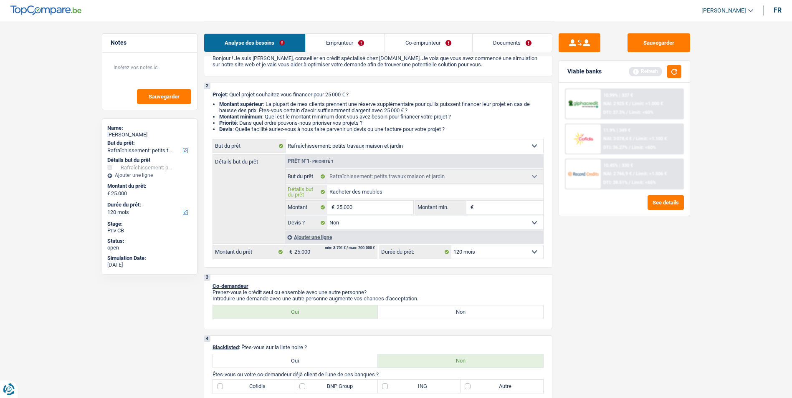
type input "Racheter des meubles"
type input "Racheter des meubles +"
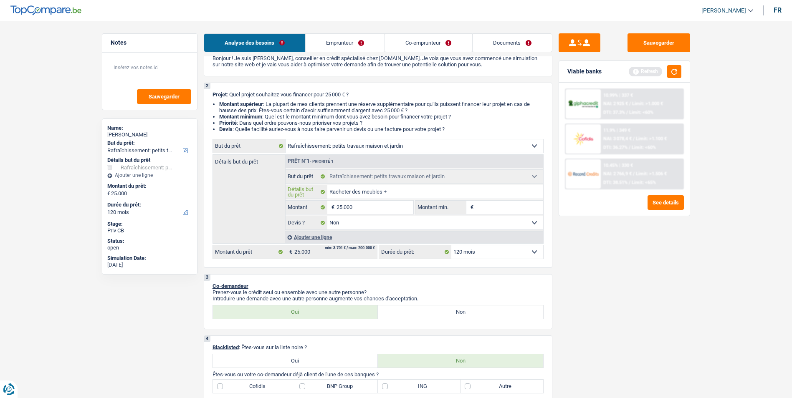
type input "Racheter des meubles + r"
type input "Racheter des meubles + re"
type input "Racheter des meubles + ref"
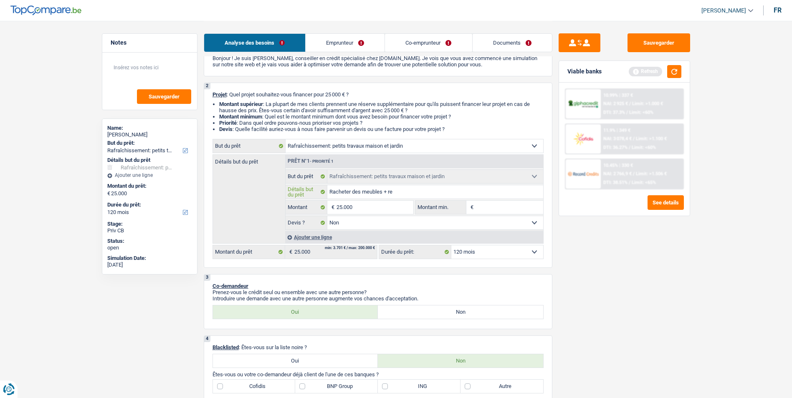
type input "Racheter des meubles + ref"
type input "Racheter des meubles + refa"
type input "Racheter des meubles + refai"
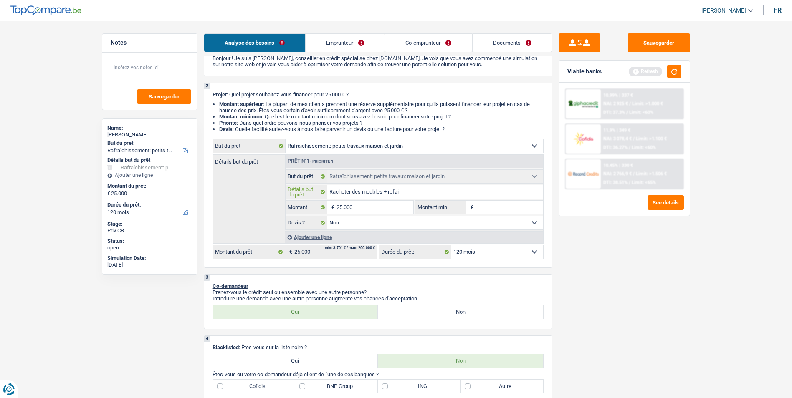
type input "Racheter des meubles + refair"
type input "Racheter des meubles + refaire"
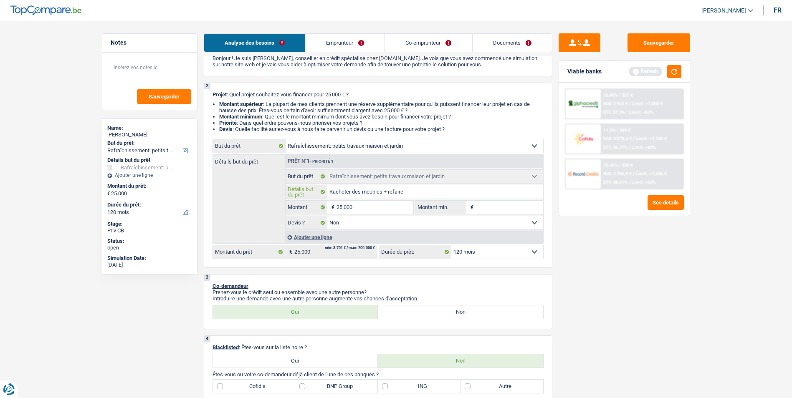
type input "Racheter des meubles + refaire"
type input "Racheter des meubles + refaire l"
type input "Racheter des meubles + refaire le"
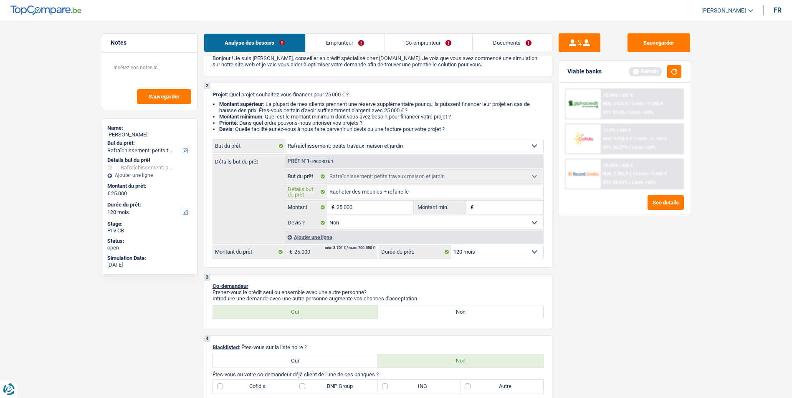
type input "Racheter des meubles + refaire le"
type input "Racheter des meubles + refaire le p"
type input "Racheter des meubles + refaire le pa"
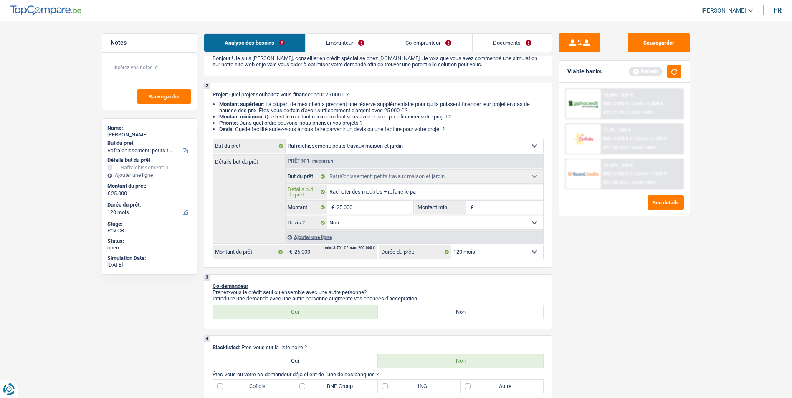
type input "Racheter des meubles + refaire le pa"
type input "Racheter des meubles + refaire le par"
type input "Racheter des meubles + refaire le parq"
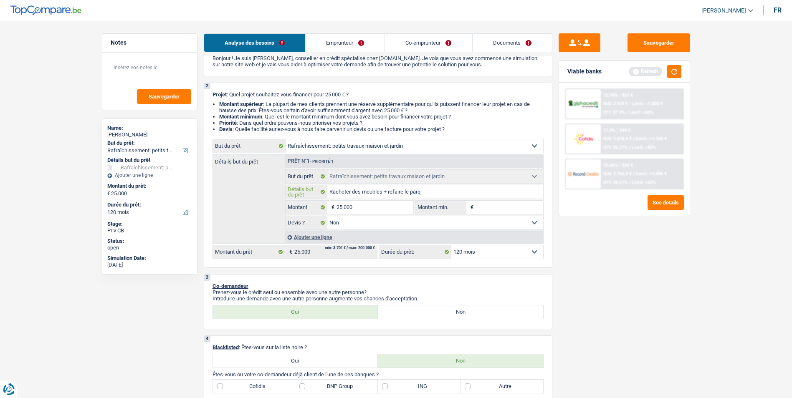
type input "Racheter des meubles + refaire le parqu"
type input "Racheter des meubles + refaire le parque"
type input "Racheter des meubles + refaire le parquet"
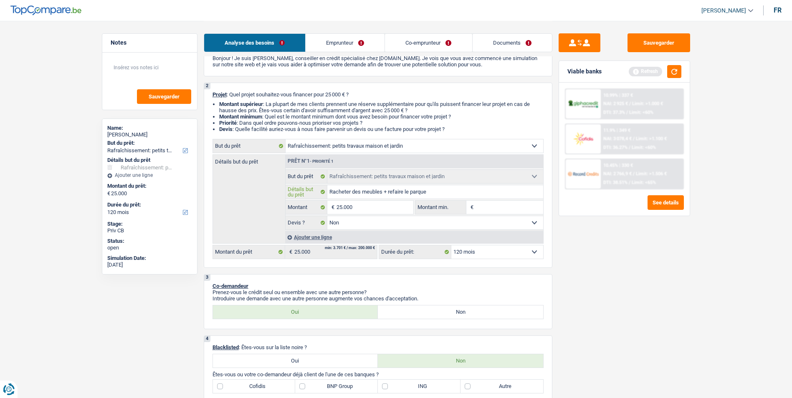
type input "Racheter des meubles + refaire le parquet"
type input "Racheter des meubles + refaire le parquet +"
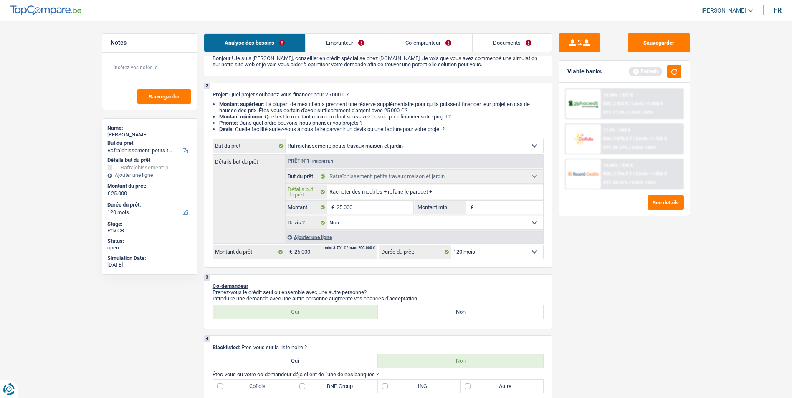
type input "Racheter des meubles + refaire le parquet +"
type input "Racheter des meubles + refaire le parquet + r"
type input "Racheter des meubles + refaire le parquet + re"
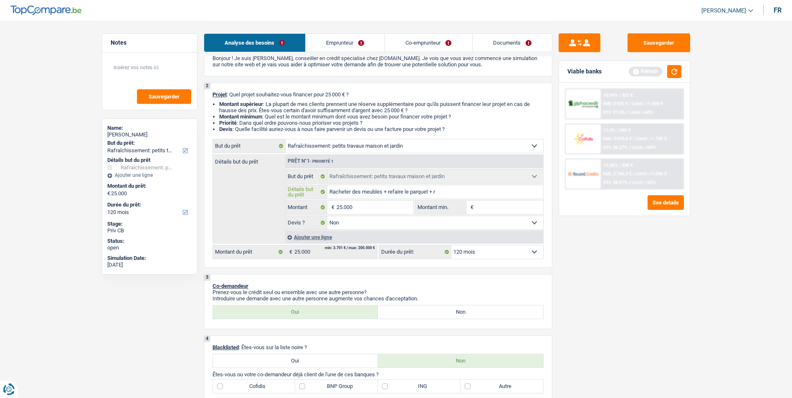
type input "Racheter des meubles + refaire le parquet + re"
type input "Racheter des meubles + refaire le parquet + r"
type input "Racheter des meubles + refaire le parquet +"
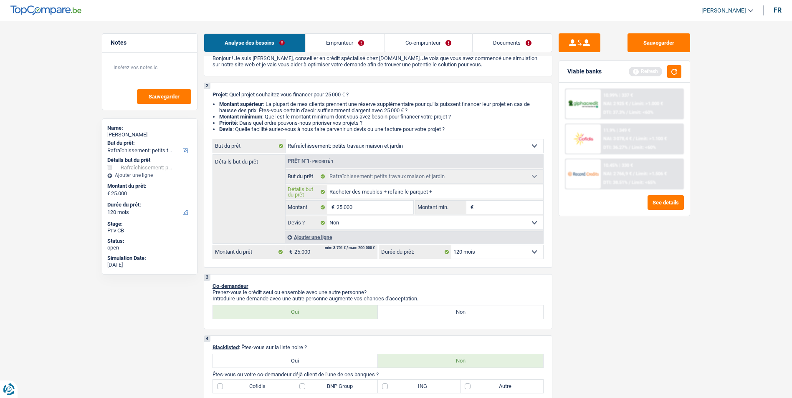
type input "Racheter des meubles + refaire le parquet +"
type input "Racheter des meubles + refaire le parquet"
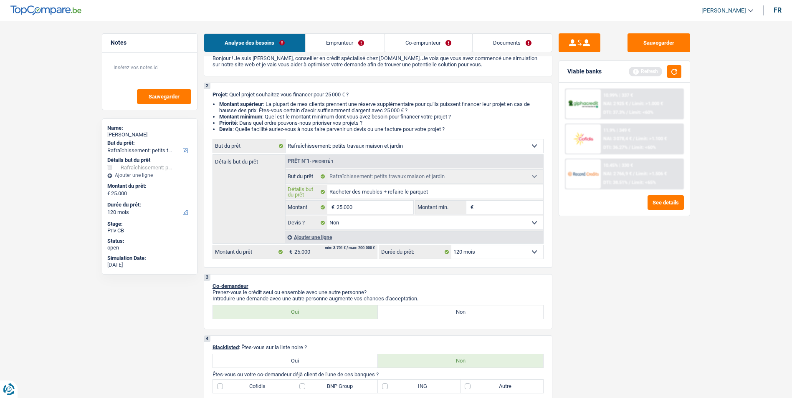
type input "Racheter des meubles + refaire le parquet"
type input "Racheter des meubles + refaire le parquet +"
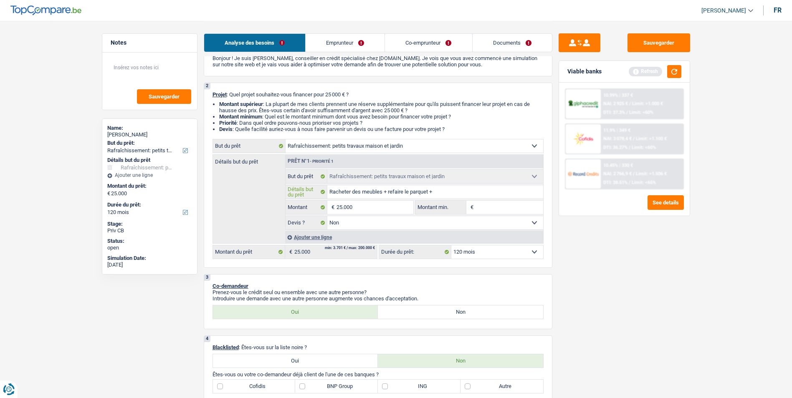
type input "Racheter des meubles + refaire le parquet +"
type input "Racheter des meubles + refaire le parquet + p"
type input "Racheter des meubles + refaire le parquet + pe"
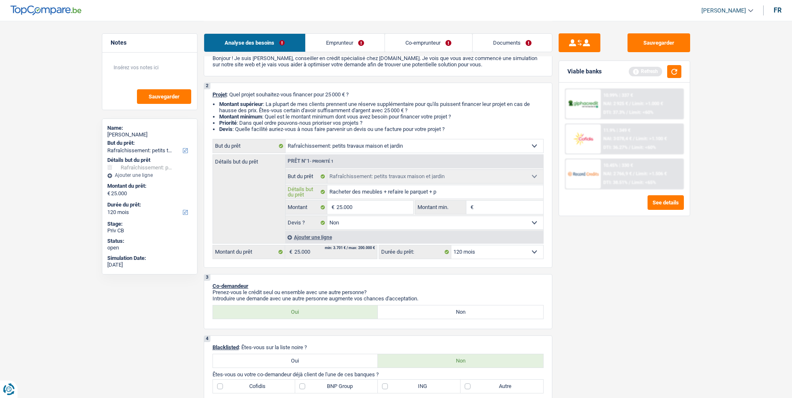
type input "Racheter des meubles + refaire le parquet + pe"
type input "Racheter des meubles + refaire le parquet + pei"
type input "Racheter des meubles + refaire le parquet + pein"
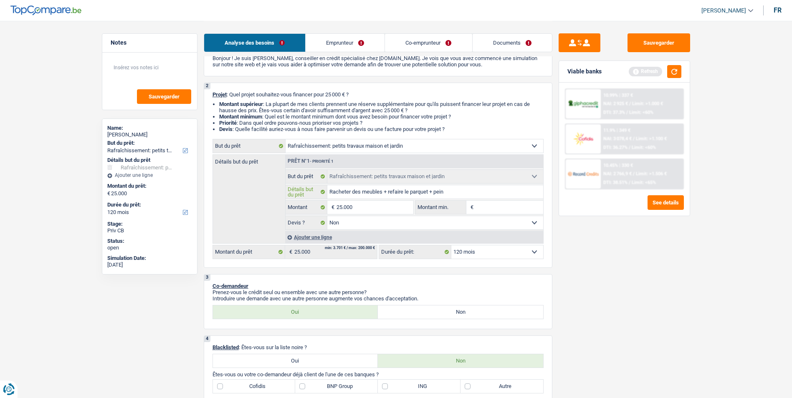
type input "Racheter des meubles + refaire le parquet + peint"
type input "Racheter des meubles + refaire le parquet + peintu"
type input "Racheter des meubles + refaire le parquet + peintur"
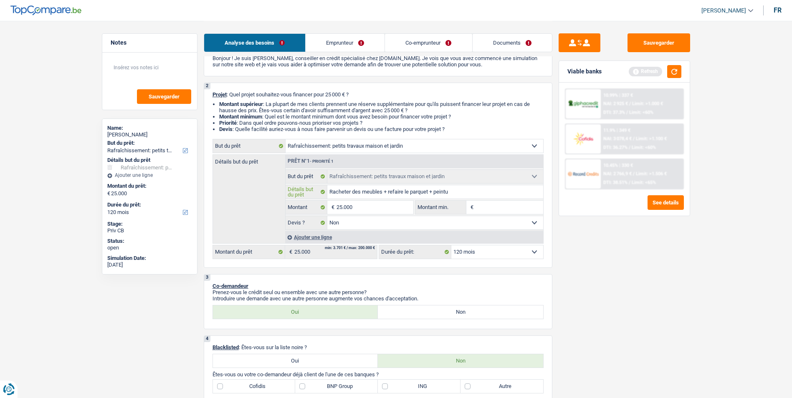
type input "Racheter des meubles + refaire le parquet + peintur"
type input "Racheter des meubles + refaire le parquet + peinture"
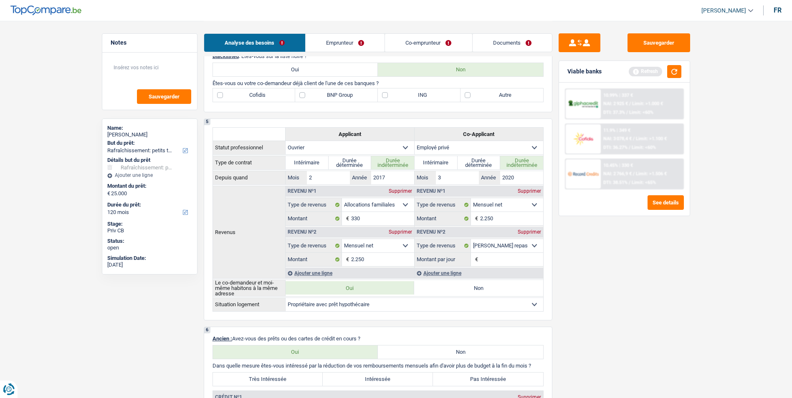
scroll to position [334, 0]
type input "Racheter des meubles + refaire le parquet + peinture"
click at [529, 229] on div "Supprimer" at bounding box center [529, 231] width 28 height 5
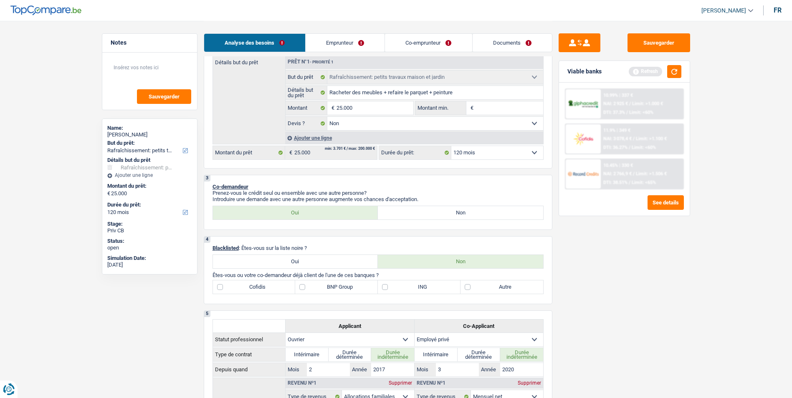
scroll to position [167, 0]
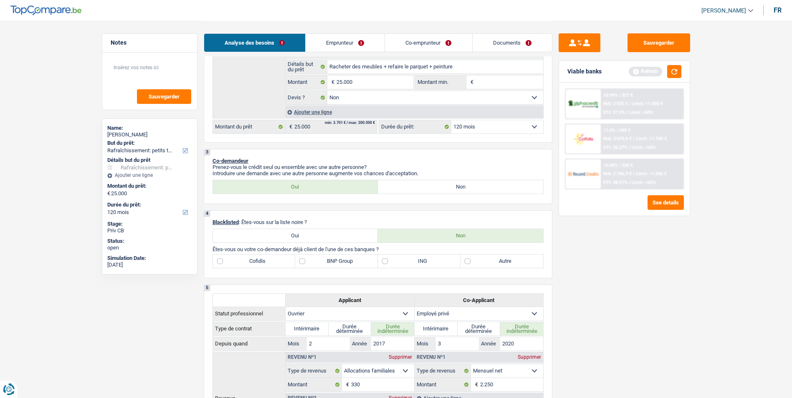
click at [465, 260] on label "Autre" at bounding box center [501, 261] width 83 height 13
click at [465, 260] on input "Autre" at bounding box center [501, 261] width 83 height 13
checkbox input "true"
click at [123, 66] on textarea at bounding box center [149, 70] width 83 height 25
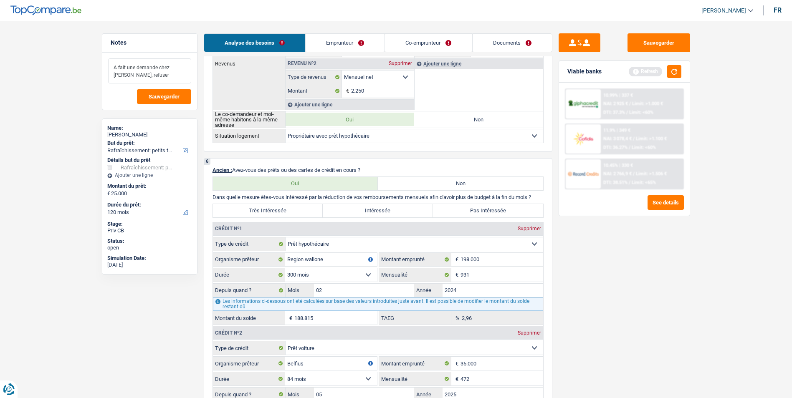
scroll to position [501, 0]
type textarea "A fait une demande chez [PERSON_NAME], refuser"
click at [280, 209] on label "Très Intéressée" at bounding box center [268, 211] width 110 height 13
click at [280, 209] on input "Très Intéressée" at bounding box center [268, 211] width 110 height 13
radio input "true"
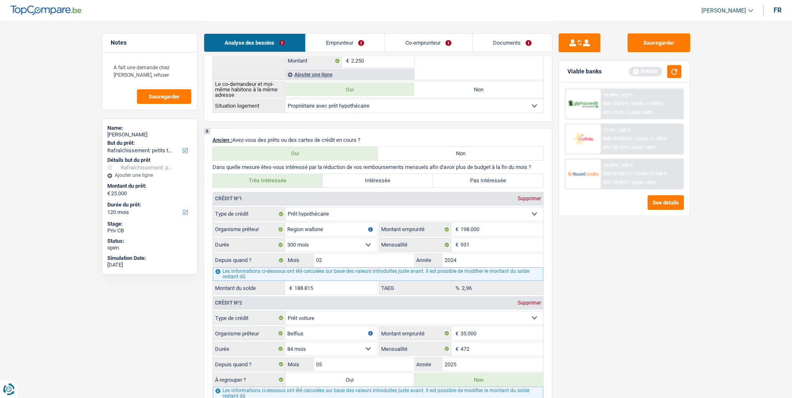
scroll to position [542, 0]
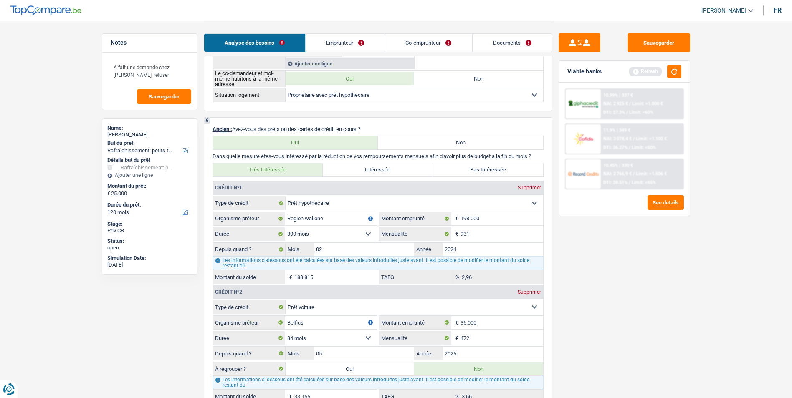
click at [356, 233] on select "120 mois 132 mois 144 mois 180 mois 240 mois 300 mois 360 mois 420 mois Sélecti…" at bounding box center [331, 233] width 92 height 13
click at [359, 233] on select "120 mois 132 mois 144 mois 180 mois 240 mois 300 mois 360 mois 420 mois Sélecti…" at bounding box center [331, 233] width 92 height 13
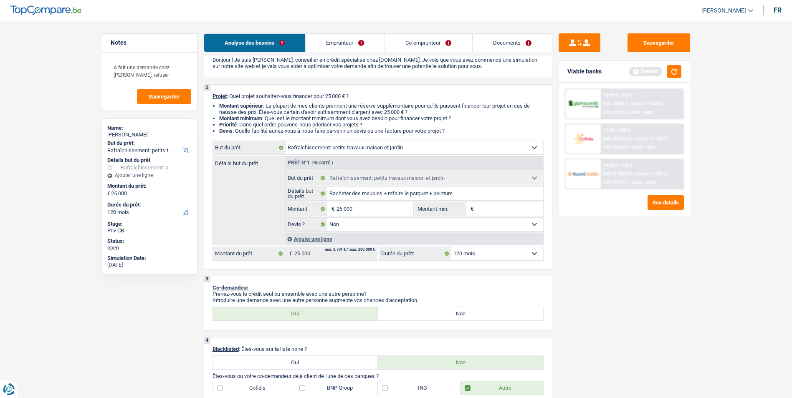
scroll to position [0, 0]
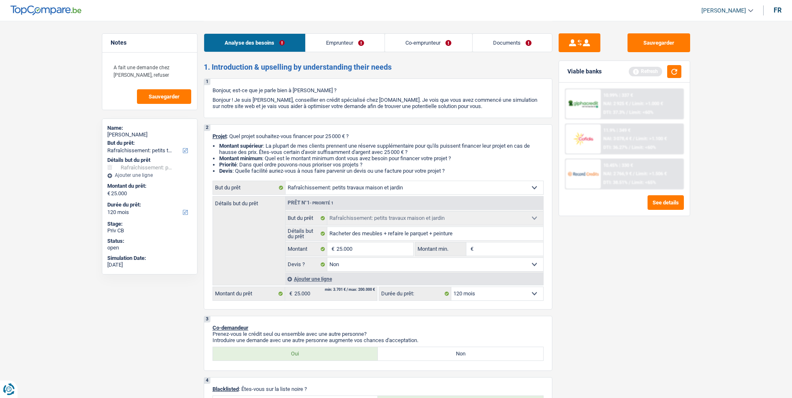
click at [354, 43] on link "Emprunteur" at bounding box center [344, 43] width 79 height 18
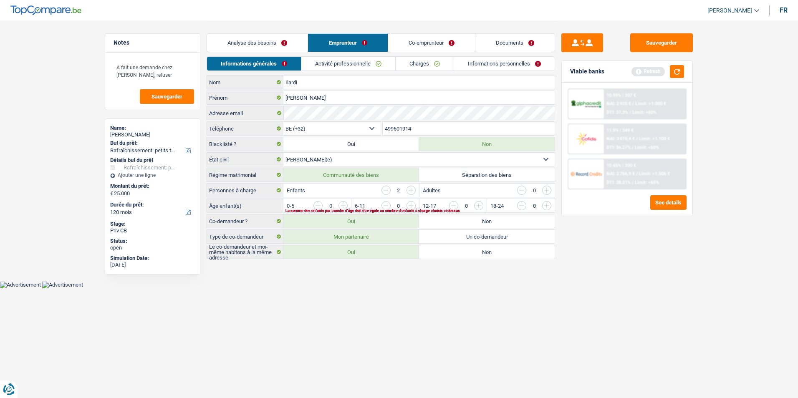
click at [343, 204] on input "button" at bounding box center [512, 207] width 348 height 13
click at [413, 204] on input "button" at bounding box center [580, 207] width 348 height 13
click at [372, 62] on link "Activité professionnelle" at bounding box center [349, 64] width 94 height 14
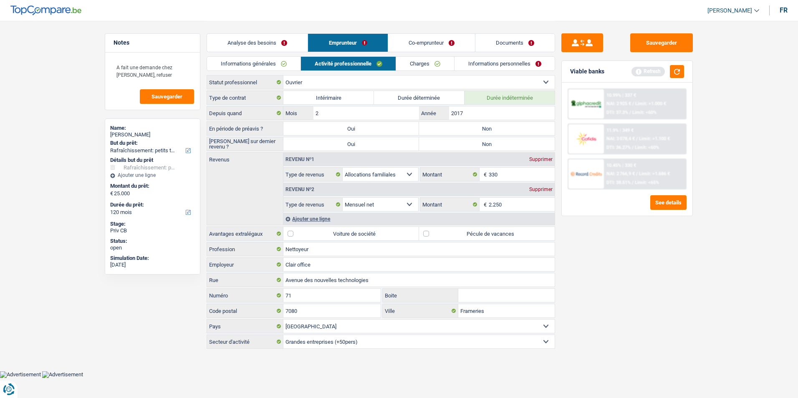
click at [471, 129] on label "Non" at bounding box center [487, 128] width 136 height 13
click at [471, 129] on input "Non" at bounding box center [487, 128] width 136 height 13
radio input "true"
click at [469, 148] on label "Non" at bounding box center [487, 143] width 136 height 13
click at [469, 148] on input "Non" at bounding box center [487, 143] width 136 height 13
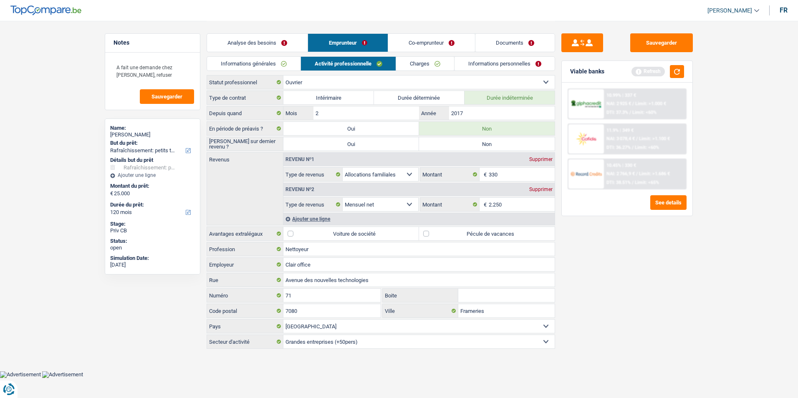
radio input "true"
click at [156, 77] on textarea "A fait une demande chez [PERSON_NAME], refuser" at bounding box center [152, 70] width 83 height 25
type textarea "A fait une demande chez [PERSON_NAME], refuser (?)"
click at [432, 63] on link "Charges" at bounding box center [425, 64] width 58 height 14
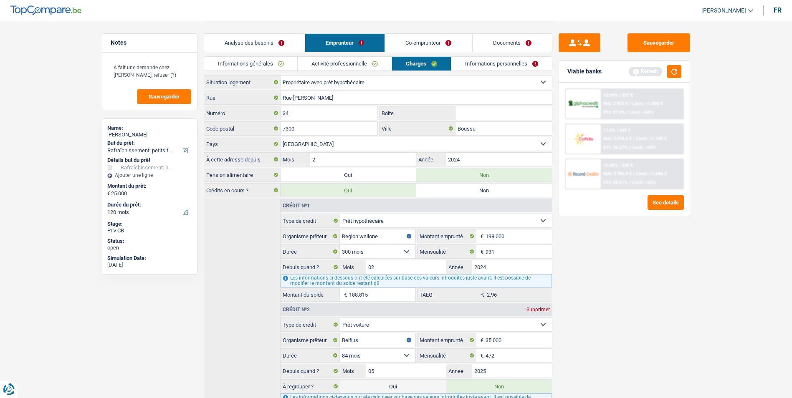
scroll to position [42, 0]
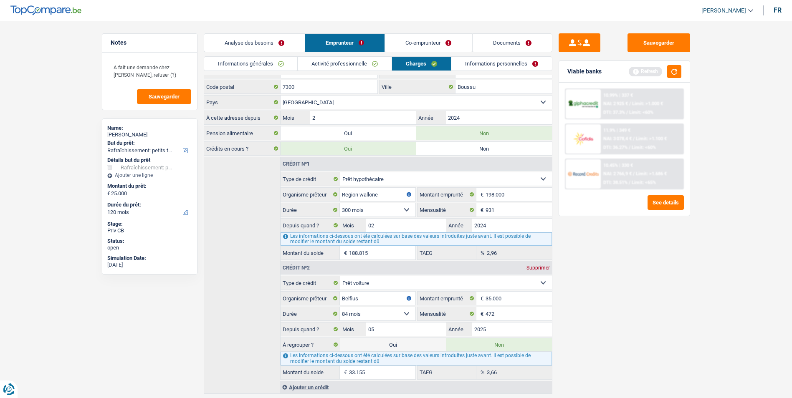
click at [475, 67] on link "Informations personnelles" at bounding box center [501, 64] width 101 height 14
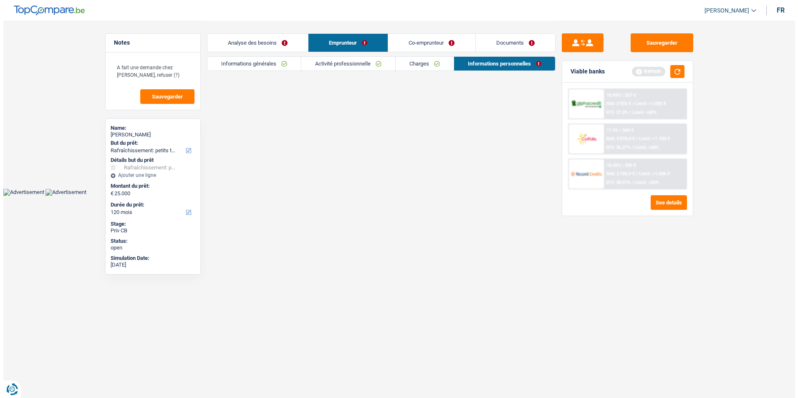
scroll to position [0, 0]
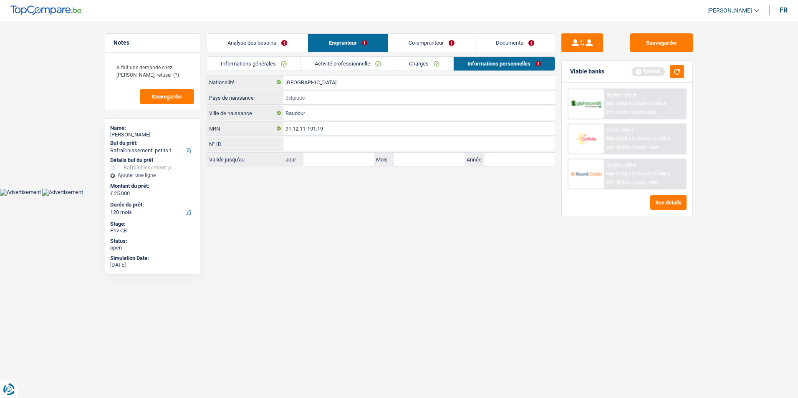
click at [315, 97] on input "Pays de naissance" at bounding box center [418, 97] width 271 height 13
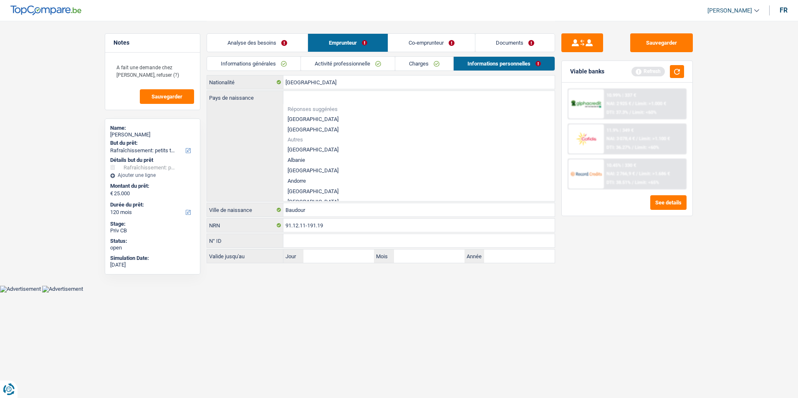
click at [304, 118] on li "[GEOGRAPHIC_DATA]" at bounding box center [418, 119] width 271 height 10
type input "[GEOGRAPHIC_DATA]"
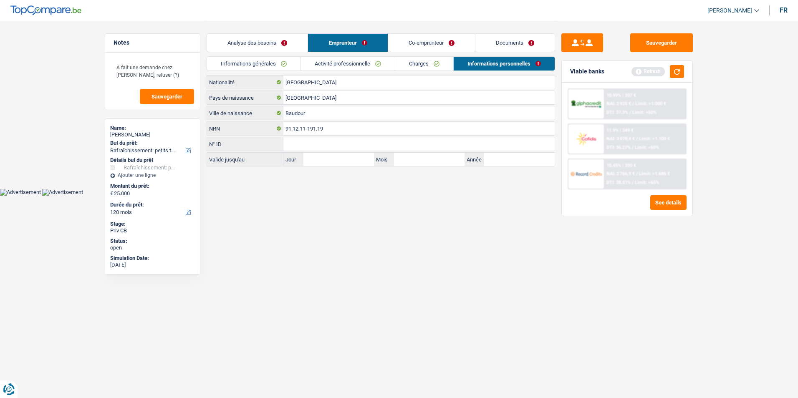
click at [428, 41] on link "Co-emprunteur" at bounding box center [431, 43] width 87 height 18
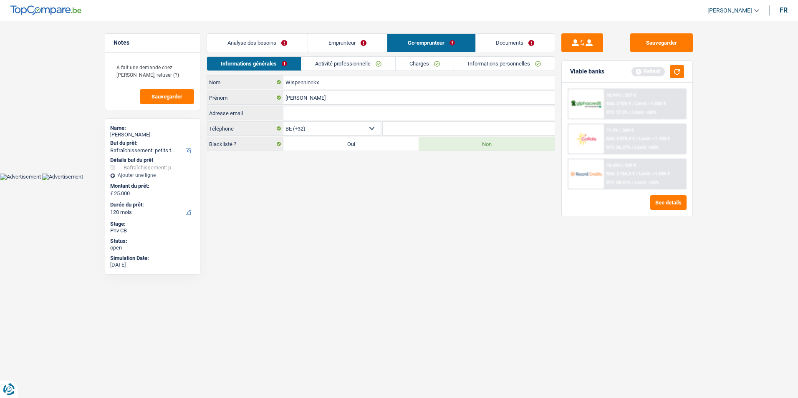
click at [343, 64] on link "Activité professionnelle" at bounding box center [348, 64] width 94 height 14
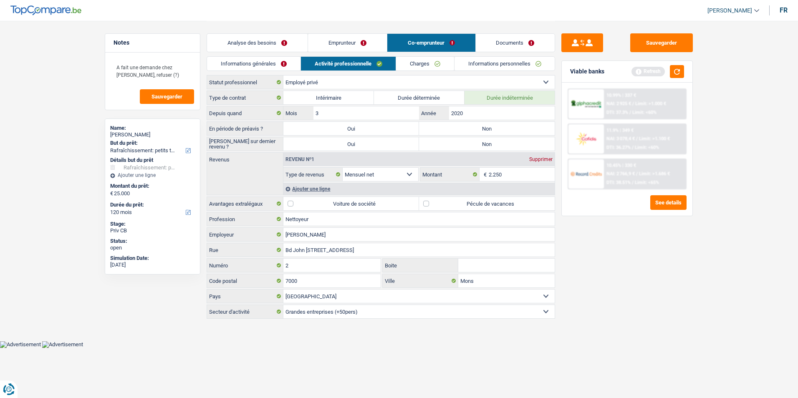
click at [490, 126] on label "Non" at bounding box center [487, 128] width 136 height 13
click at [490, 126] on input "Non" at bounding box center [487, 128] width 136 height 13
radio input "true"
click at [485, 141] on label "Non" at bounding box center [487, 143] width 136 height 13
click at [485, 141] on input "Non" at bounding box center [487, 143] width 136 height 13
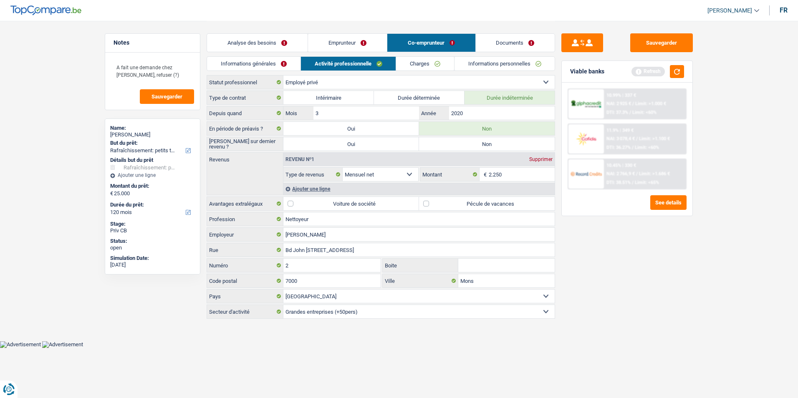
radio input "true"
click at [348, 43] on link "Emprunteur" at bounding box center [347, 43] width 79 height 18
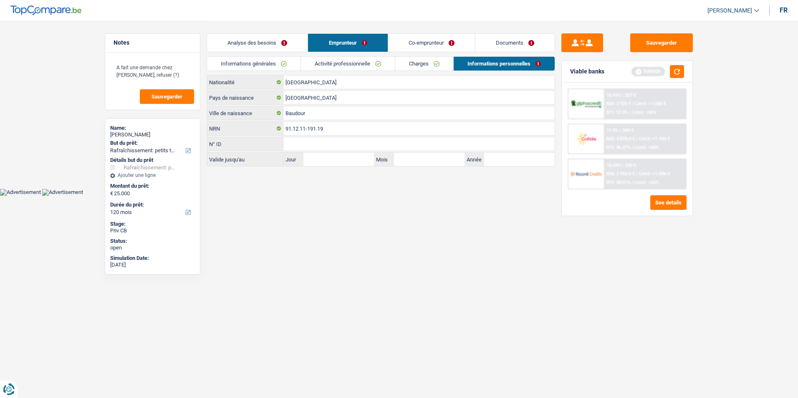
click at [356, 65] on link "Activité professionnelle" at bounding box center [348, 64] width 94 height 14
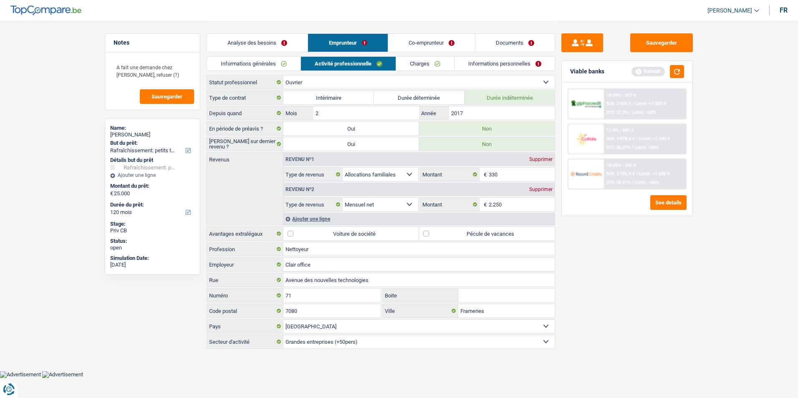
click at [425, 233] on label "Pécule de vacances" at bounding box center [487, 233] width 136 height 13
click at [425, 233] on input "Pécule de vacances" at bounding box center [487, 233] width 136 height 13
checkbox input "true"
click at [420, 41] on link "Co-emprunteur" at bounding box center [431, 43] width 87 height 18
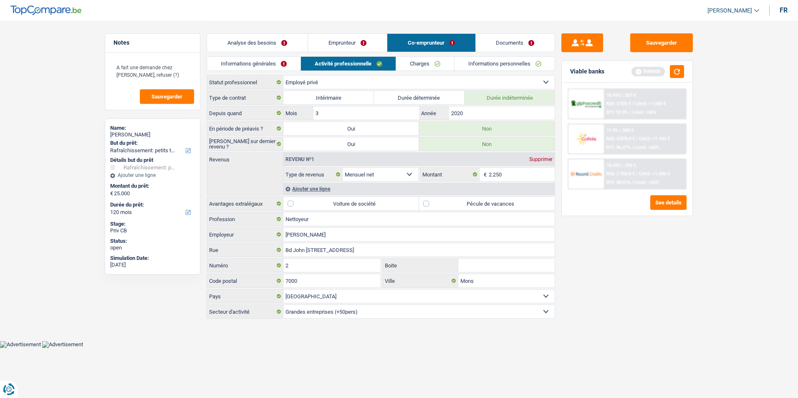
click at [426, 203] on label "Pécule de vacances" at bounding box center [487, 203] width 136 height 13
click at [426, 203] on input "Pécule de vacances" at bounding box center [487, 203] width 136 height 13
checkbox input "true"
click at [331, 221] on input "Nettoyeur" at bounding box center [418, 218] width 271 height 13
type input "N"
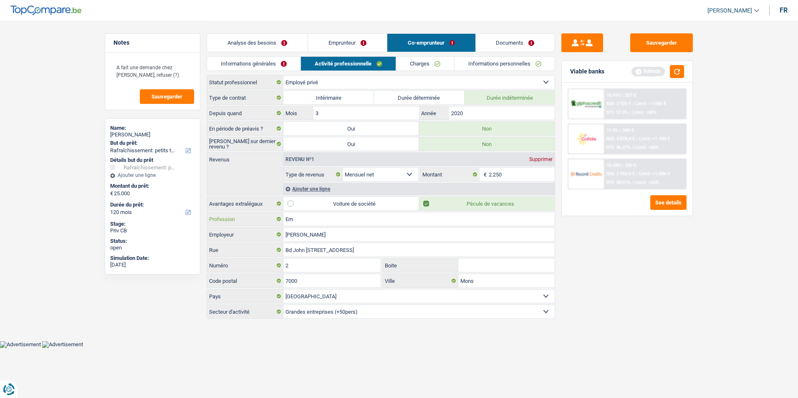
type input "E"
type input "Nettoyage"
click at [434, 61] on link "Charges" at bounding box center [425, 64] width 58 height 14
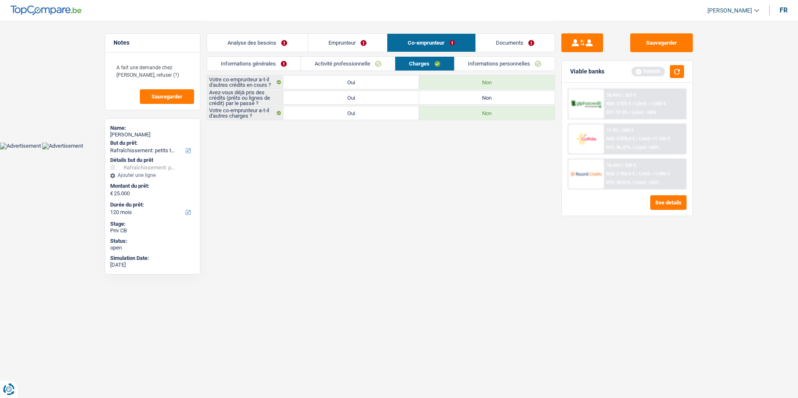
click at [276, 64] on link "Informations générales" at bounding box center [253, 64] width 93 height 14
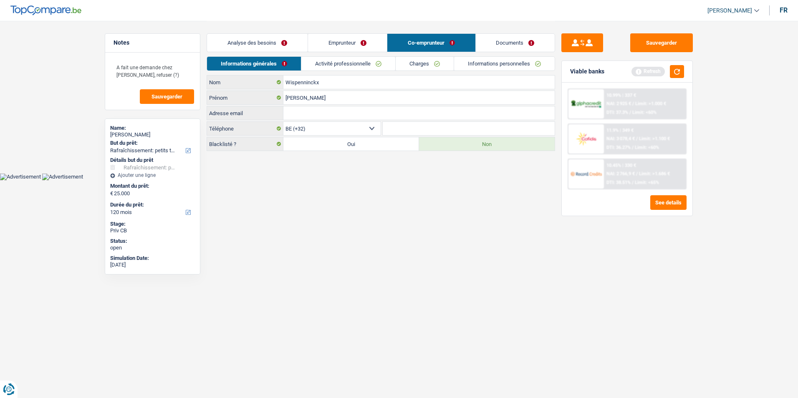
click at [370, 67] on link "Activité professionnelle" at bounding box center [348, 64] width 94 height 14
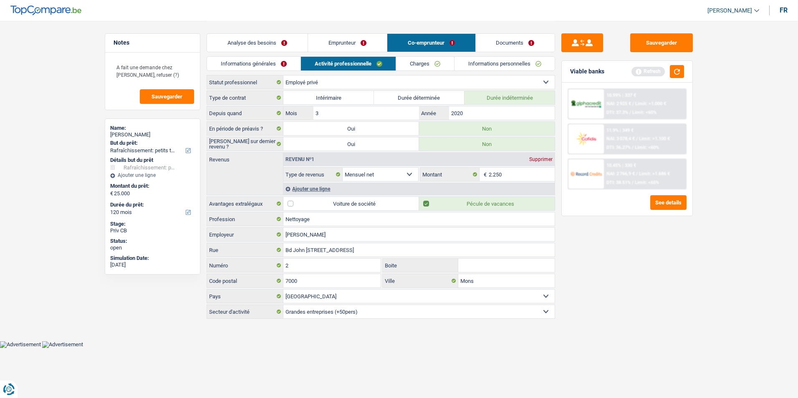
click at [425, 66] on link "Charges" at bounding box center [425, 64] width 58 height 14
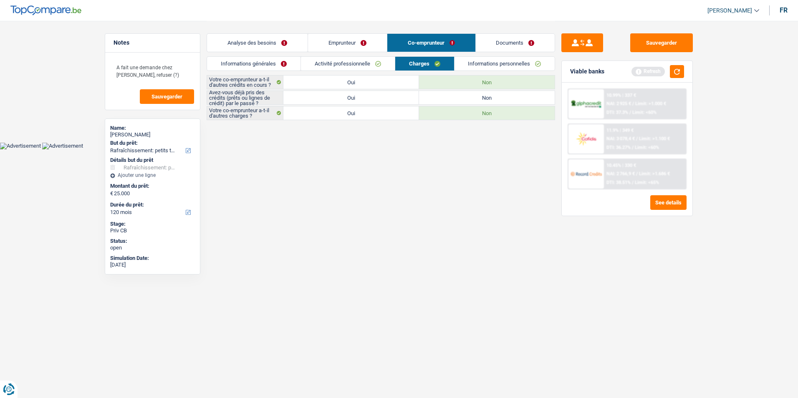
click at [488, 60] on link "Informations personnelles" at bounding box center [504, 64] width 101 height 14
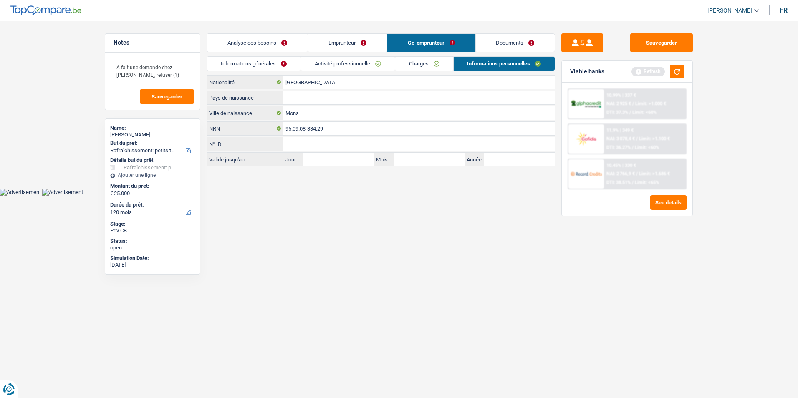
click at [424, 65] on link "Charges" at bounding box center [424, 64] width 58 height 14
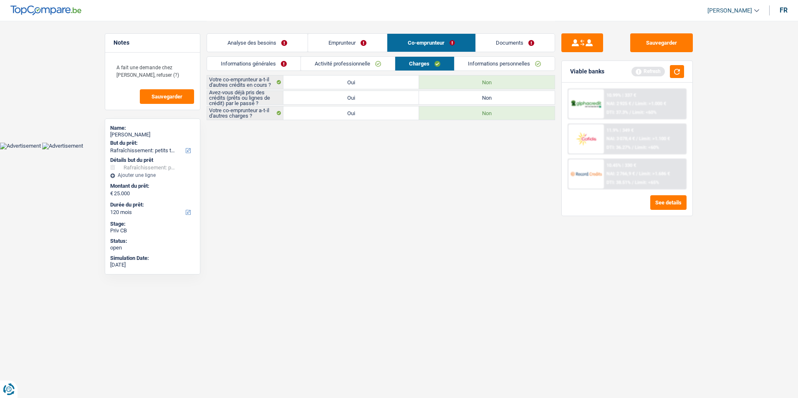
click at [371, 61] on link "Activité professionnelle" at bounding box center [348, 64] width 94 height 14
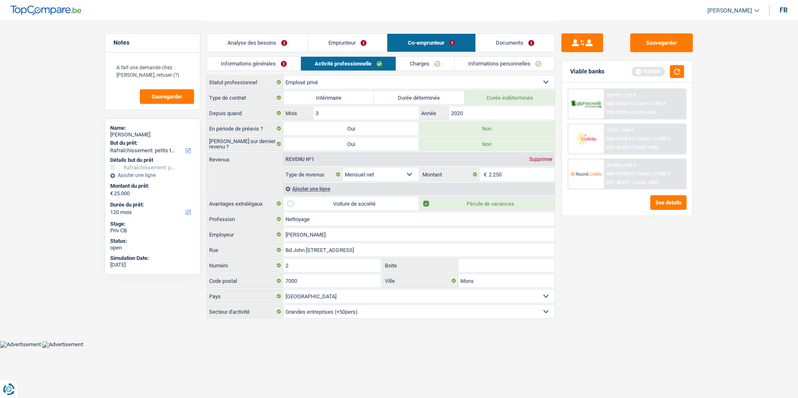
click at [464, 63] on link "Informations personnelles" at bounding box center [504, 64] width 101 height 14
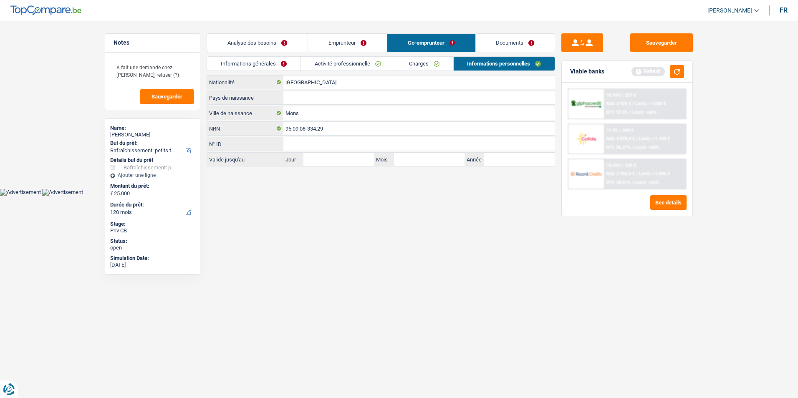
click at [406, 65] on link "Charges" at bounding box center [424, 64] width 58 height 14
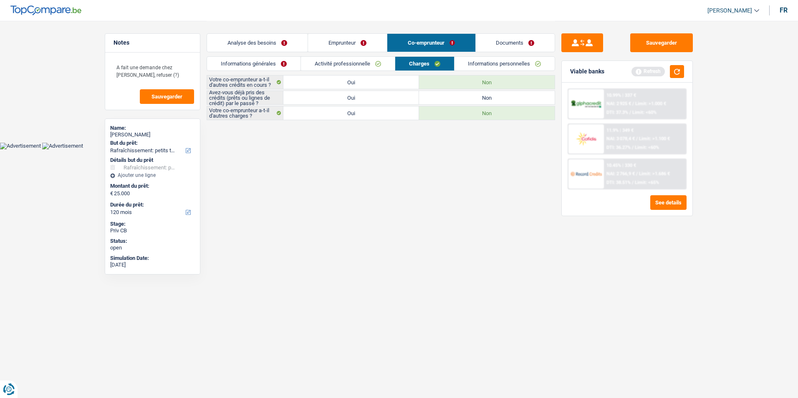
click at [351, 98] on label "Oui" at bounding box center [351, 97] width 136 height 13
click at [351, 98] on input "Oui" at bounding box center [351, 97] width 136 height 13
radio input "true"
click at [489, 63] on link "Informations personnelles" at bounding box center [504, 64] width 101 height 14
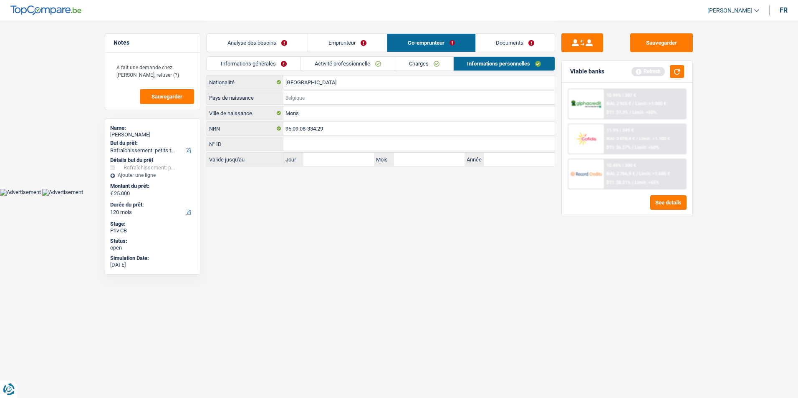
click at [313, 93] on input "Pays de naissance" at bounding box center [418, 97] width 271 height 13
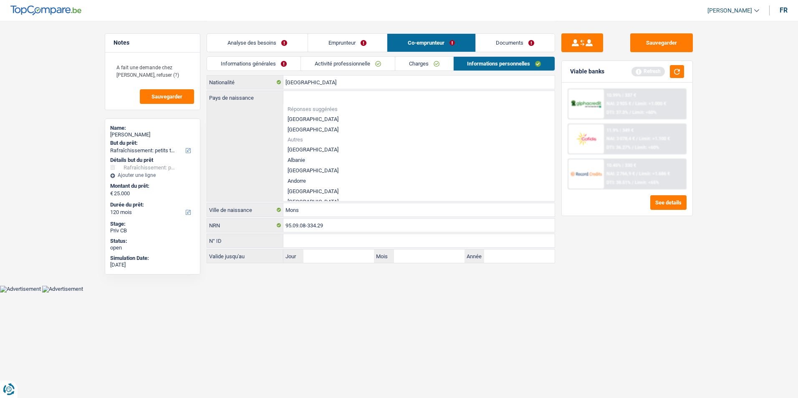
click at [305, 119] on li "[GEOGRAPHIC_DATA]" at bounding box center [418, 119] width 271 height 10
type input "[GEOGRAPHIC_DATA]"
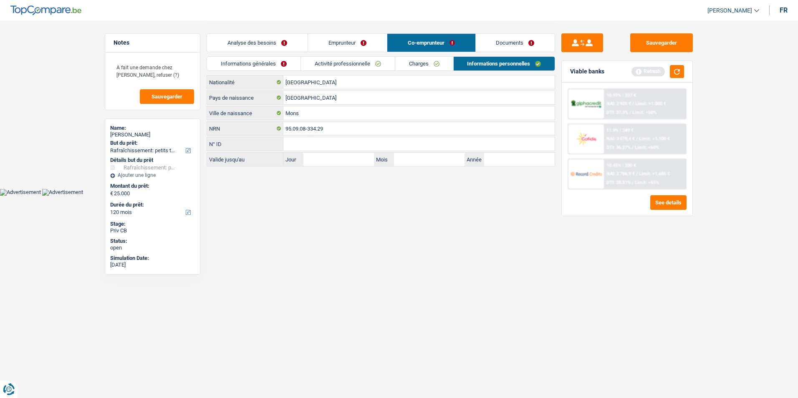
click at [499, 45] on link "Documents" at bounding box center [515, 43] width 79 height 18
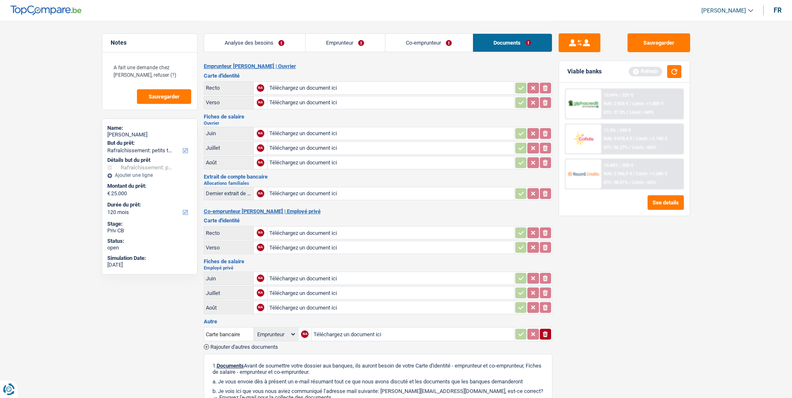
click at [299, 41] on link "Analyse des besoins" at bounding box center [254, 43] width 101 height 18
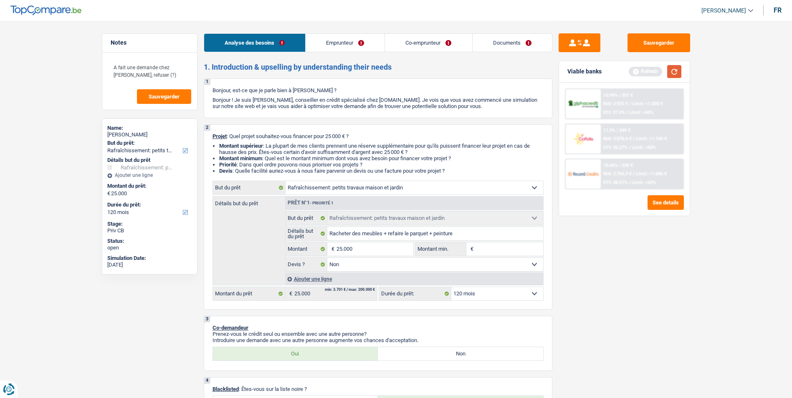
click at [670, 73] on button "button" at bounding box center [674, 71] width 14 height 13
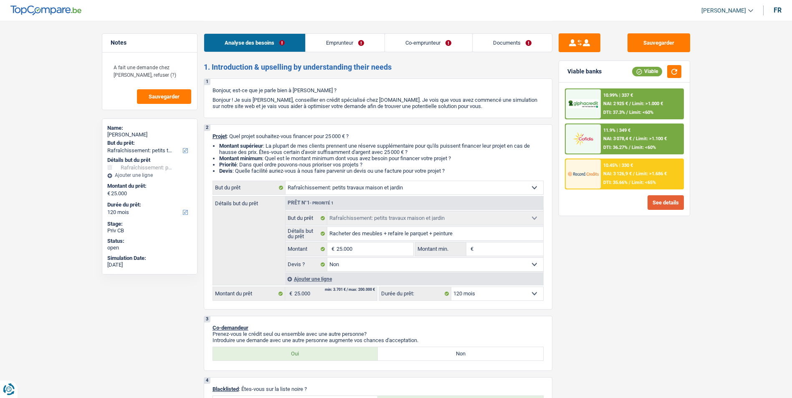
click at [659, 205] on button "See details" at bounding box center [665, 202] width 36 height 15
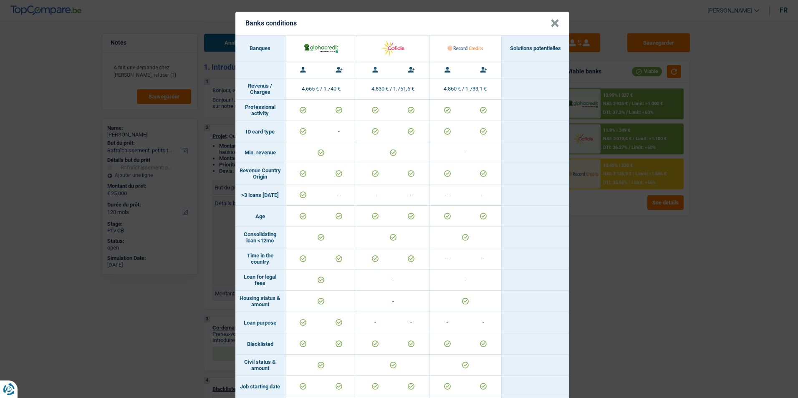
click at [551, 27] on button "×" at bounding box center [554, 23] width 9 height 8
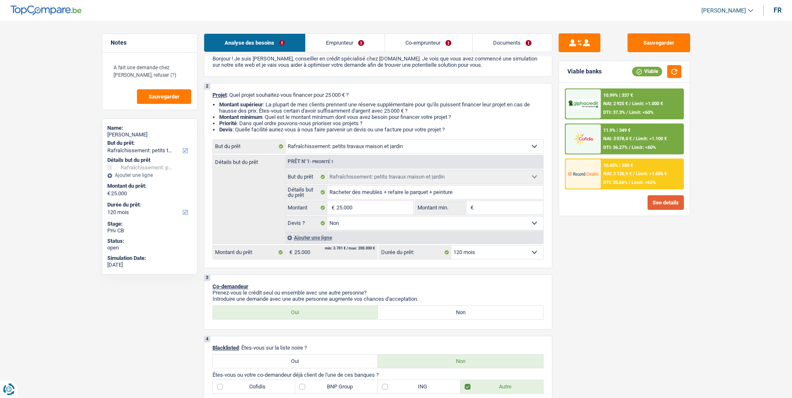
scroll to position [42, 0]
click at [632, 170] on div "10.45% | 330 € NAI: 3 126,9 € / Limit: >1.686 € DTI: 35.66% / Limit: <65%" at bounding box center [641, 173] width 82 height 29
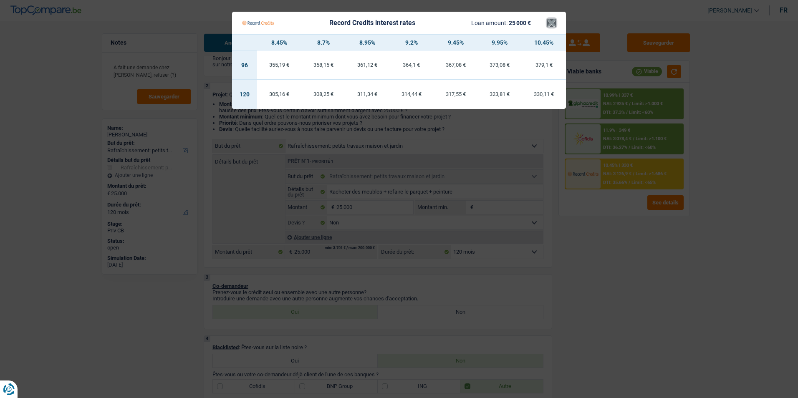
click at [552, 21] on button "×" at bounding box center [551, 23] width 9 height 8
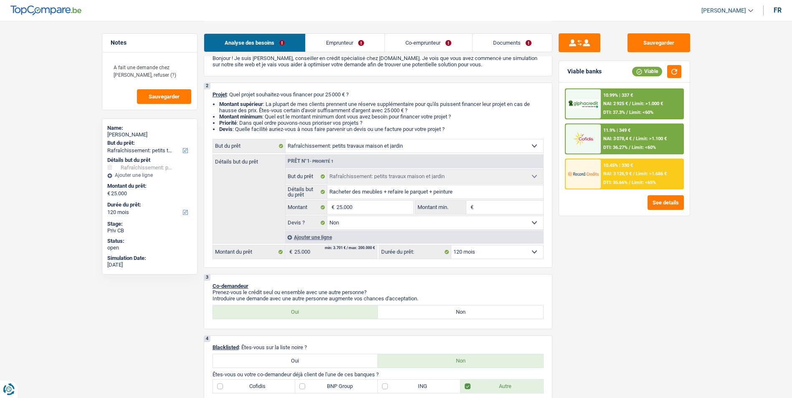
click at [635, 99] on div "10.99% | 337 € NAI: 2 925 € / Limit: >1.000 € DTI: 37.3% / Limit: <60%" at bounding box center [641, 103] width 82 height 29
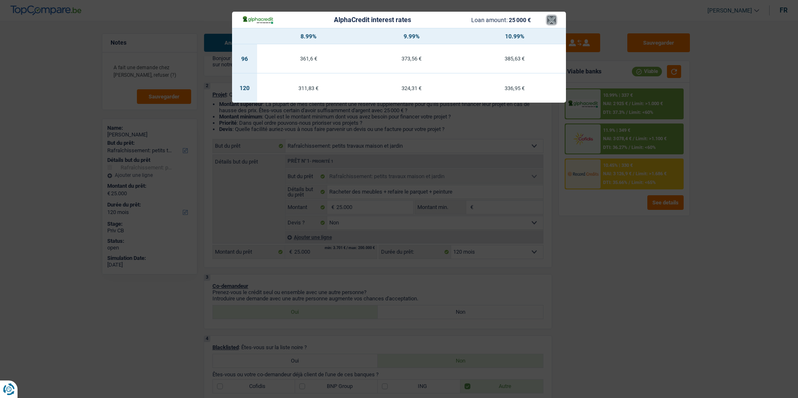
click at [555, 19] on button "×" at bounding box center [551, 20] width 9 height 8
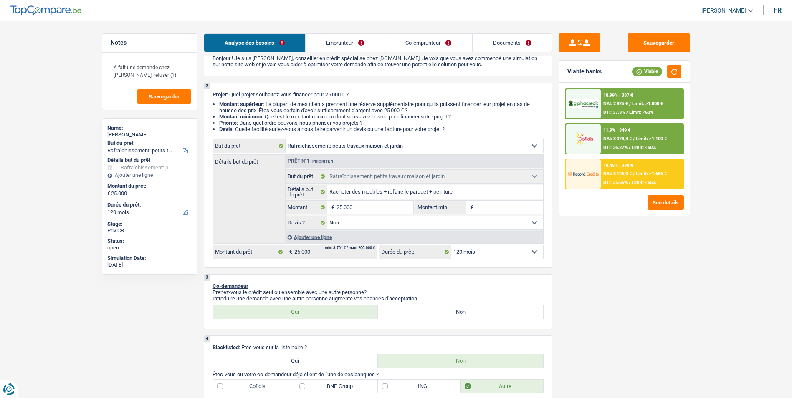
click at [635, 134] on div "11.9% | 349 € NAI: 3 078,4 € / Limit: >1.100 € DTI: 36.27% / Limit: <60%" at bounding box center [641, 138] width 82 height 29
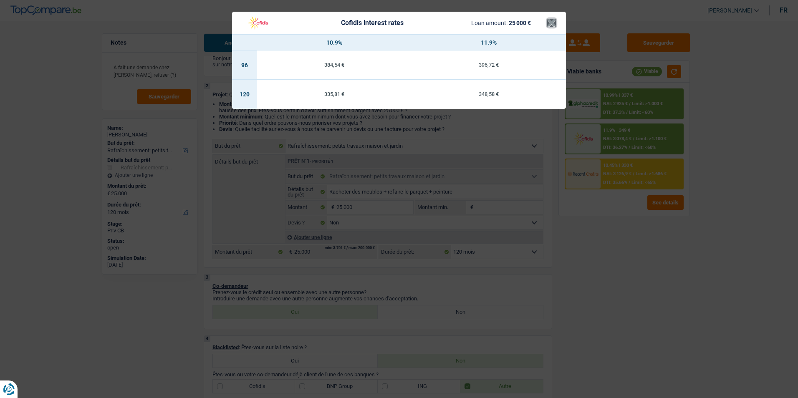
click at [549, 27] on button "×" at bounding box center [551, 23] width 9 height 8
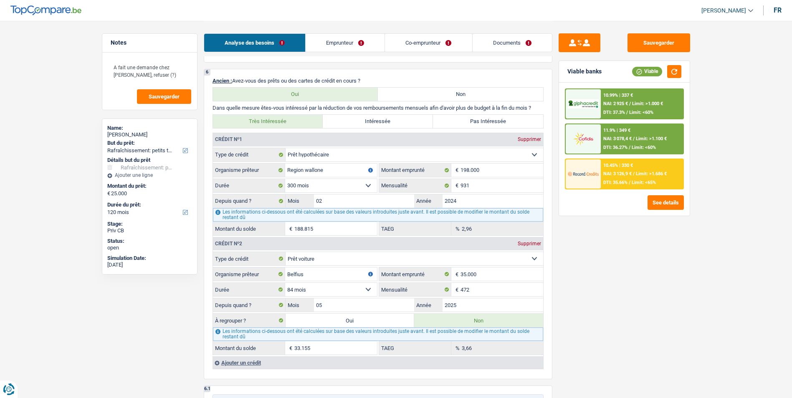
scroll to position [584, 0]
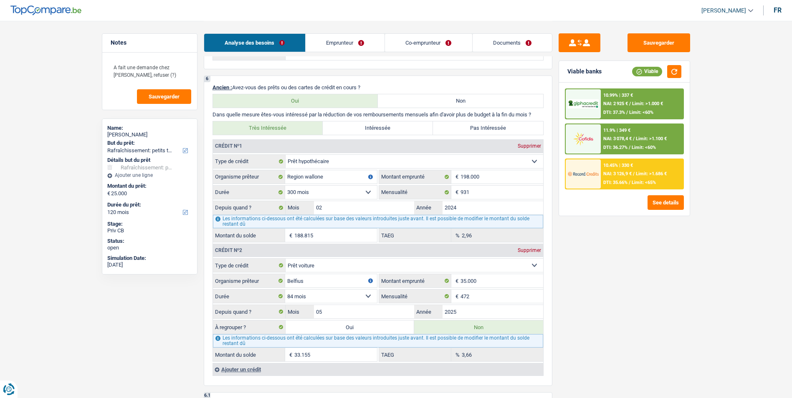
click at [361, 326] on label "Oui" at bounding box center [349, 326] width 129 height 13
click at [361, 326] on input "Oui" at bounding box center [349, 326] width 129 height 13
radio input "true"
type input "58.155"
type input "33.155"
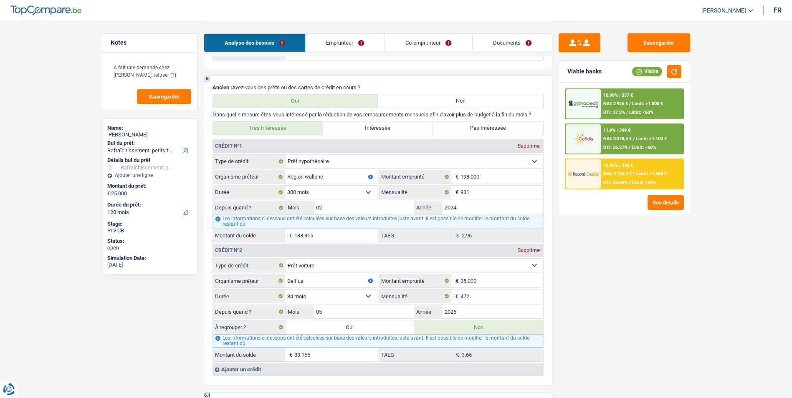
select select
radio input "false"
type input "33.155"
select select
select select "refinancing"
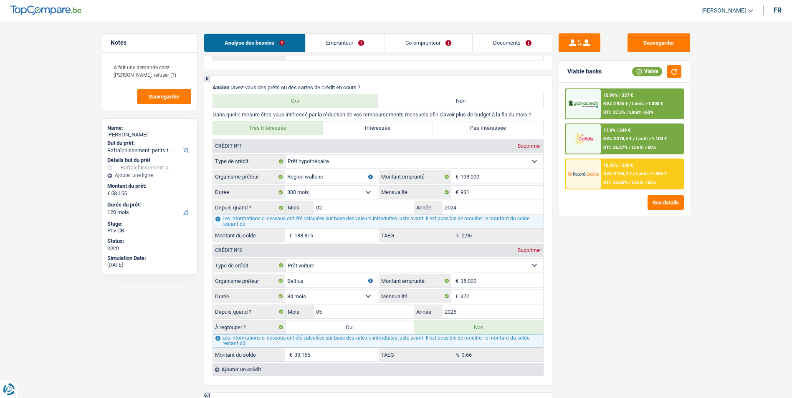
select select "refinancing"
select select "144"
select select "refinancing"
select select "144"
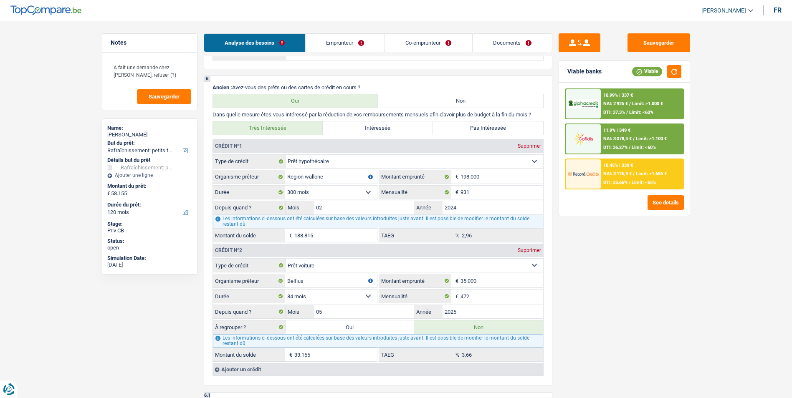
select select "refinancing"
select select "144"
select select "houseOrGarden"
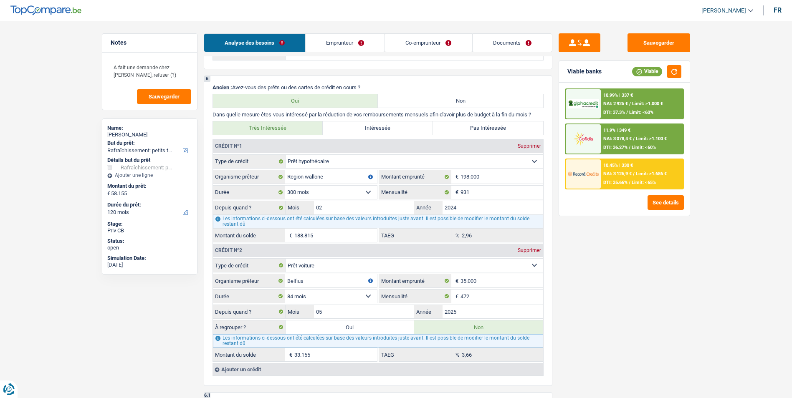
select select "false"
select select "houseOrGarden"
select select "false"
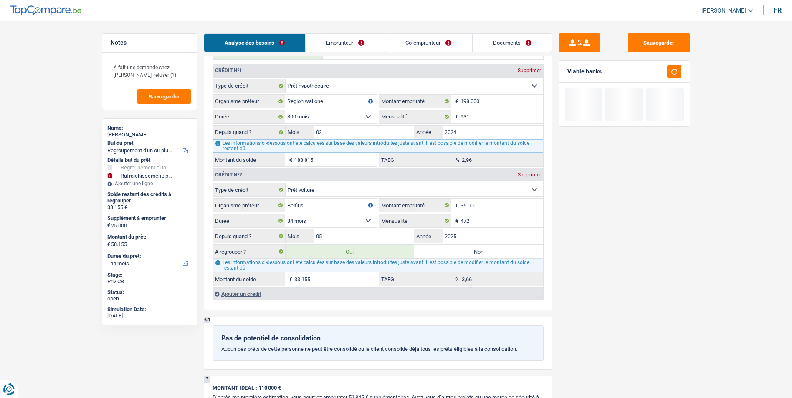
scroll to position [751, 0]
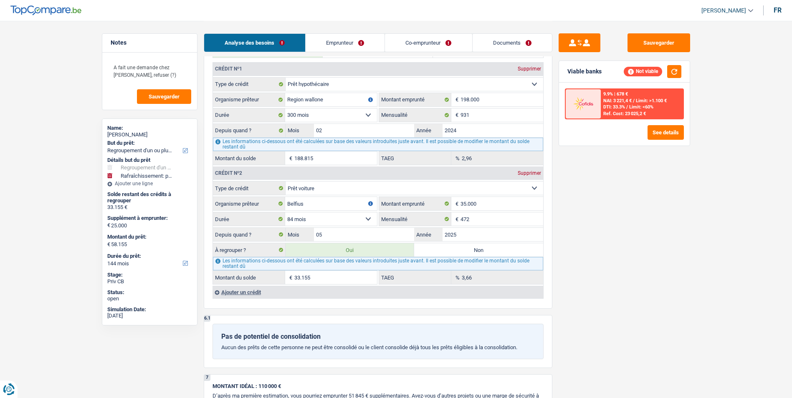
click at [452, 252] on label "Non" at bounding box center [478, 249] width 129 height 13
click at [452, 252] on input "Non" at bounding box center [478, 249] width 129 height 13
radio input "true"
select select "houseOrGarden"
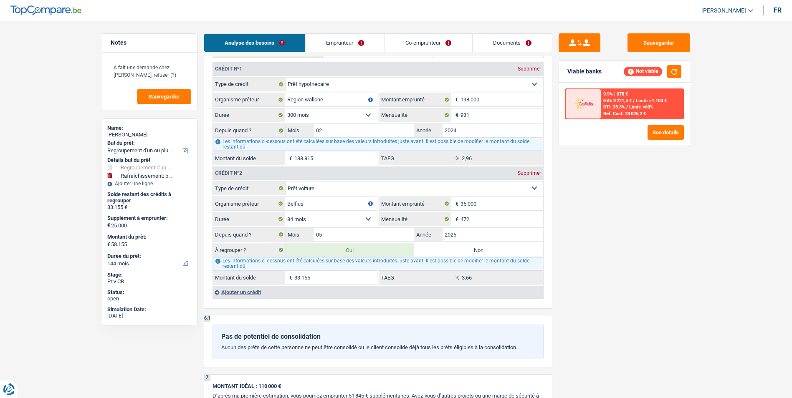
select select "120"
select select "houseOrGarden"
type input "Racheter des meubles + refaire le parquet + peinture"
type input "25.000"
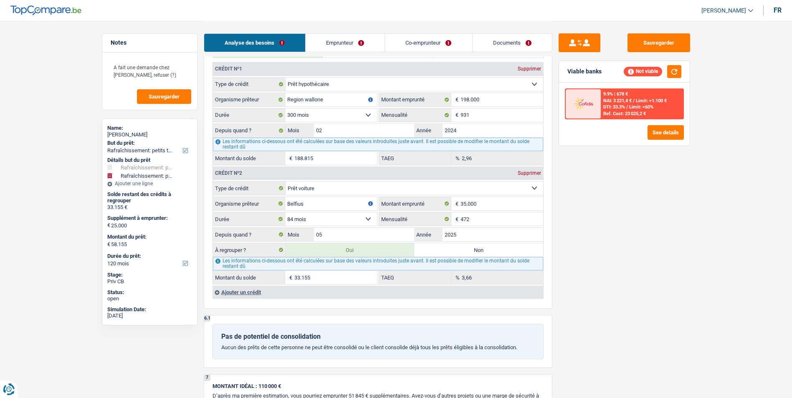
select select "false"
select select "120"
radio input "false"
select select "houseOrGarden"
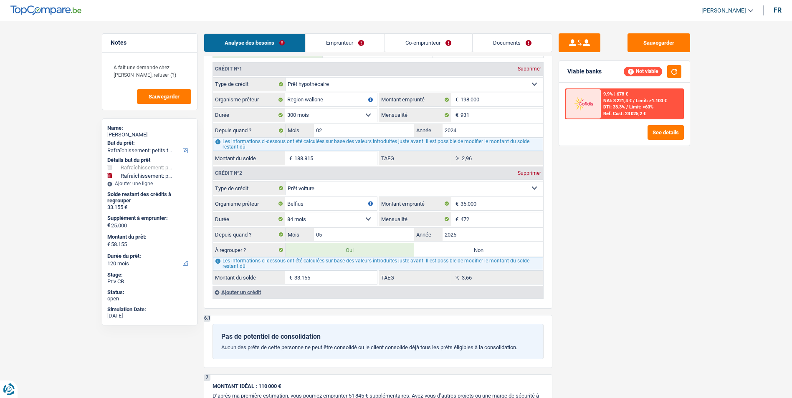
type input "Racheter des meubles + refaire le parquet + peinture"
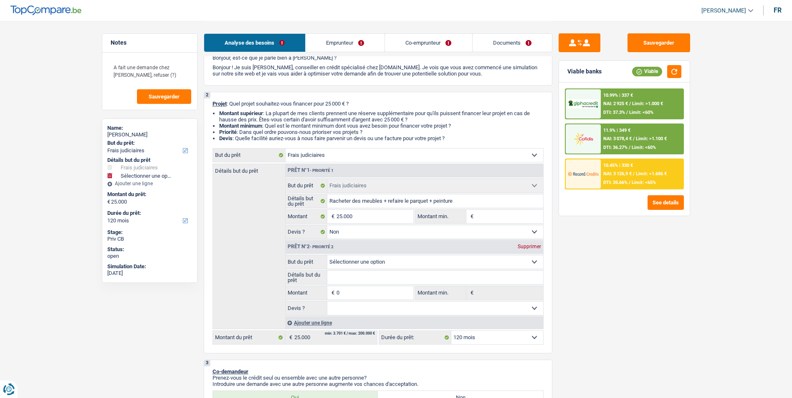
scroll to position [83, 0]
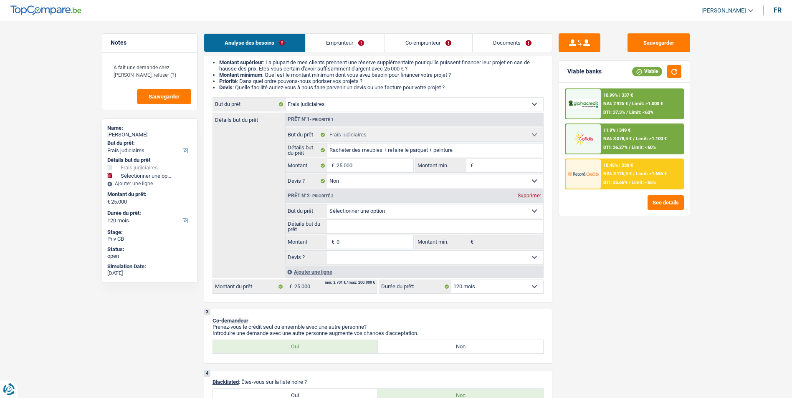
click at [538, 195] on div "Supprimer" at bounding box center [529, 195] width 28 height 5
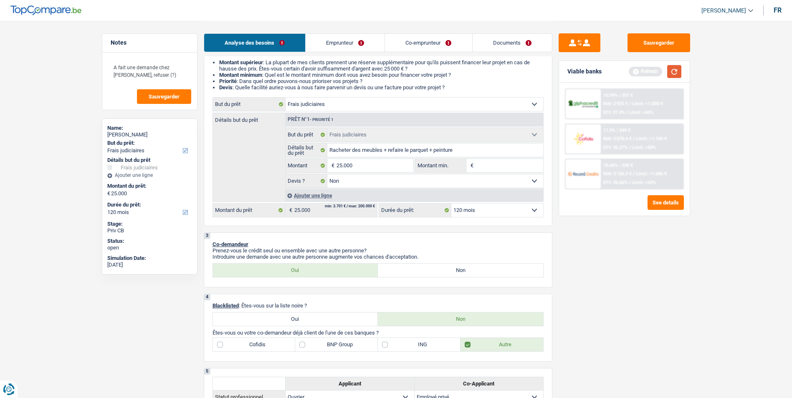
click at [672, 76] on button "button" at bounding box center [674, 71] width 14 height 13
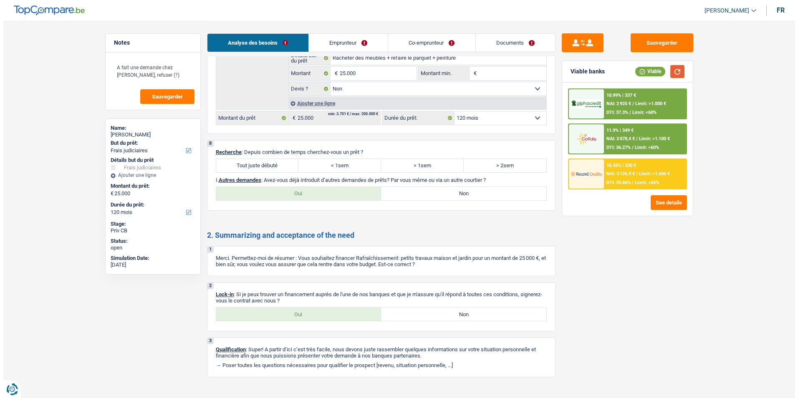
scroll to position [1084, 0]
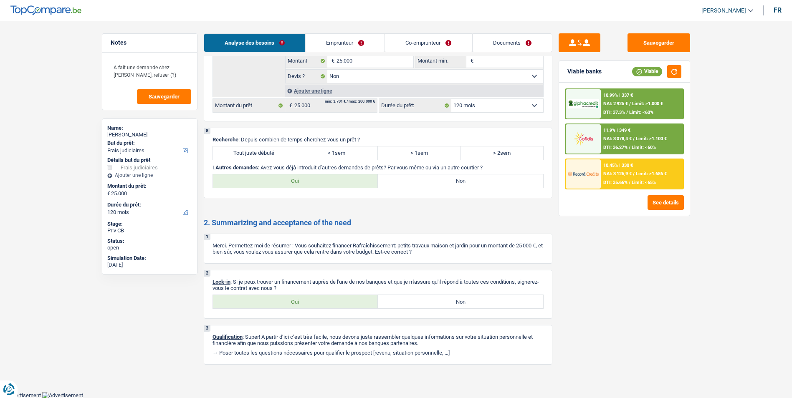
click at [287, 156] on label "Tout juste débuté" at bounding box center [254, 152] width 83 height 13
click at [287, 156] on input "Tout juste débuté" at bounding box center [254, 152] width 83 height 13
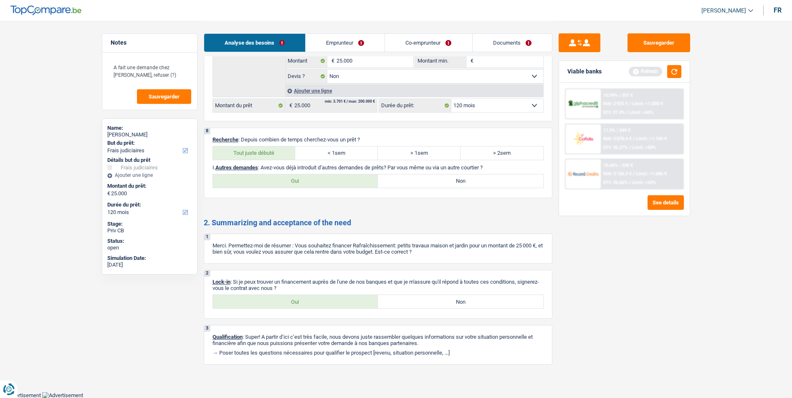
click at [440, 185] on label "Non" at bounding box center [460, 180] width 165 height 13
click at [440, 185] on input "Non" at bounding box center [460, 180] width 165 height 13
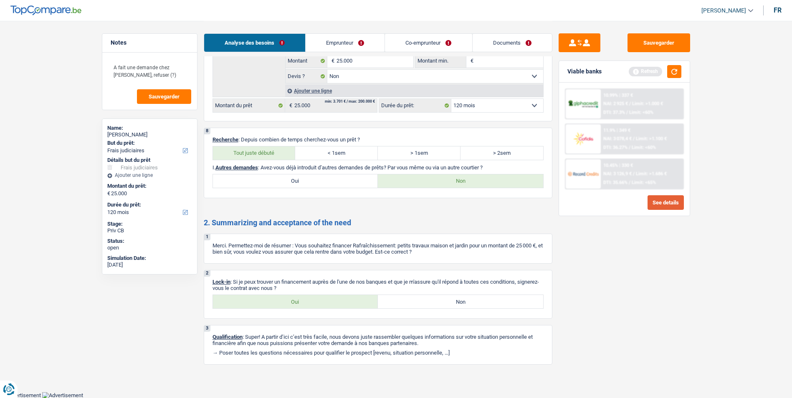
click at [649, 203] on button "See details" at bounding box center [665, 202] width 36 height 15
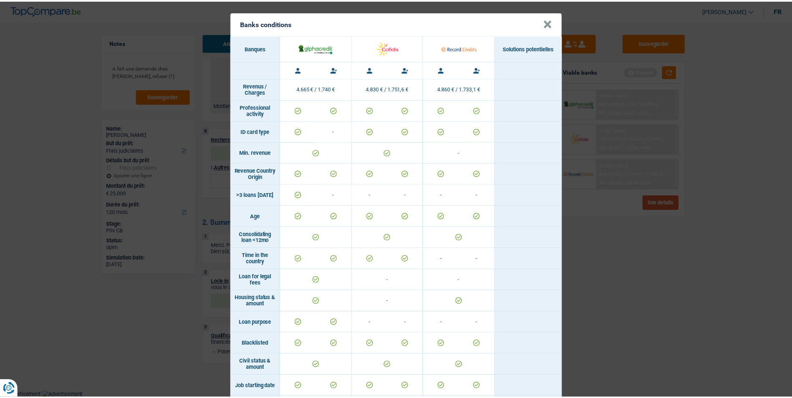
scroll to position [0, 0]
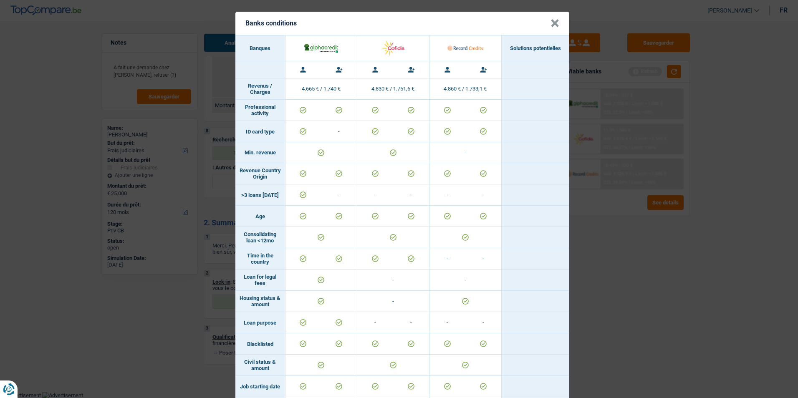
click at [551, 20] on button "×" at bounding box center [554, 23] width 9 height 8
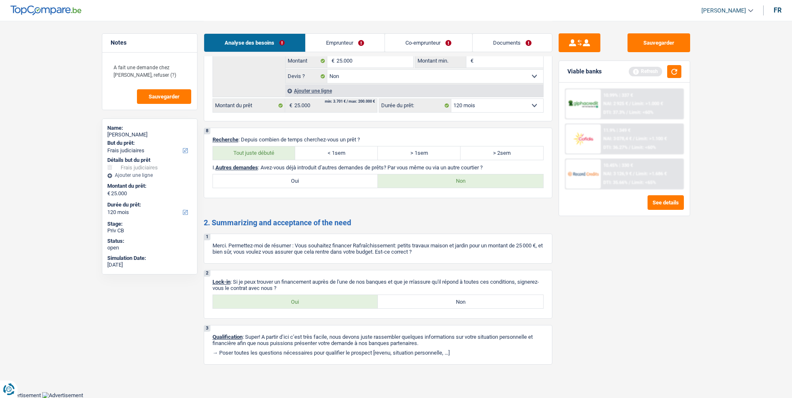
click at [682, 76] on div "Viable banks Refresh" at bounding box center [624, 72] width 131 height 22
click at [675, 70] on button "button" at bounding box center [674, 71] width 14 height 13
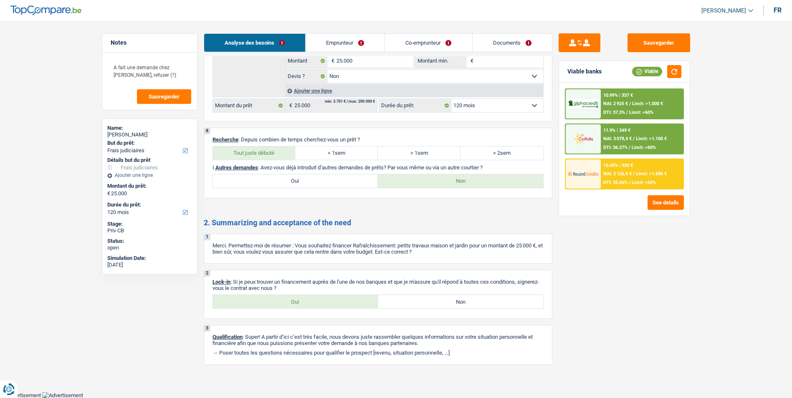
click at [623, 164] on div "10.45% | 330 €" at bounding box center [618, 165] width 30 height 5
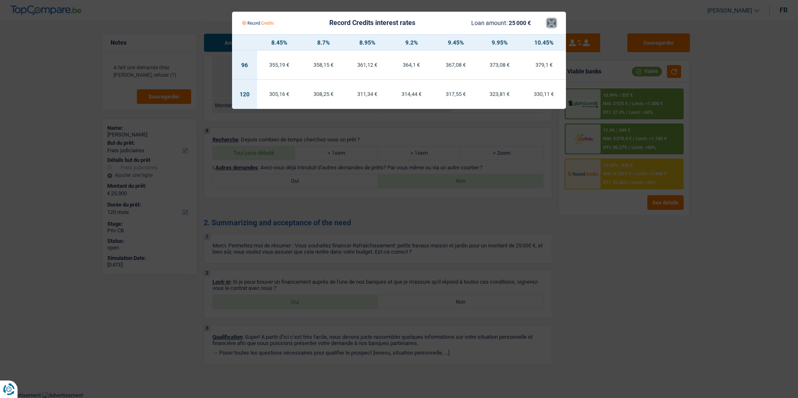
click at [552, 19] on button "×" at bounding box center [551, 23] width 9 height 8
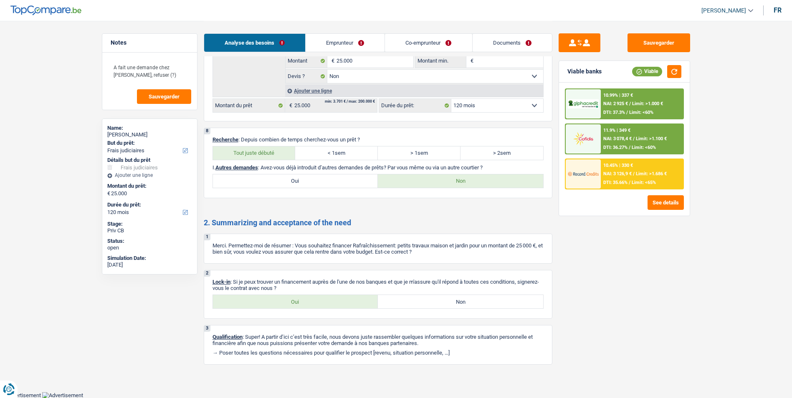
click at [641, 100] on div "10.99% | 337 € NAI: 2 925 € / Limit: >1.000 € DTI: 37.3% / Limit: <60%" at bounding box center [641, 103] width 82 height 29
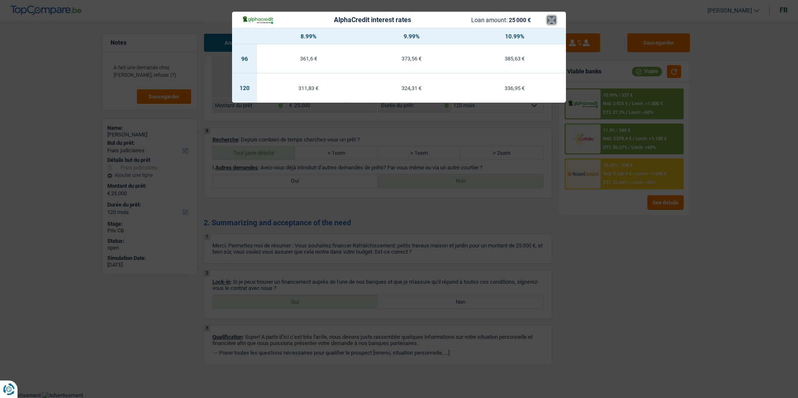
click at [551, 20] on button "×" at bounding box center [551, 20] width 9 height 8
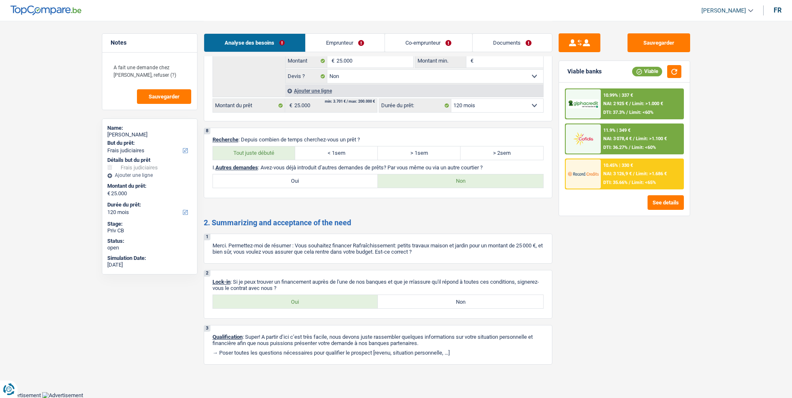
click at [622, 129] on div "11.9% | 349 €" at bounding box center [616, 130] width 27 height 5
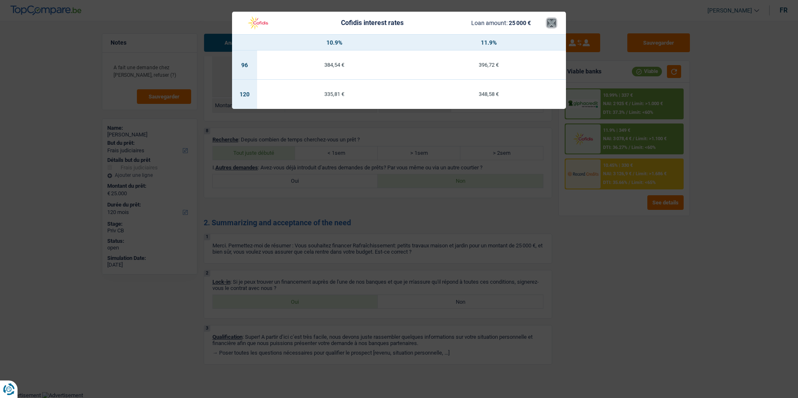
click at [550, 23] on button "×" at bounding box center [551, 23] width 9 height 8
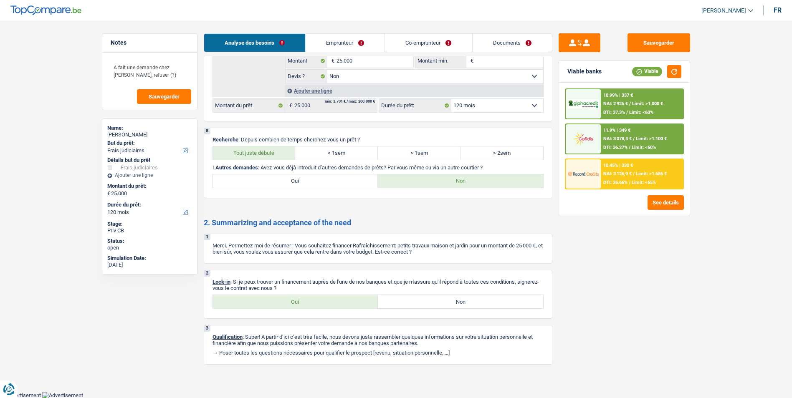
click at [313, 303] on label "Oui" at bounding box center [295, 301] width 165 height 13
click at [313, 303] on input "Oui" at bounding box center [295, 301] width 165 height 13
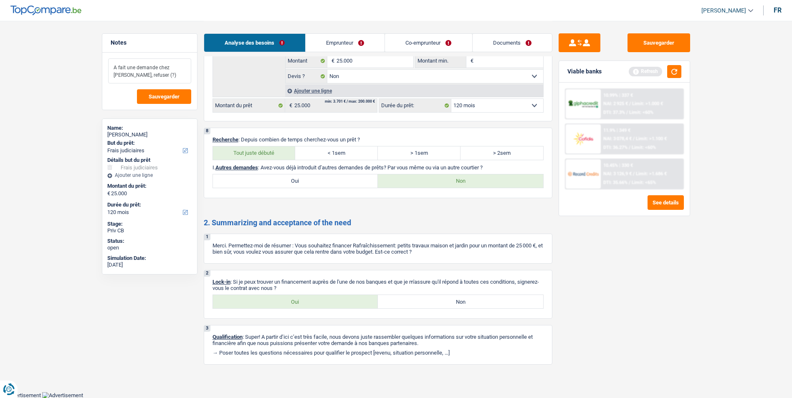
drag, startPoint x: 159, startPoint y: 75, endPoint x: 107, endPoint y: 63, distance: 53.0
click at [107, 63] on div "A fait une demande chez [PERSON_NAME], refuser (?) Sauvegarder" at bounding box center [149, 81] width 95 height 57
click at [166, 101] on button "Sauvegarder" at bounding box center [164, 96] width 54 height 15
click at [645, 48] on button "Sauvegarder" at bounding box center [658, 42] width 63 height 19
click at [666, 47] on button "Sauvegarder" at bounding box center [658, 42] width 63 height 19
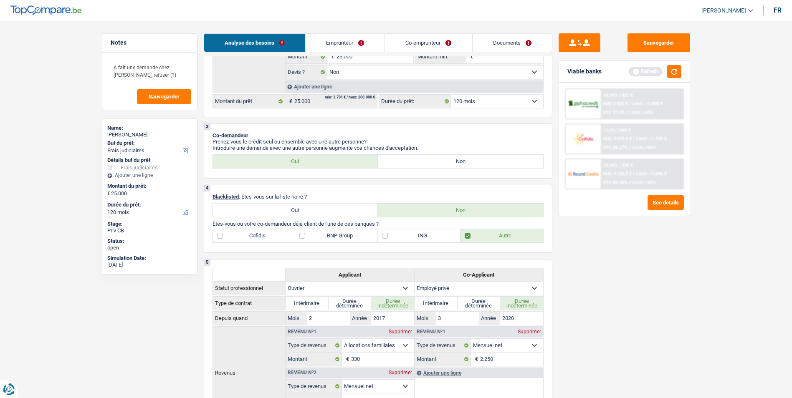
scroll to position [166, 0]
